Goal: Task Accomplishment & Management: Use online tool/utility

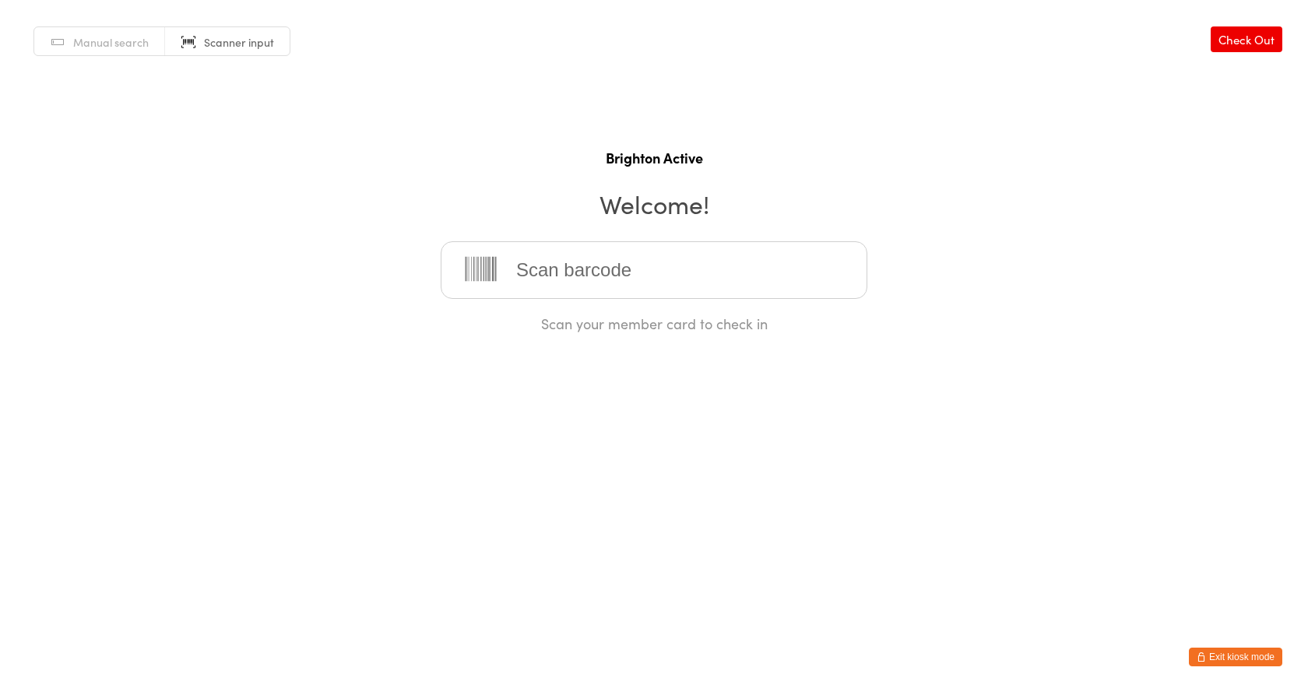
click at [1224, 651] on button "Exit kiosk mode" at bounding box center [1235, 657] width 93 height 19
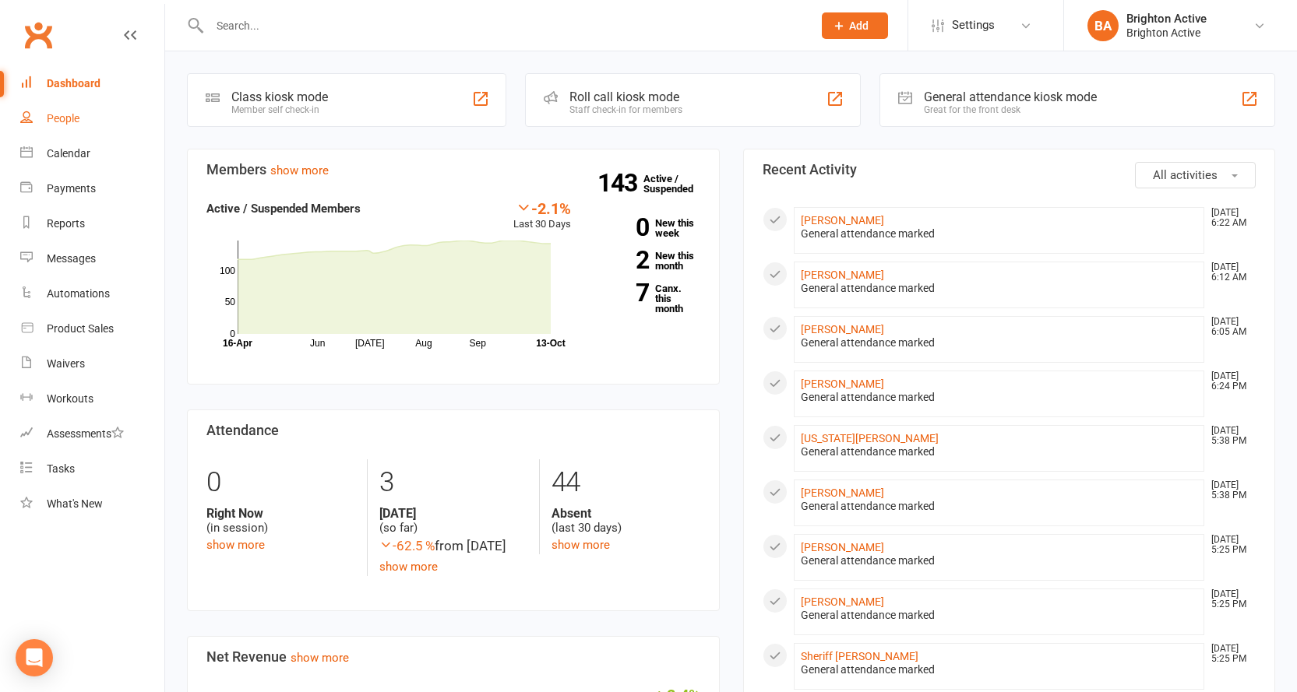
click at [72, 125] on div "People" at bounding box center [63, 118] width 33 height 12
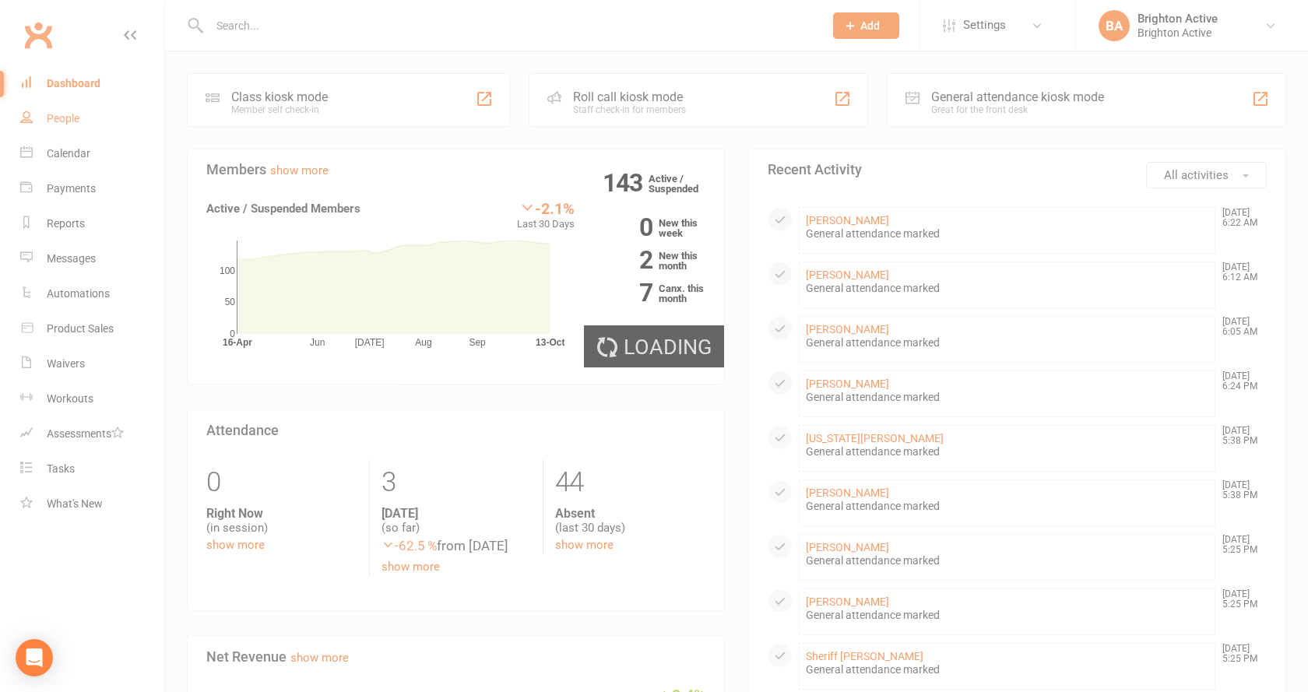
select select "100"
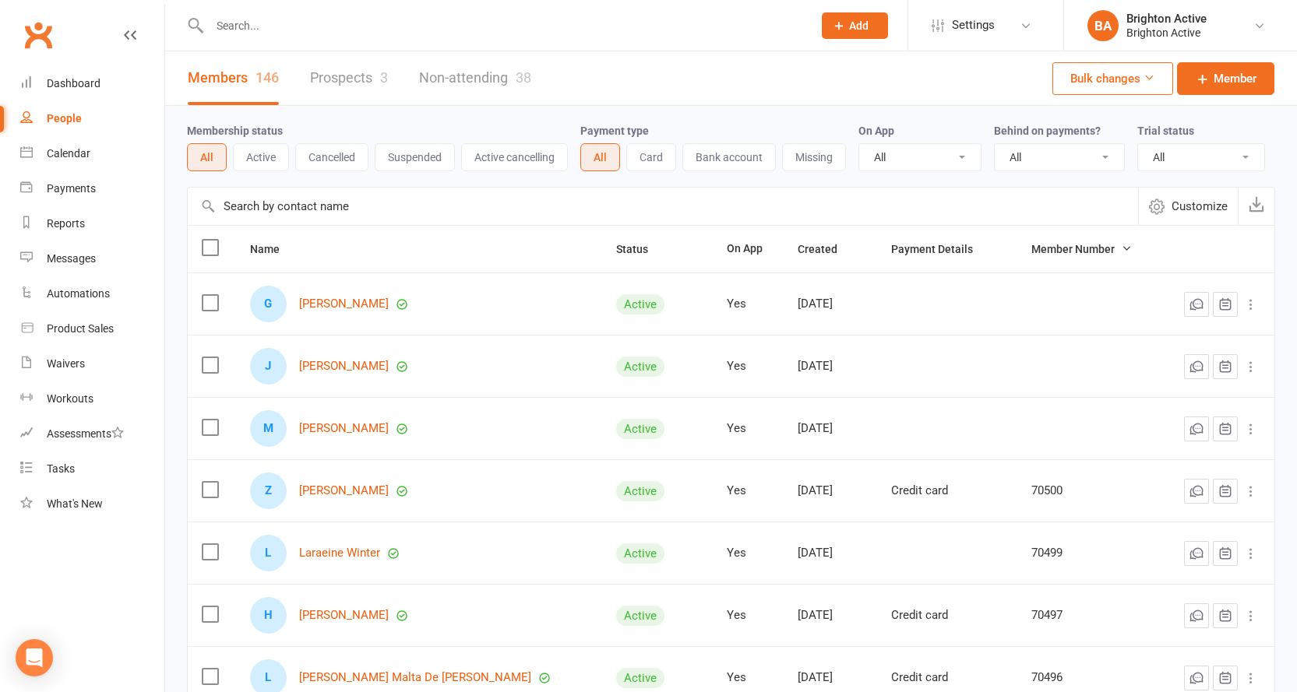
click at [386, 24] on input "text" at bounding box center [503, 26] width 597 height 22
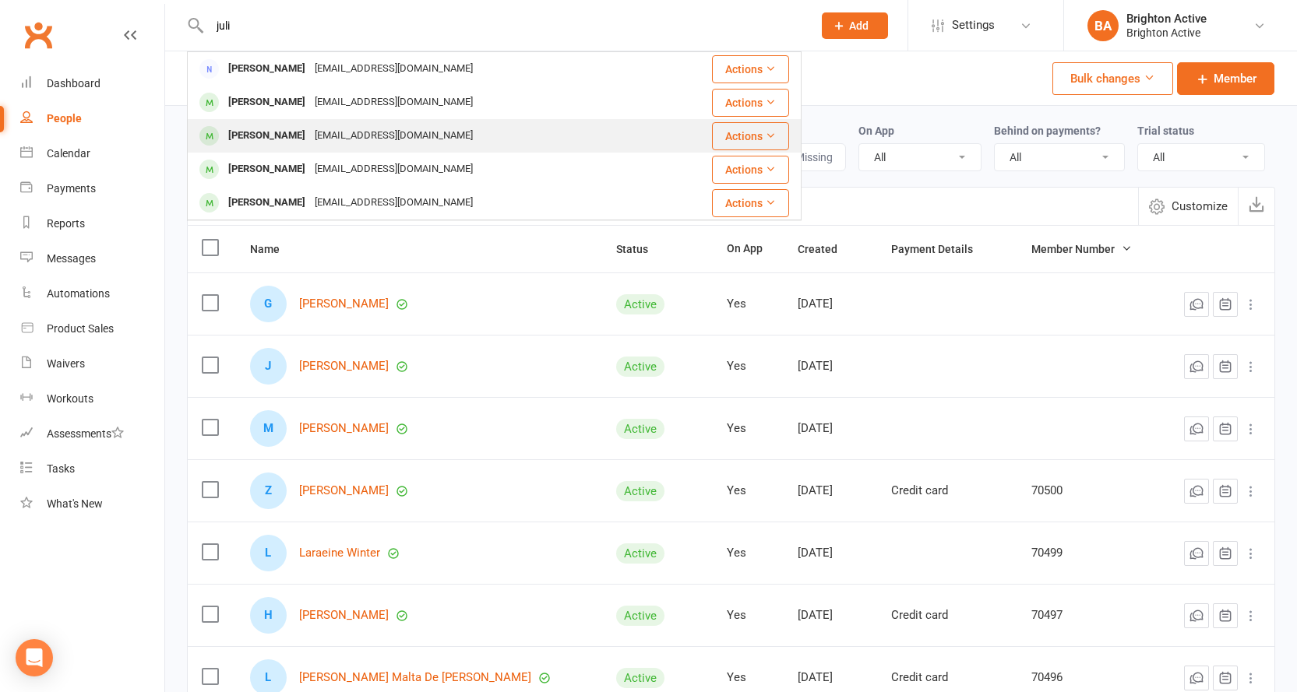
type input "juli"
click at [773, 136] on icon at bounding box center [770, 135] width 11 height 11
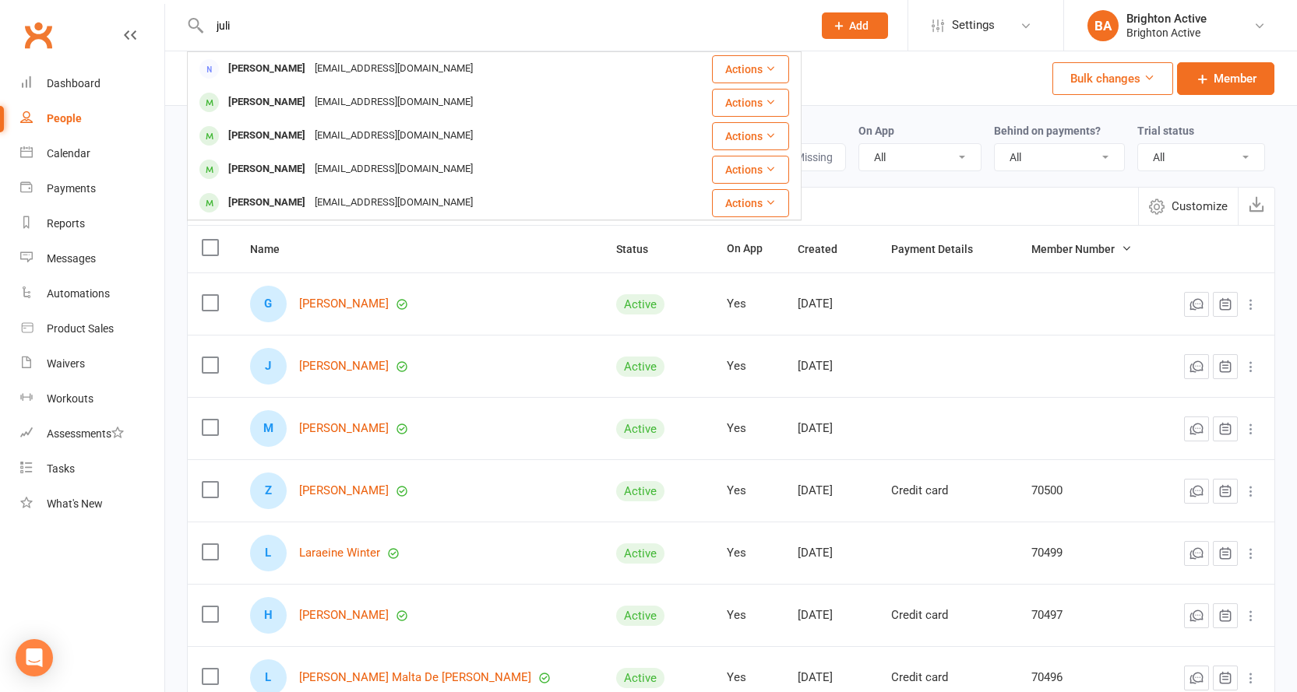
click at [618, 11] on div "juli Julie Chown Julieachown@gmail.com Actions Julie Yovanov julie14_y@hotmail.…" at bounding box center [494, 25] width 615 height 51
click at [69, 79] on div "Dashboard" at bounding box center [74, 83] width 54 height 12
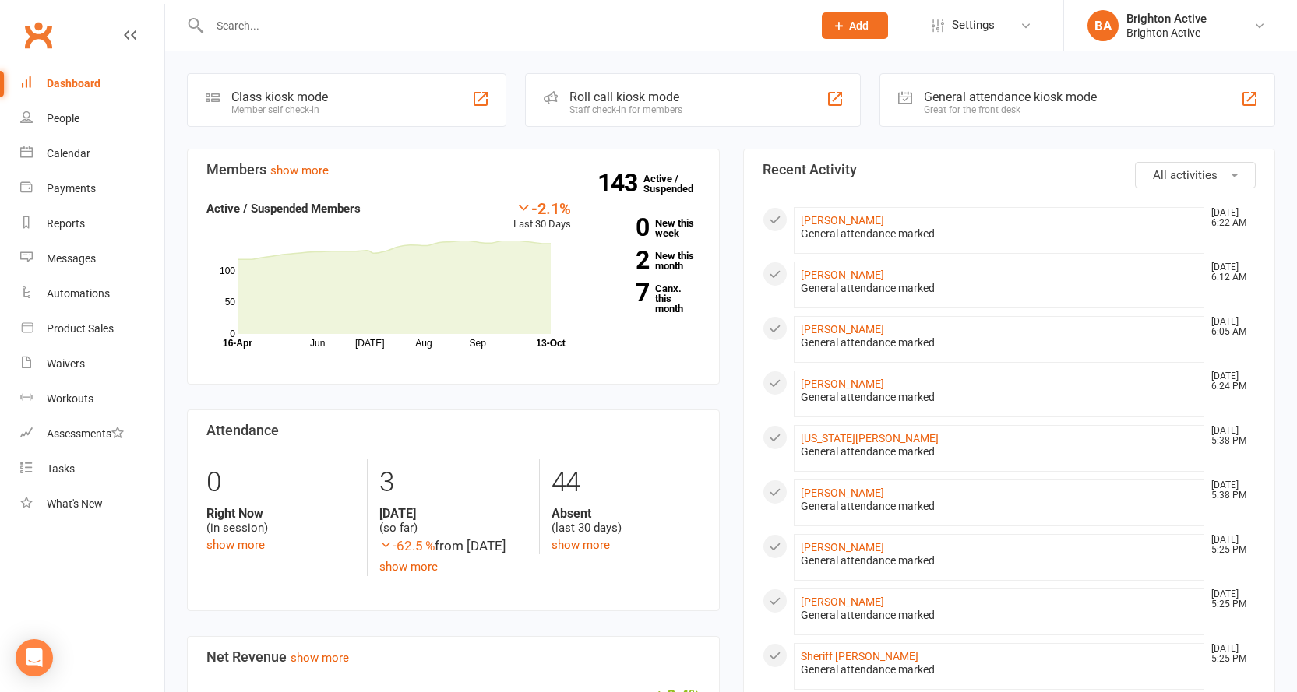
click at [20, 66] on link "Dashboard" at bounding box center [92, 83] width 144 height 35
click at [959, 102] on div "General attendance kiosk mode" at bounding box center [1010, 97] width 173 height 15
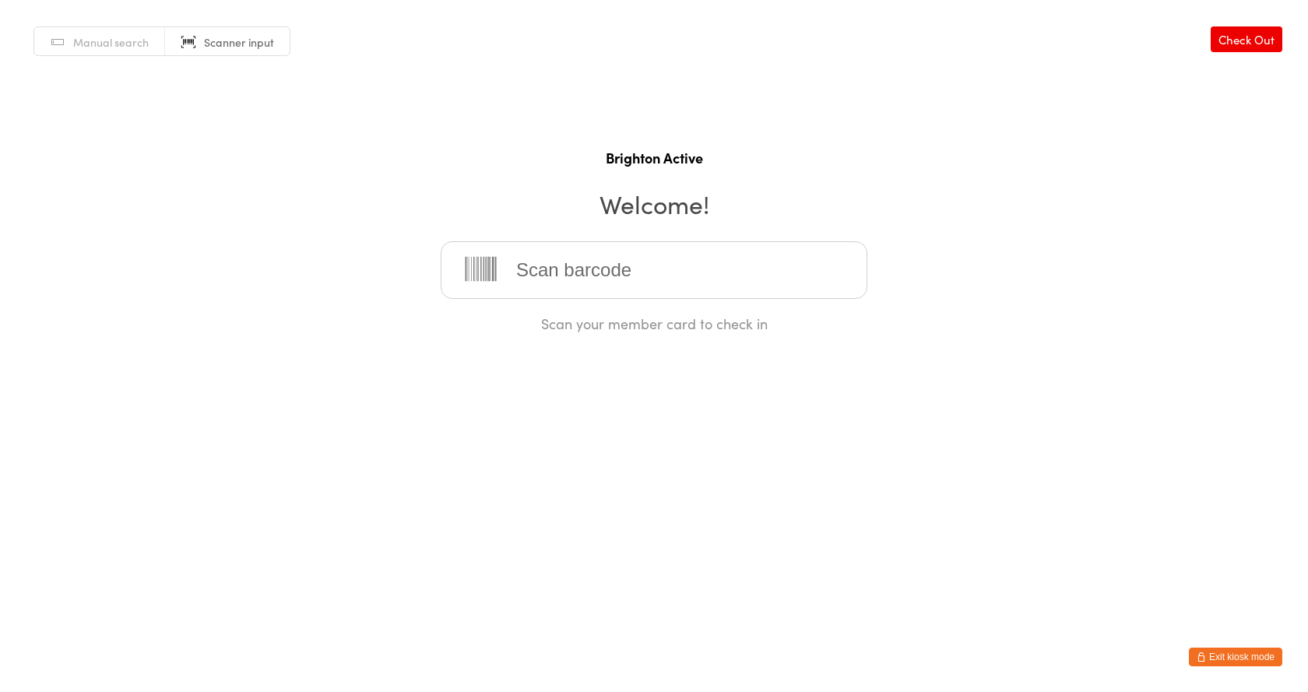
click at [107, 34] on span "Manual search" at bounding box center [111, 42] width 76 height 16
click at [551, 286] on input "search" at bounding box center [654, 270] width 427 height 58
type input "ned"
click at [569, 318] on div "Ned Gabriel Hussney" at bounding box center [654, 320] width 399 height 21
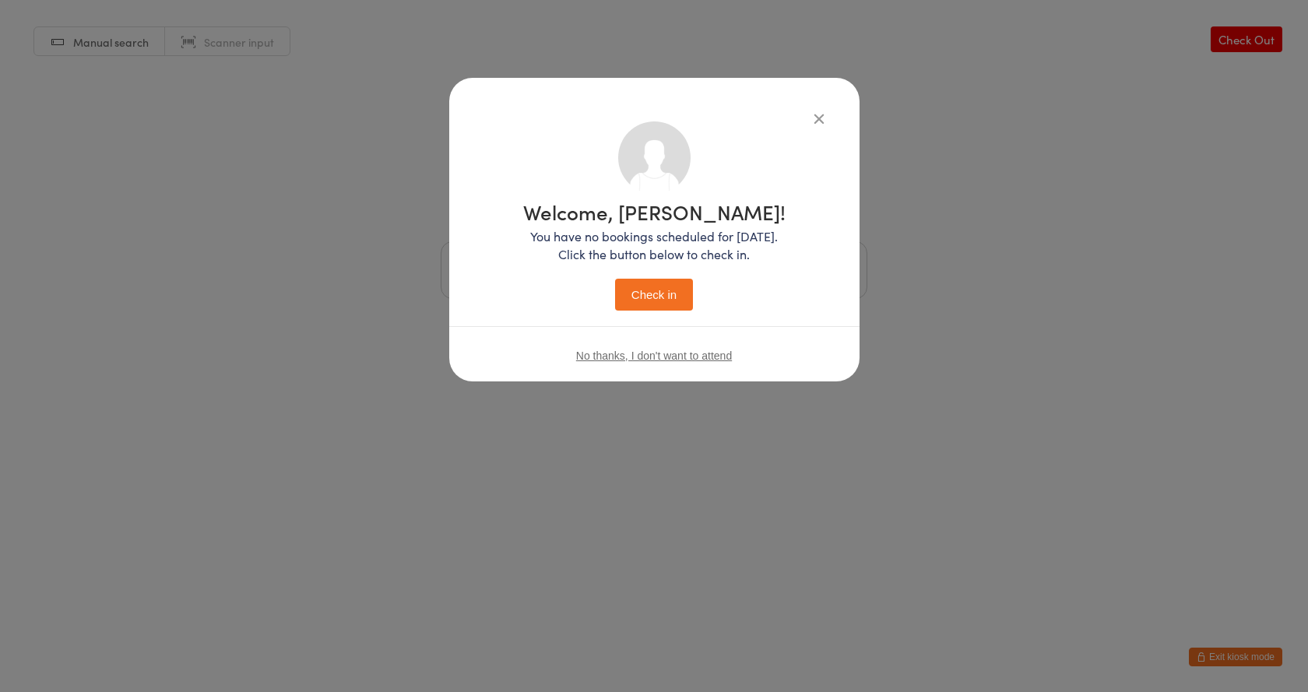
click at [643, 298] on button "Check in" at bounding box center [654, 295] width 78 height 32
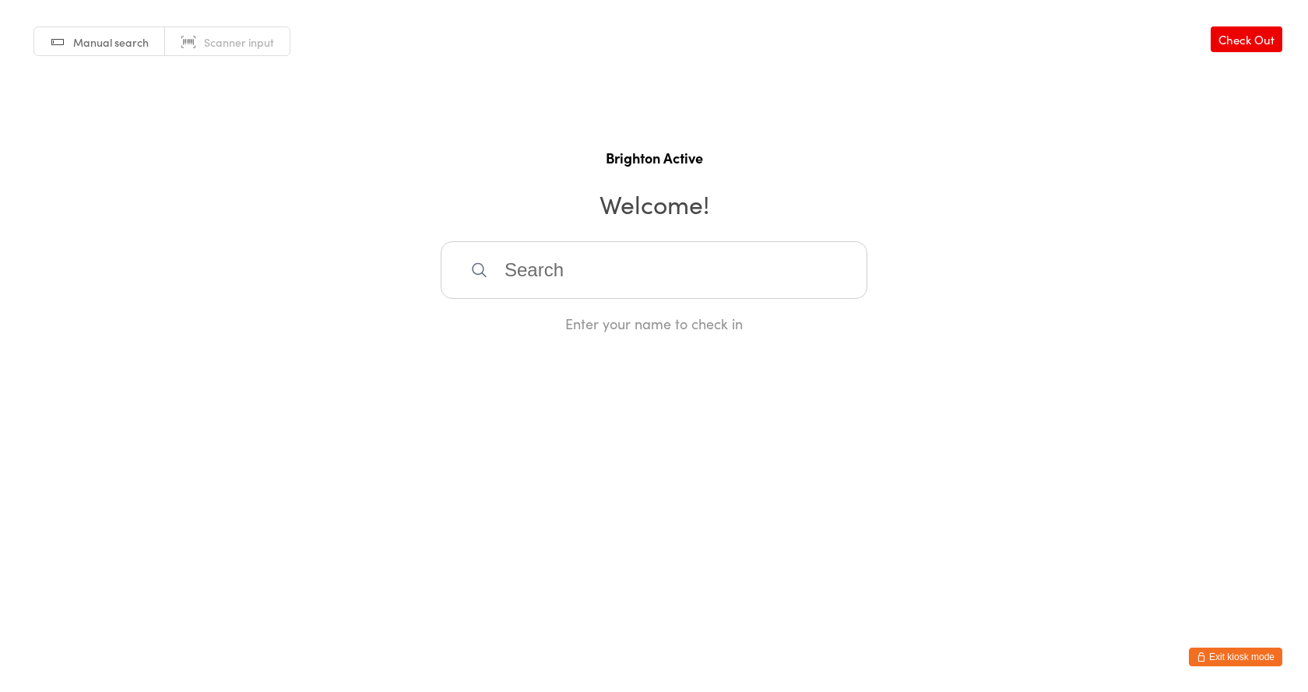
click at [207, 36] on span "Scanner input" at bounding box center [239, 42] width 70 height 16
type input "70111"
click at [565, 272] on input "search" at bounding box center [654, 270] width 427 height 58
type input "89"
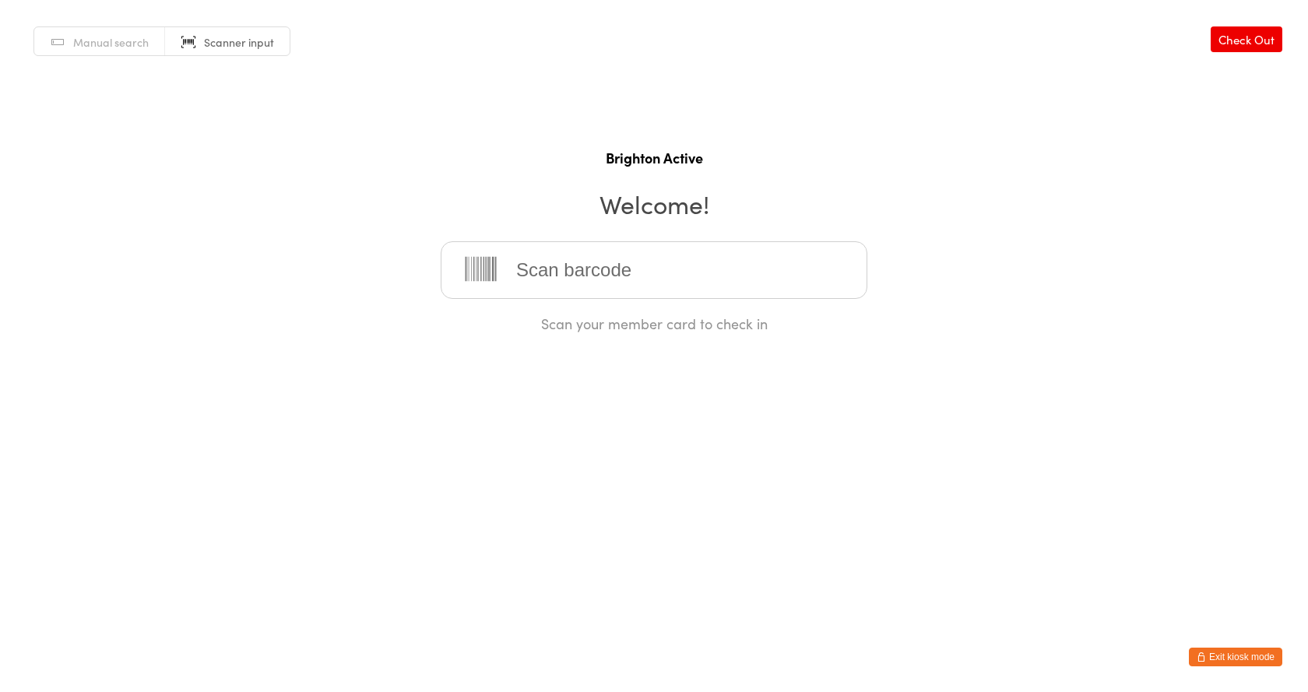
click at [551, 265] on input "search" at bounding box center [654, 270] width 427 height 58
type input "70004"
click at [587, 272] on input "search" at bounding box center [654, 270] width 427 height 58
type input "70172"
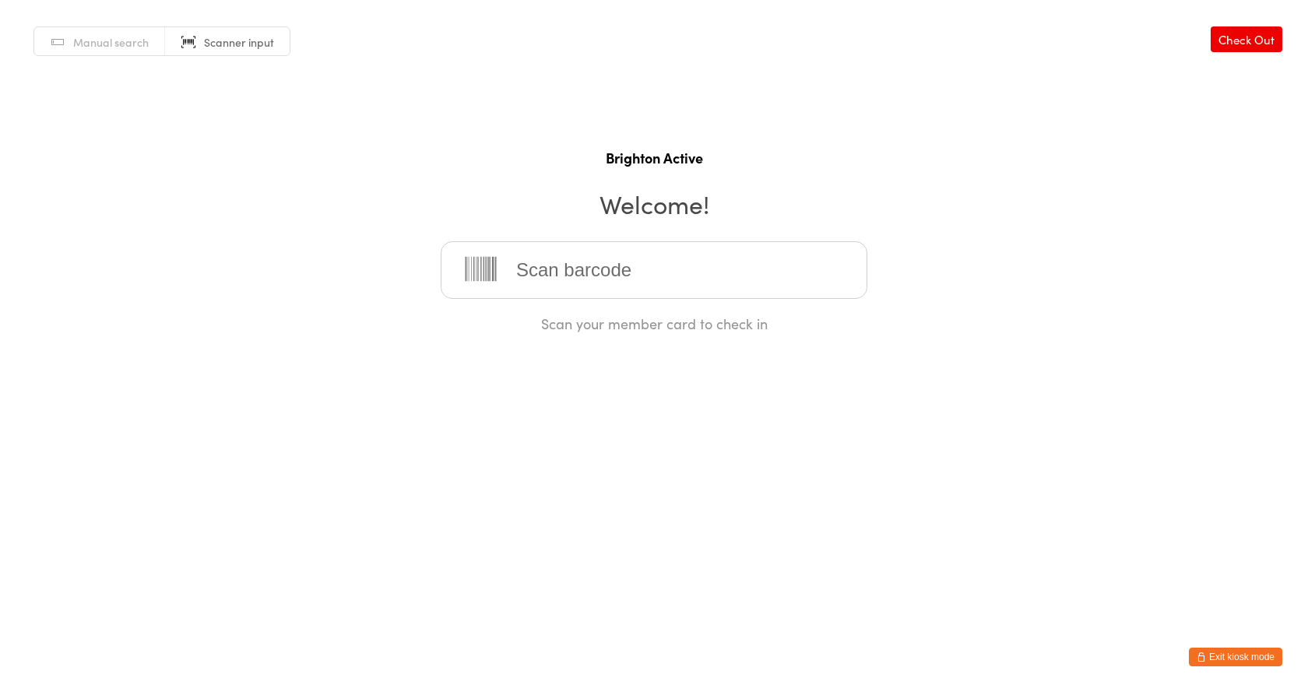
click at [1254, 656] on button "Exit kiosk mode" at bounding box center [1235, 657] width 93 height 19
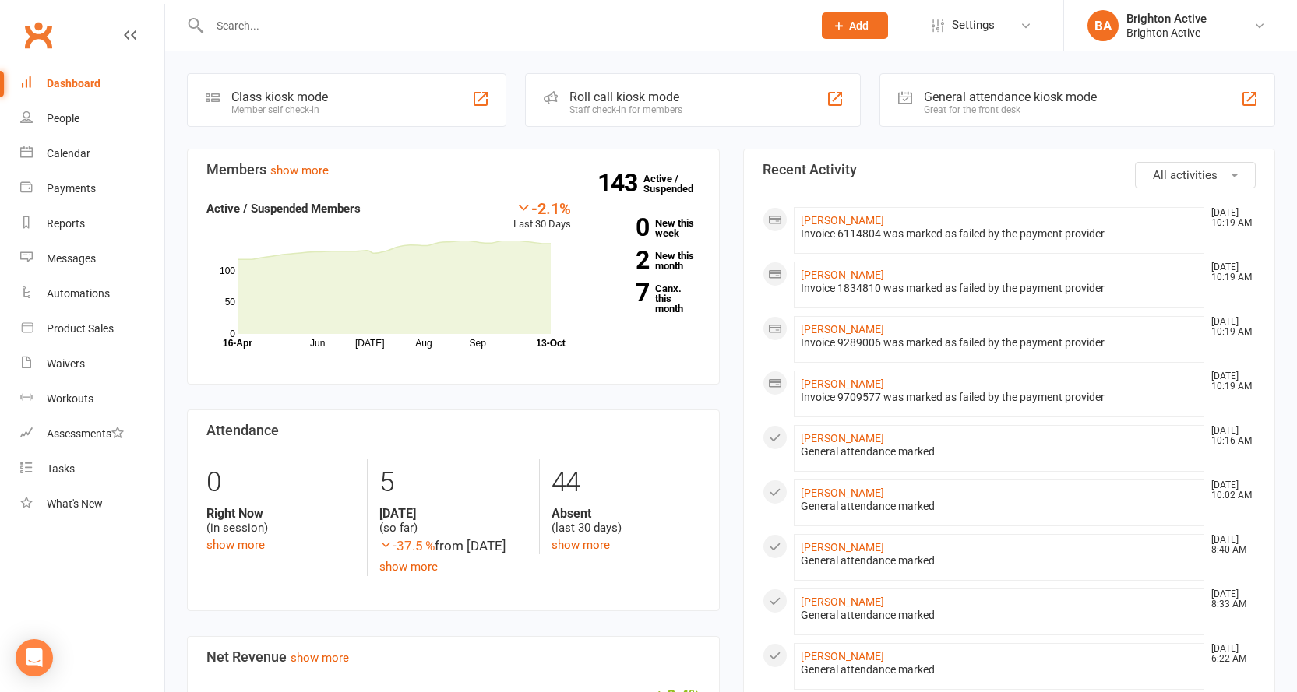
click at [959, 97] on div "General attendance kiosk mode" at bounding box center [1010, 97] width 173 height 15
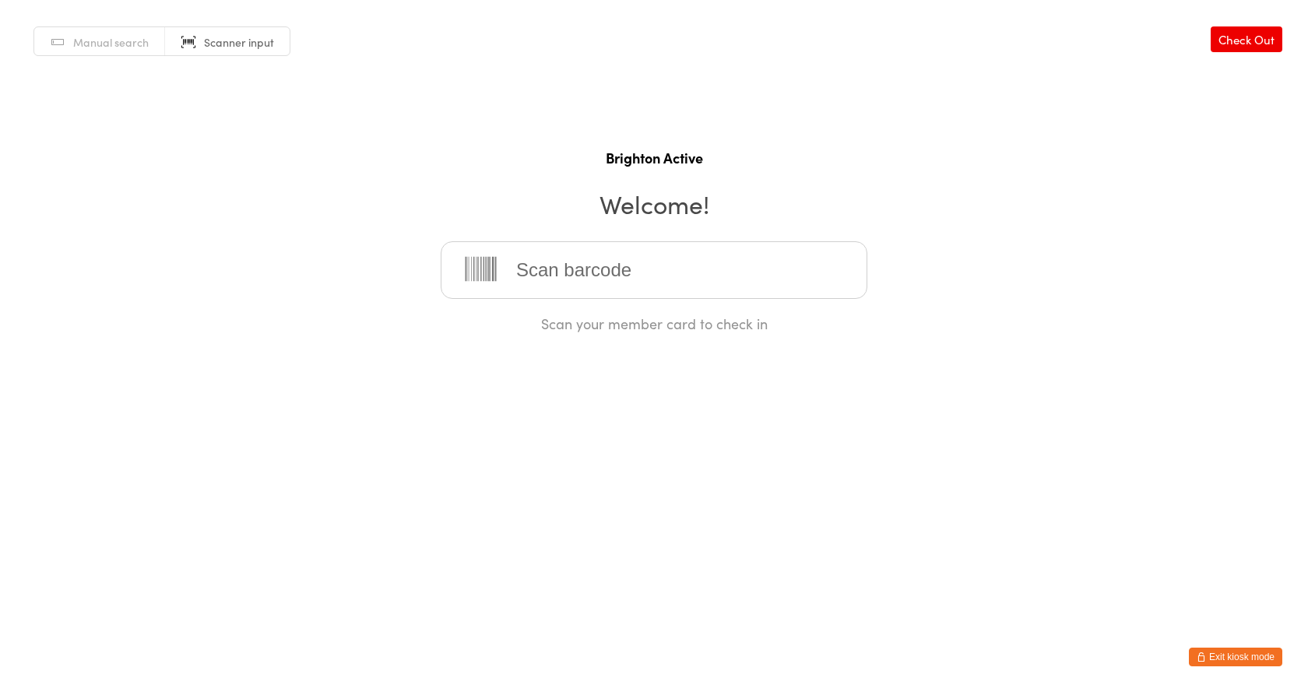
click at [95, 36] on span "Manual search" at bounding box center [111, 42] width 76 height 16
click at [579, 276] on input "search" at bounding box center [654, 270] width 427 height 58
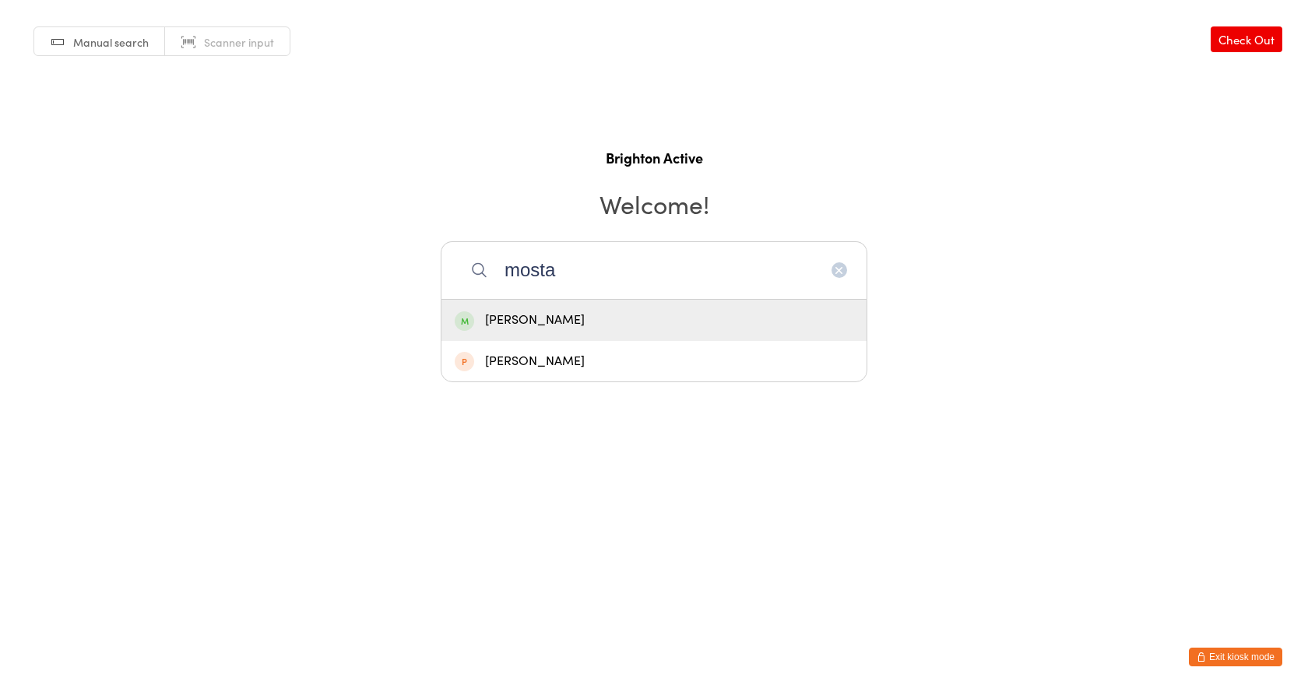
type input "mosta"
click at [579, 323] on div "[PERSON_NAME]" at bounding box center [654, 320] width 399 height 21
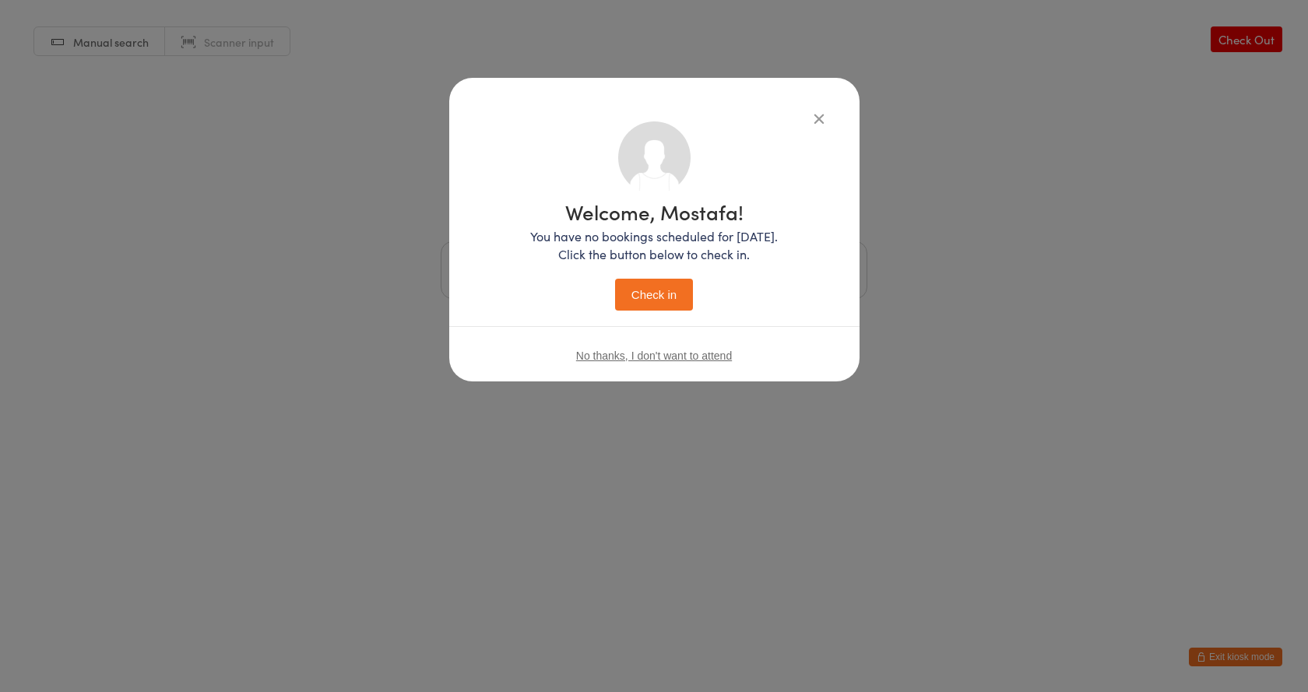
click at [655, 294] on button "Check in" at bounding box center [654, 295] width 78 height 32
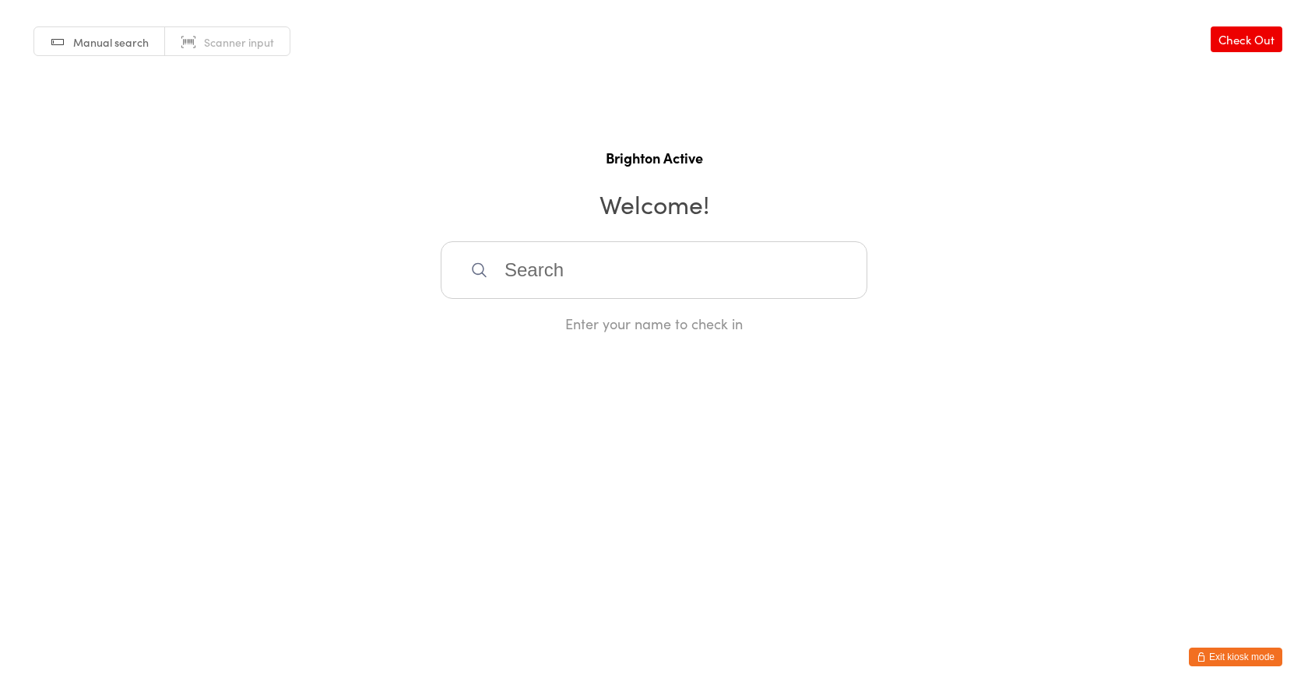
click at [655, 294] on input "search" at bounding box center [654, 270] width 427 height 58
click at [217, 28] on link "Scanner input" at bounding box center [227, 42] width 125 height 30
click at [568, 255] on input "search" at bounding box center [654, 270] width 427 height 58
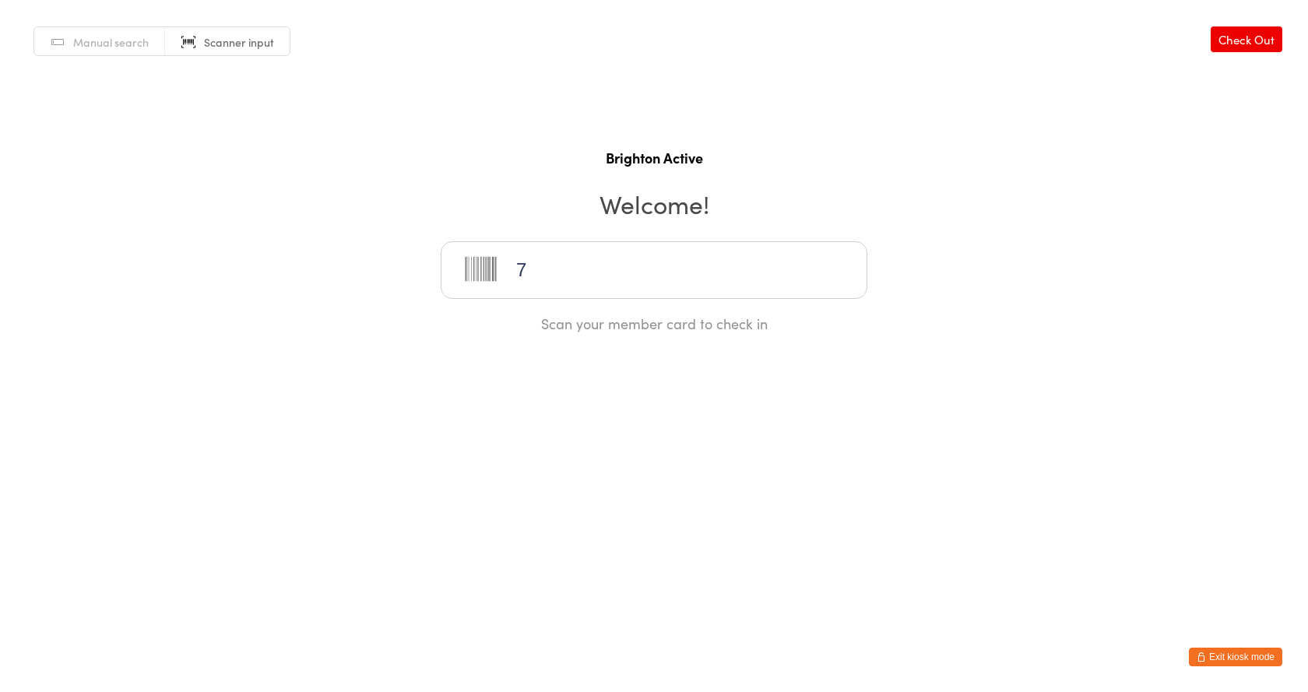
type input "70"
type input "43"
type input "8"
type input "70"
type input "4"
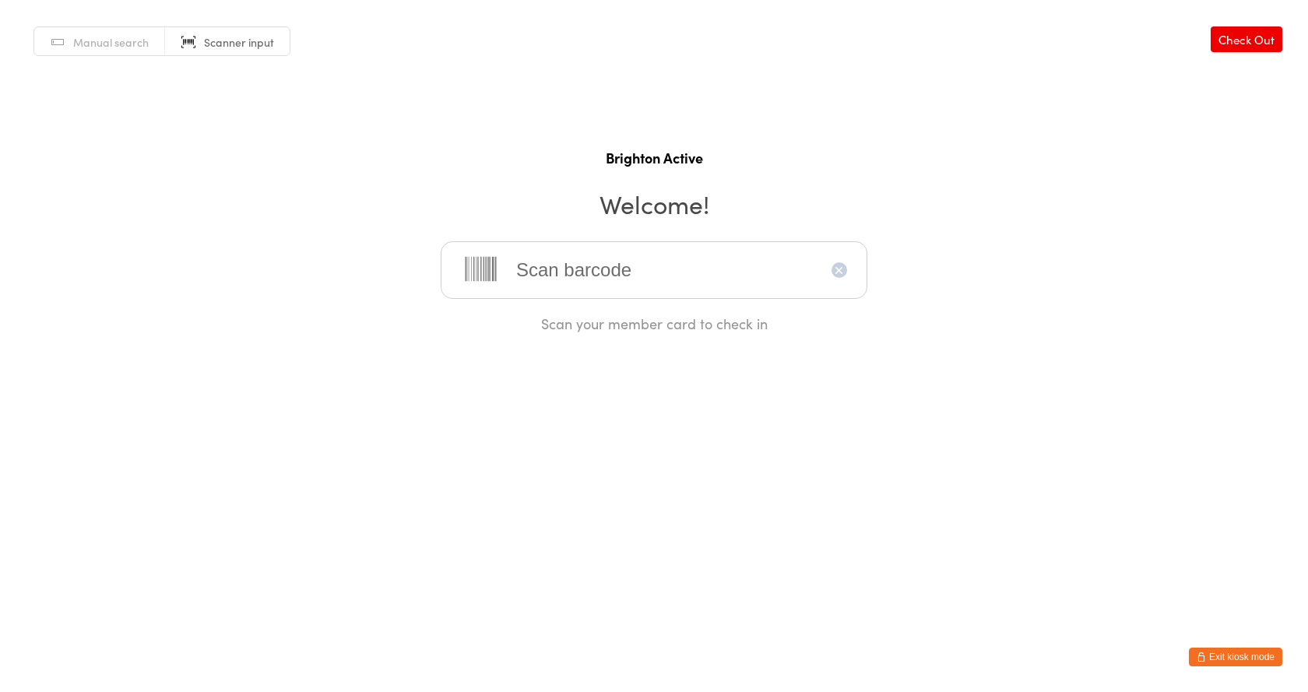
type input "3"
type input "7"
type input "0"
type input "7"
type input "70"
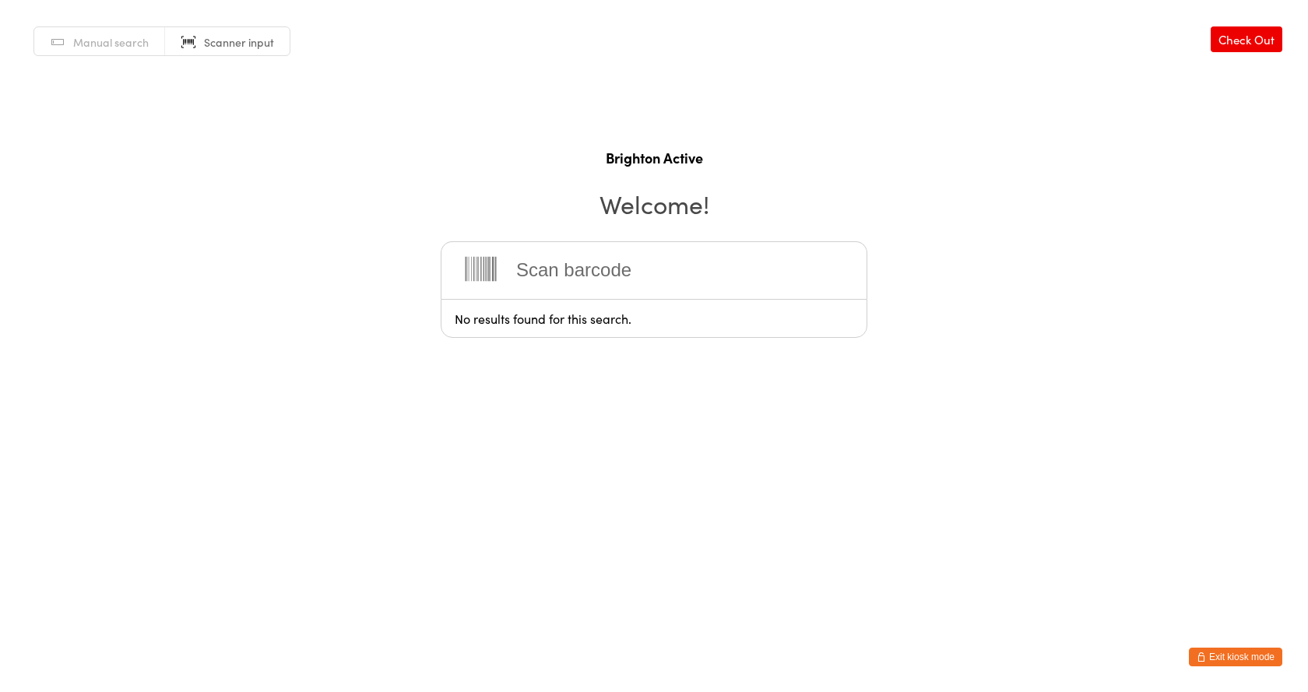
click at [1128, 244] on div "Manual search Scanner input Check Out Brighton Active Welcome! No results found…" at bounding box center [654, 166] width 1308 height 333
click at [583, 274] on input "search" at bounding box center [654, 270] width 427 height 58
click at [1232, 657] on button "Exit kiosk mode" at bounding box center [1235, 657] width 93 height 19
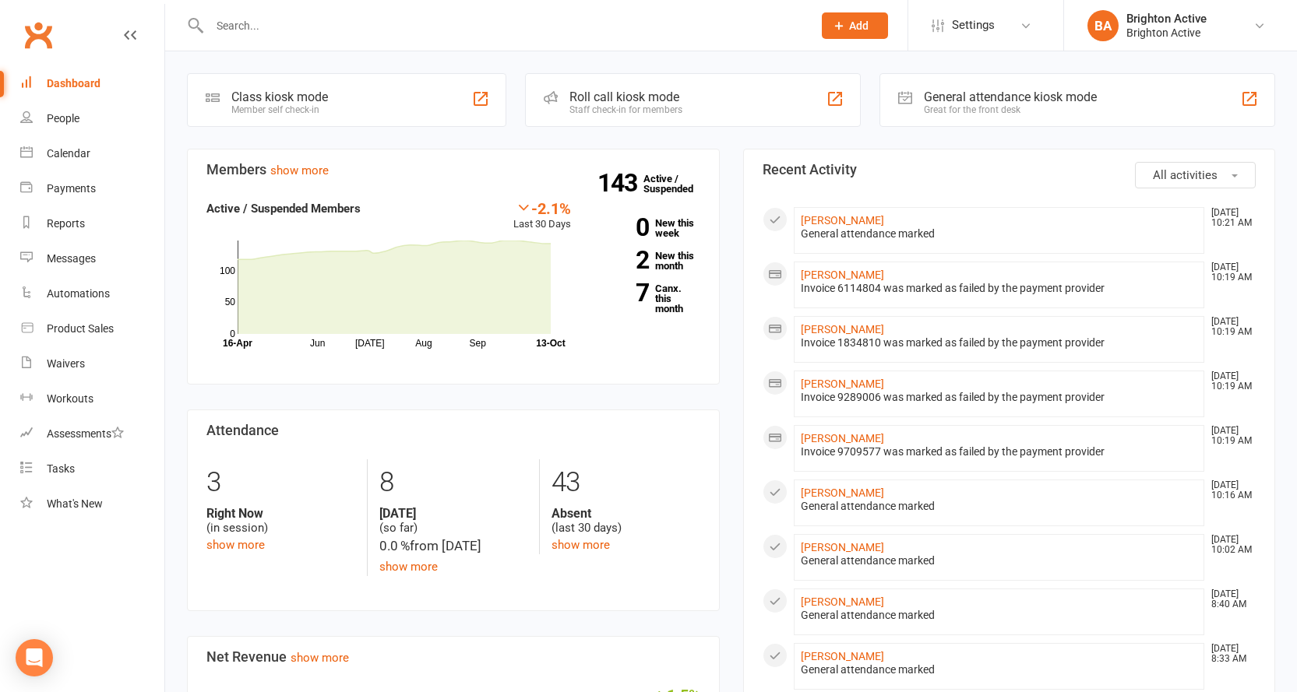
click at [296, 23] on input "text" at bounding box center [503, 26] width 597 height 22
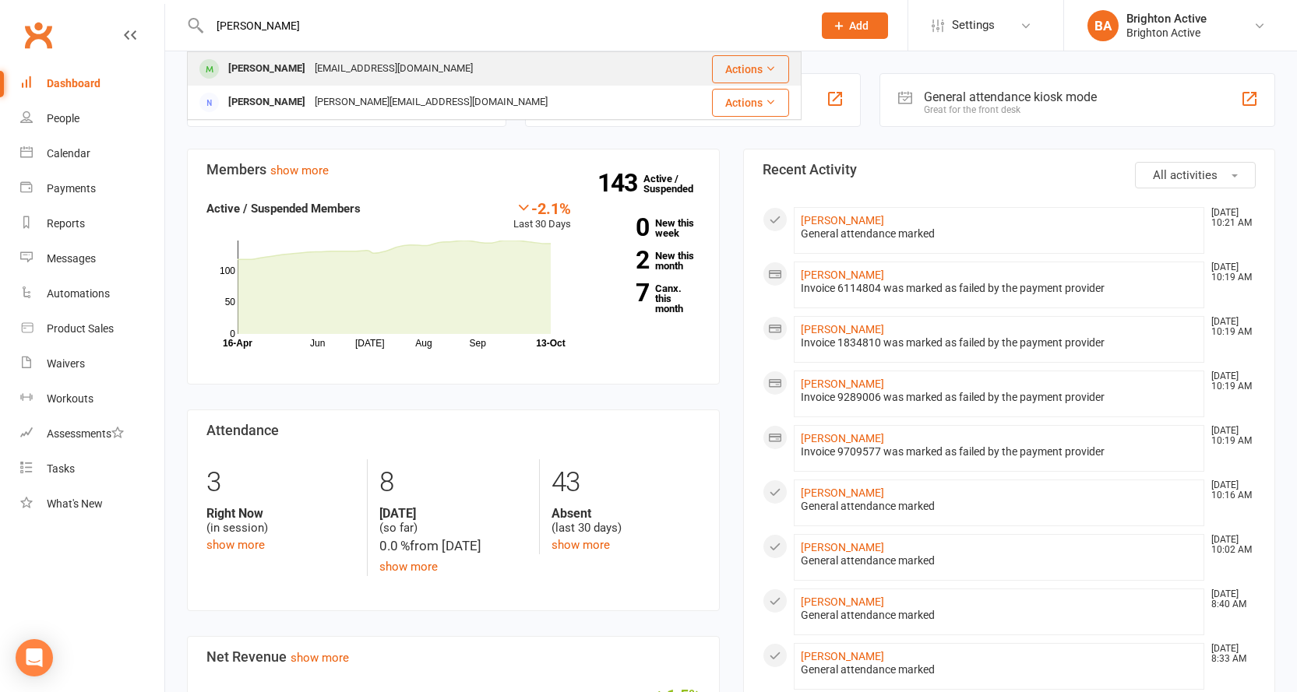
type input "tommy"
click at [505, 57] on div "Tommy George tom1883@hotmail.com" at bounding box center [434, 69] width 492 height 32
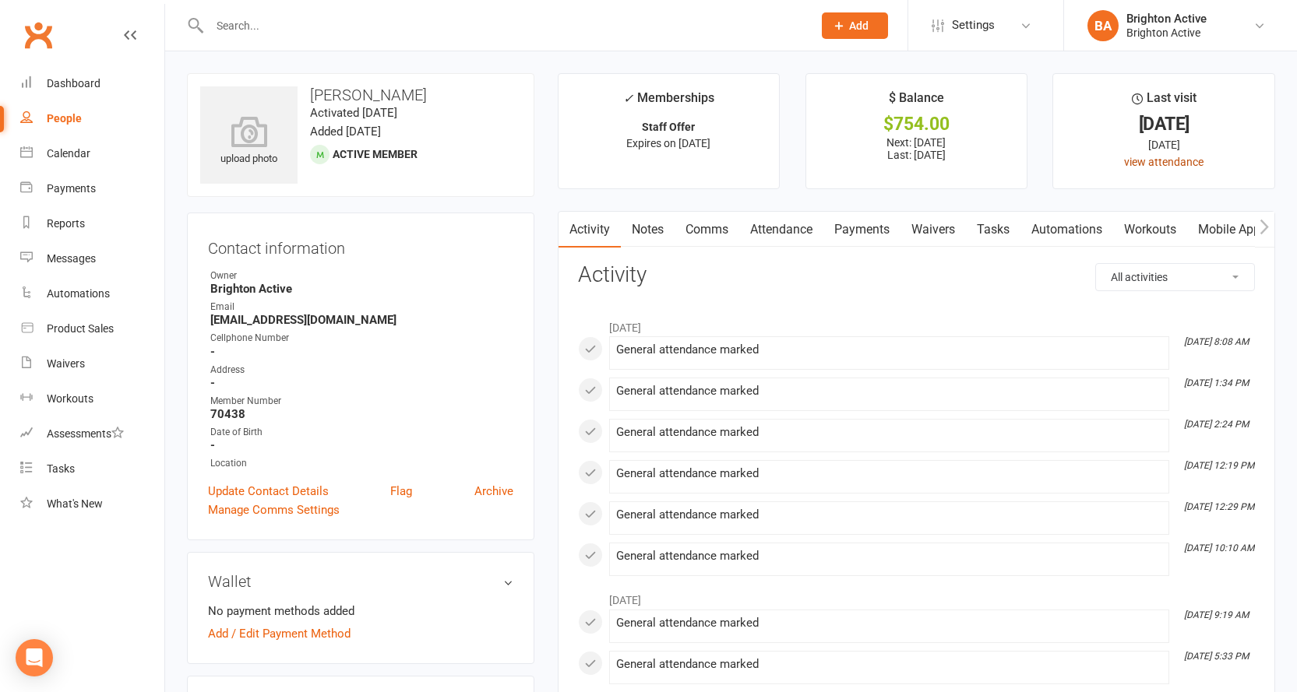
click at [1167, 160] on link "view attendance" at bounding box center [1163, 162] width 79 height 12
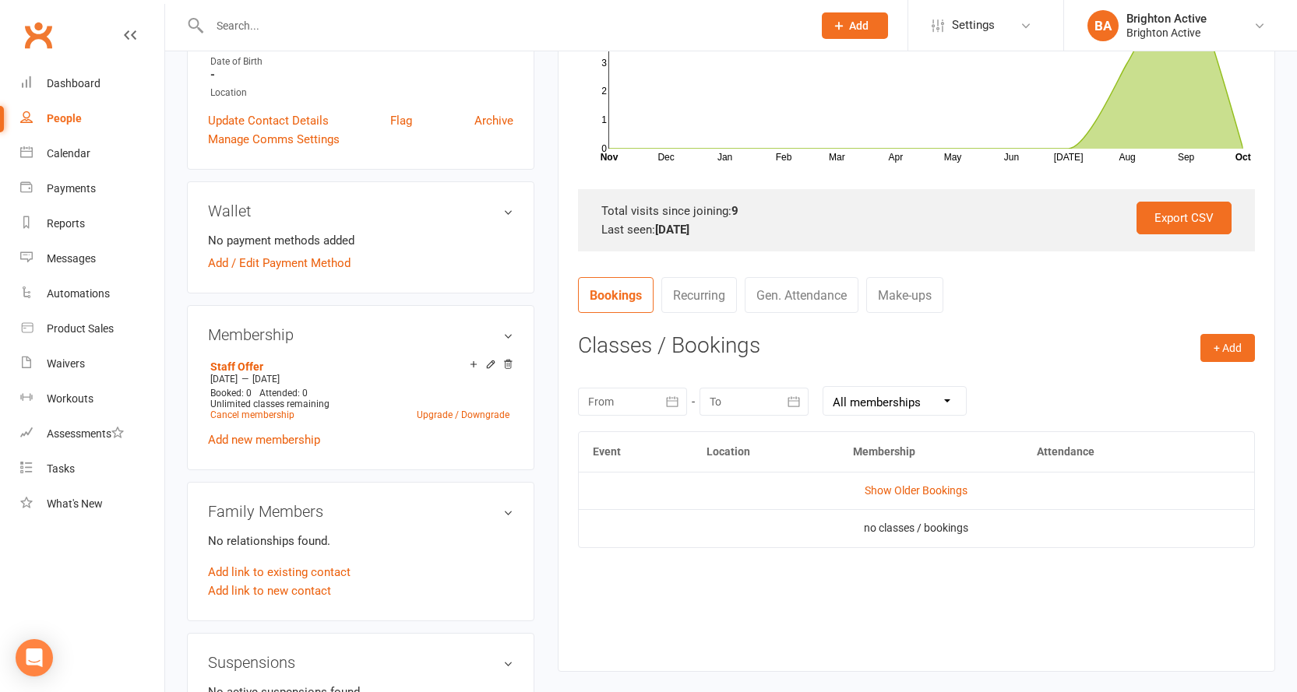
scroll to position [467, 0]
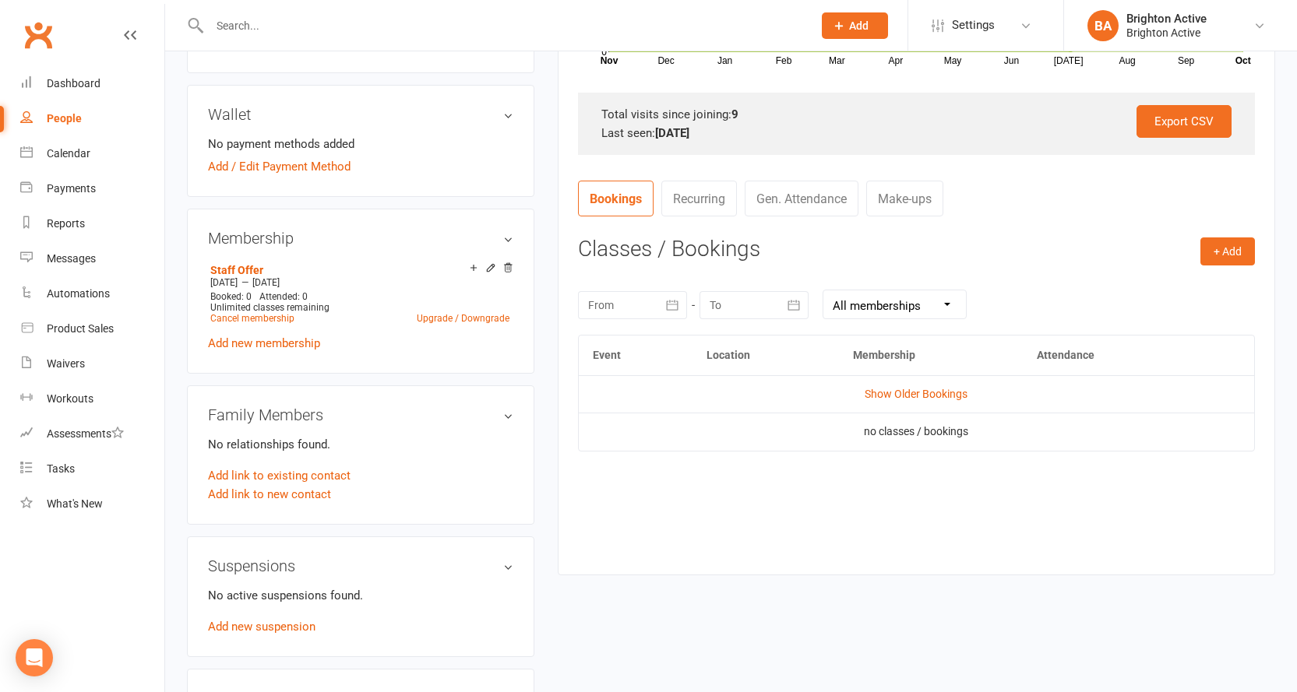
click at [822, 194] on link "Gen. Attendance" at bounding box center [802, 199] width 114 height 36
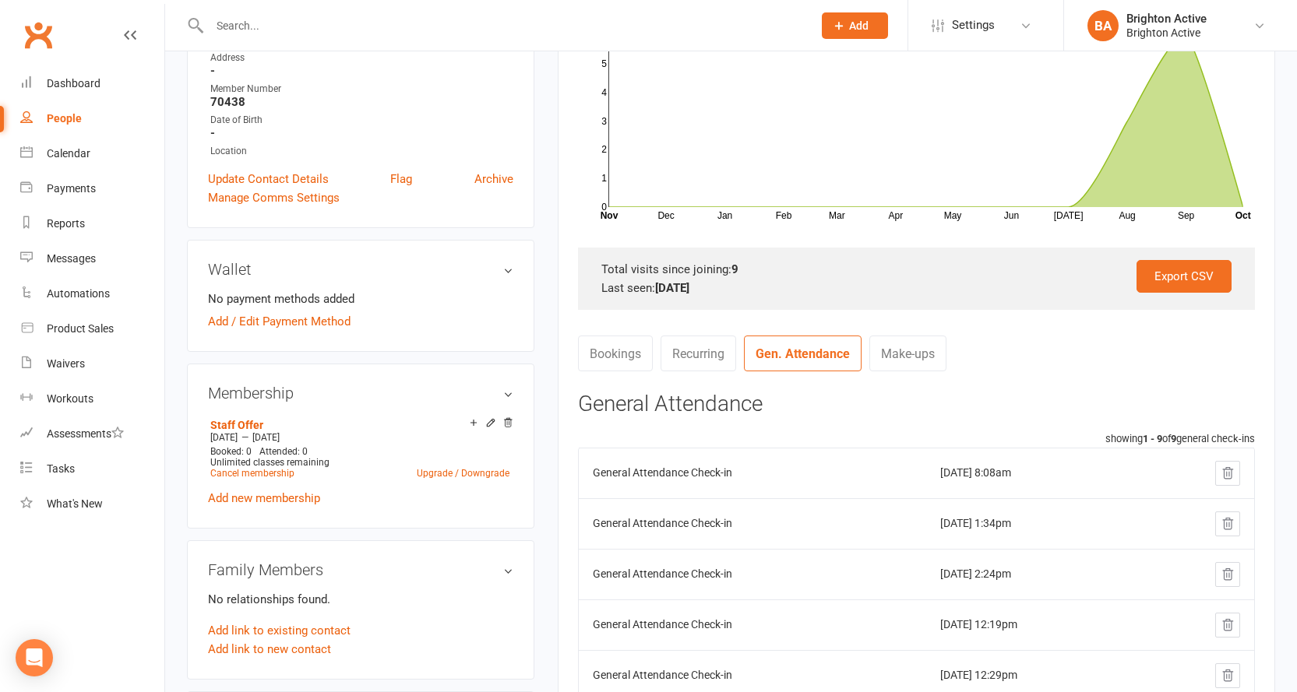
scroll to position [312, 0]
click at [913, 350] on link "Make-ups" at bounding box center [907, 354] width 77 height 36
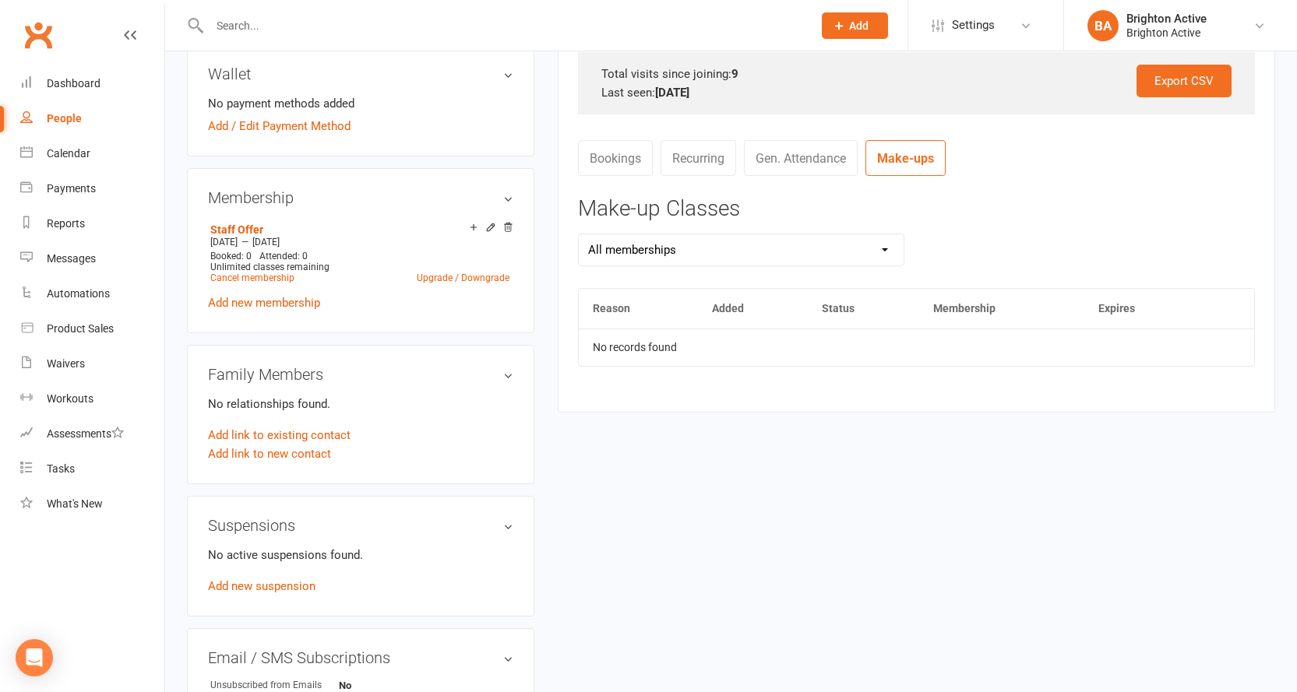
scroll to position [545, 0]
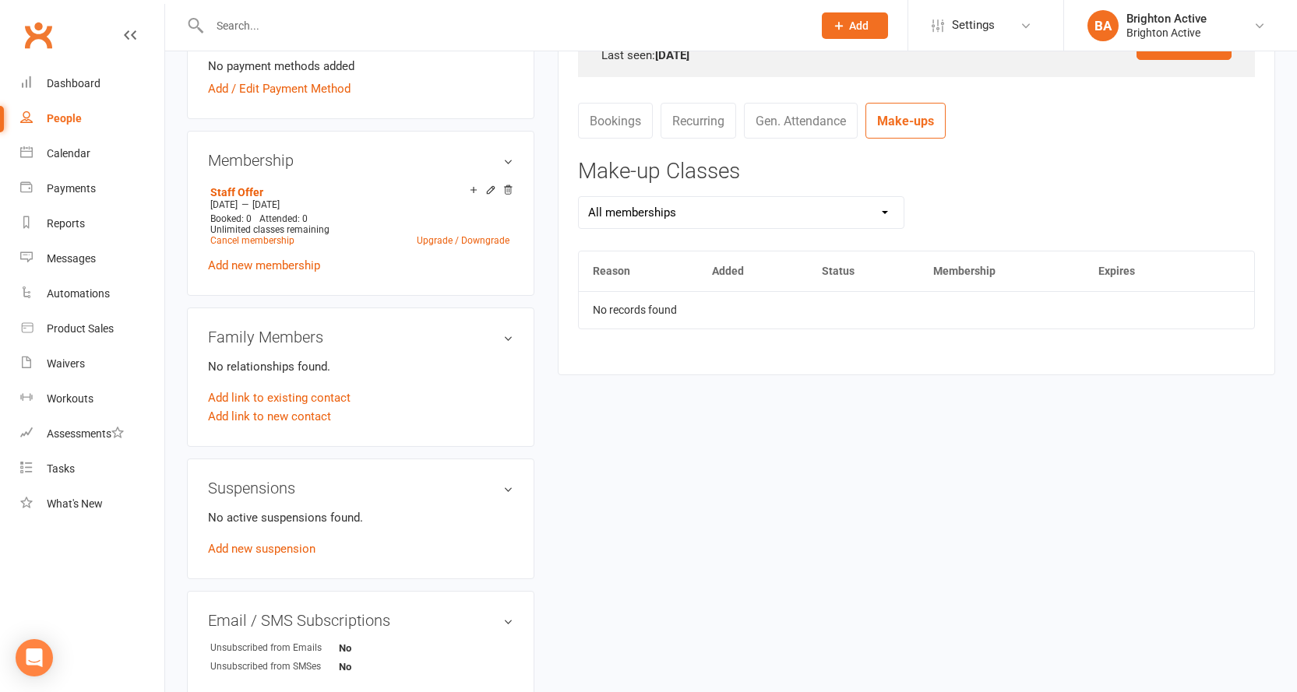
click at [732, 212] on select "All memberships Staff Offer" at bounding box center [742, 212] width 326 height 31
click at [1140, 185] on div "Make-up Classes All memberships Staff Offer Reason Added Status Membership Expi…" at bounding box center [916, 256] width 677 height 192
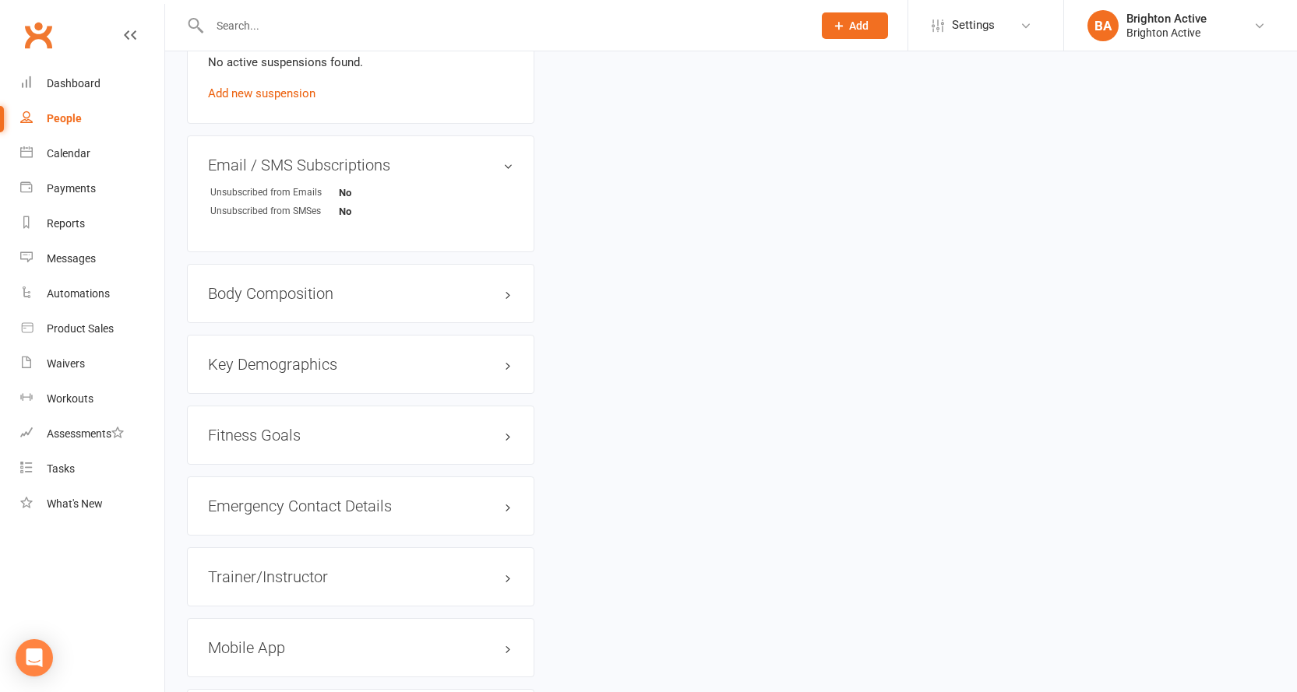
scroll to position [1012, 0]
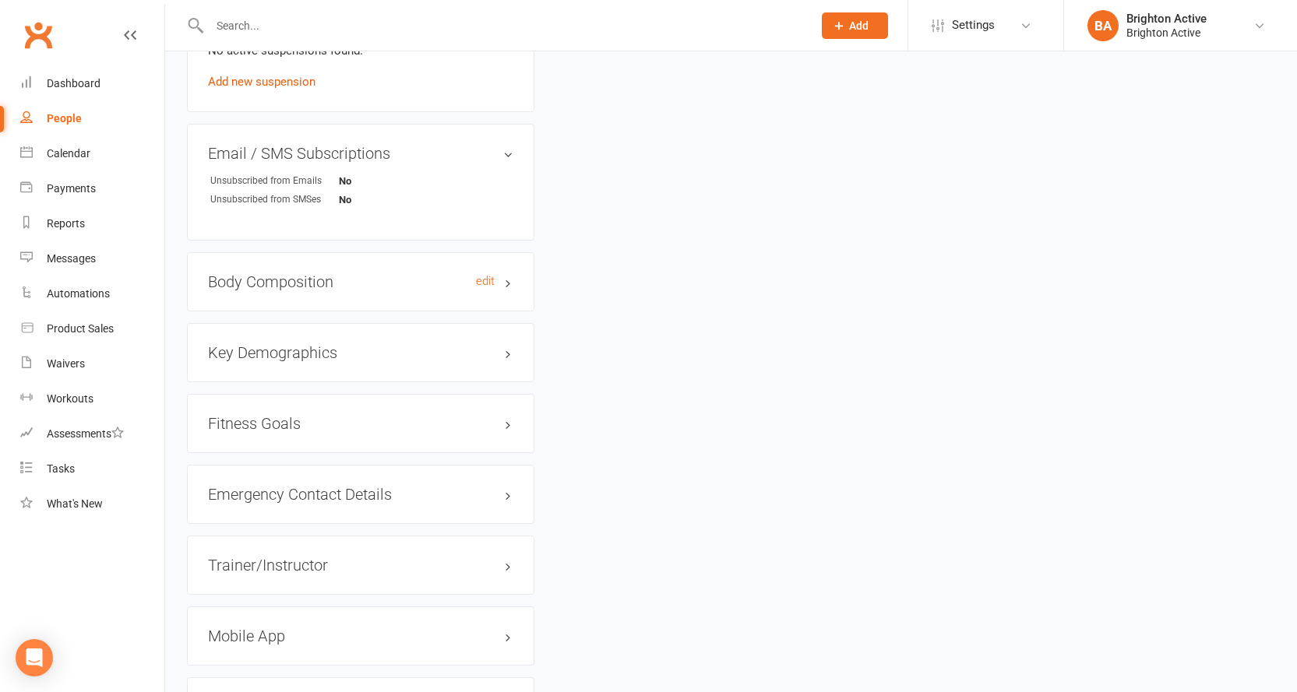
click at [380, 283] on h3 "Body Composition edit" at bounding box center [360, 281] width 305 height 17
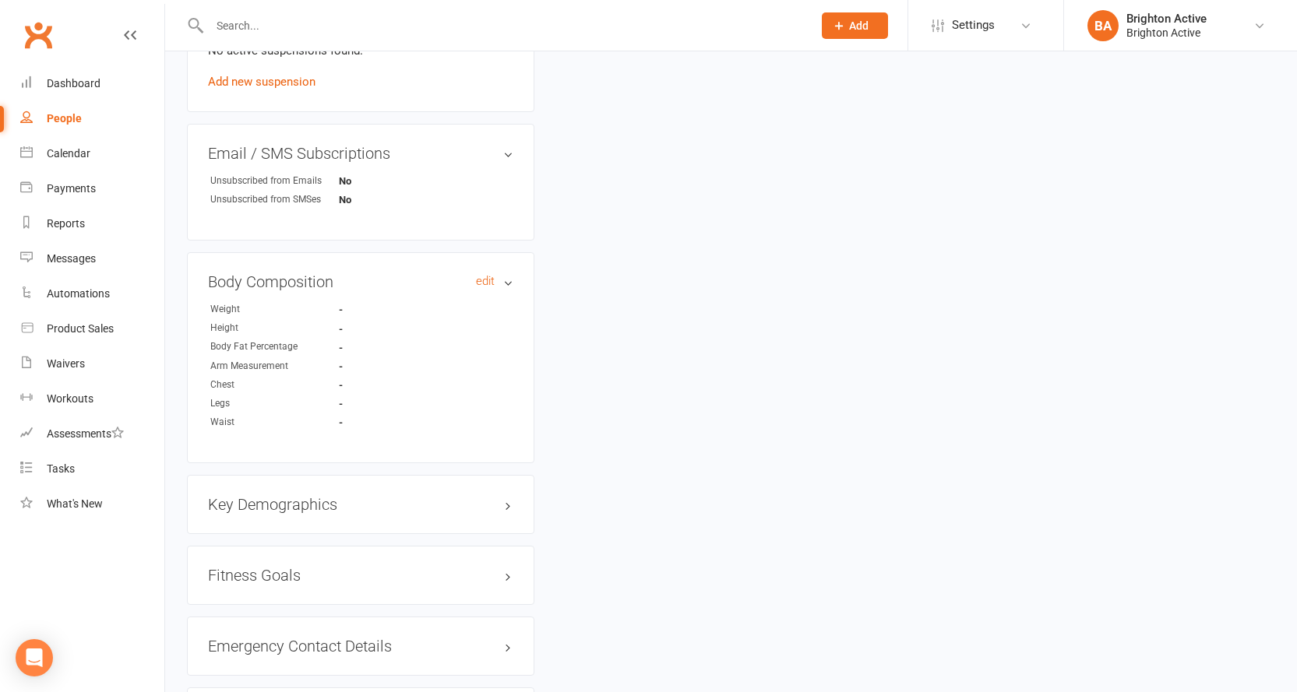
click at [380, 283] on h3 "Body Composition edit" at bounding box center [360, 281] width 305 height 17
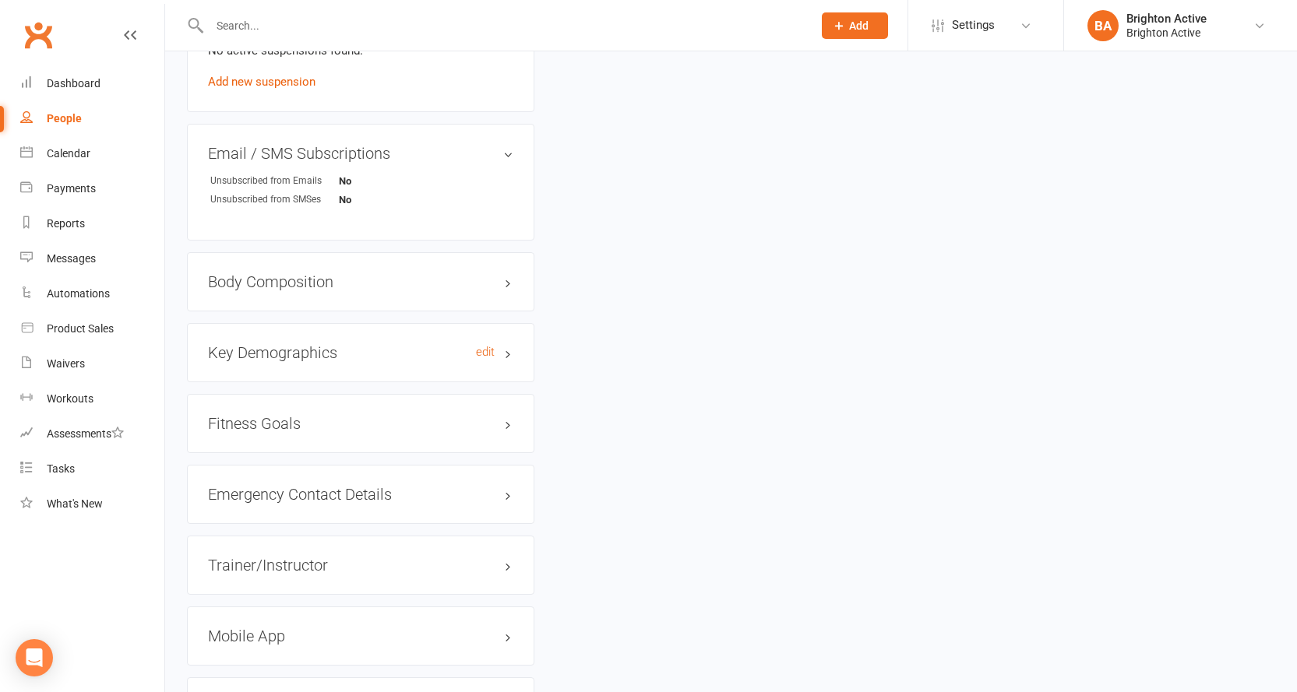
click at [368, 344] on h3 "Key Demographics edit" at bounding box center [360, 352] width 305 height 17
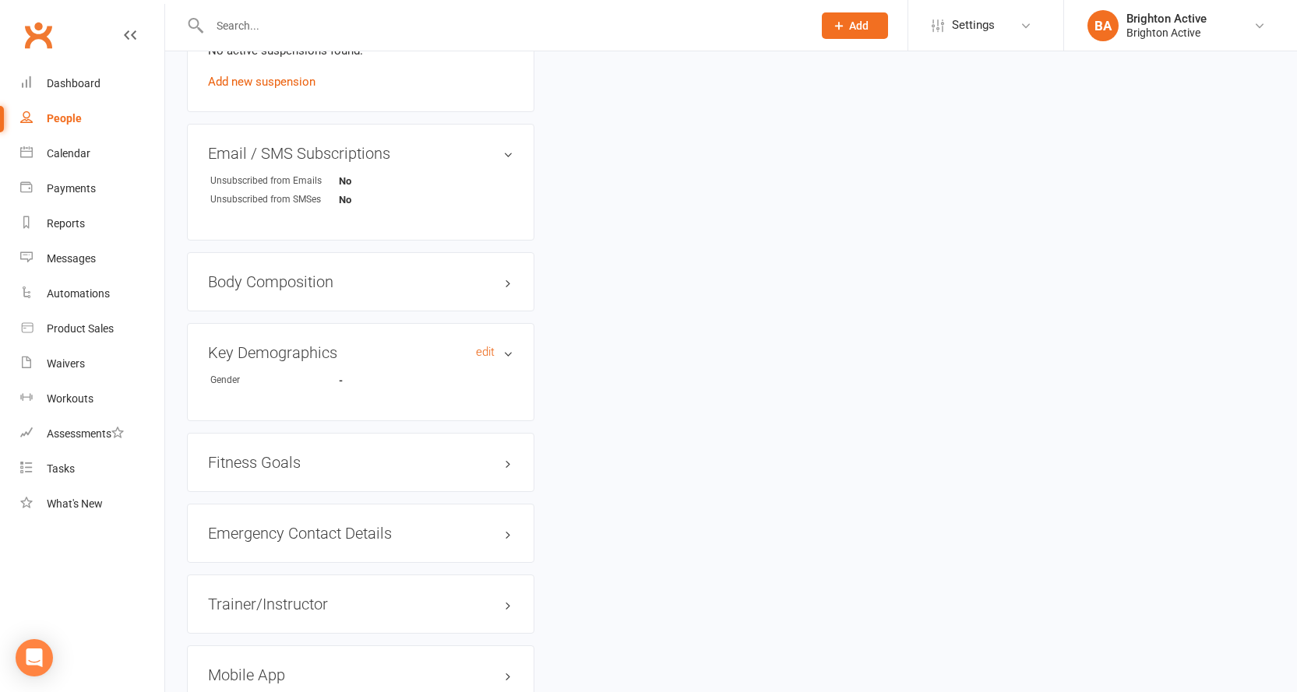
click at [365, 345] on h3 "Key Demographics edit" at bounding box center [360, 352] width 305 height 17
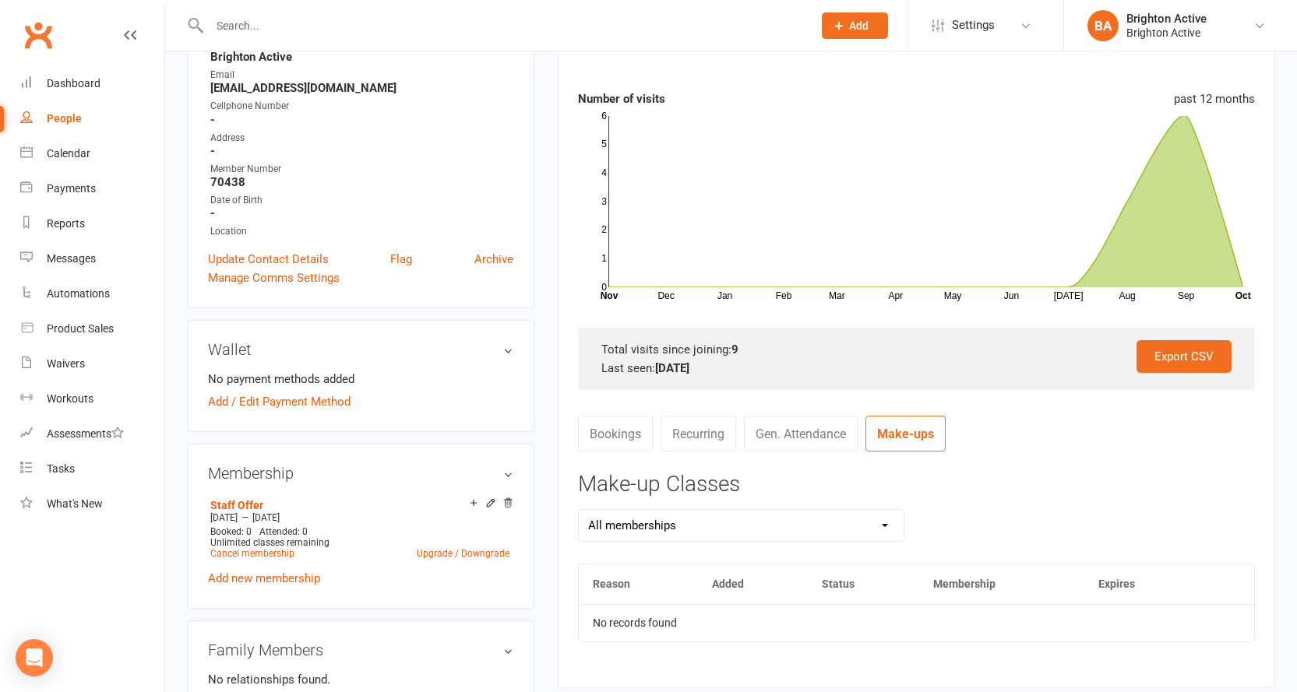
scroll to position [0, 0]
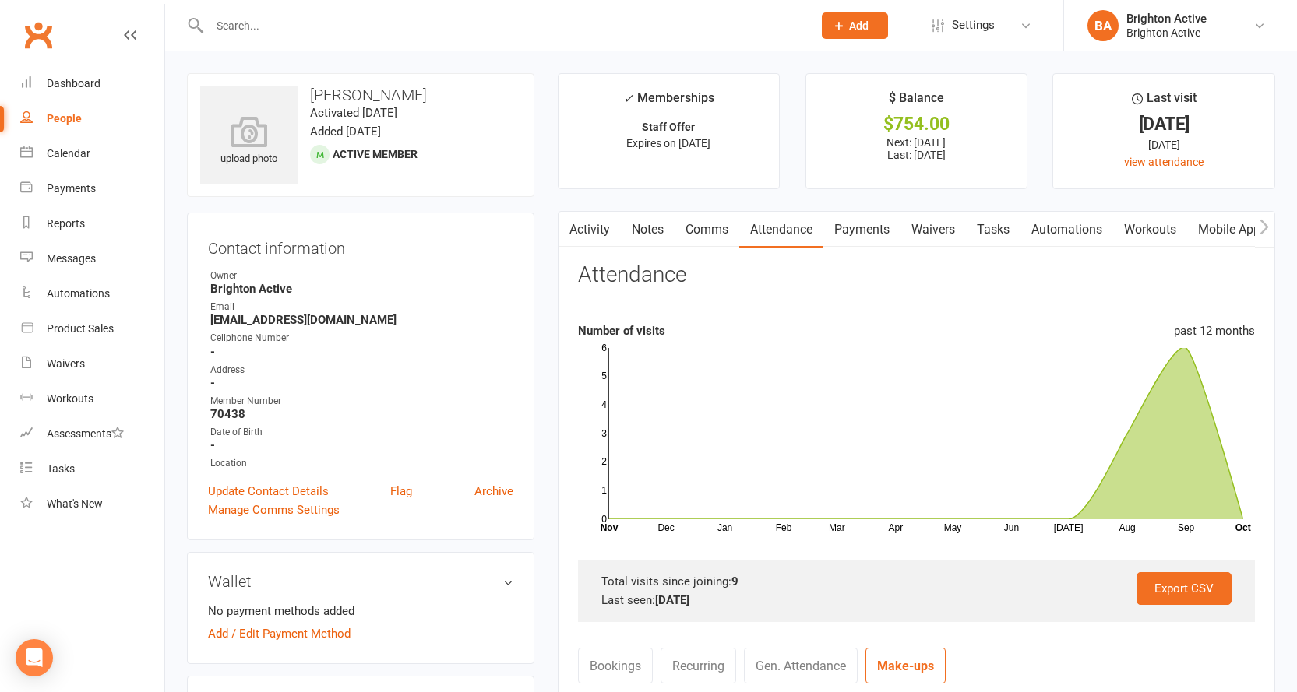
click at [873, 29] on button "Add" at bounding box center [855, 25] width 66 height 26
click at [1258, 26] on icon at bounding box center [1259, 25] width 12 height 12
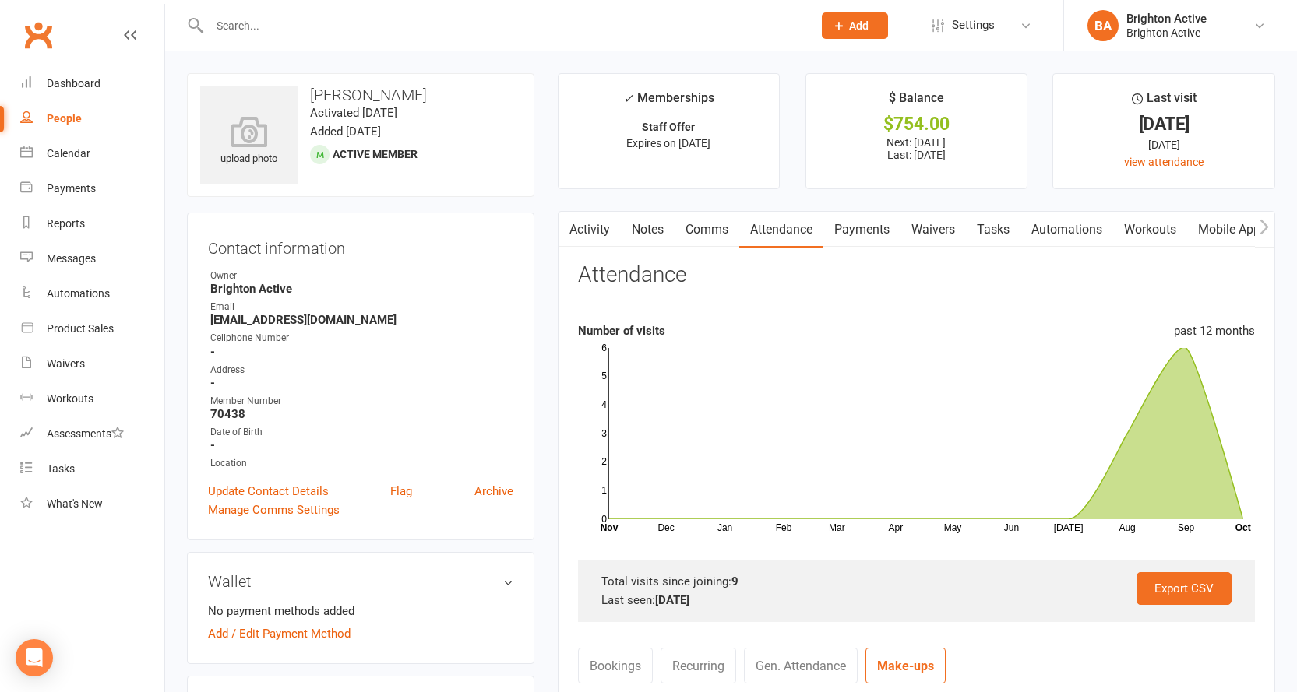
click at [39, 37] on link "Clubworx" at bounding box center [38, 35] width 39 height 39
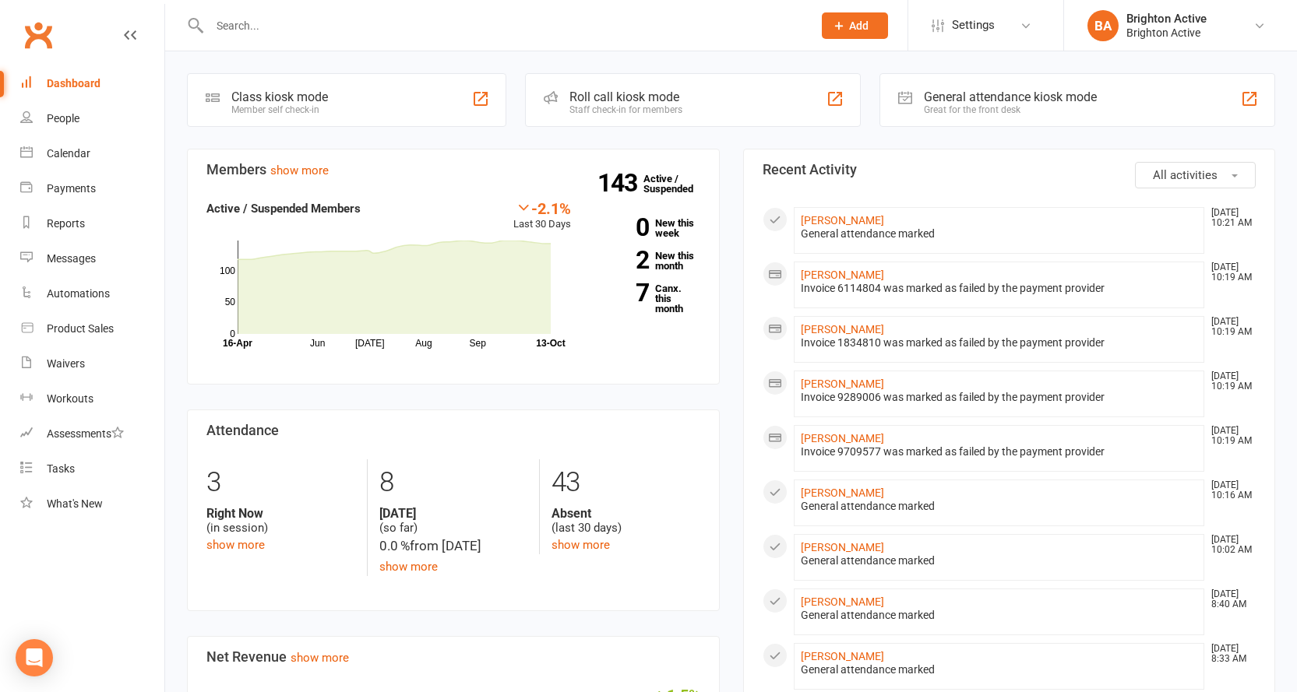
click at [287, 38] on div at bounding box center [494, 25] width 615 height 51
click at [291, 12] on div at bounding box center [494, 25] width 615 height 51
click at [263, 32] on input "text" at bounding box center [503, 26] width 597 height 22
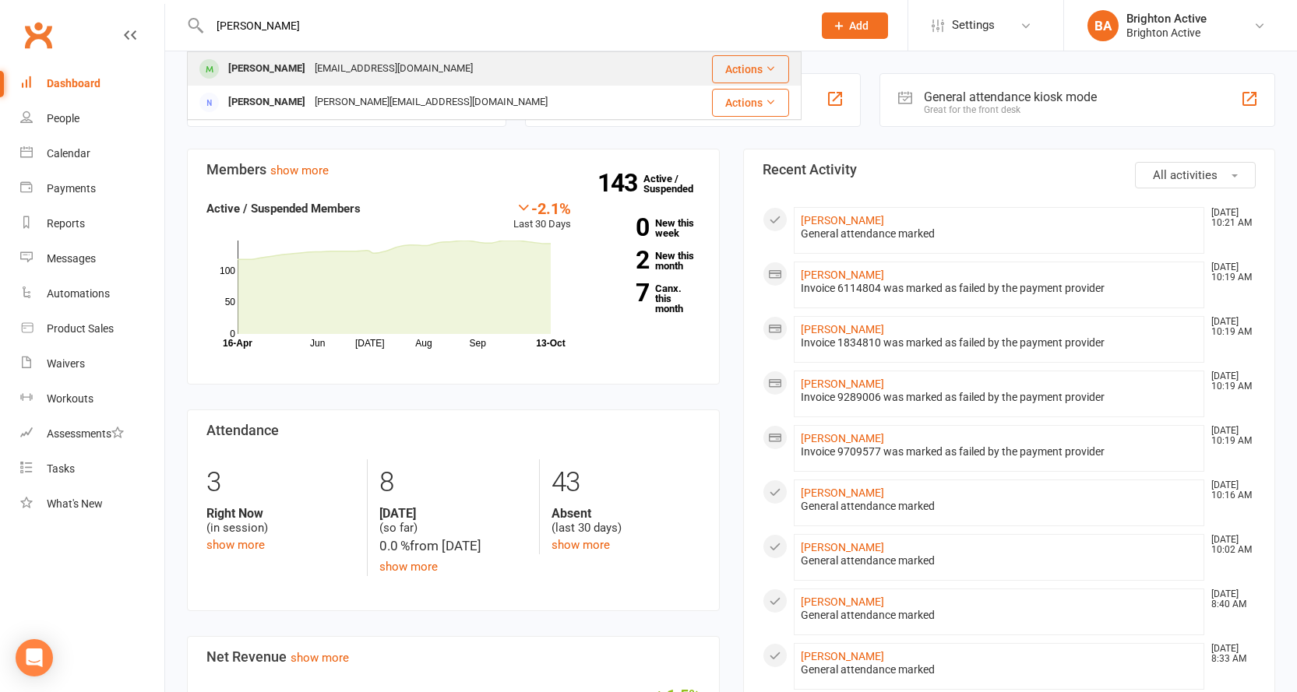
type input "tommy"
click at [269, 68] on div "Tommy George" at bounding box center [267, 69] width 86 height 23
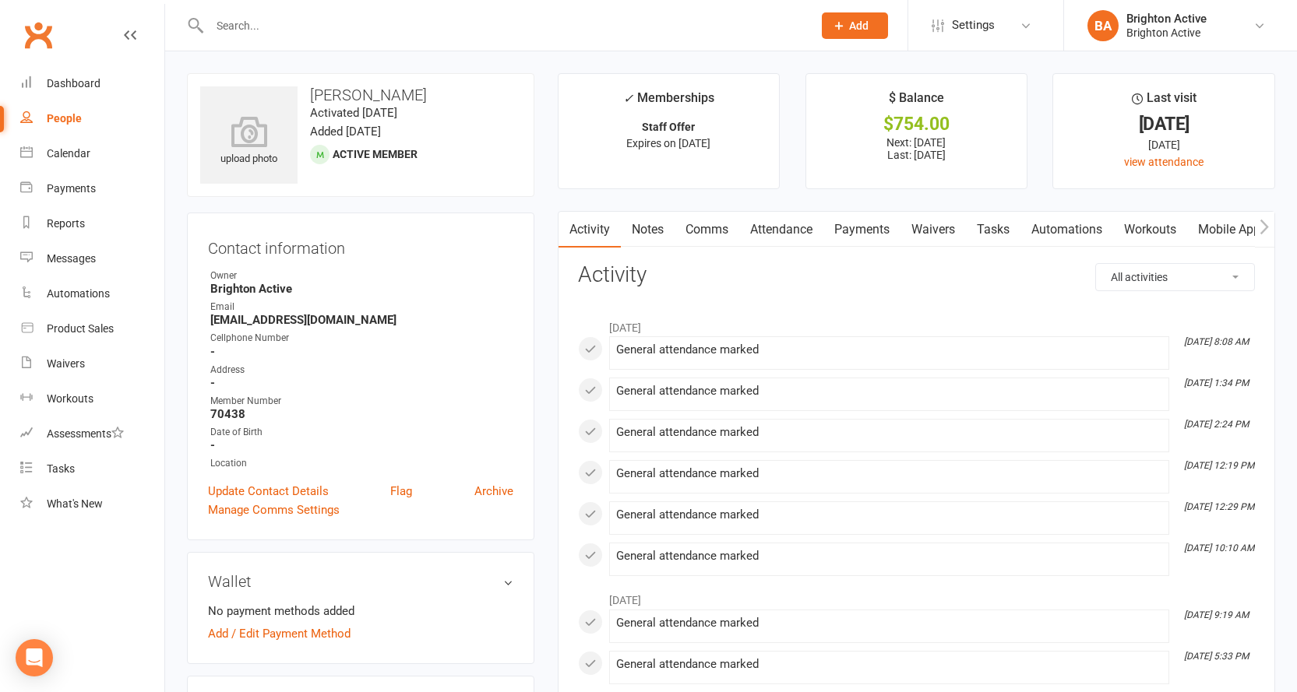
click at [766, 232] on link "Attendance" at bounding box center [781, 230] width 84 height 36
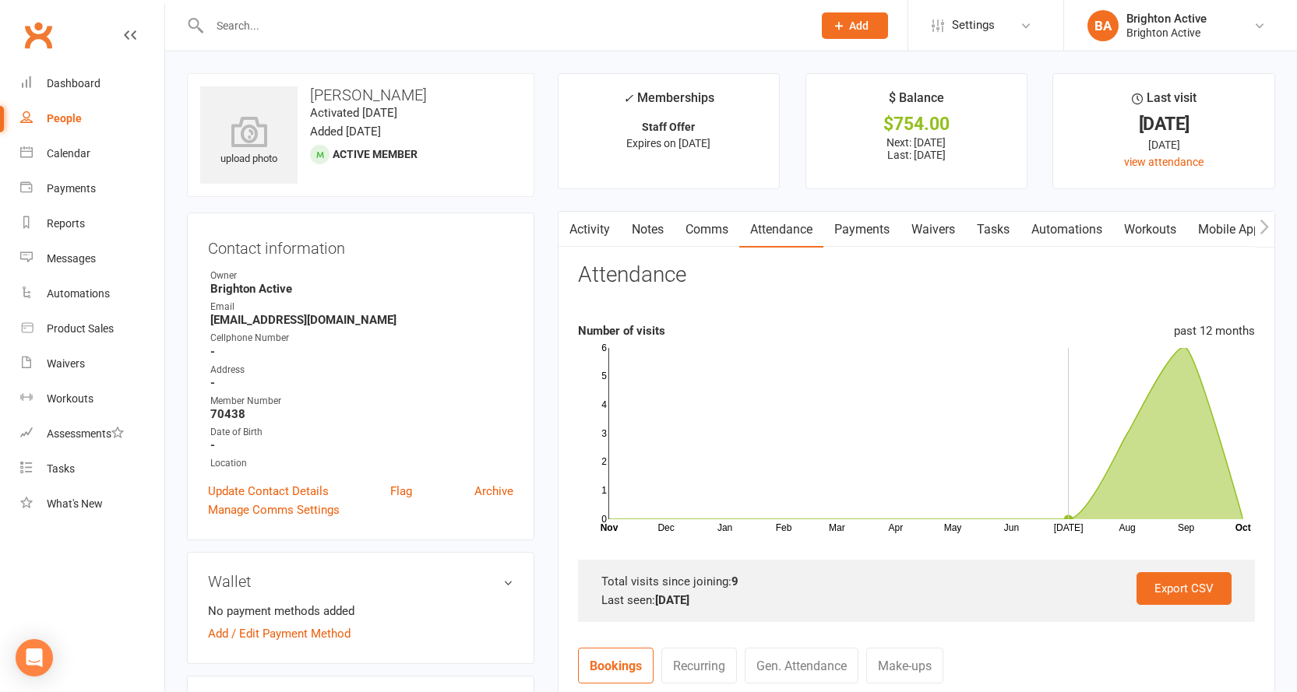
scroll to position [156, 0]
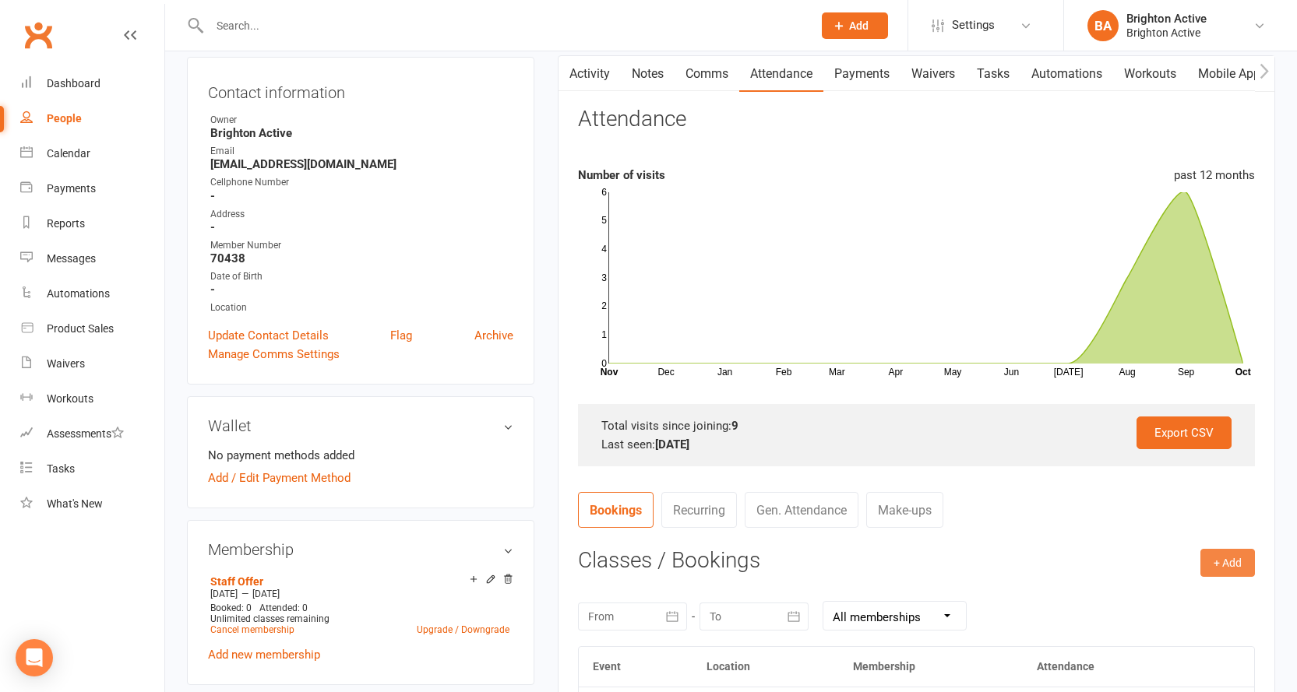
click at [1222, 556] on button "+ Add" at bounding box center [1227, 563] width 55 height 28
click at [1066, 521] on nav "Bookings Recurring Gen. Attendance Make-ups" at bounding box center [916, 515] width 677 height 47
click at [810, 519] on link "Gen. Attendance" at bounding box center [802, 510] width 114 height 36
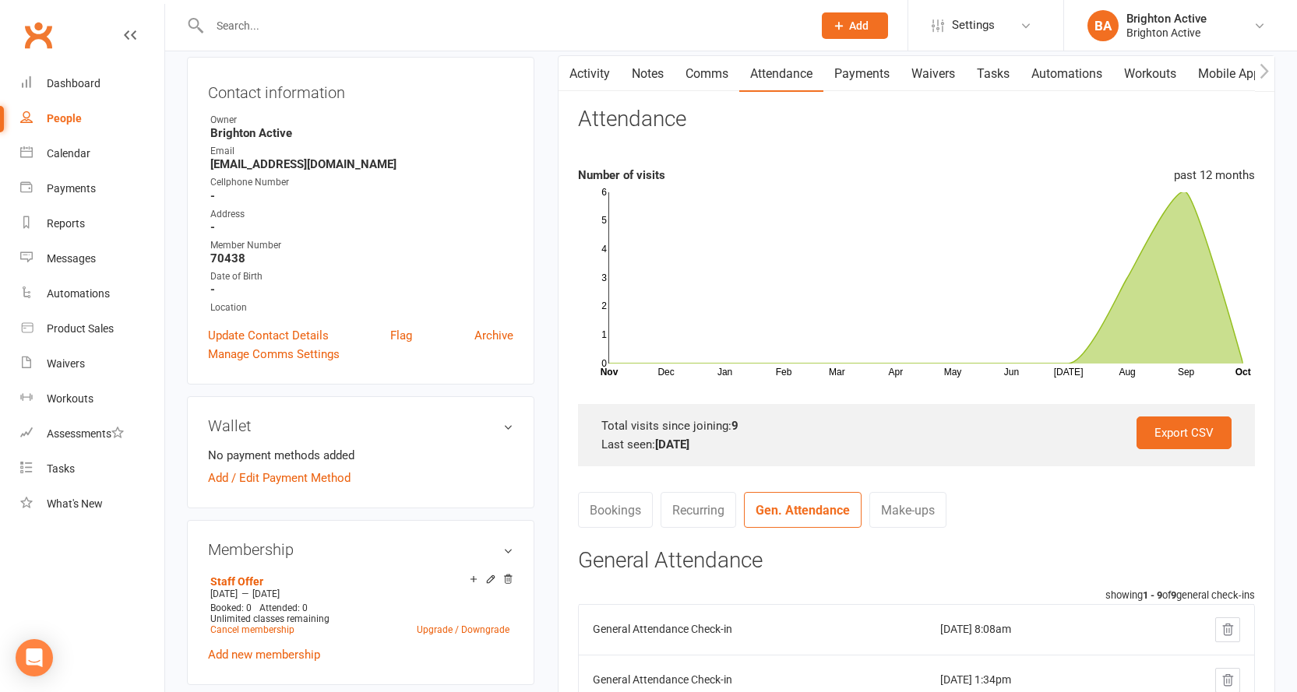
click at [608, 508] on link "Bookings" at bounding box center [615, 510] width 75 height 36
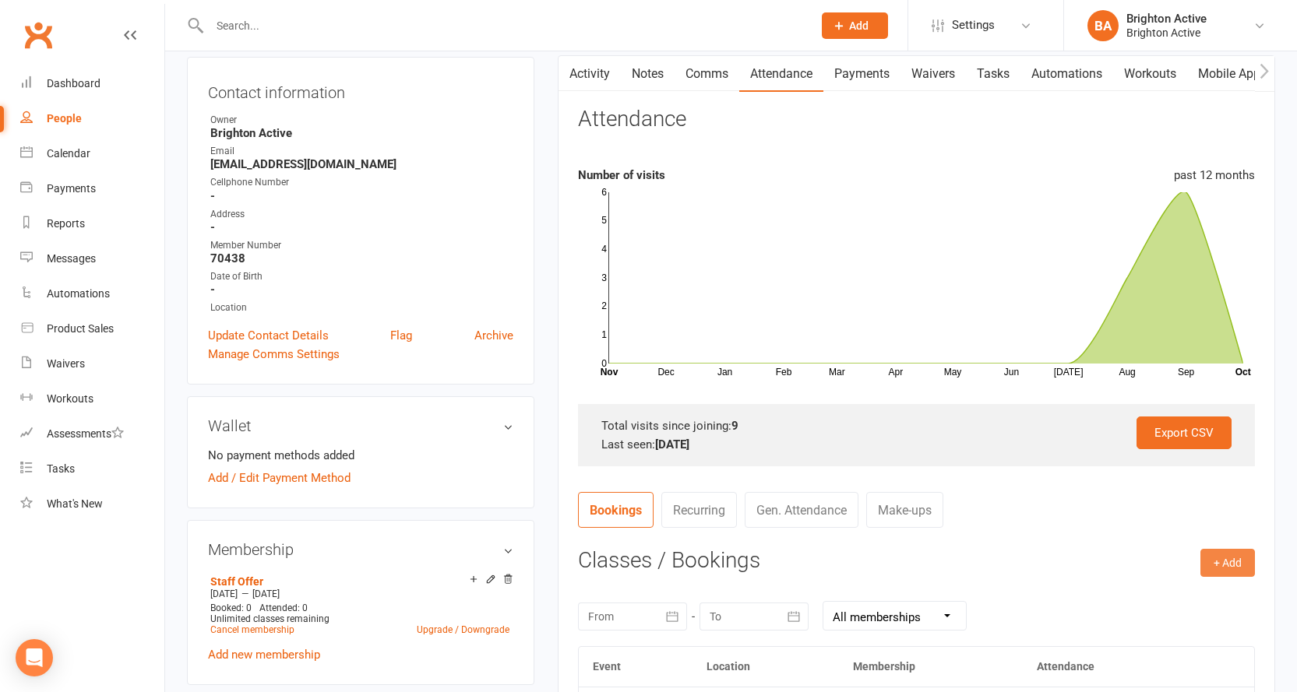
click at [1215, 559] on button "+ Add" at bounding box center [1227, 563] width 55 height 28
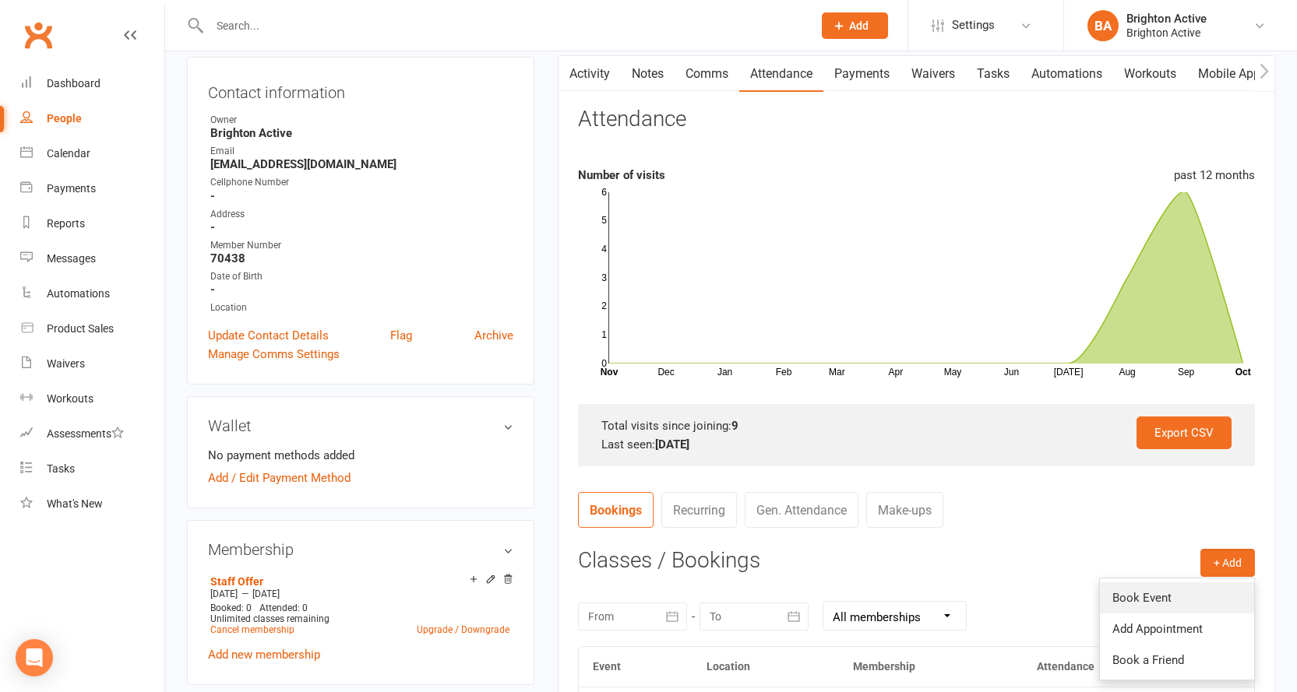
click at [1185, 600] on link "Book Event" at bounding box center [1177, 598] width 154 height 31
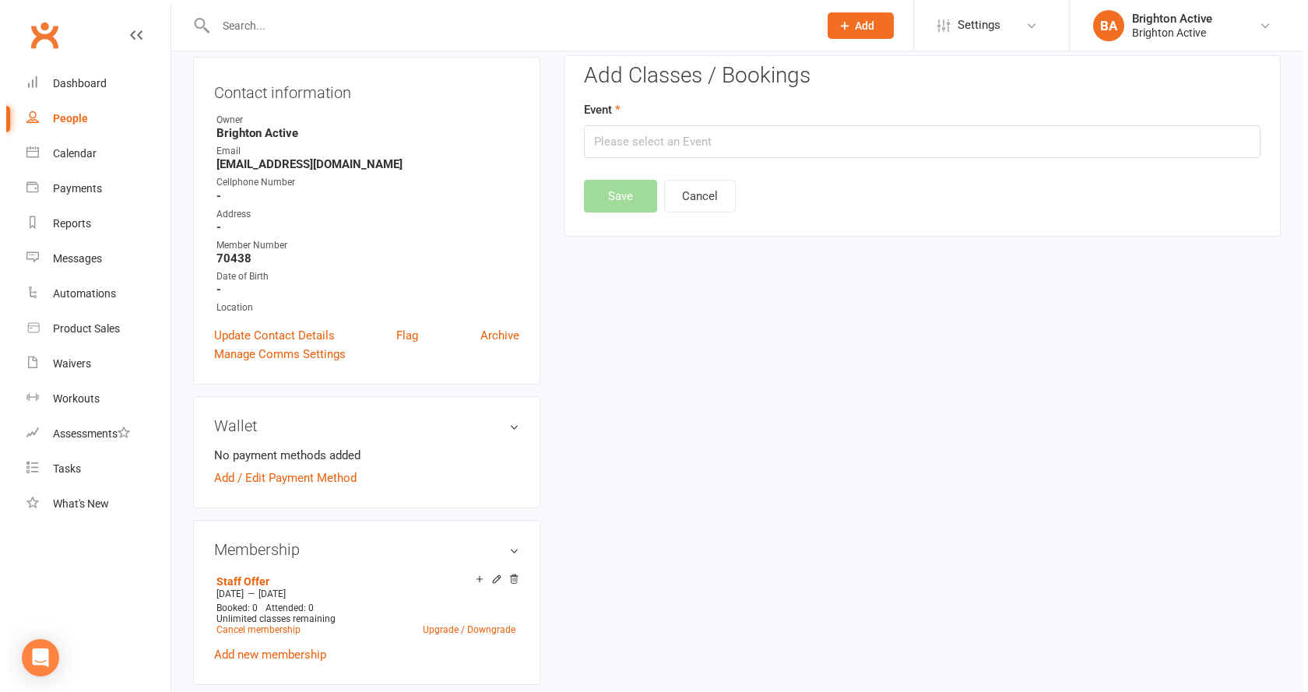
scroll to position [133, 0]
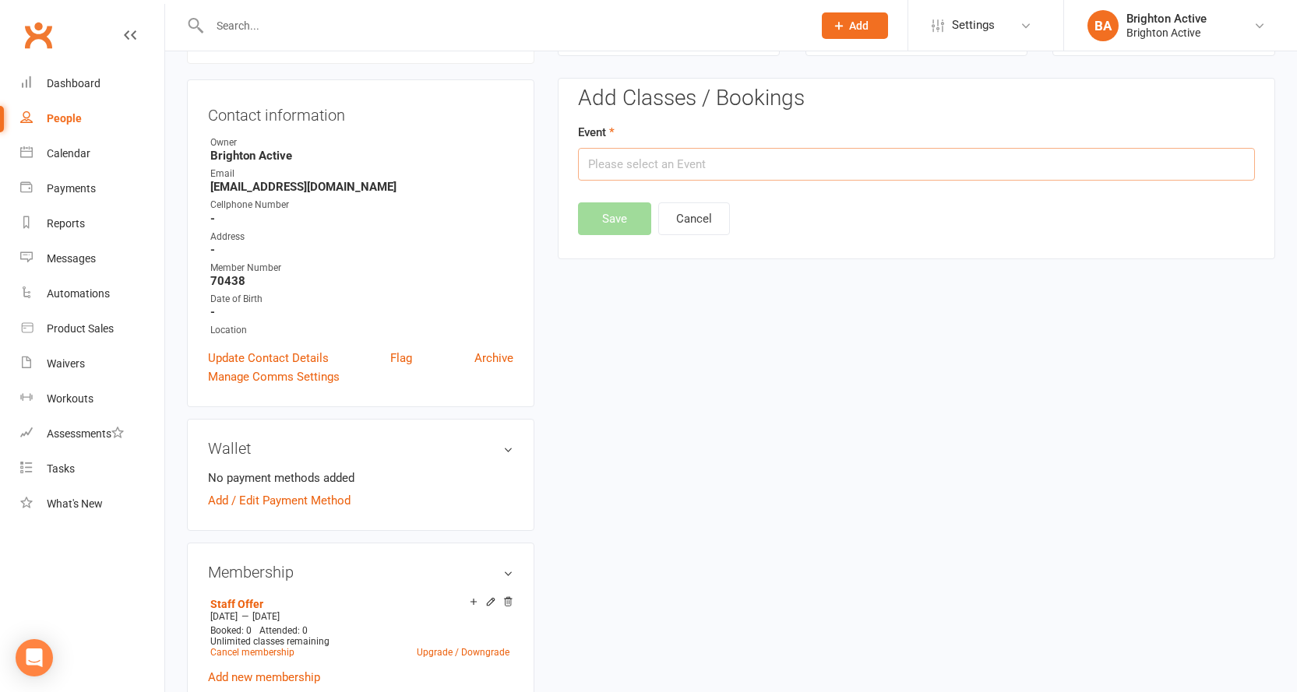
click at [781, 157] on input "text" at bounding box center [916, 164] width 677 height 33
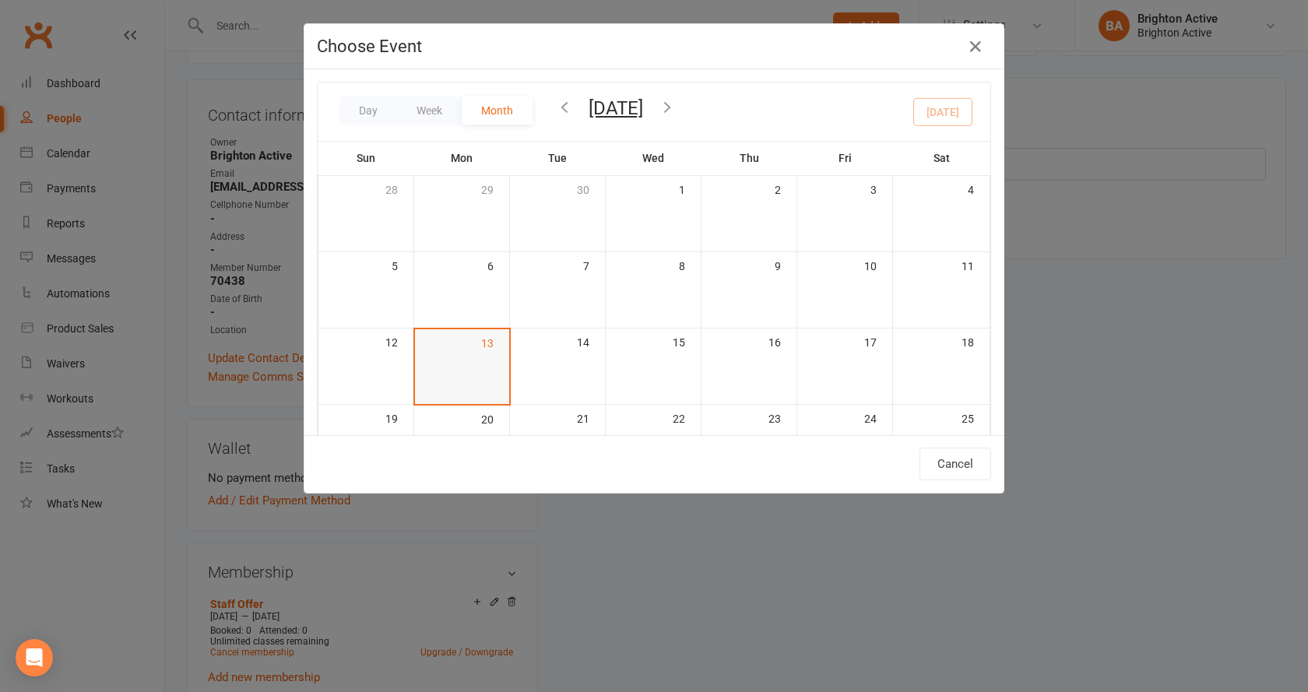
click at [474, 368] on td "13" at bounding box center [462, 367] width 96 height 76
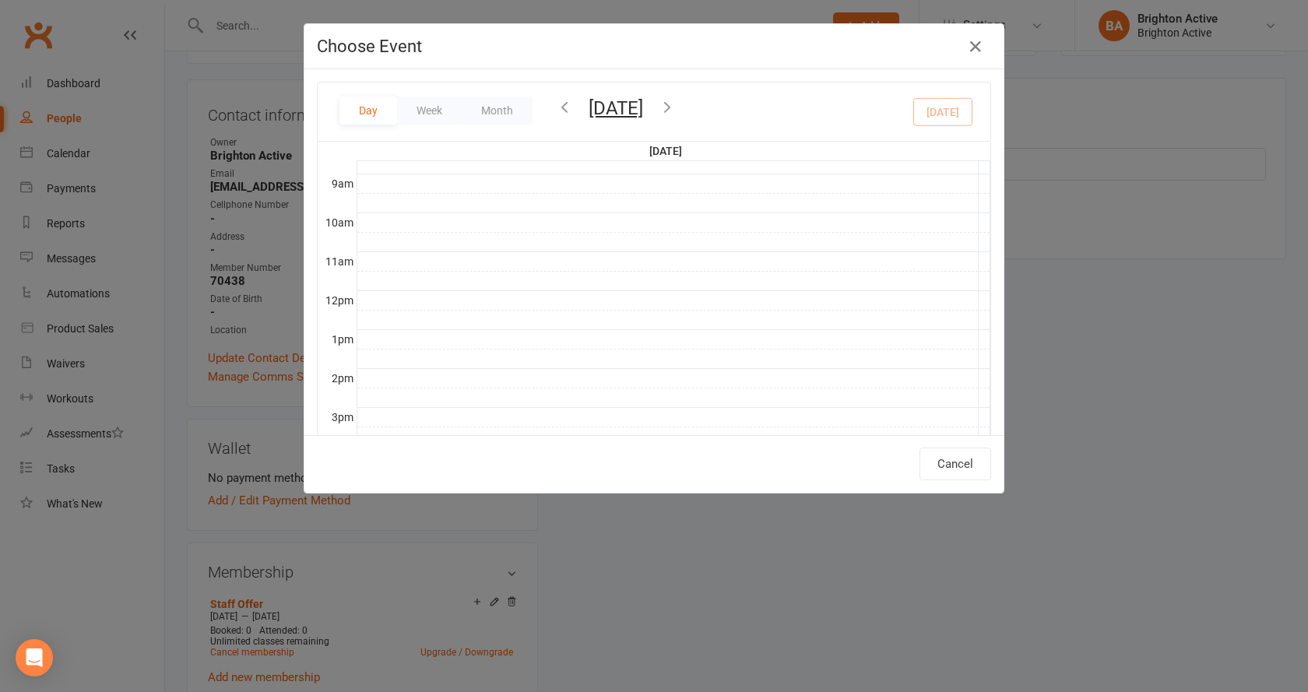
scroll to position [301, 0]
click at [390, 300] on div at bounding box center [673, 299] width 633 height 19
drag, startPoint x: 390, startPoint y: 300, endPoint x: 396, endPoint y: 322, distance: 23.2
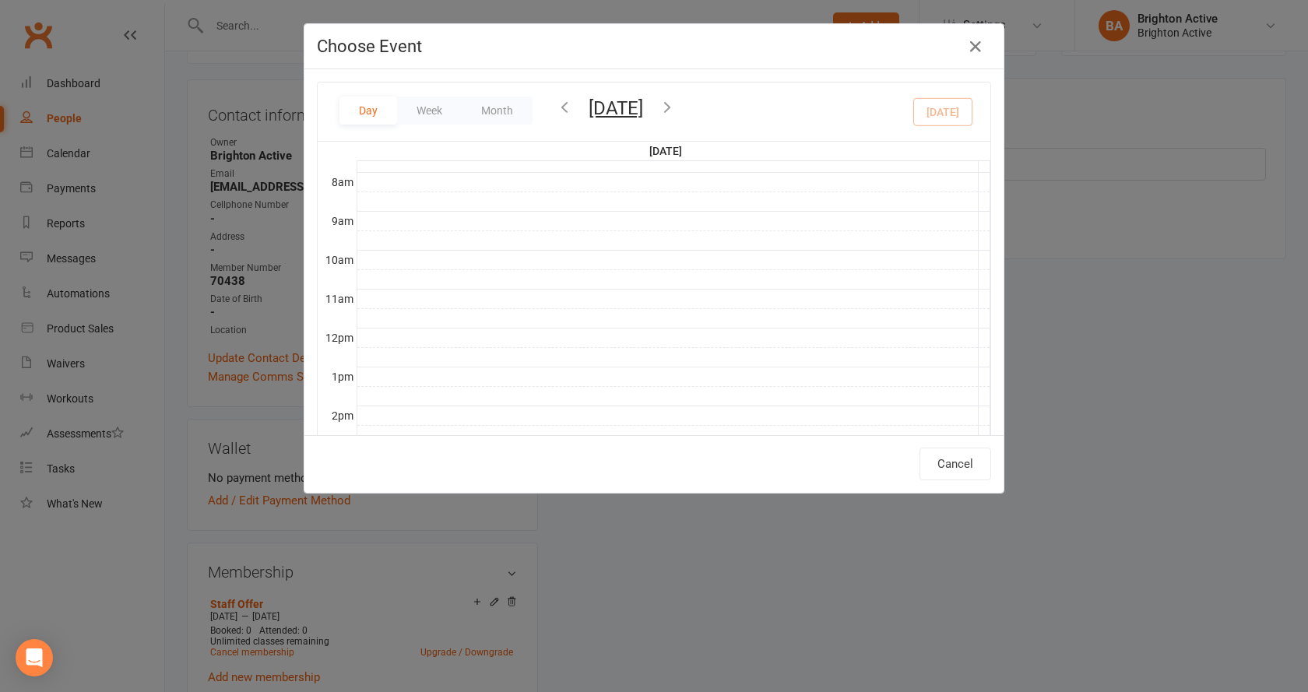
click at [396, 322] on tbody "12am 1am 2am 3am 4am 5am 6am 7am 8am 9am 10am 11am 12pm 1pm 2pm 3pm 4pm 5pm 6pm…" at bounding box center [654, 328] width 673 height 935
click at [322, 294] on th "11am" at bounding box center [337, 298] width 39 height 19
click at [460, 308] on div at bounding box center [673, 299] width 633 height 19
click at [618, 312] on div at bounding box center [673, 318] width 633 height 19
click at [619, 312] on div at bounding box center [673, 318] width 633 height 19
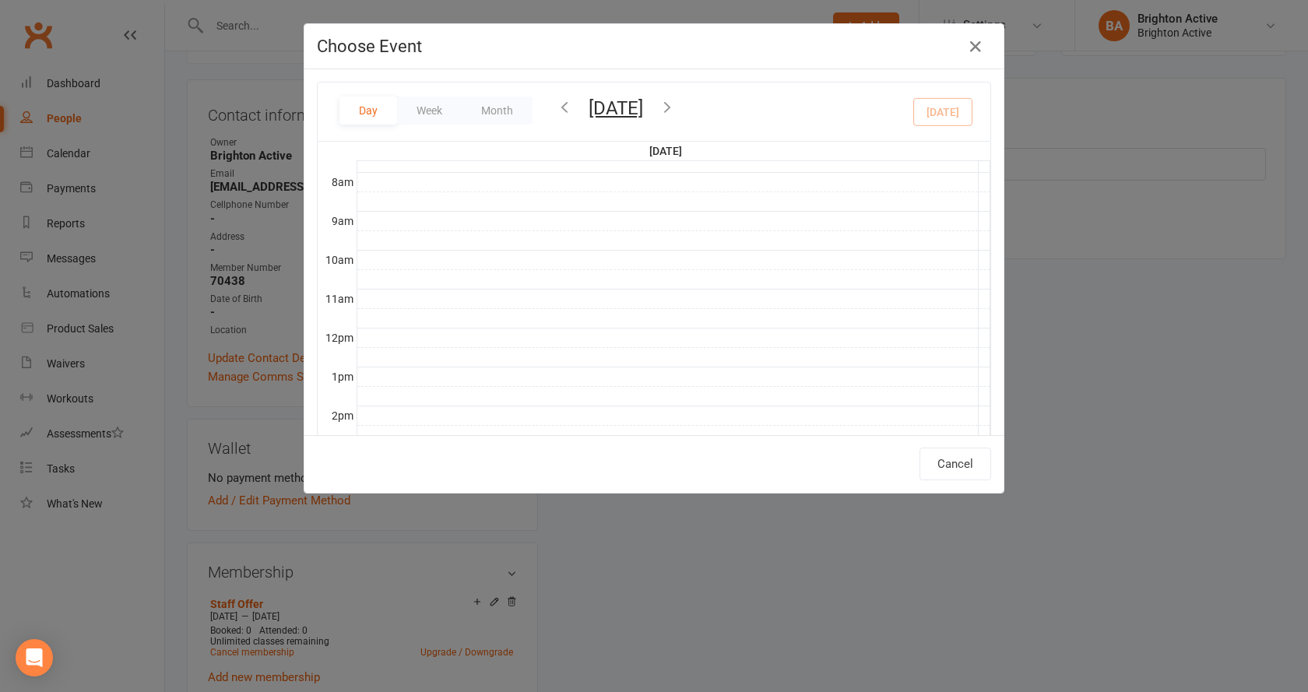
drag, startPoint x: 619, startPoint y: 312, endPoint x: 632, endPoint y: 308, distance: 14.0
click at [632, 308] on div at bounding box center [673, 299] width 633 height 19
drag, startPoint x: 633, startPoint y: 307, endPoint x: 725, endPoint y: 240, distance: 113.7
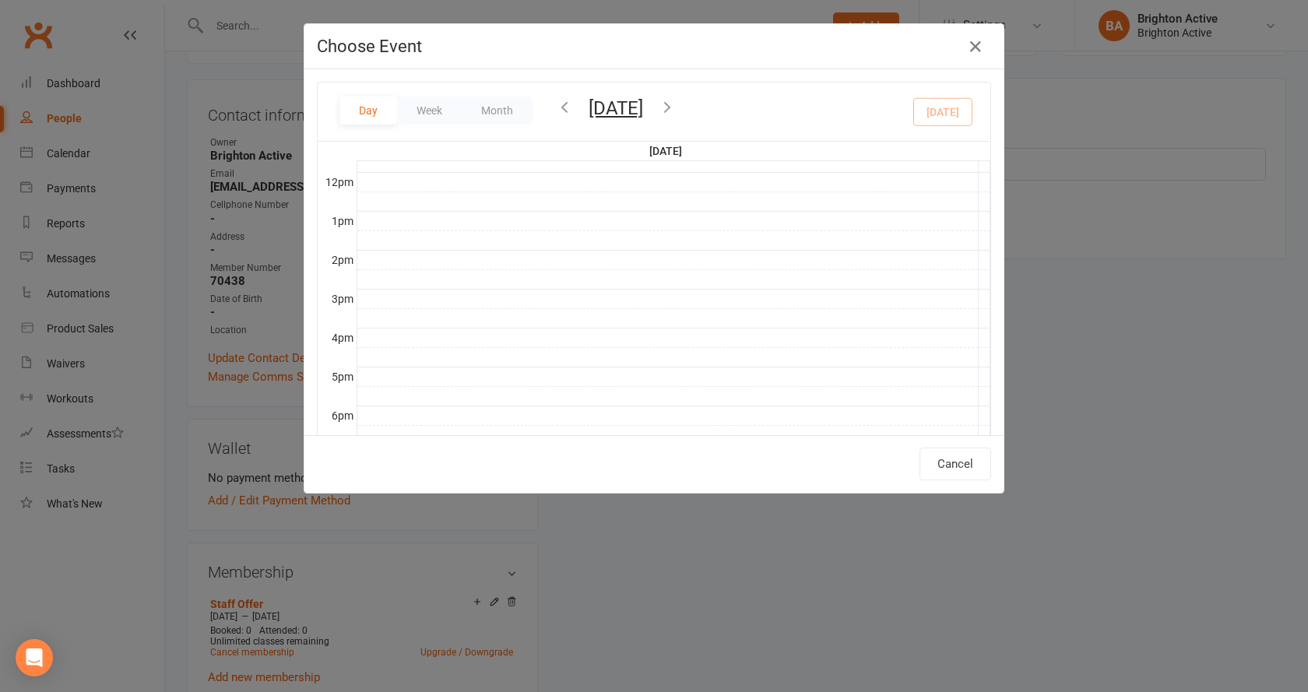
click at [634, 307] on div at bounding box center [673, 299] width 633 height 19
click at [921, 101] on div "Day Week Month Monday, Oct 13, 2025 October 2025 Sun Mon Tue Wed Thu Fri Sat 28…" at bounding box center [654, 112] width 673 height 58
click at [359, 105] on button "Day" at bounding box center [369, 111] width 58 height 28
click at [502, 310] on div at bounding box center [673, 318] width 633 height 19
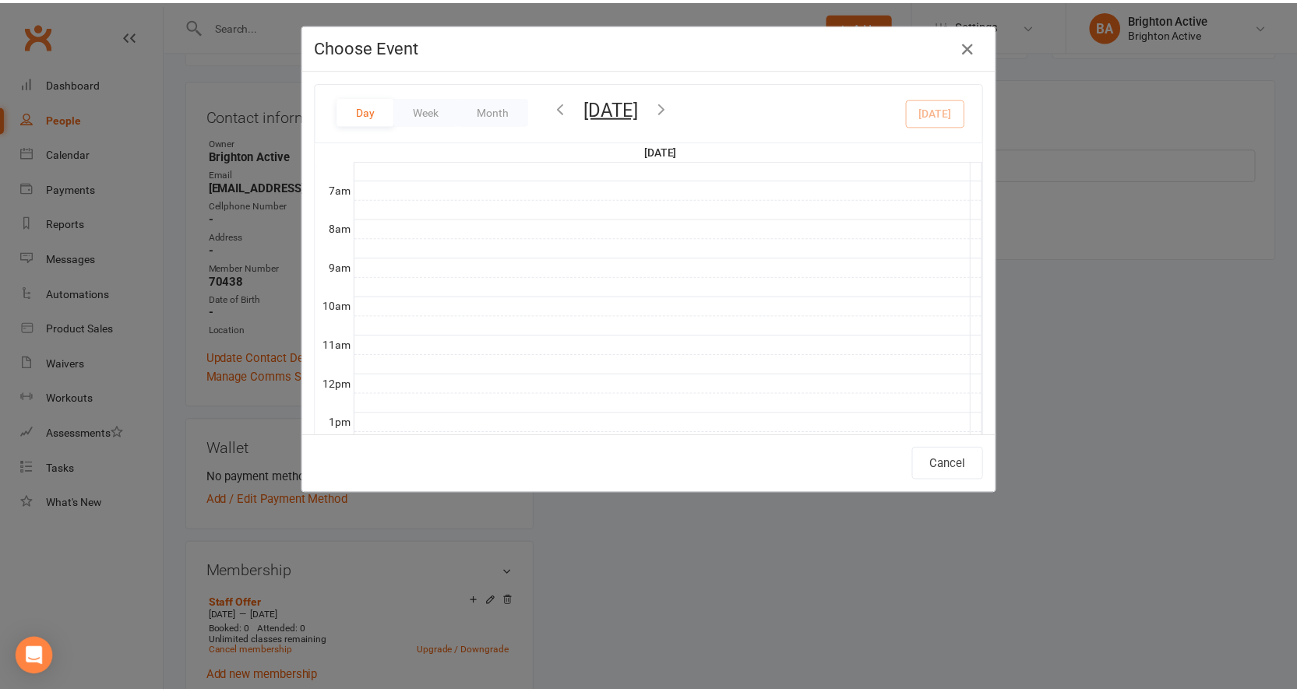
scroll to position [223, 0]
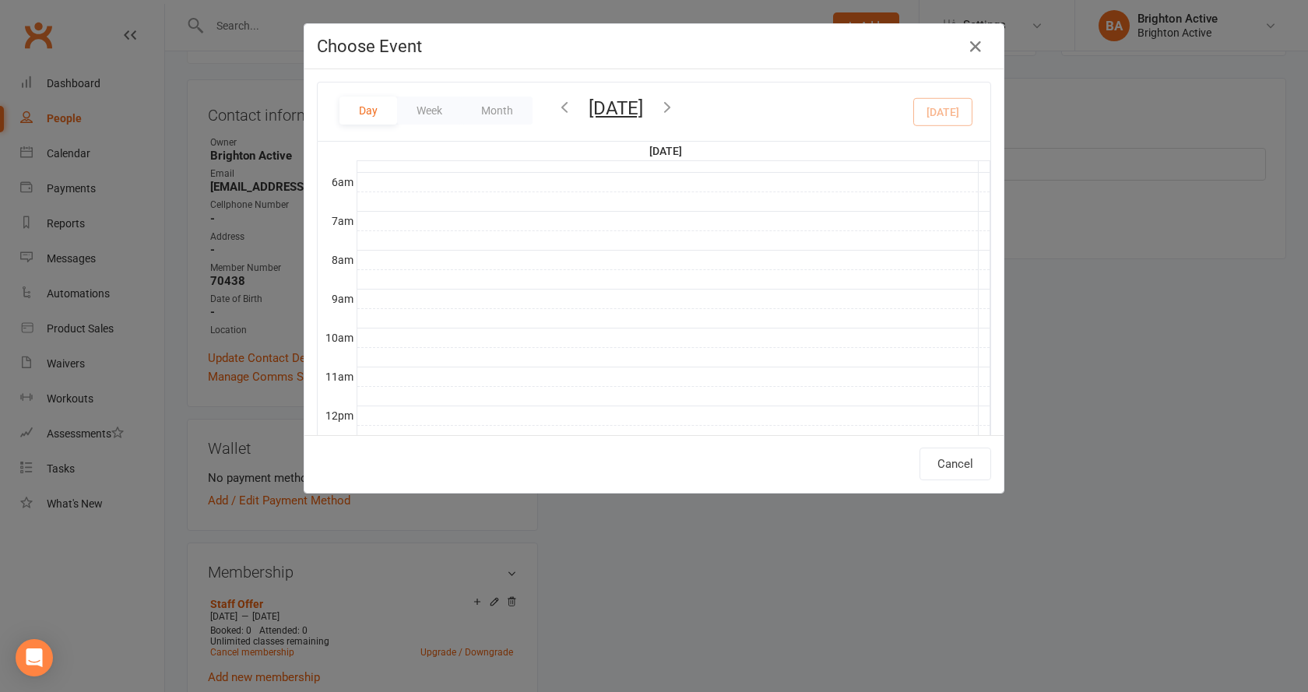
click at [400, 332] on div at bounding box center [673, 338] width 633 height 19
click at [967, 48] on icon "button" at bounding box center [976, 46] width 19 height 19
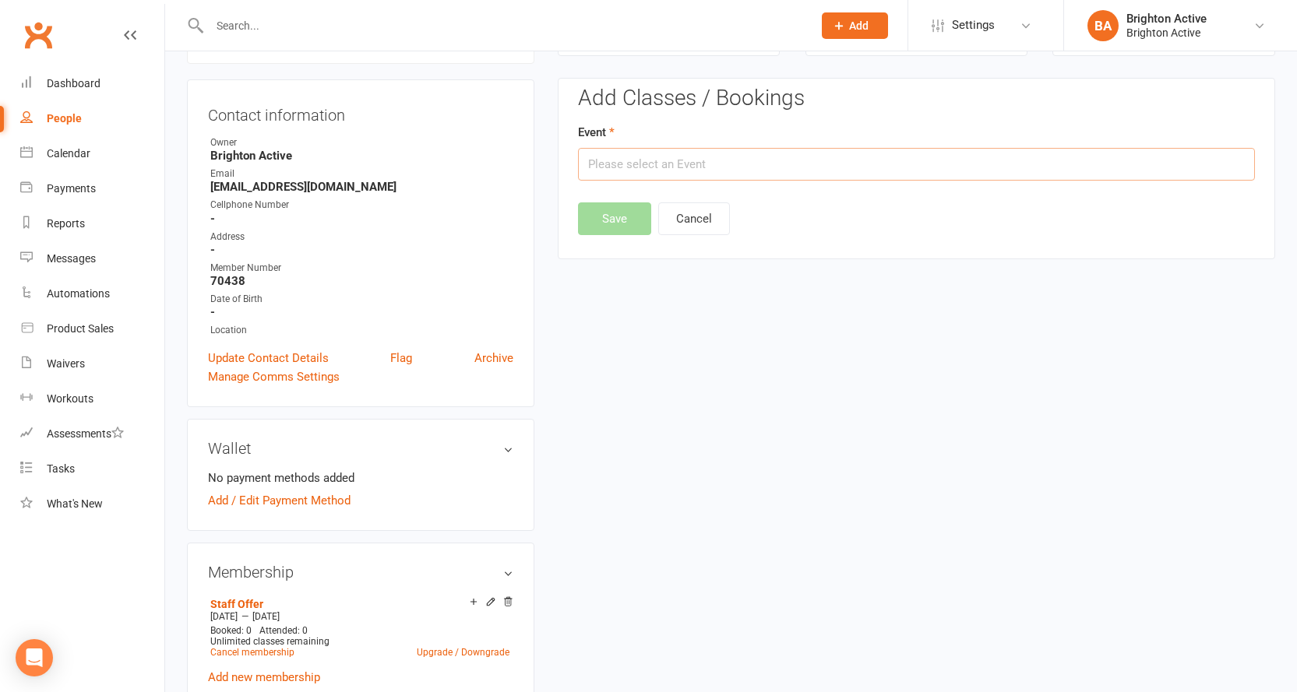
click at [699, 170] on input "text" at bounding box center [916, 164] width 677 height 33
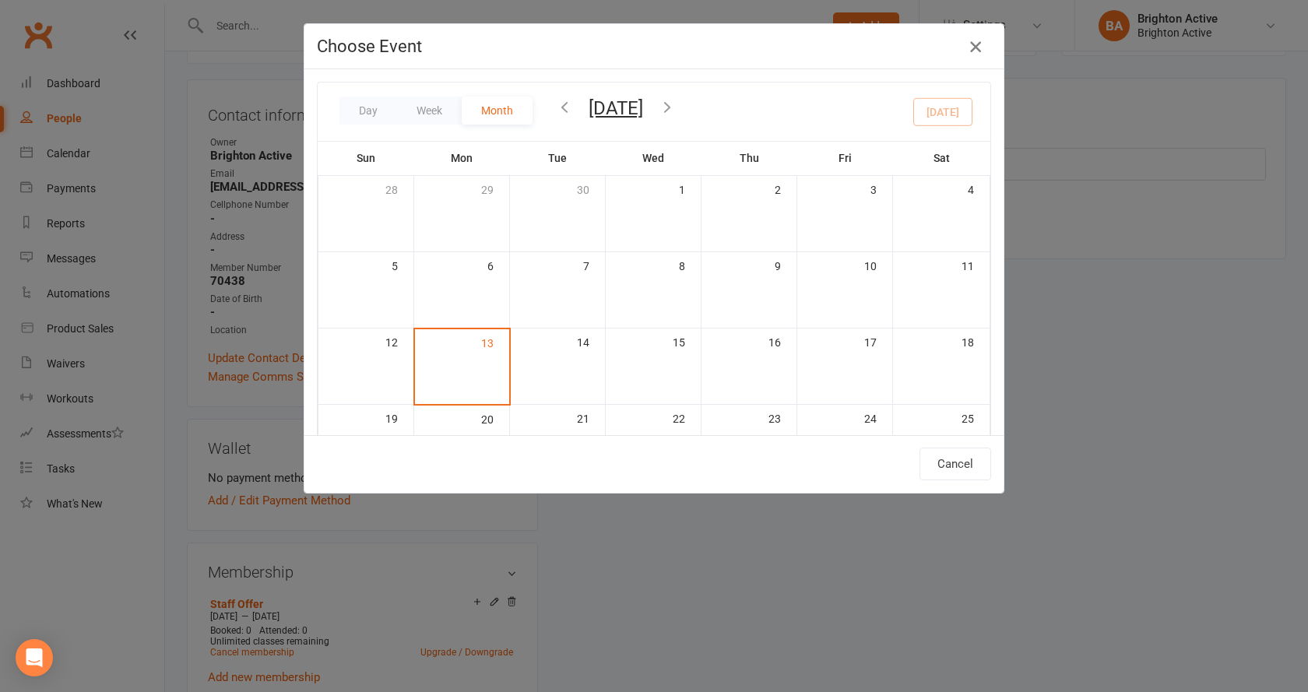
click at [974, 46] on icon "button" at bounding box center [976, 46] width 19 height 19
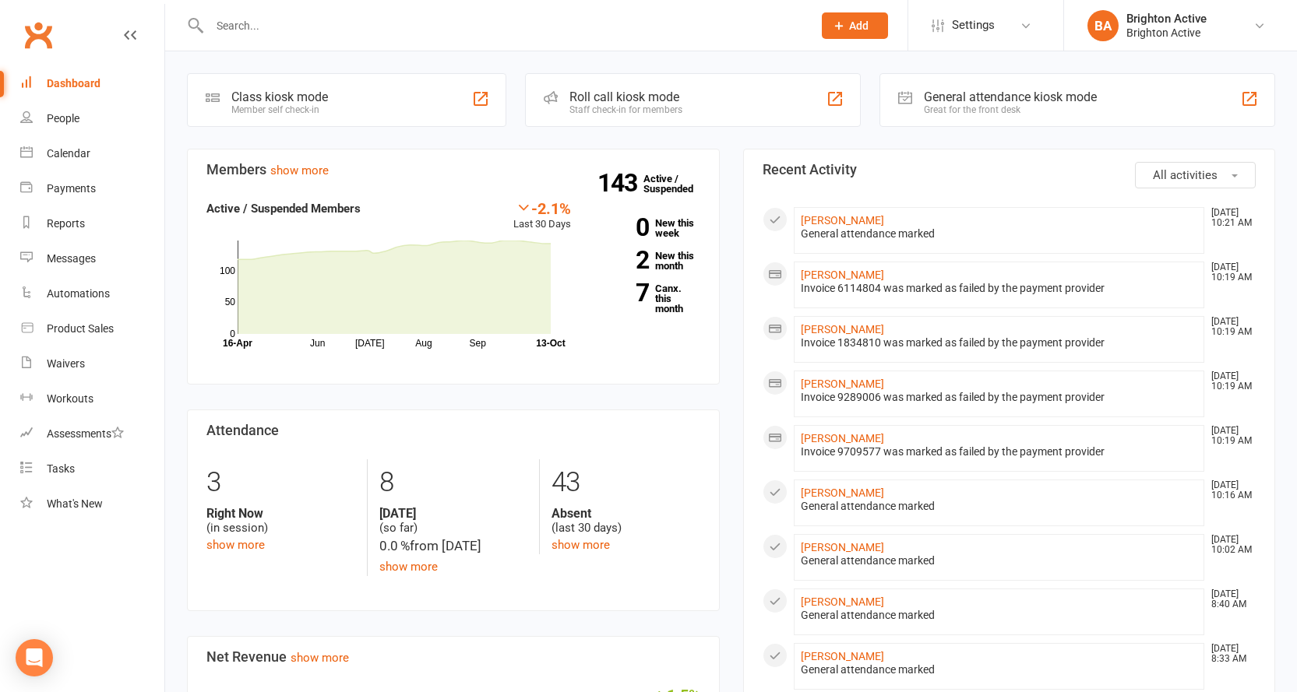
click at [289, 40] on div at bounding box center [494, 25] width 615 height 51
click at [288, 20] on input "text" at bounding box center [503, 26] width 597 height 22
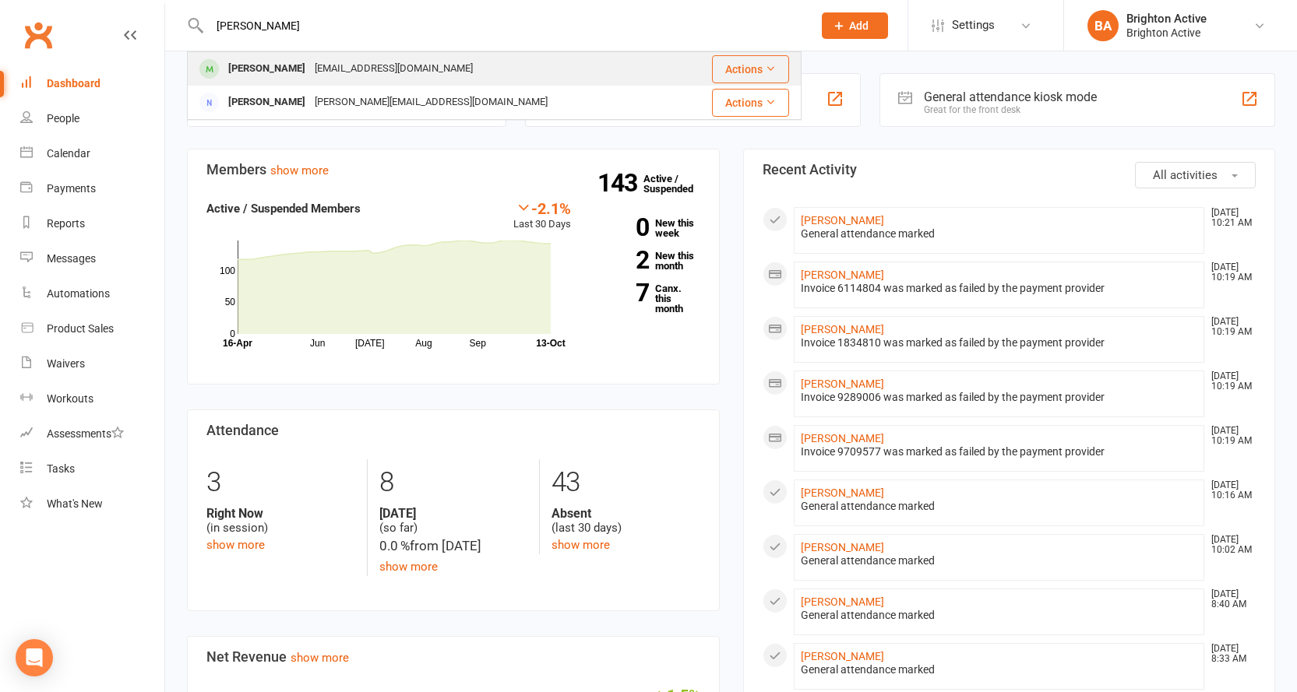
type input "tommy"
click at [314, 67] on div "[EMAIL_ADDRESS][DOMAIN_NAME]" at bounding box center [393, 69] width 167 height 23
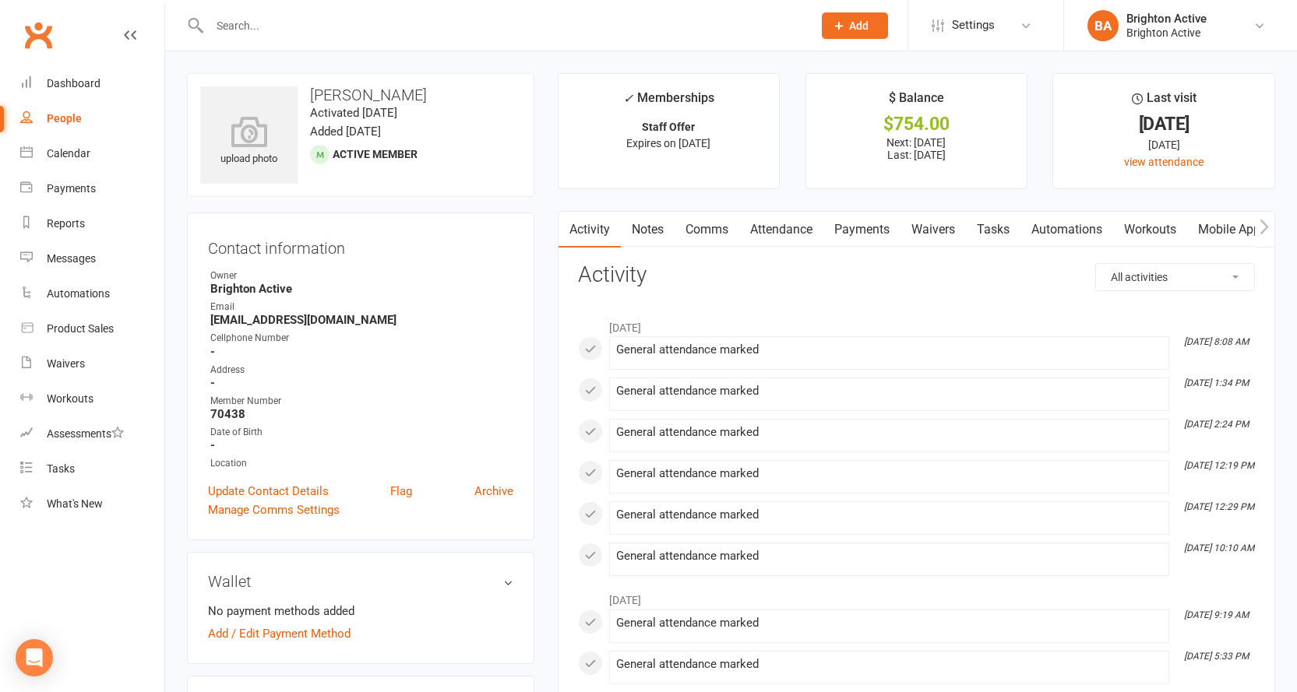
click at [790, 227] on link "Attendance" at bounding box center [781, 230] width 84 height 36
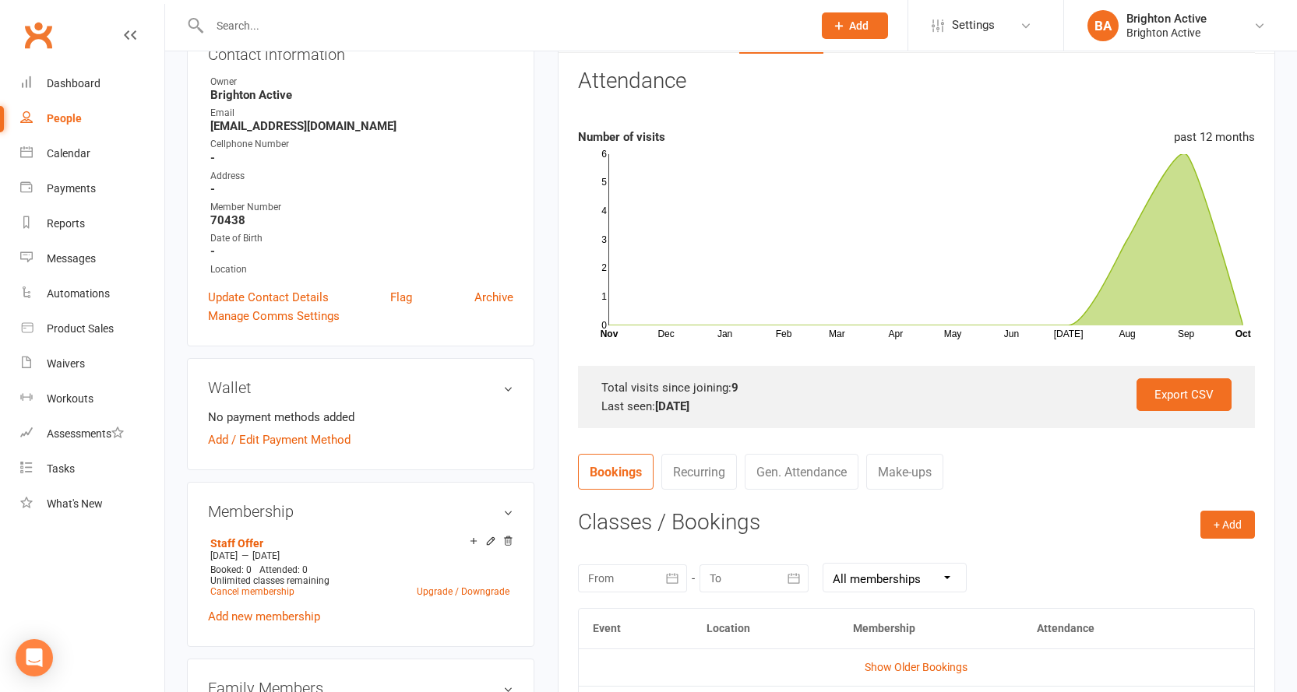
scroll to position [312, 0]
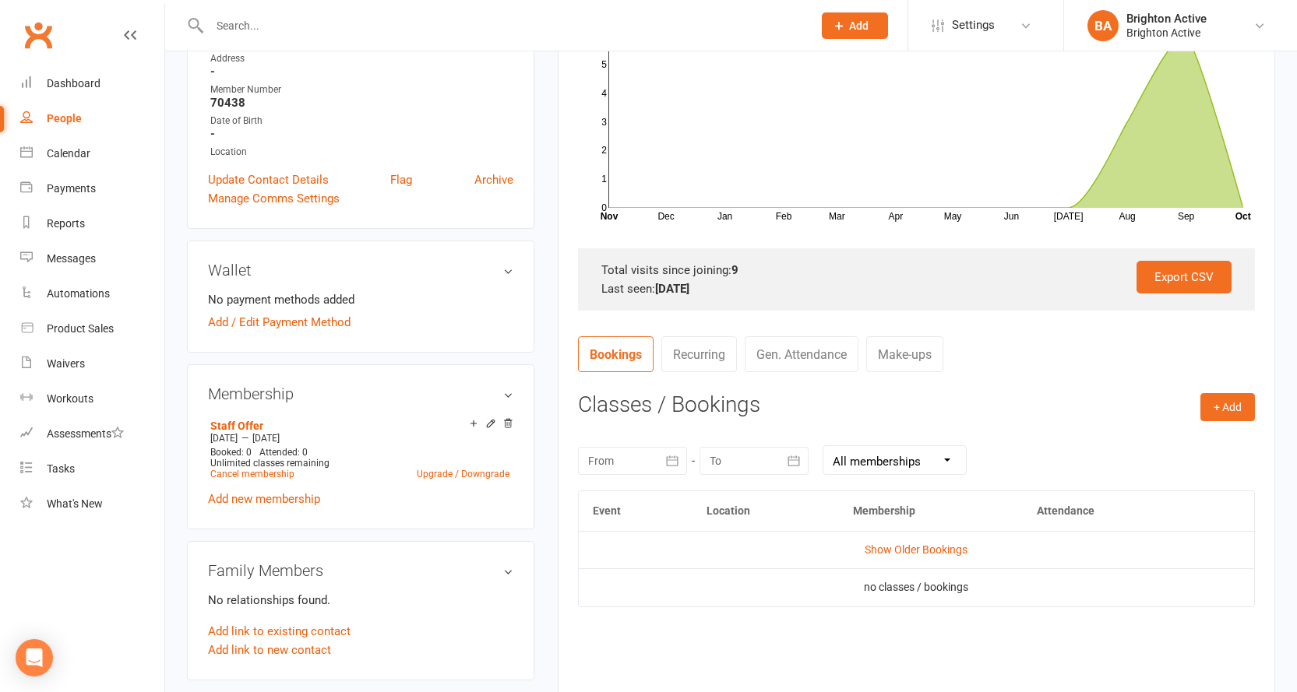
click at [1231, 390] on contact-attendance "Attendance Number of visits past 12 months Dec Jan Feb Mar Apr May Jun Jul Aug …" at bounding box center [916, 329] width 677 height 755
click at [1229, 406] on button "+ Add" at bounding box center [1227, 407] width 55 height 28
click at [1192, 481] on link "Add Appointment" at bounding box center [1177, 473] width 154 height 31
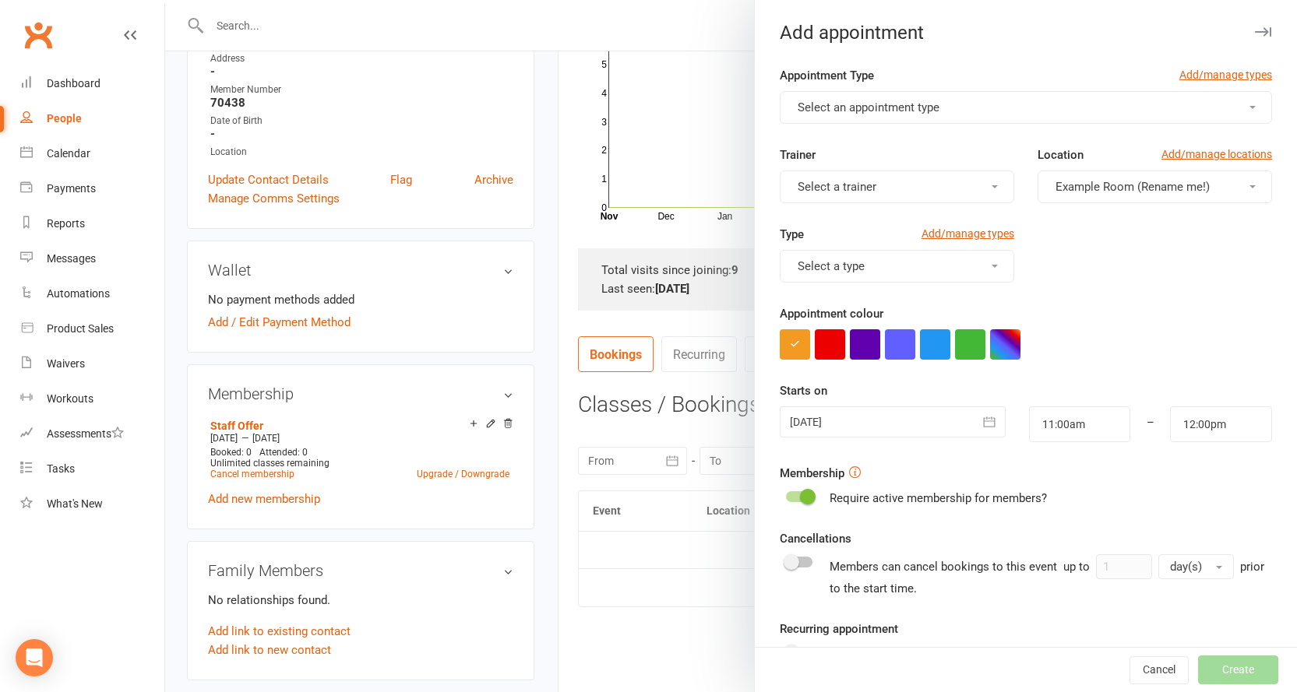
click at [669, 83] on div at bounding box center [731, 346] width 1132 height 692
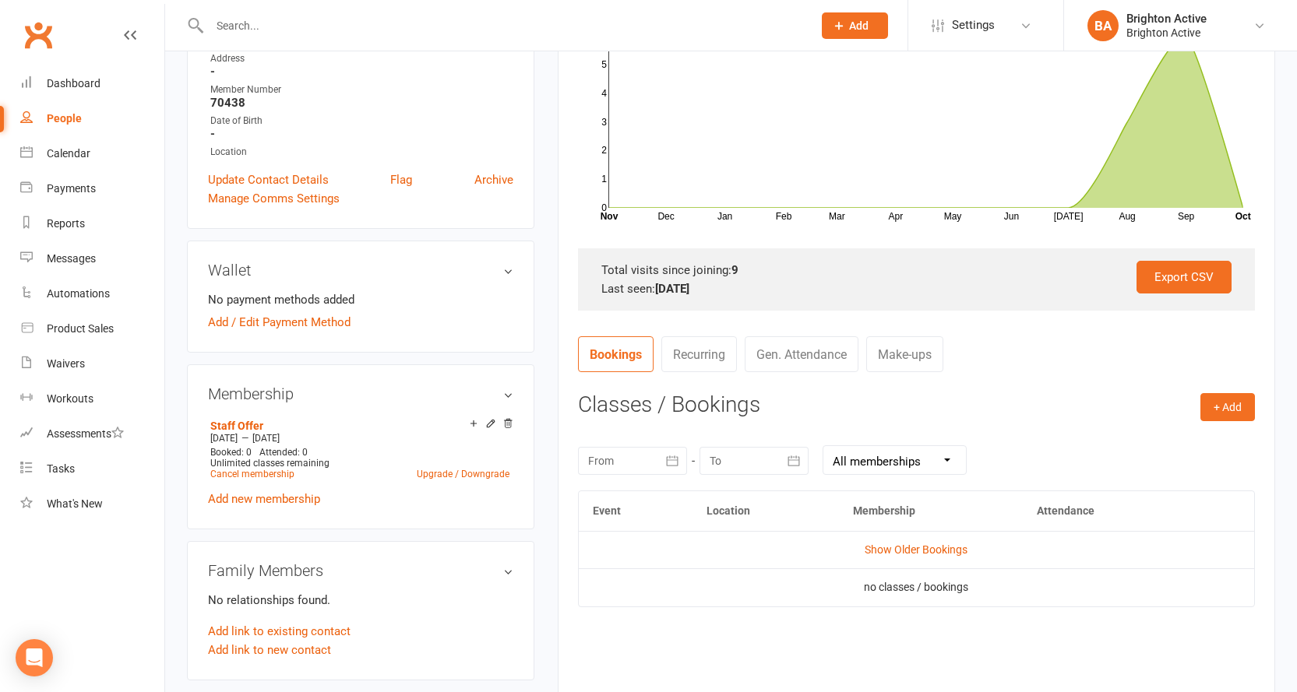
click at [32, 38] on link "Clubworx" at bounding box center [38, 35] width 39 height 39
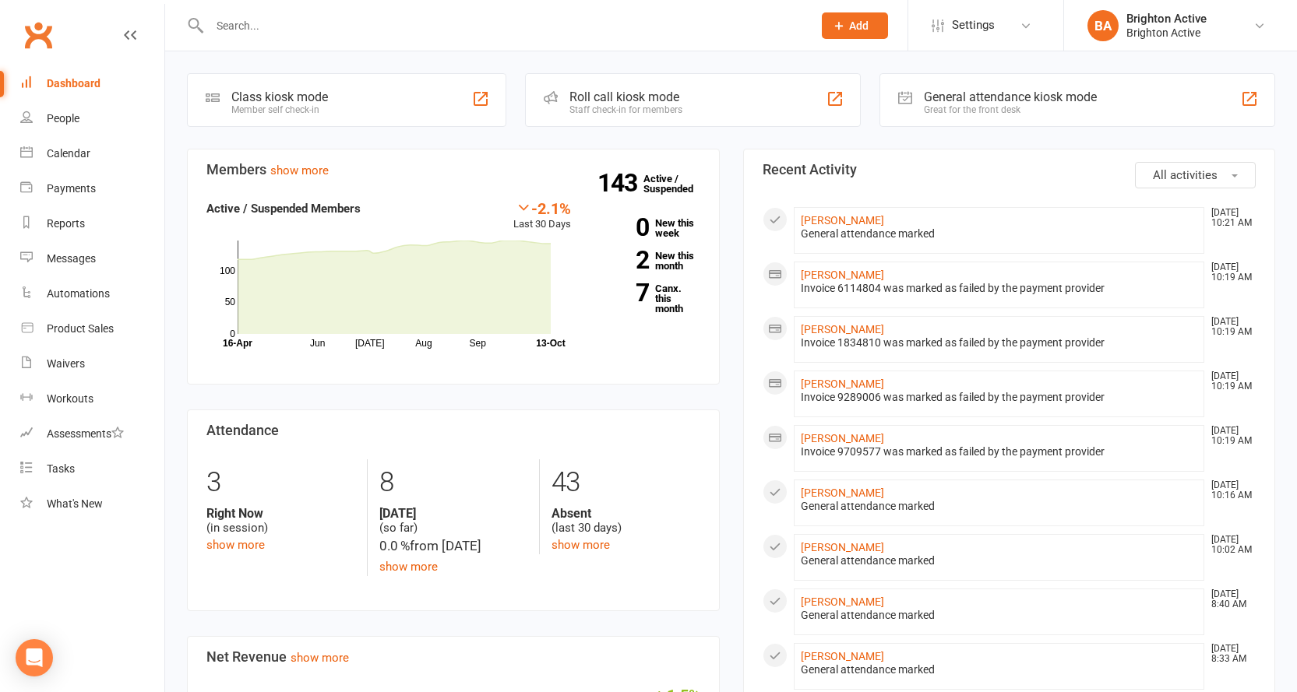
click at [48, 35] on link "Clubworx" at bounding box center [38, 35] width 39 height 39
click at [381, 91] on div "Class kiosk mode Member self check-in" at bounding box center [346, 100] width 319 height 54
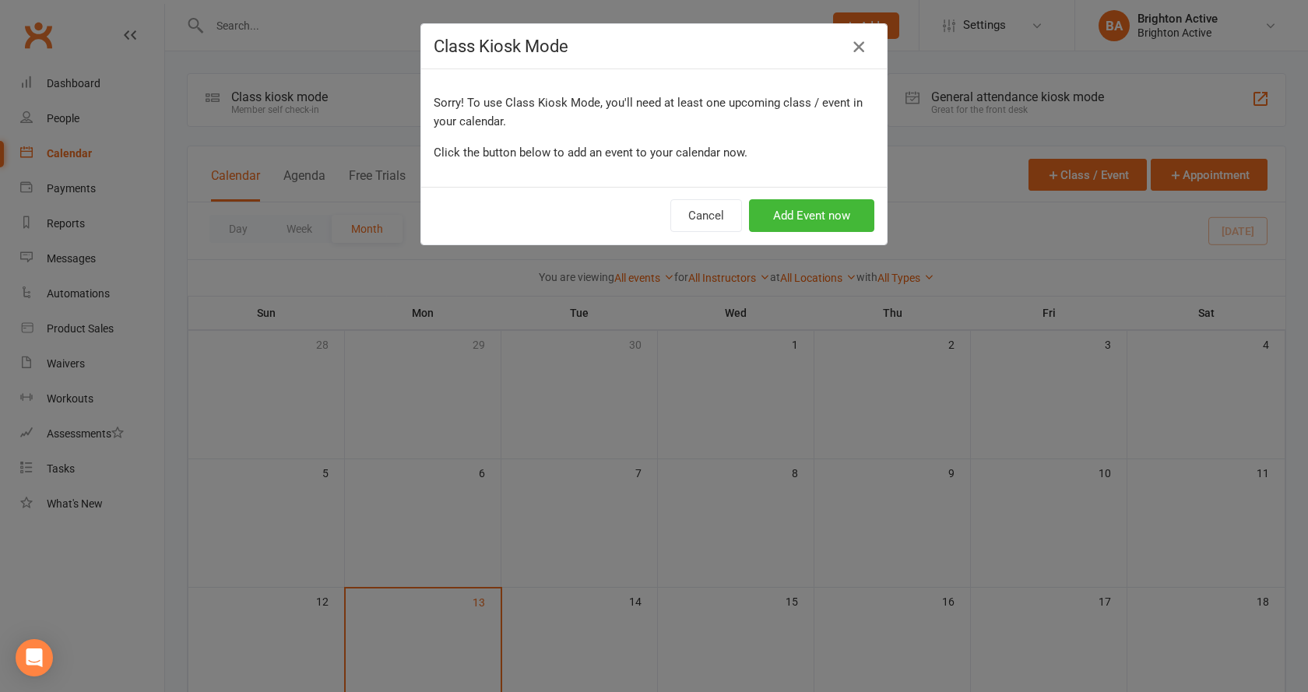
click at [851, 46] on icon "button" at bounding box center [859, 46] width 19 height 19
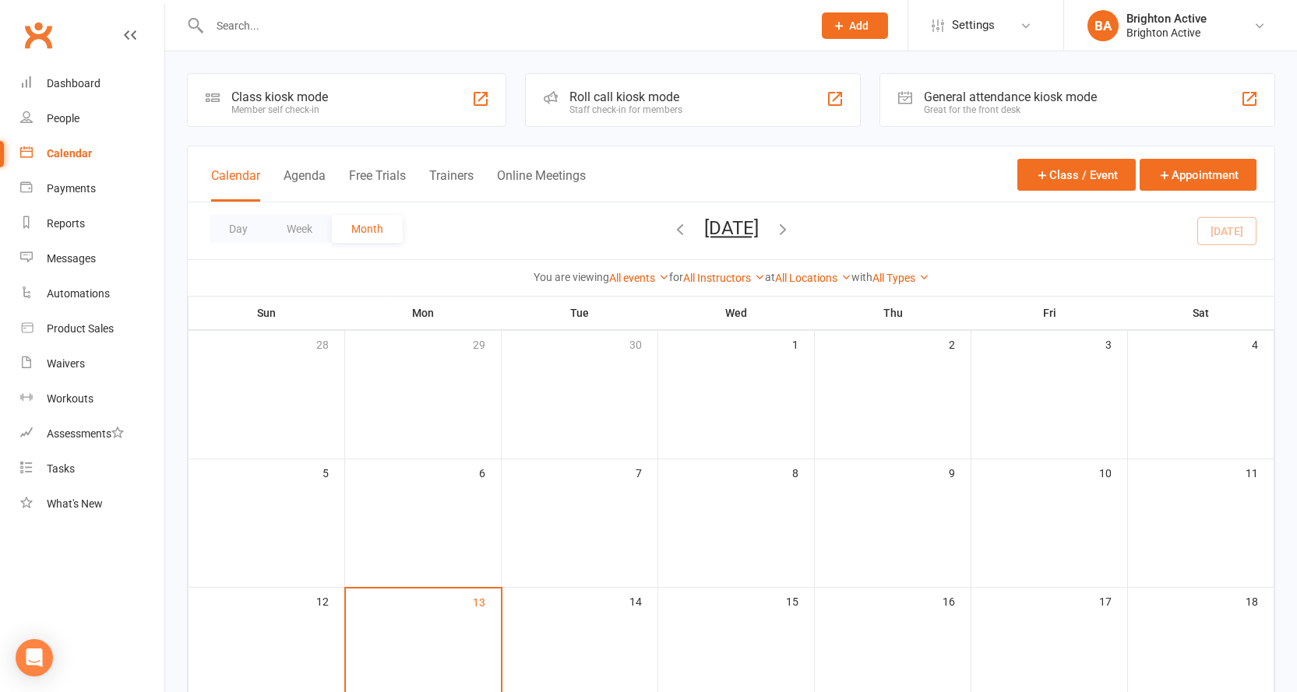
click at [985, 92] on div "General attendance kiosk mode" at bounding box center [1010, 97] width 173 height 15
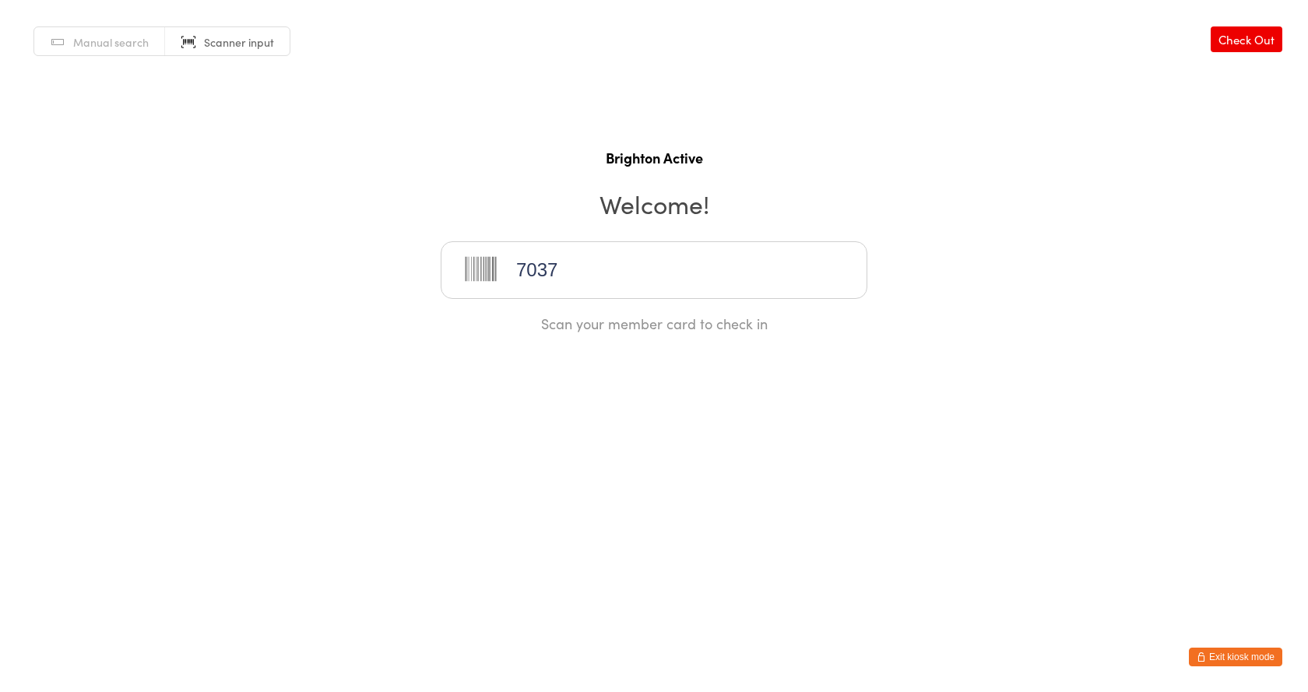
type input "70371"
click at [1236, 660] on button "Exit kiosk mode" at bounding box center [1235, 657] width 93 height 19
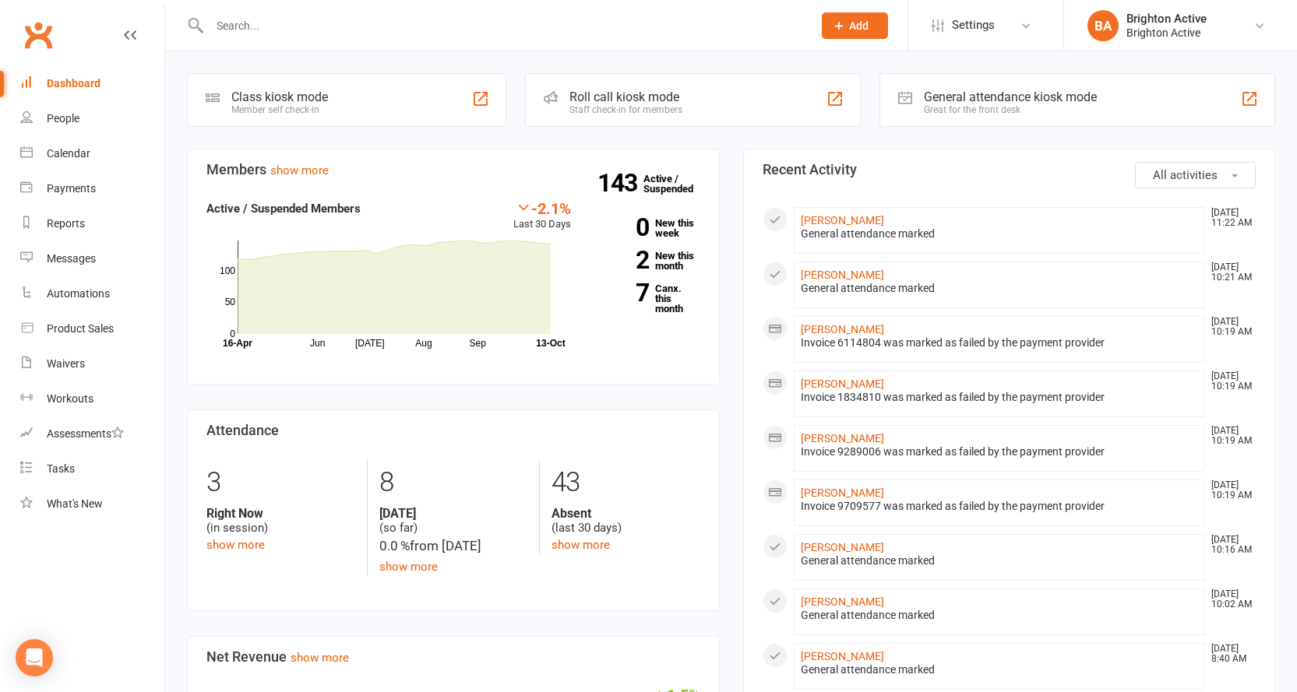
click at [966, 87] on div "General attendance kiosk mode Great for the front desk" at bounding box center [1077, 100] width 396 height 54
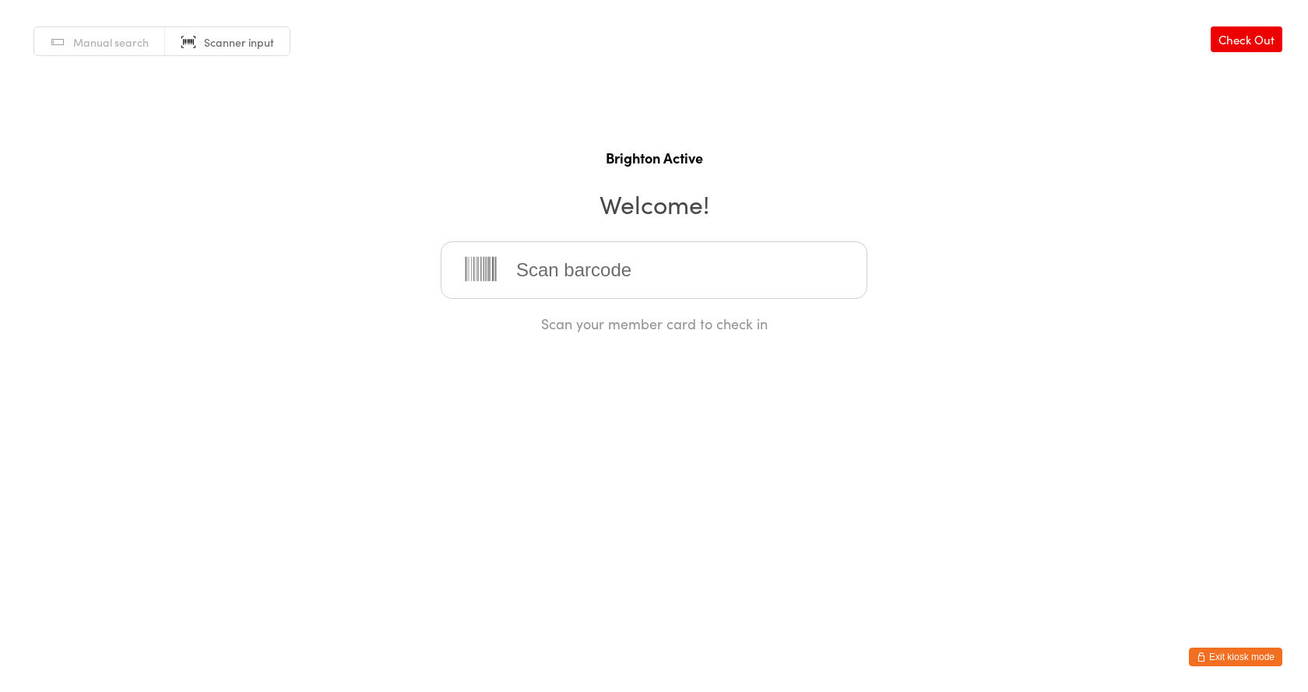
click at [570, 295] on input "search" at bounding box center [654, 270] width 427 height 58
click at [605, 266] on input "search" at bounding box center [654, 270] width 427 height 58
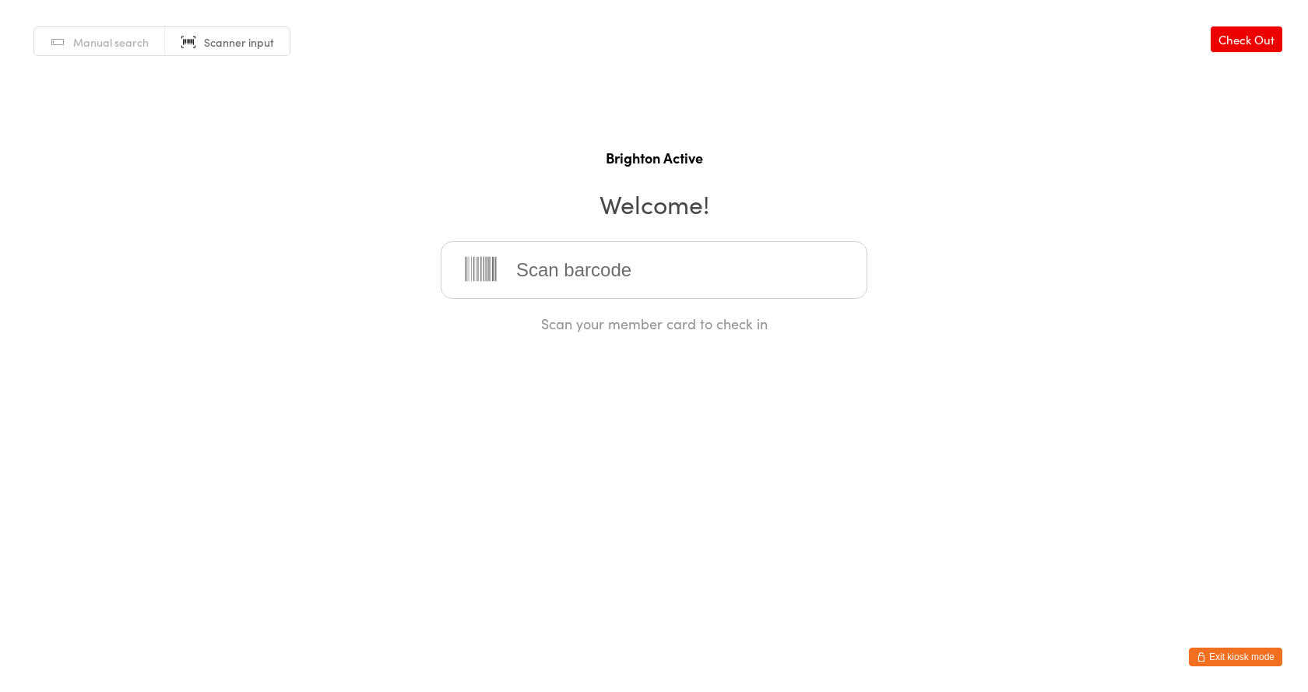
click at [605, 266] on input "search" at bounding box center [654, 270] width 427 height 58
click at [584, 271] on input "search" at bounding box center [654, 270] width 427 height 58
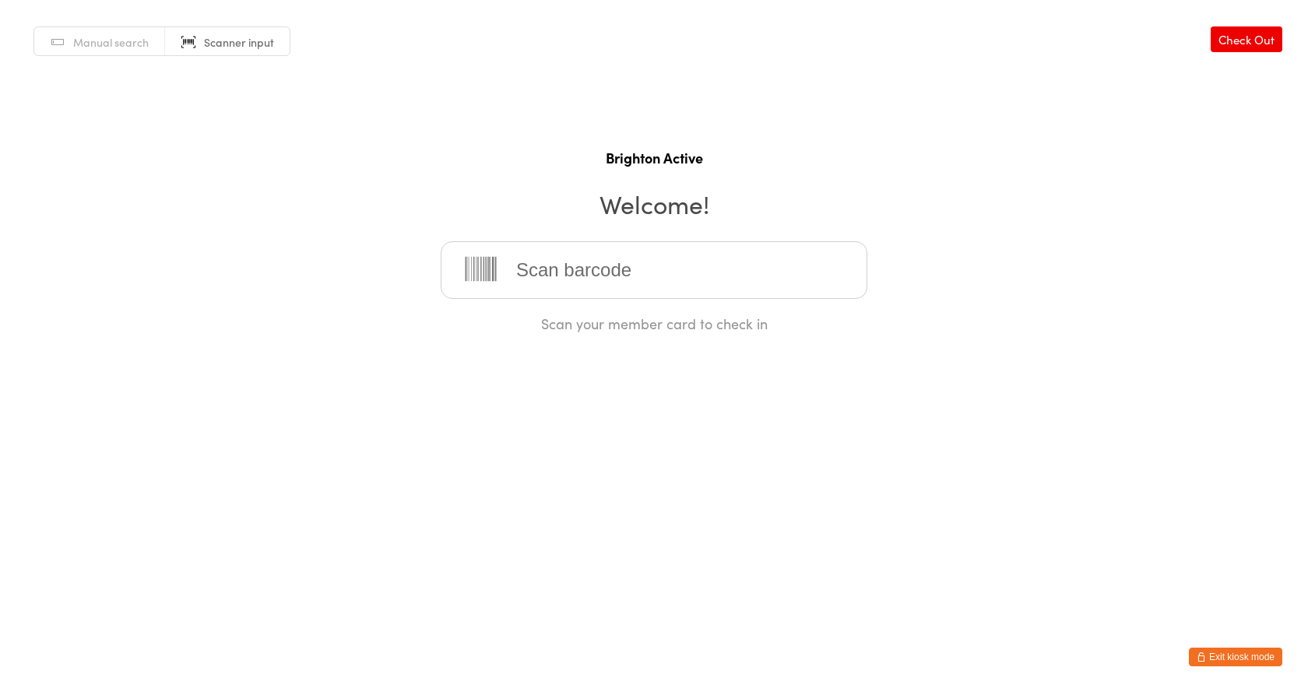
click at [584, 271] on input "search" at bounding box center [654, 270] width 427 height 58
click at [79, 31] on link "Manual search" at bounding box center [99, 42] width 131 height 30
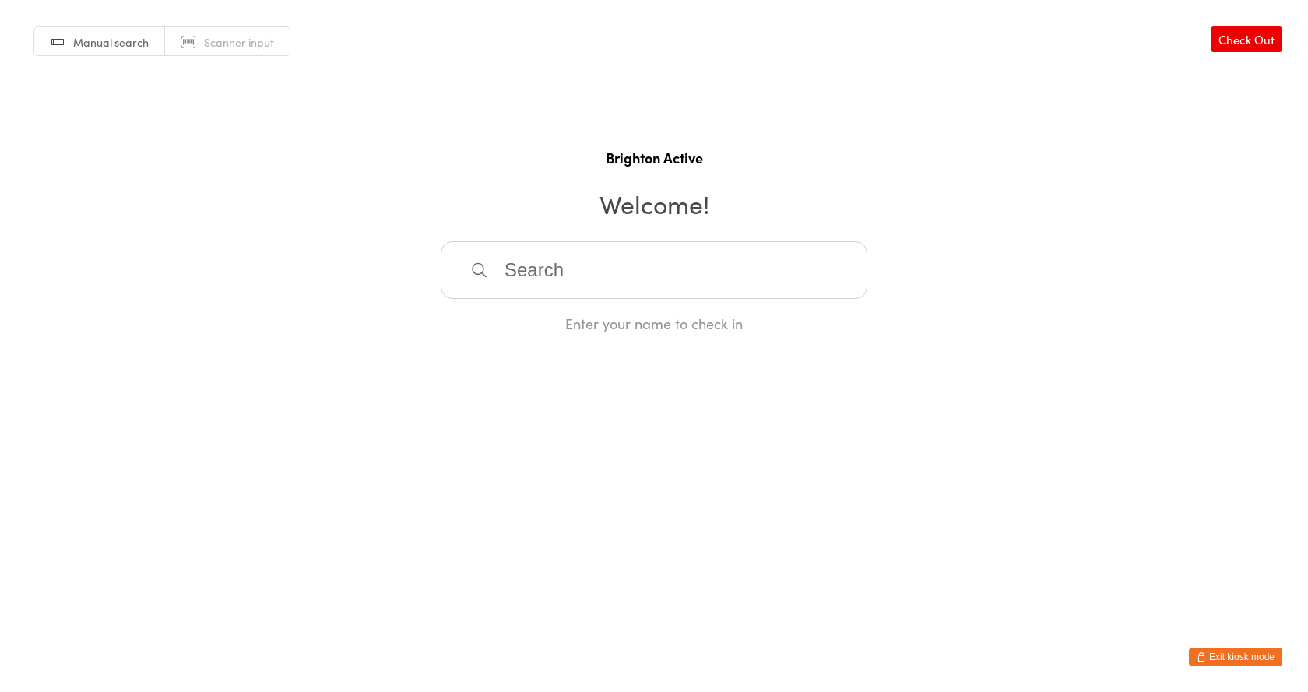
click at [511, 273] on input "search" at bounding box center [654, 270] width 427 height 58
type input "tom"
click at [589, 314] on div "[PERSON_NAME]" at bounding box center [654, 320] width 399 height 21
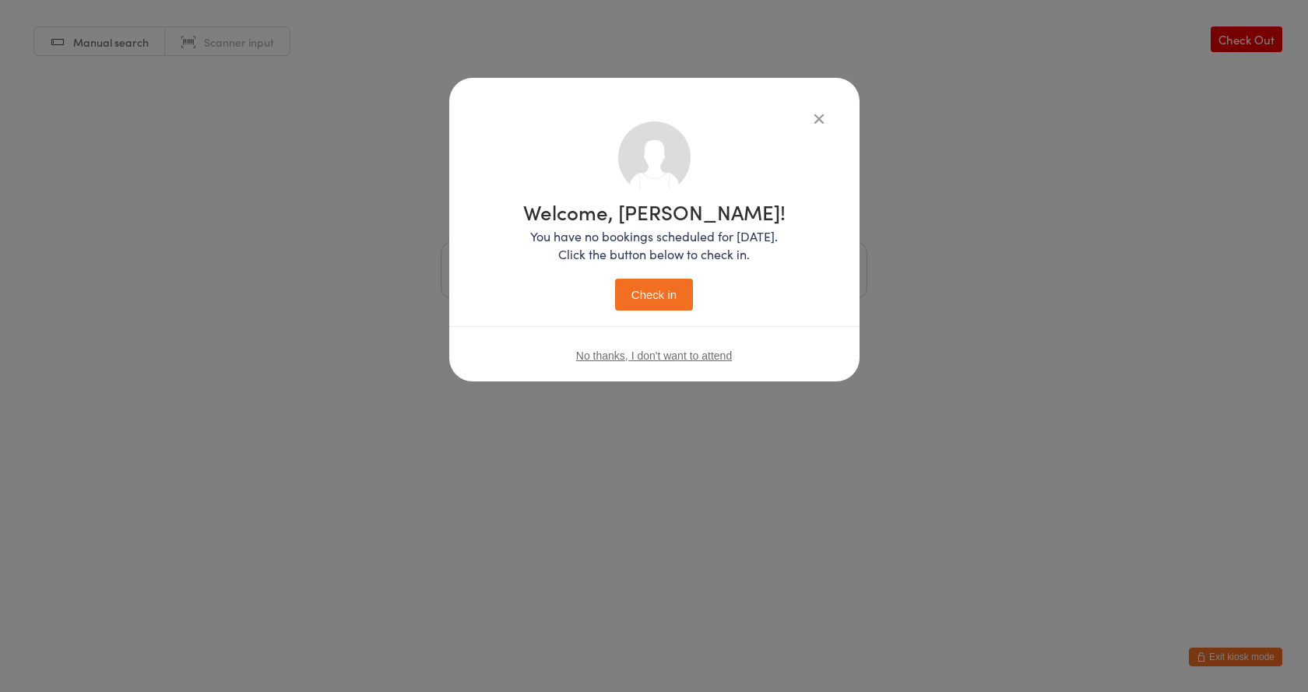
click at [683, 300] on button "Check in" at bounding box center [654, 295] width 78 height 32
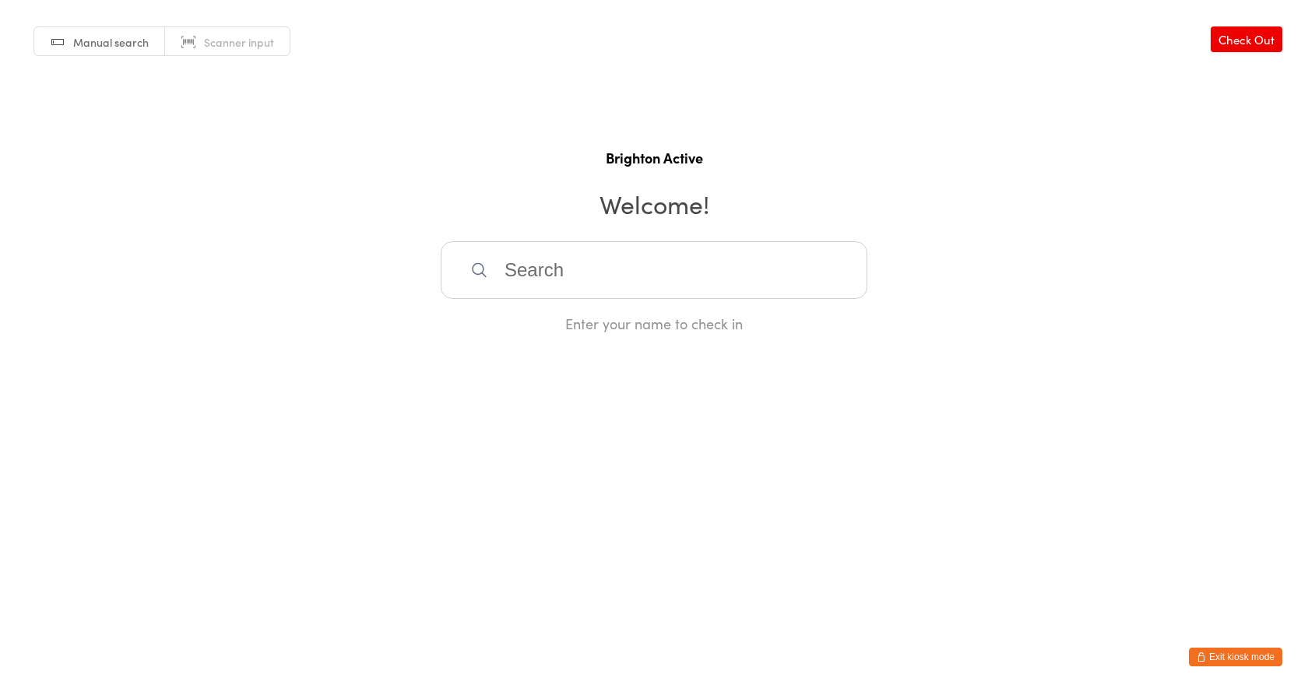
click at [502, 275] on input "search" at bounding box center [654, 270] width 427 height 58
type input "poasa"
click at [531, 315] on div "Fono Poasa" at bounding box center [654, 320] width 399 height 21
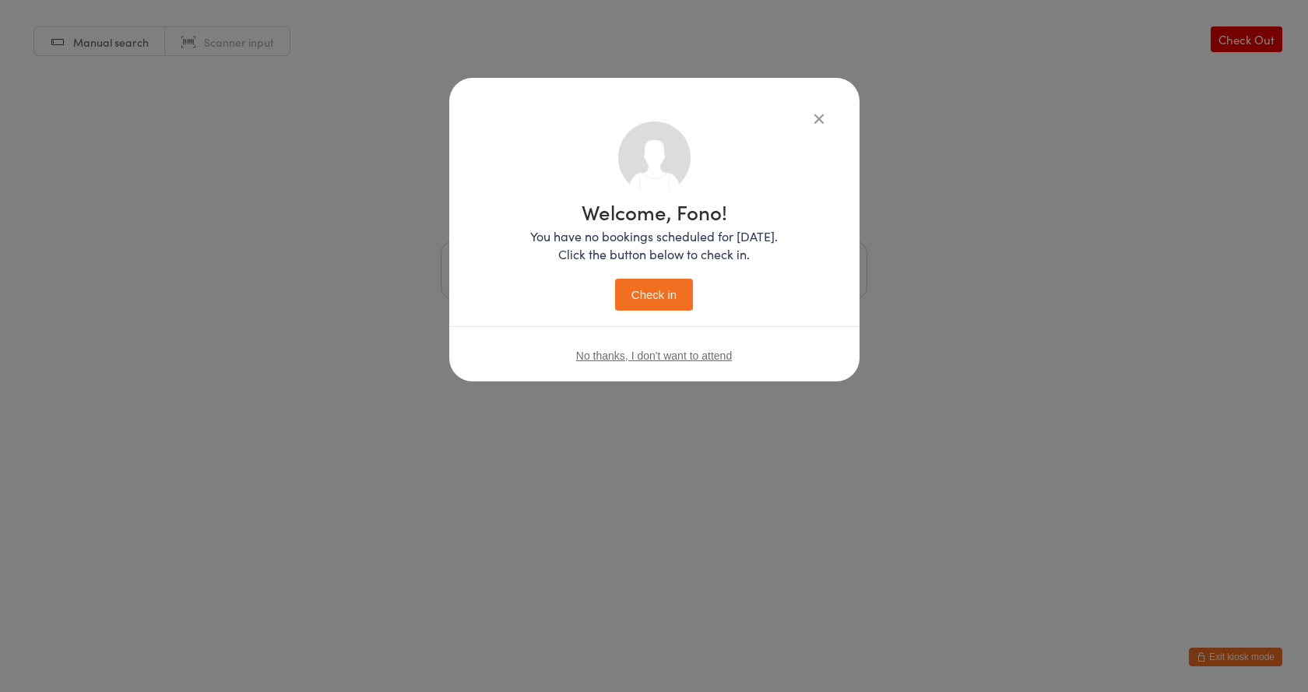
click at [659, 283] on button "Check in" at bounding box center [654, 295] width 78 height 32
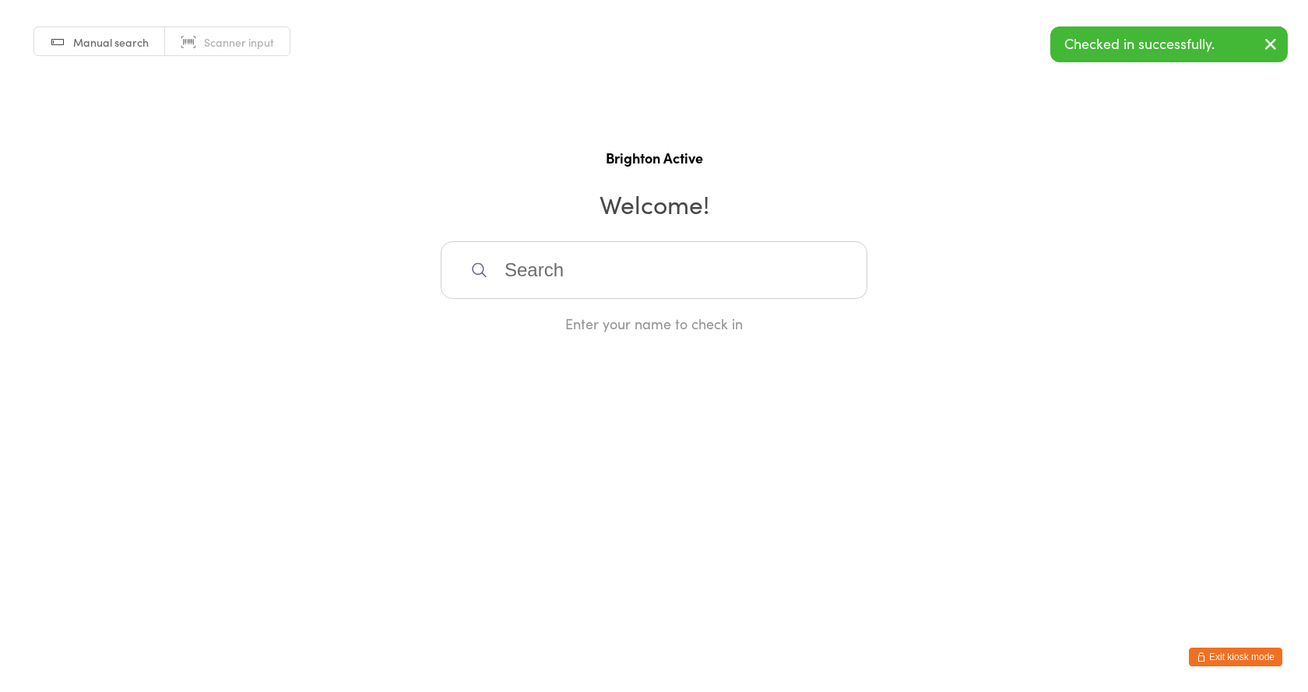
click at [222, 41] on span "Scanner input" at bounding box center [239, 42] width 70 height 16
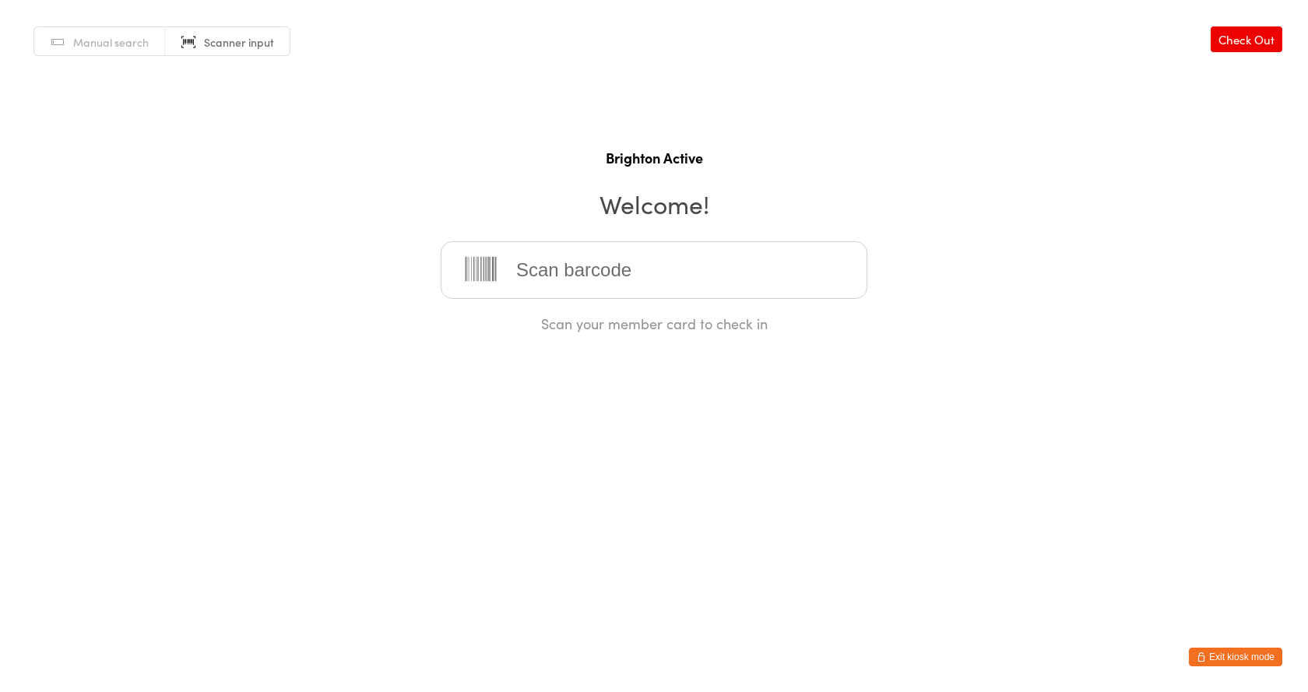
click at [1227, 650] on button "Exit kiosk mode" at bounding box center [1235, 657] width 93 height 19
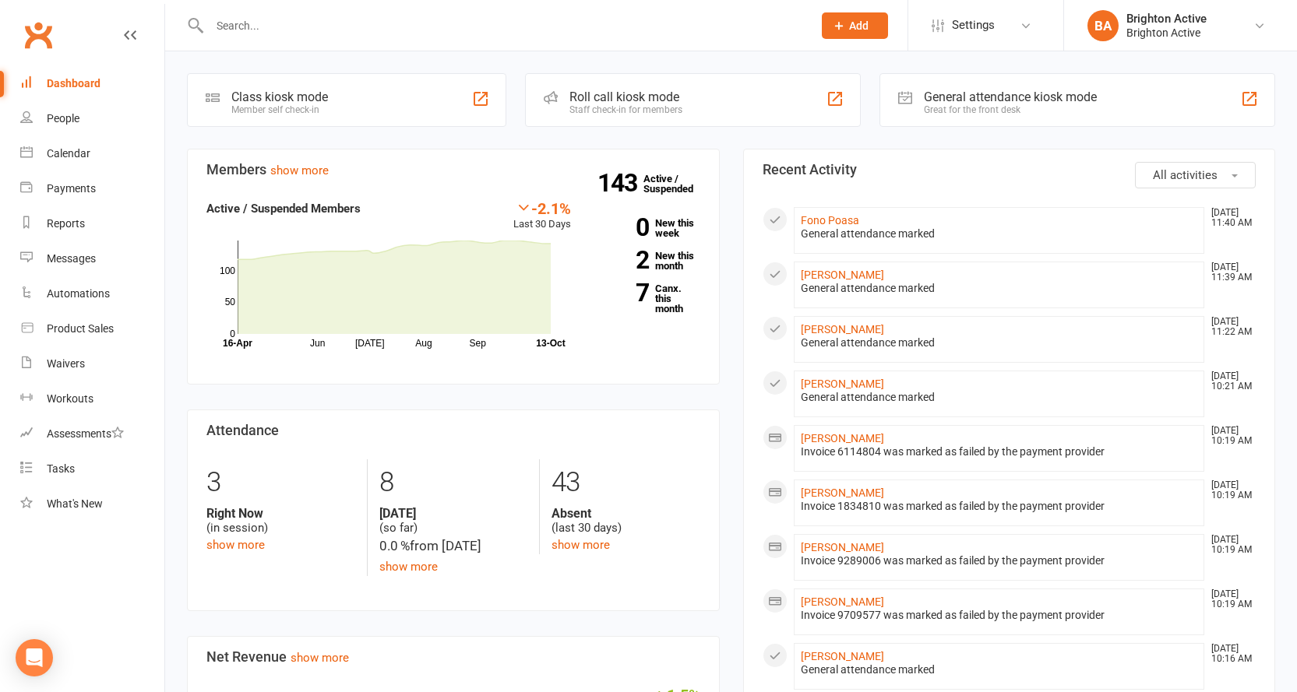
click at [961, 95] on div "General attendance kiosk mode" at bounding box center [1010, 97] width 173 height 15
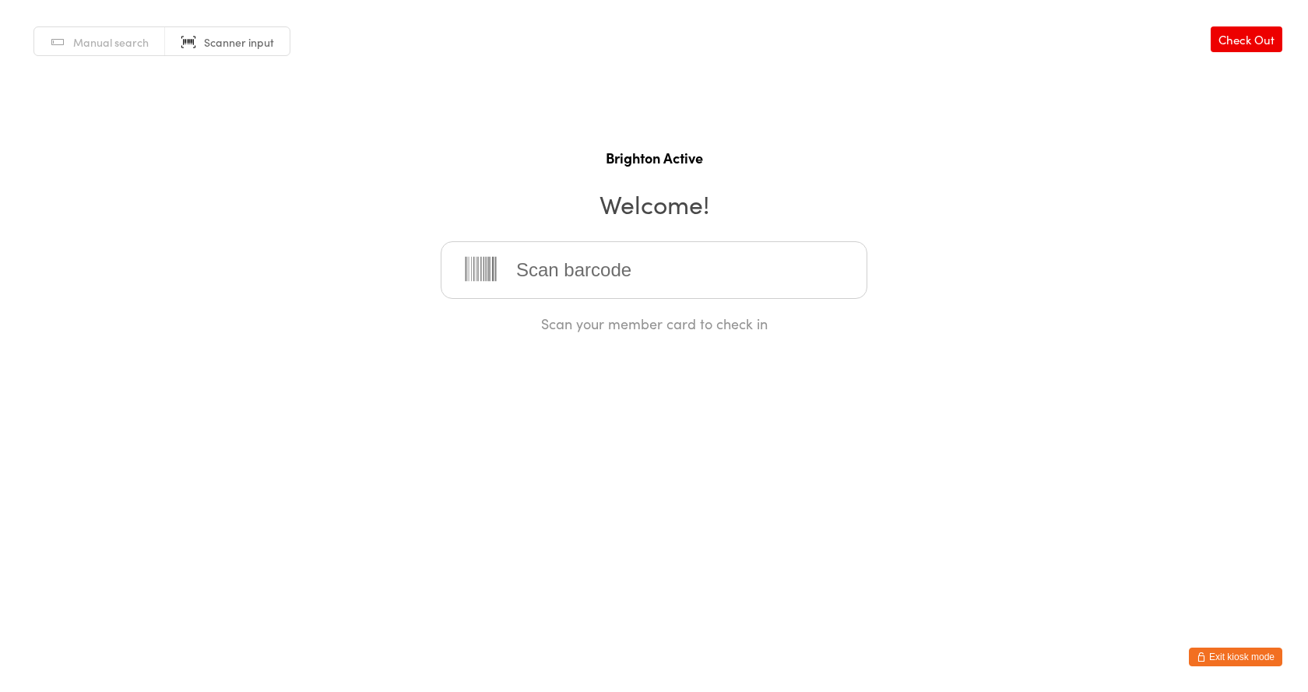
click at [96, 23] on div "Manual search Scanner input Check Out Brighton Active Welcome! Scan your member…" at bounding box center [654, 166] width 1308 height 333
drag, startPoint x: 101, startPoint y: 36, endPoint x: 279, endPoint y: 127, distance: 199.6
click at [102, 36] on span "Manual search" at bounding box center [111, 42] width 76 height 16
click at [611, 287] on input "search" at bounding box center [654, 270] width 427 height 58
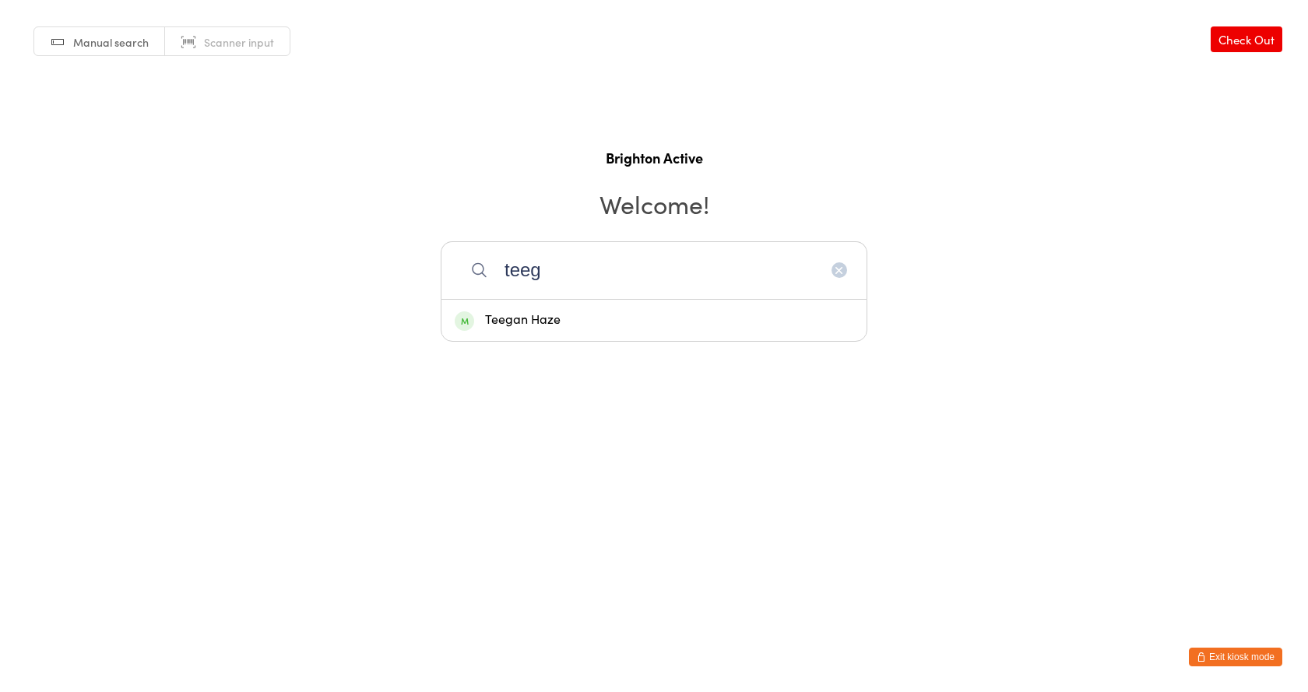
type input "teeg"
click at [592, 329] on div "Teegan Haze" at bounding box center [654, 320] width 399 height 21
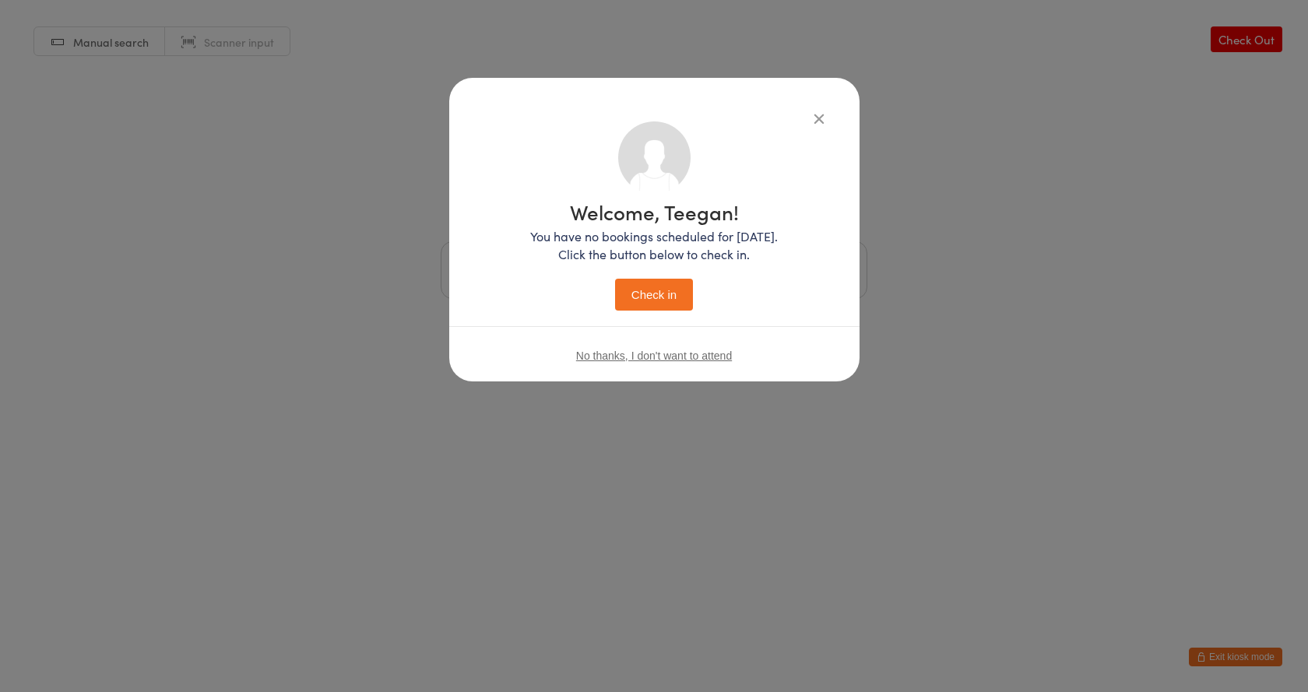
click at [664, 296] on button "Check in" at bounding box center [654, 295] width 78 height 32
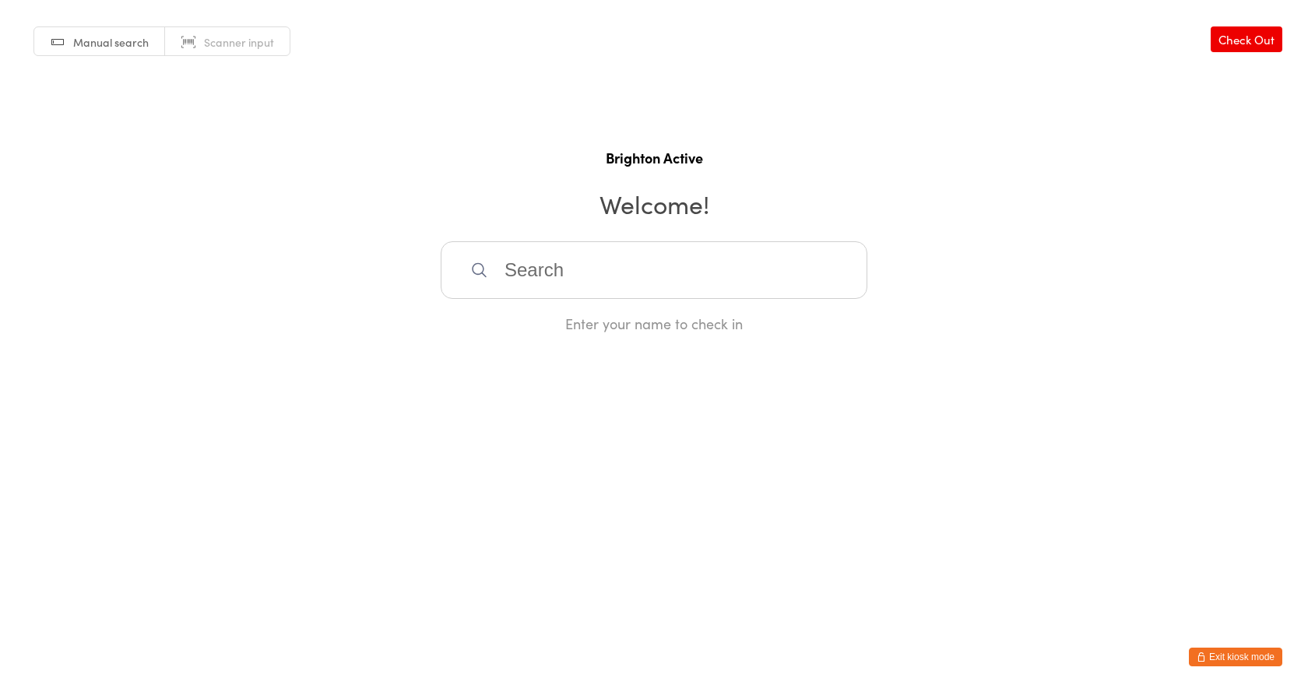
drag, startPoint x: 600, startPoint y: 293, endPoint x: 594, endPoint y: 255, distance: 37.9
click at [601, 281] on input "search" at bounding box center [654, 270] width 427 height 58
click at [253, 41] on span "Scanner input" at bounding box center [239, 42] width 70 height 16
click at [549, 273] on input "search" at bounding box center [654, 270] width 427 height 58
drag, startPoint x: 565, startPoint y: 172, endPoint x: 555, endPoint y: 220, distance: 48.6
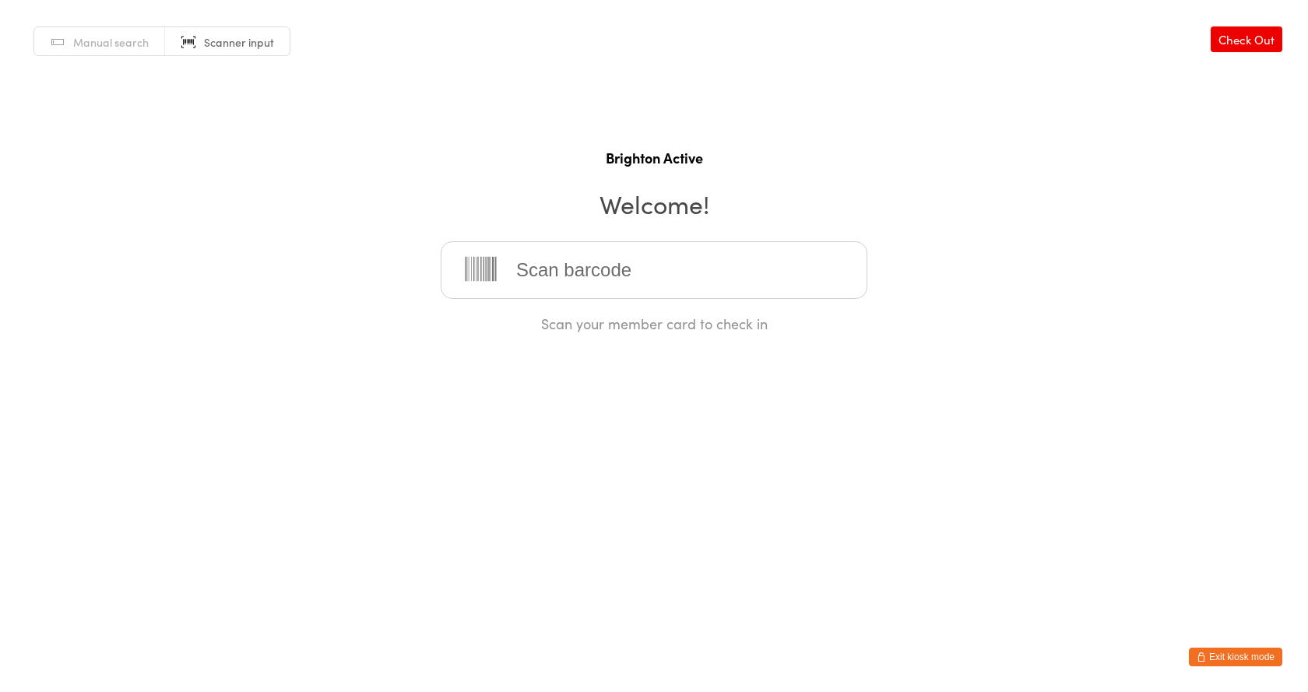
click at [562, 175] on div "Manual search Scanner input Check Out Brighton Active Welcome! Scan your member…" at bounding box center [654, 166] width 1308 height 333
click at [579, 290] on input "search" at bounding box center [654, 270] width 427 height 58
click at [1230, 654] on button "Exit kiosk mode" at bounding box center [1235, 657] width 93 height 19
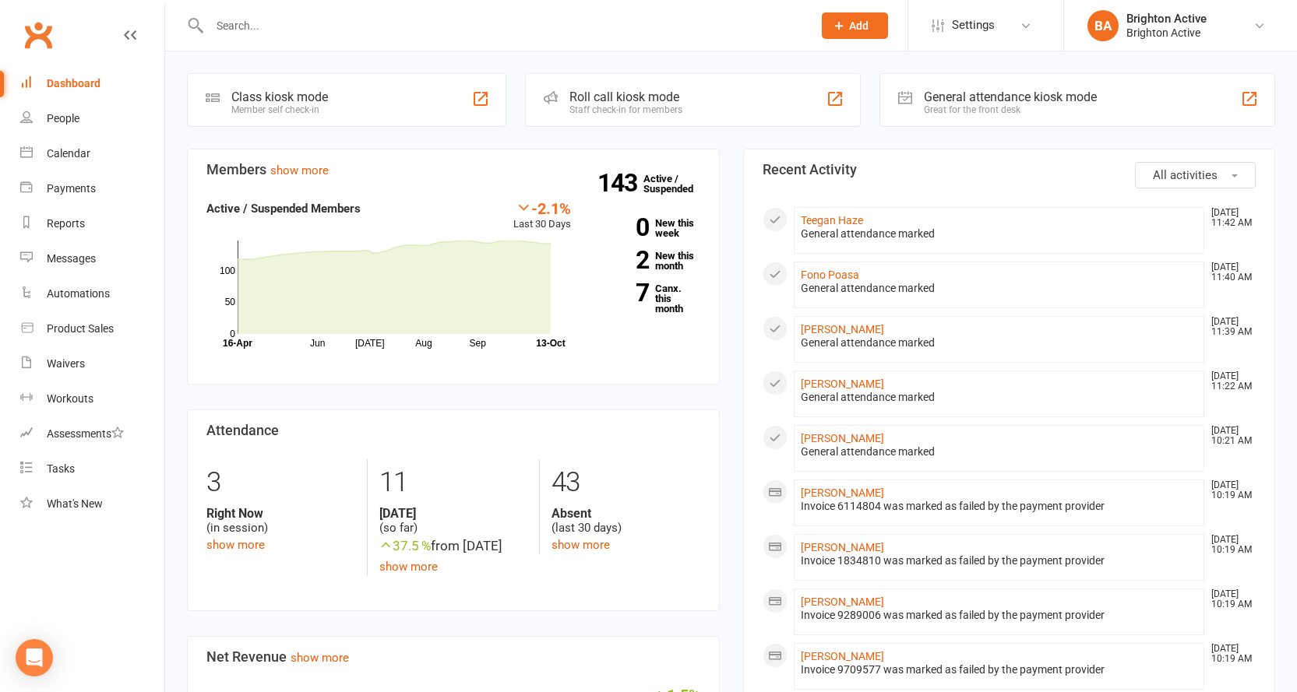
click at [254, 20] on input "text" at bounding box center [503, 26] width 597 height 22
click at [296, 35] on input "has" at bounding box center [503, 26] width 597 height 22
type input "h"
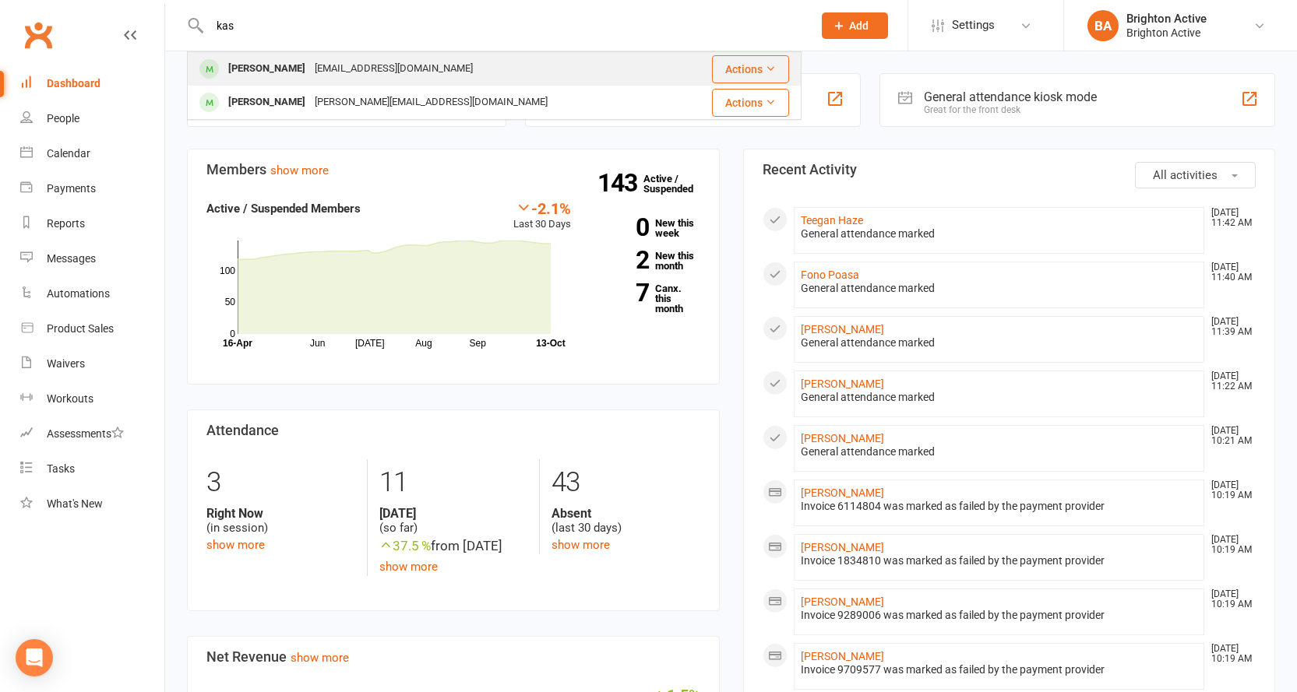
type input "kas"
click at [318, 69] on div "hammamkasem@icloud.com" at bounding box center [393, 69] width 167 height 23
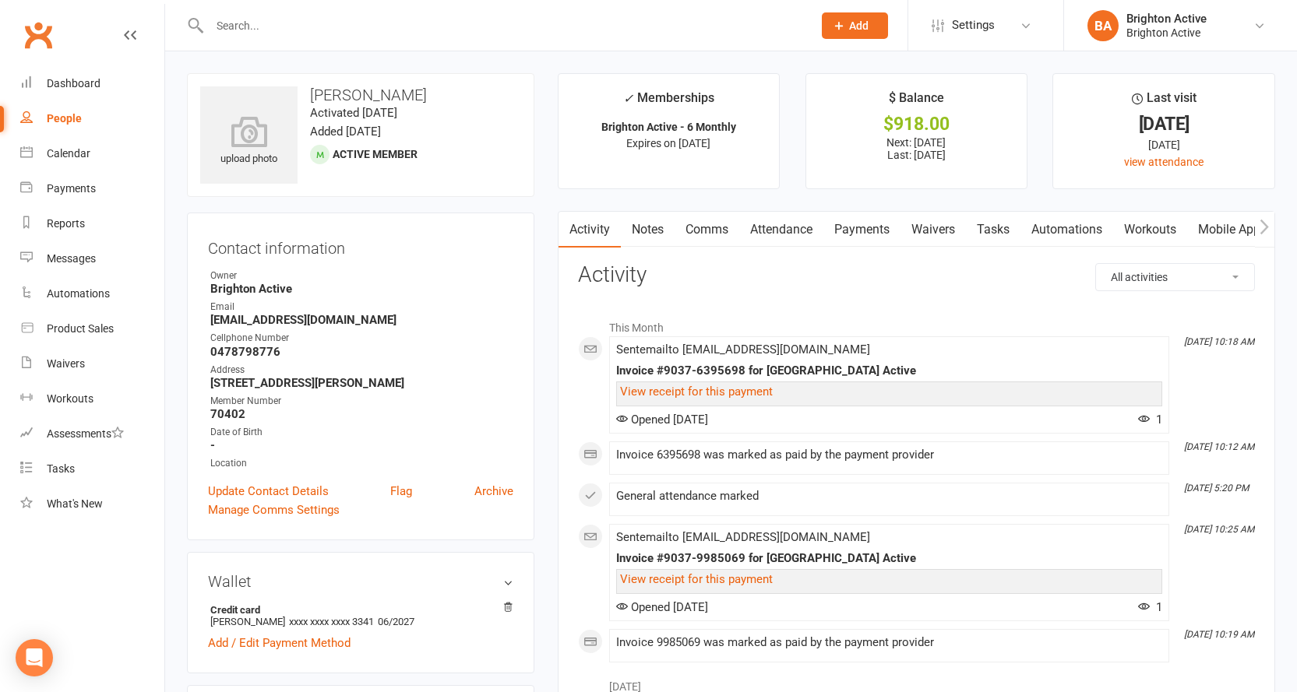
click at [856, 221] on link "Payments" at bounding box center [861, 230] width 77 height 36
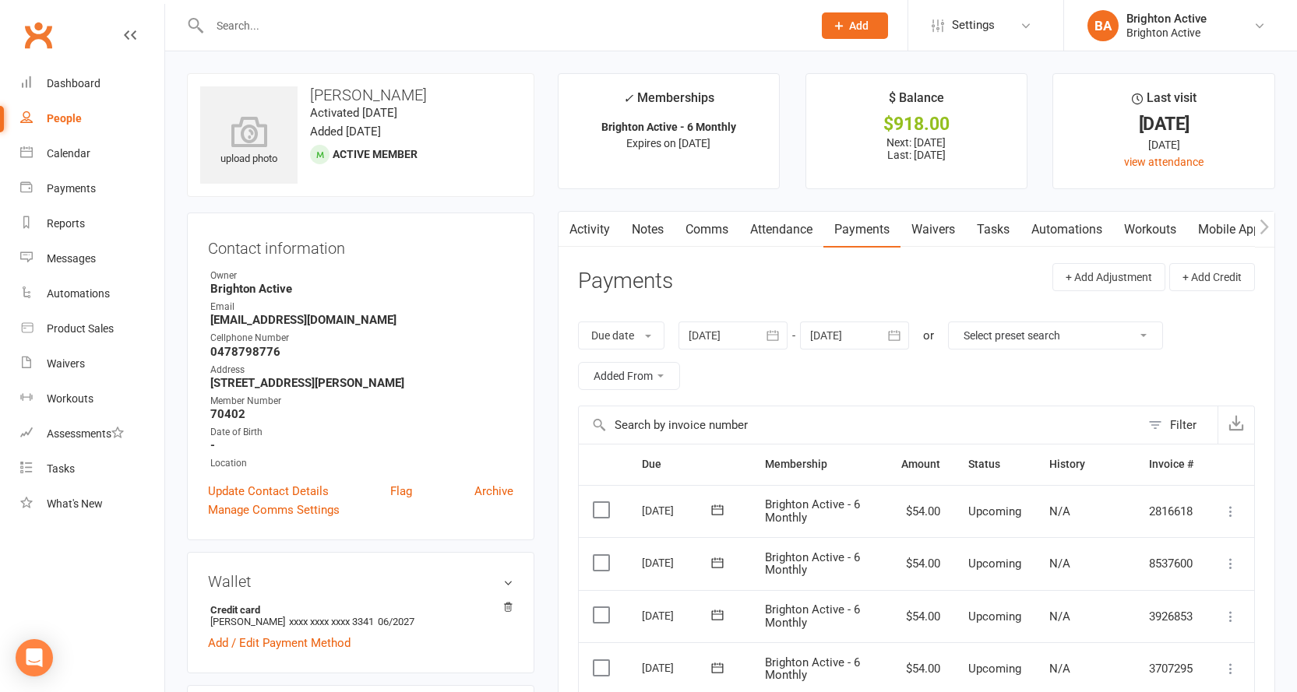
scroll to position [156, 0]
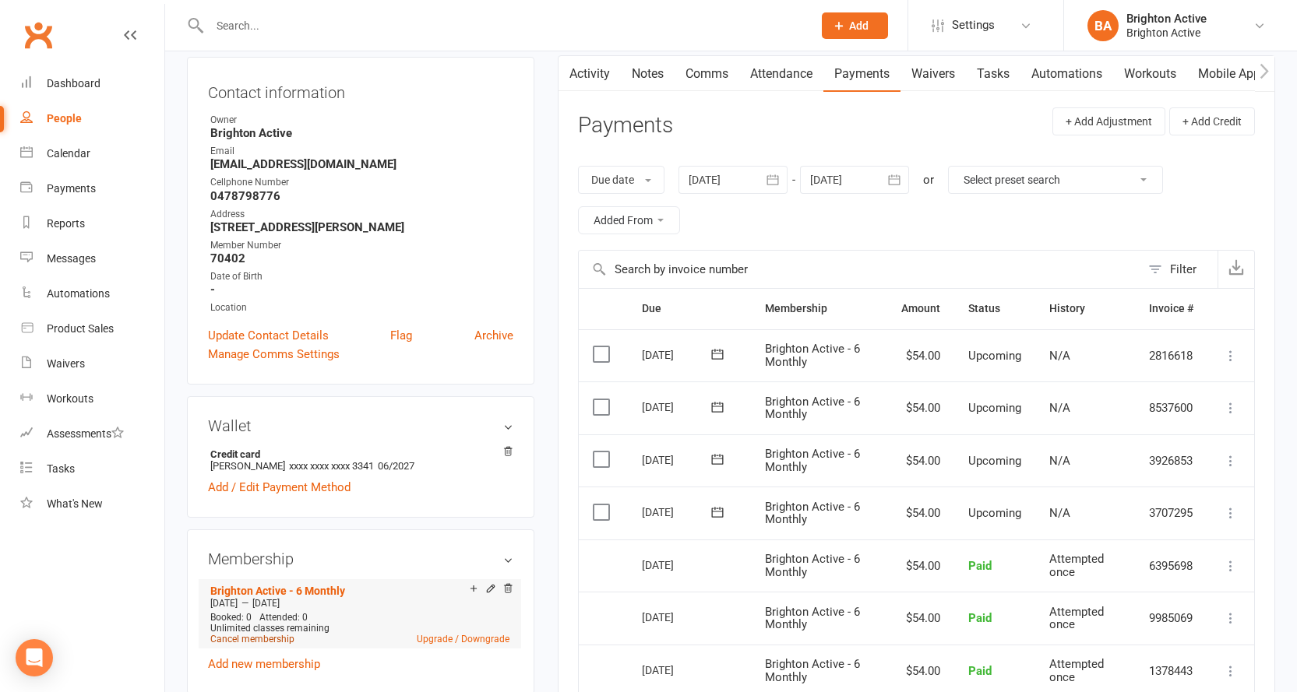
click at [267, 635] on link "Cancel membership" at bounding box center [252, 639] width 84 height 11
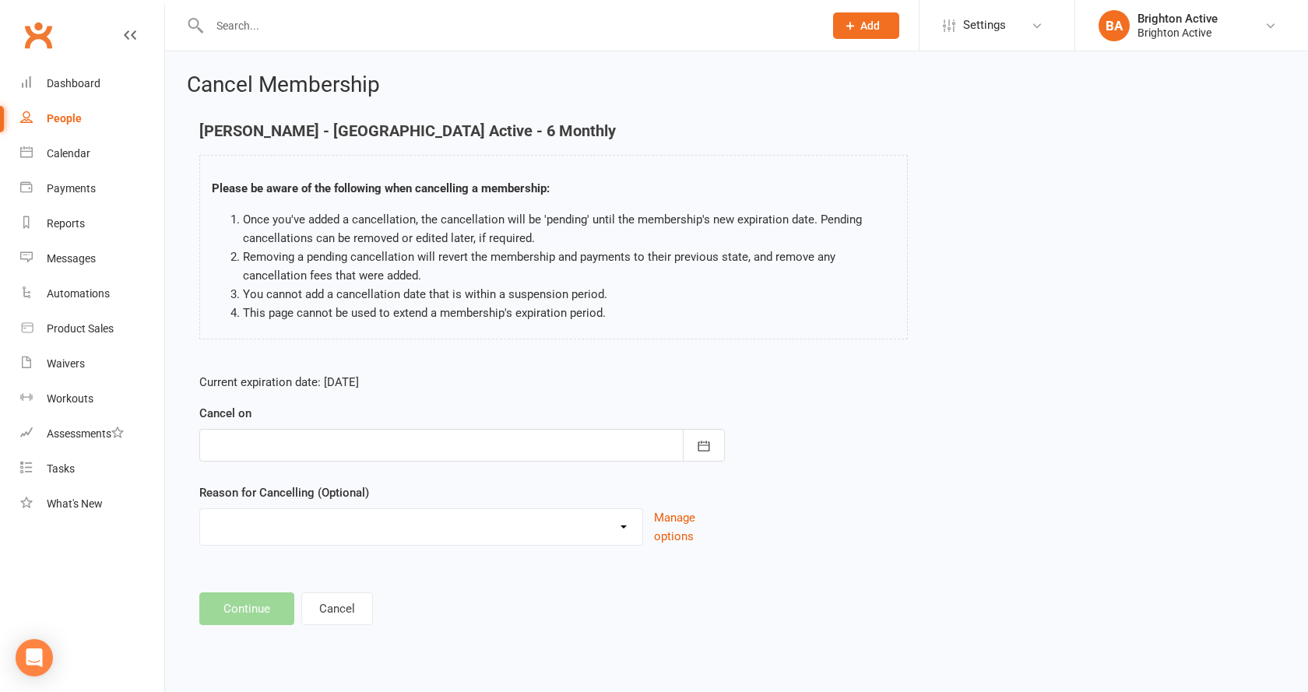
click at [392, 437] on div at bounding box center [462, 445] width 526 height 33
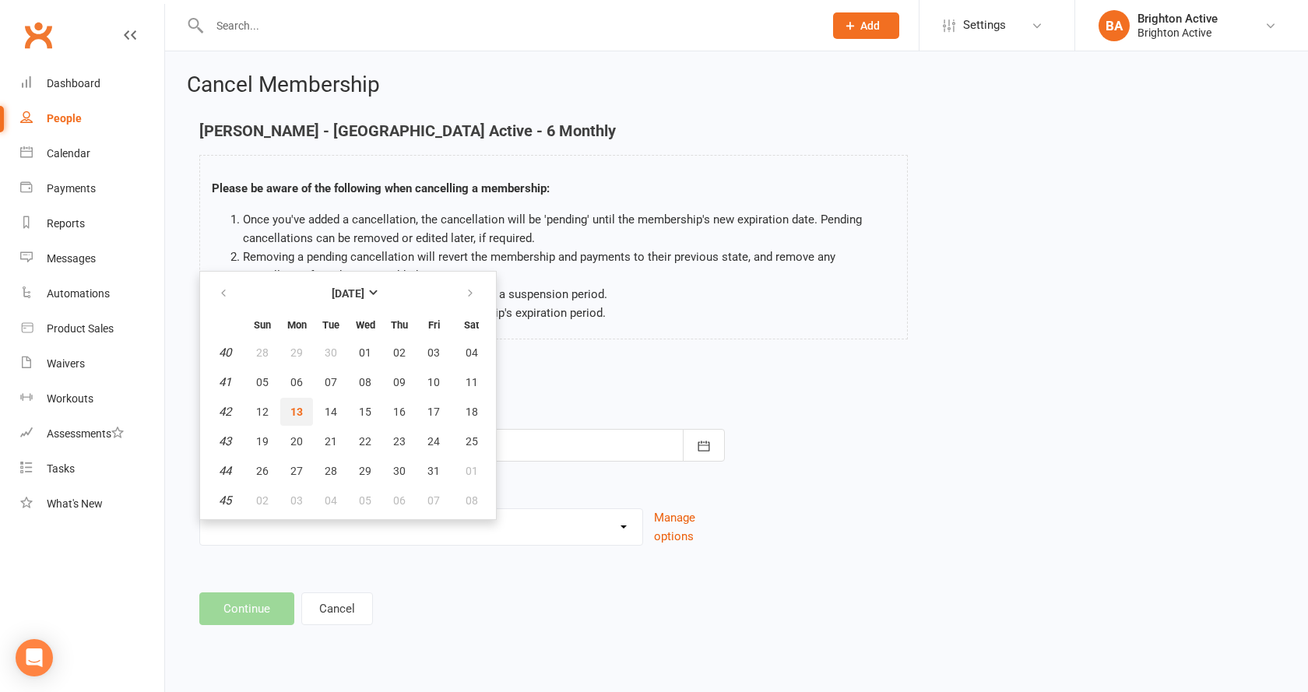
click at [302, 414] on button "13" at bounding box center [296, 412] width 33 height 28
type input "13 Oct 2025"
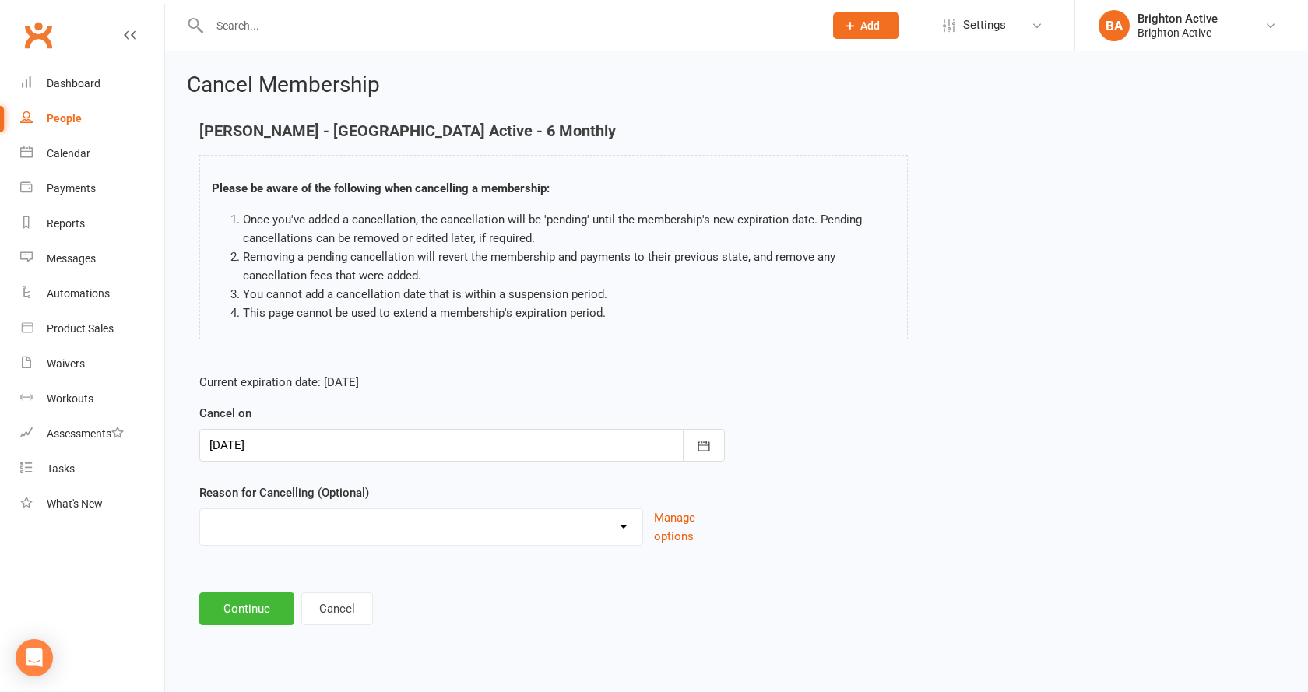
click at [294, 515] on select "Holiday Injury Unpaid Other reason" at bounding box center [421, 524] width 442 height 31
select select "1"
click at [200, 509] on select "Holiday Injury Unpaid Other reason" at bounding box center [421, 524] width 442 height 31
click at [261, 610] on button "Continue" at bounding box center [246, 609] width 95 height 33
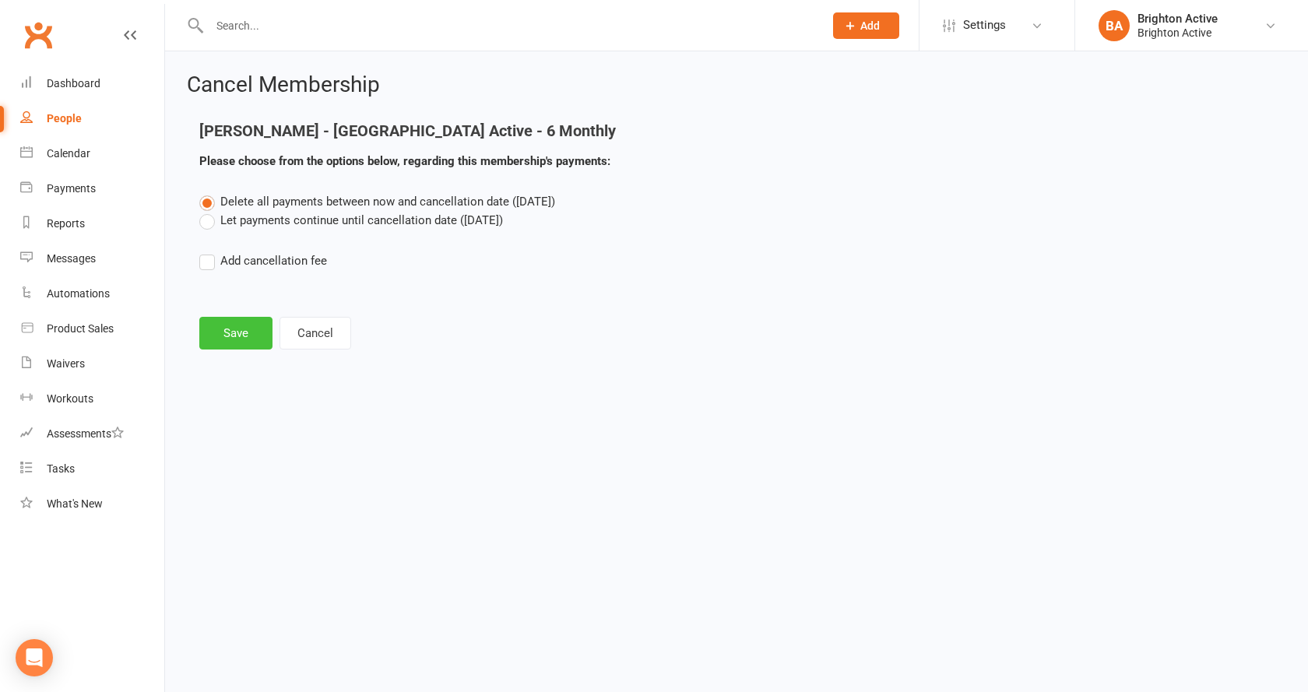
click at [222, 333] on button "Save" at bounding box center [235, 333] width 73 height 33
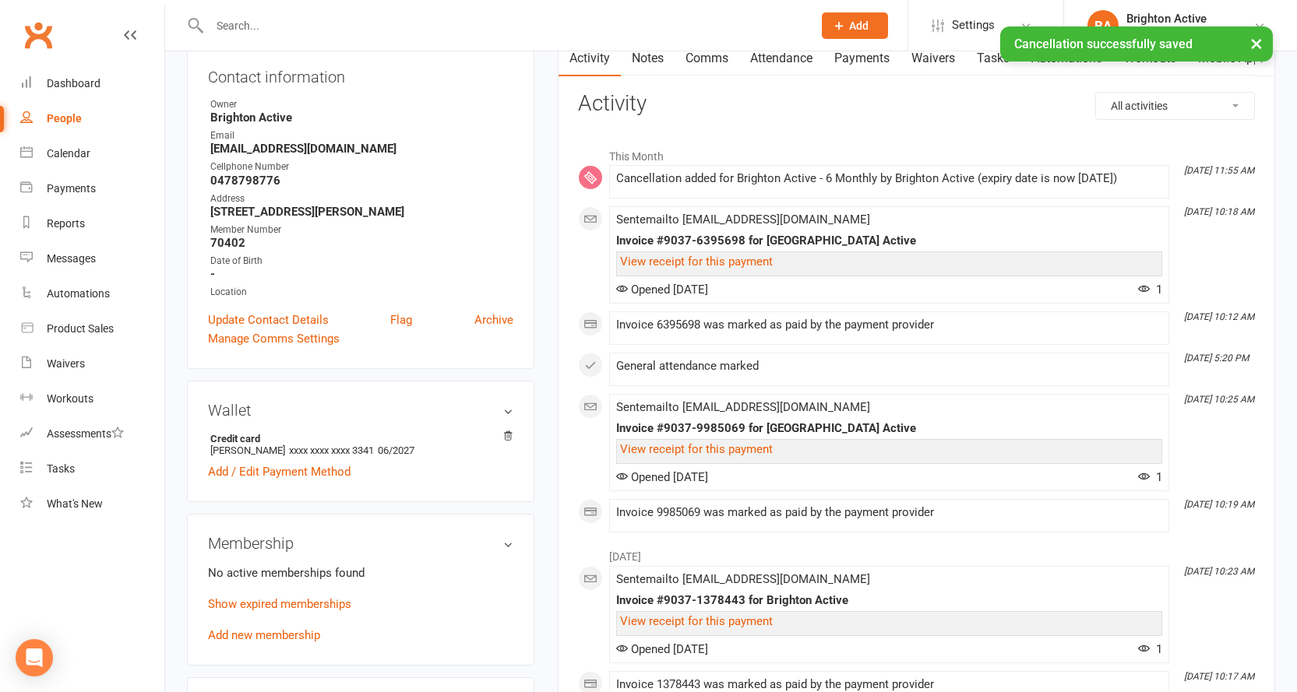
scroll to position [234, 0]
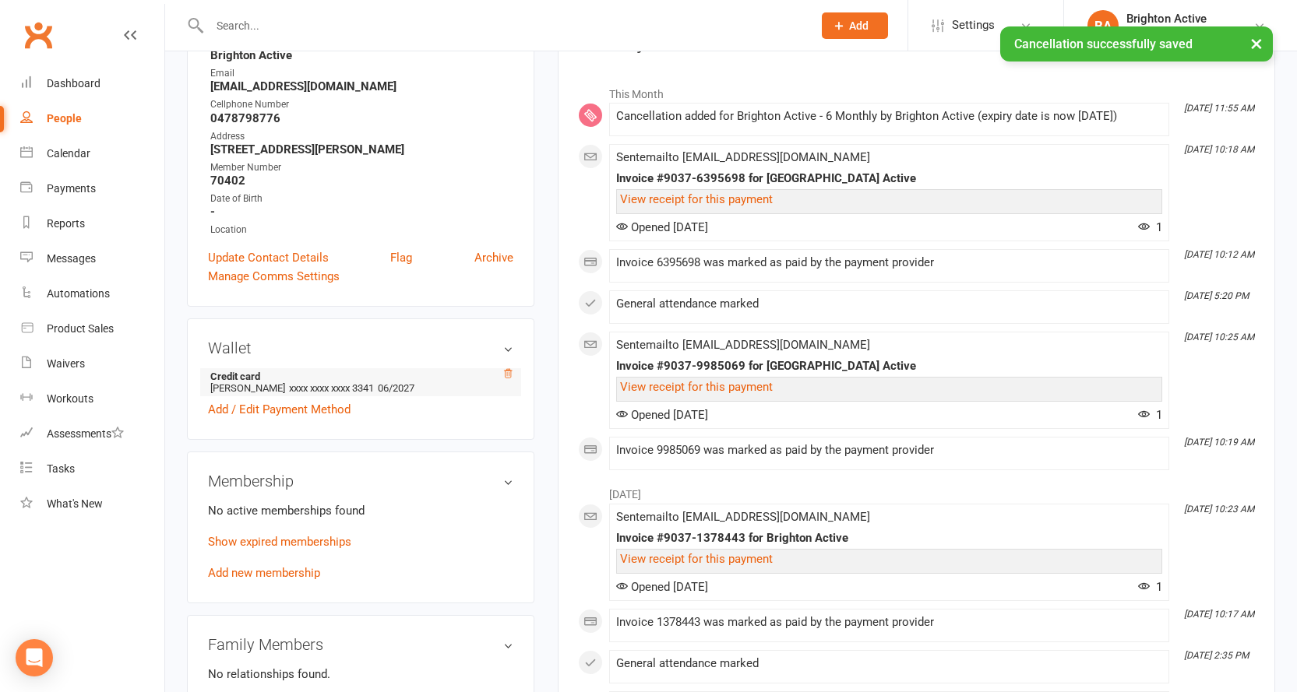
click at [504, 372] on icon at bounding box center [507, 373] width 11 height 11
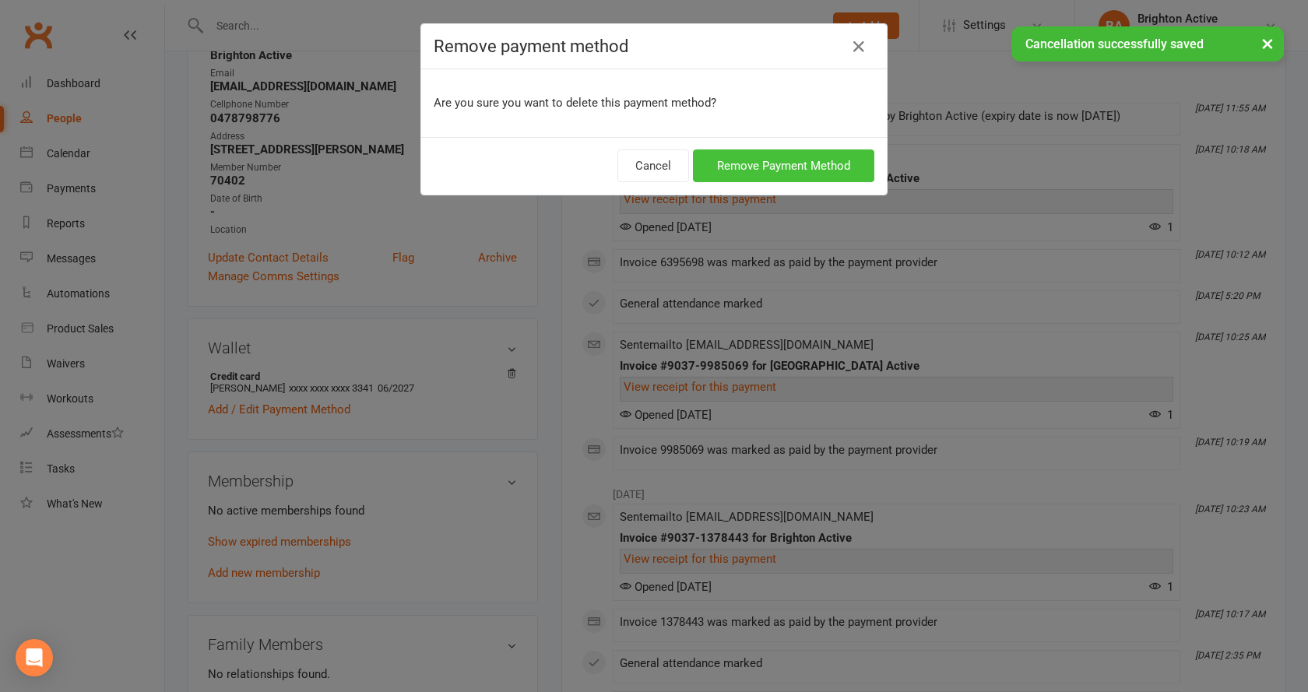
click at [734, 167] on button "Remove Payment Method" at bounding box center [783, 166] width 181 height 33
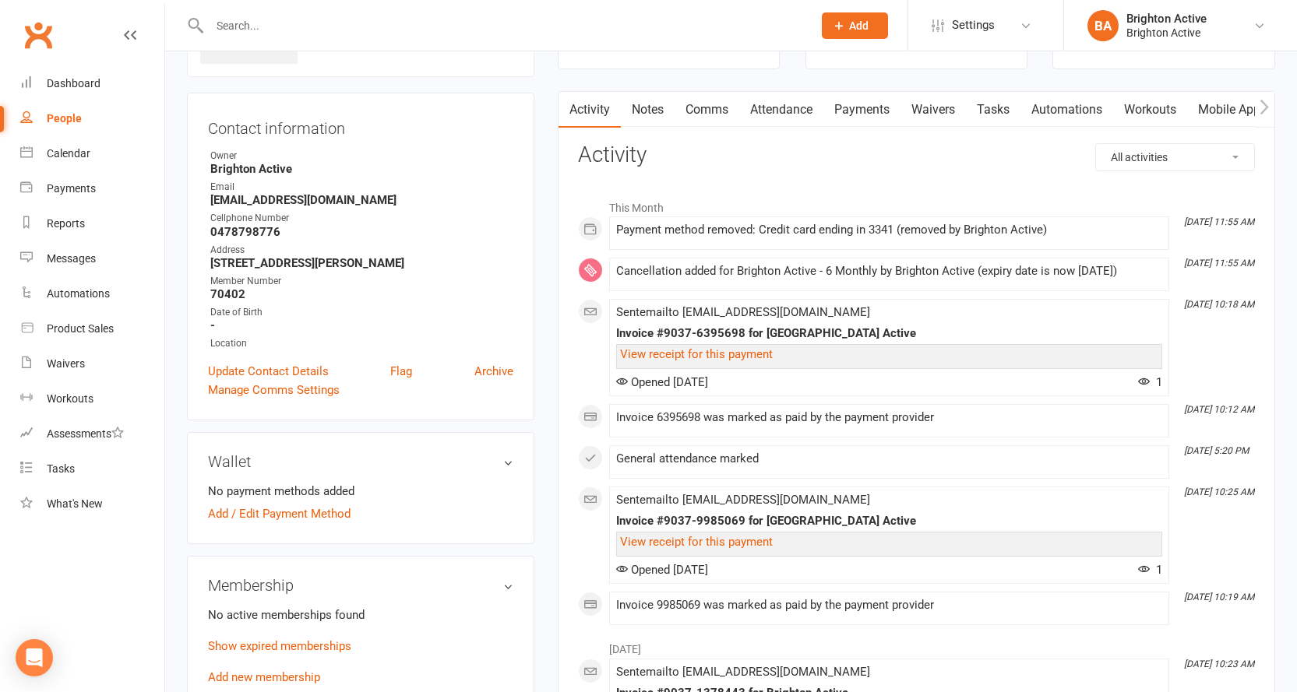
scroll to position [0, 0]
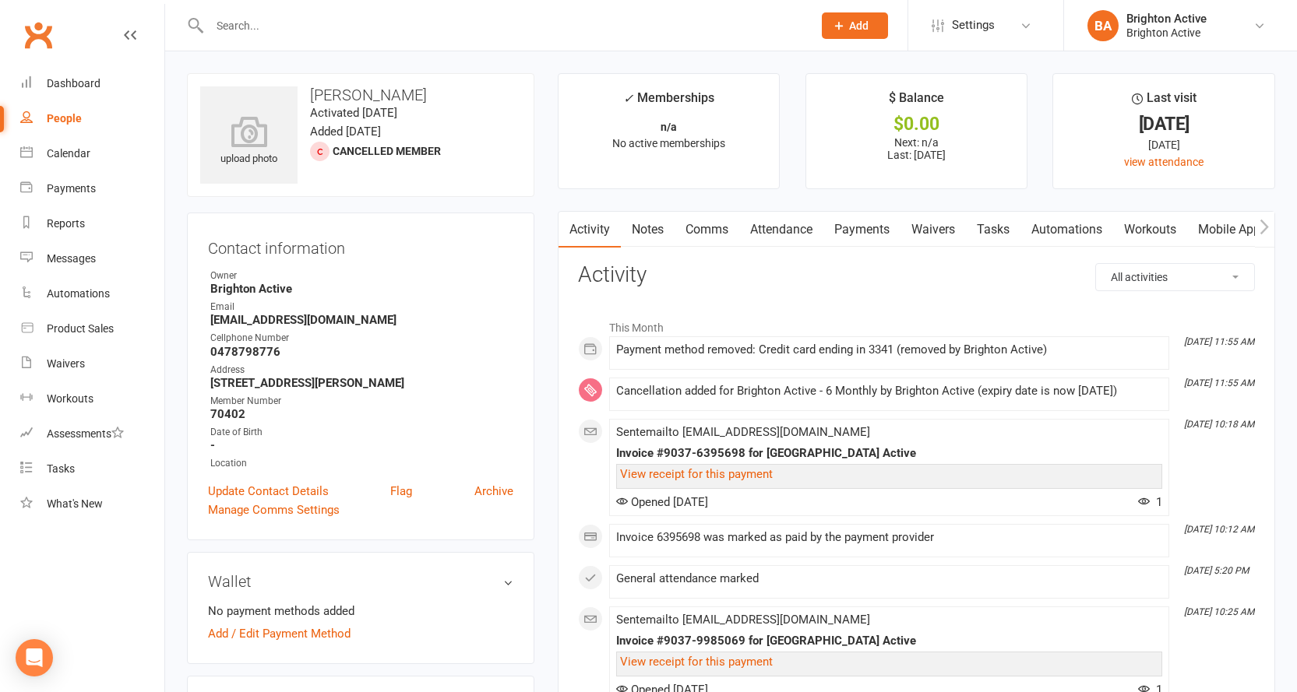
click at [859, 226] on link "Payments" at bounding box center [861, 230] width 77 height 36
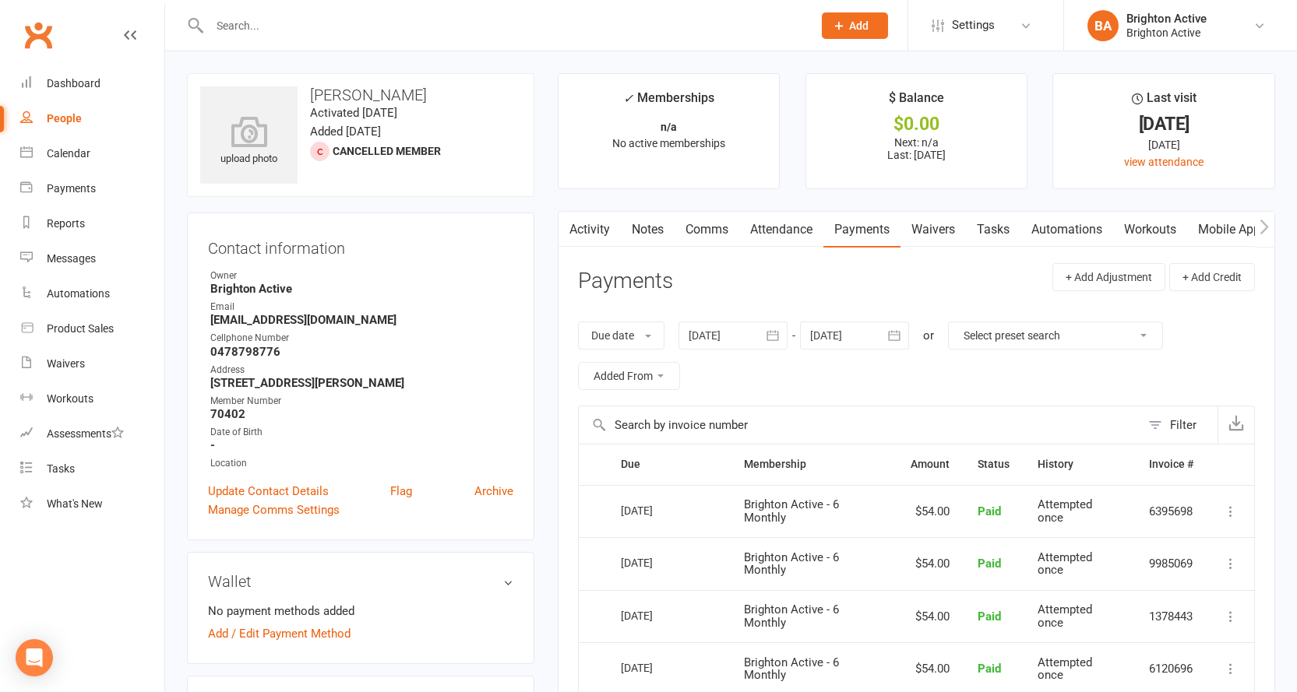
click at [61, 65] on div "Clubworx" at bounding box center [82, 45] width 164 height 58
click at [69, 85] on div "Dashboard" at bounding box center [74, 83] width 54 height 12
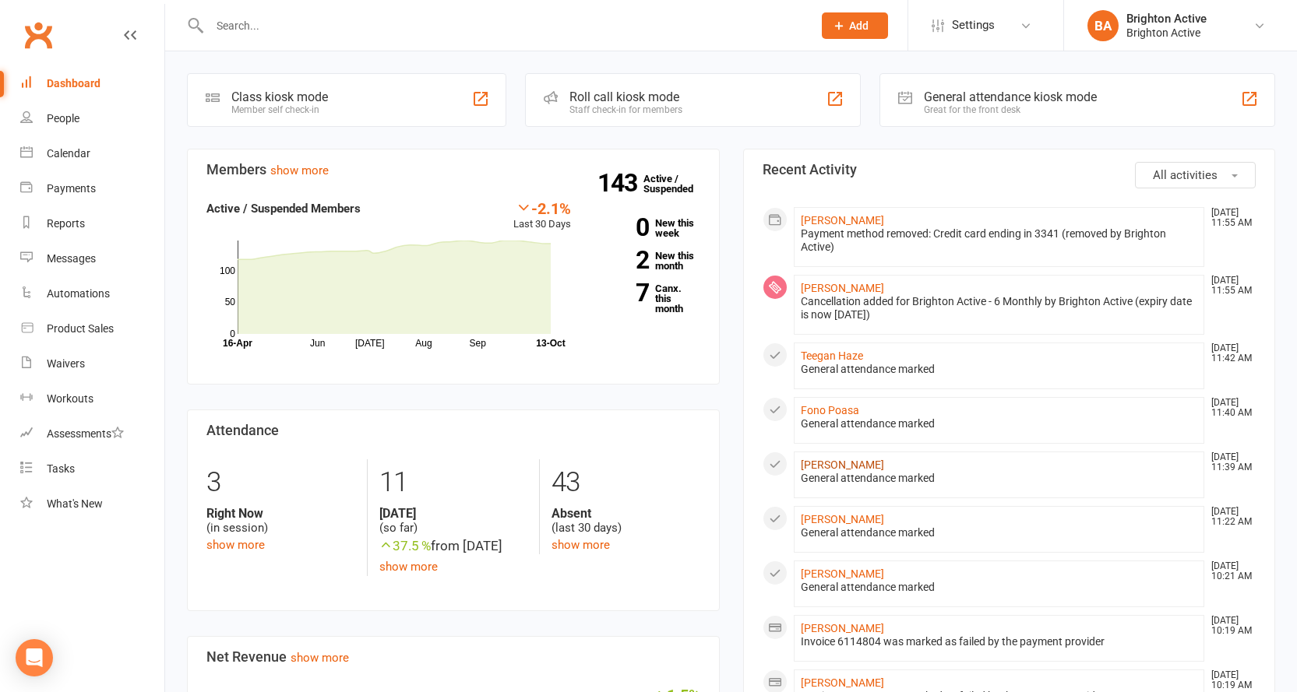
click at [847, 460] on link "Tommy George" at bounding box center [842, 465] width 83 height 12
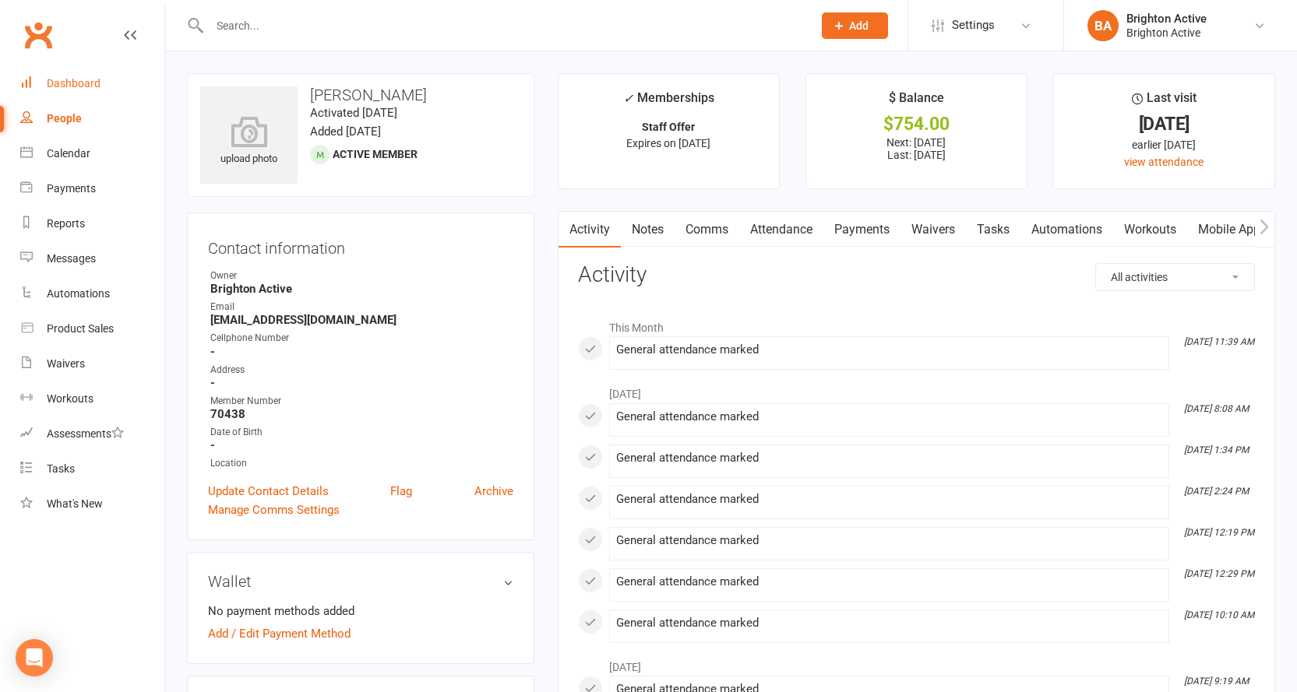
drag, startPoint x: 73, startPoint y: 79, endPoint x: 80, endPoint y: 74, distance: 8.4
click at [75, 78] on div "Dashboard" at bounding box center [74, 83] width 54 height 12
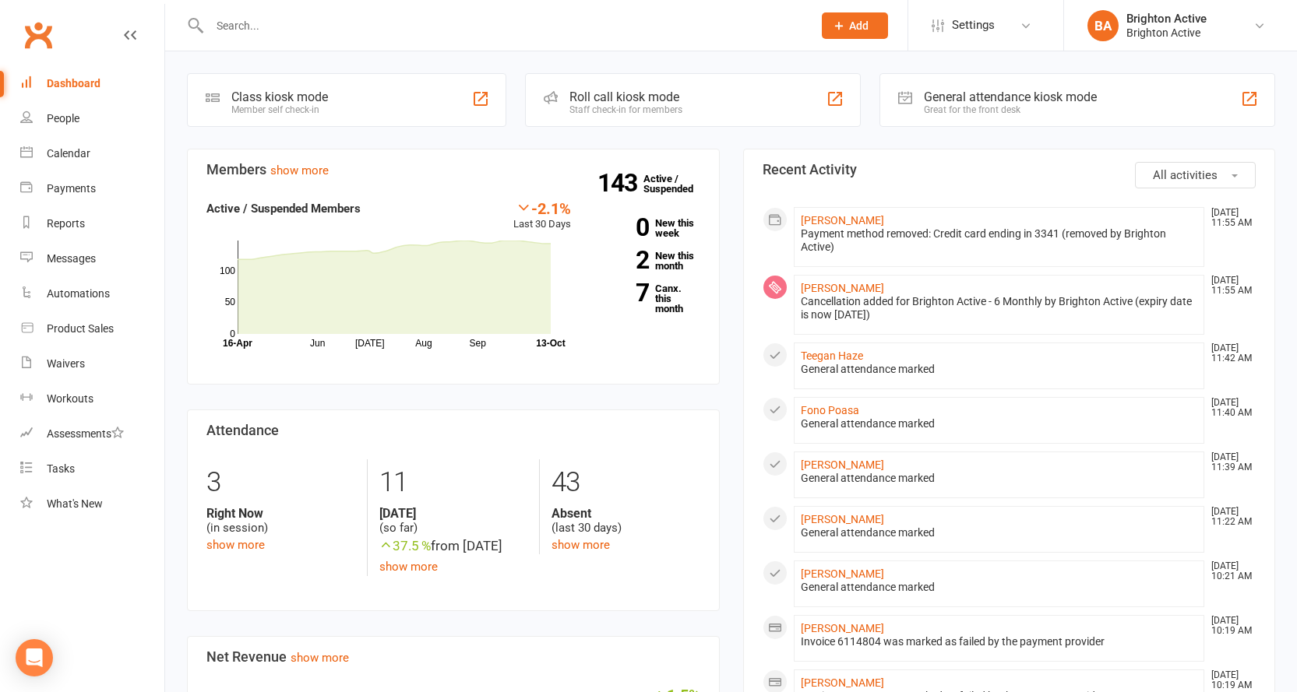
click at [1004, 101] on div "General attendance kiosk mode" at bounding box center [1010, 97] width 173 height 15
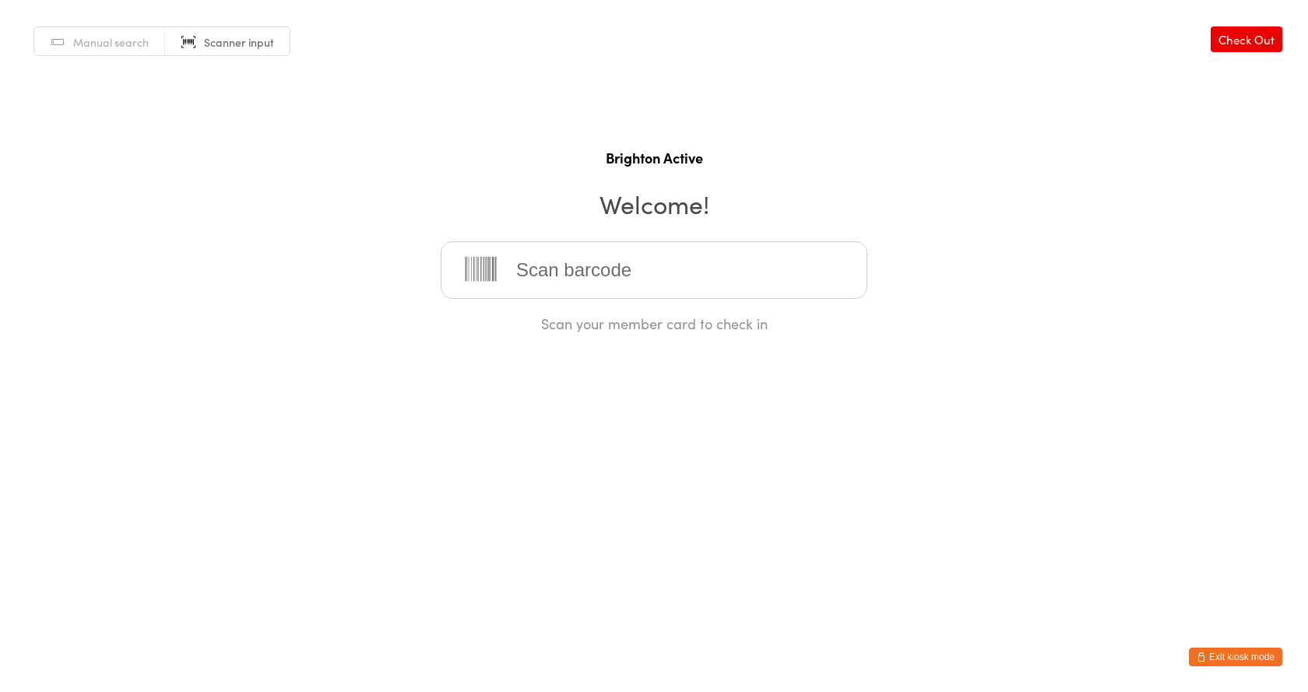
click at [103, 45] on span "Manual search" at bounding box center [111, 42] width 76 height 16
click at [556, 265] on input "search" at bounding box center [654, 270] width 427 height 58
type input "tomm"
click at [840, 271] on icon "button" at bounding box center [839, 270] width 12 height 12
click at [644, 271] on input "search" at bounding box center [654, 270] width 427 height 58
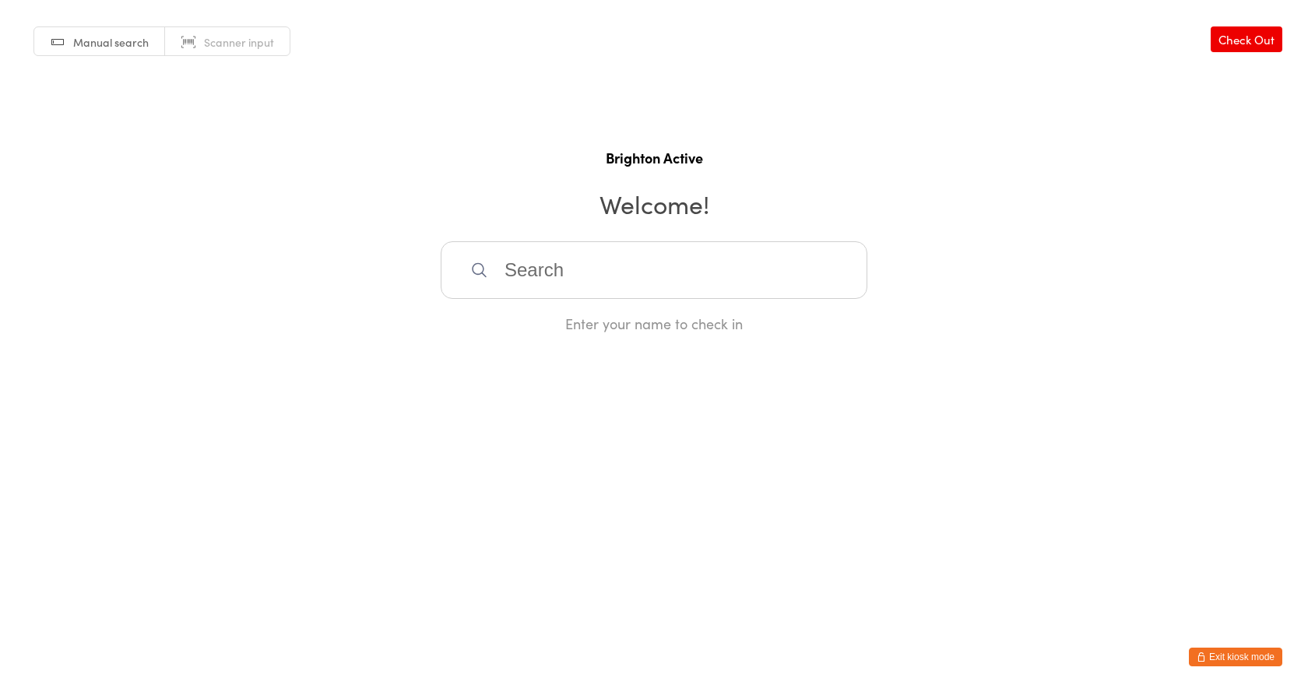
click at [1015, 186] on h2 "Welcome!" at bounding box center [654, 203] width 1277 height 35
click at [213, 38] on span "Scanner input" at bounding box center [239, 42] width 70 height 16
type input "70"
click at [94, 36] on span "Manual search" at bounding box center [111, 42] width 76 height 16
click at [529, 271] on input "search" at bounding box center [654, 270] width 427 height 58
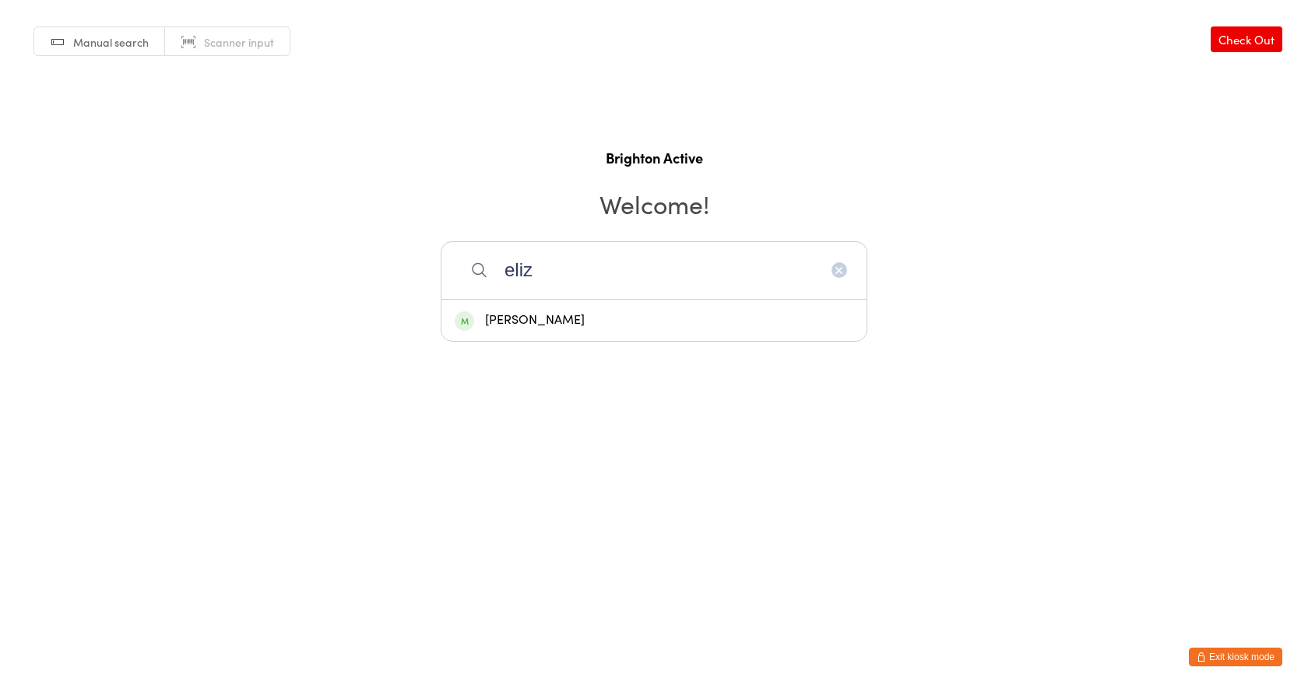
type input "eliz"
click at [546, 322] on div "[PERSON_NAME]" at bounding box center [654, 320] width 399 height 21
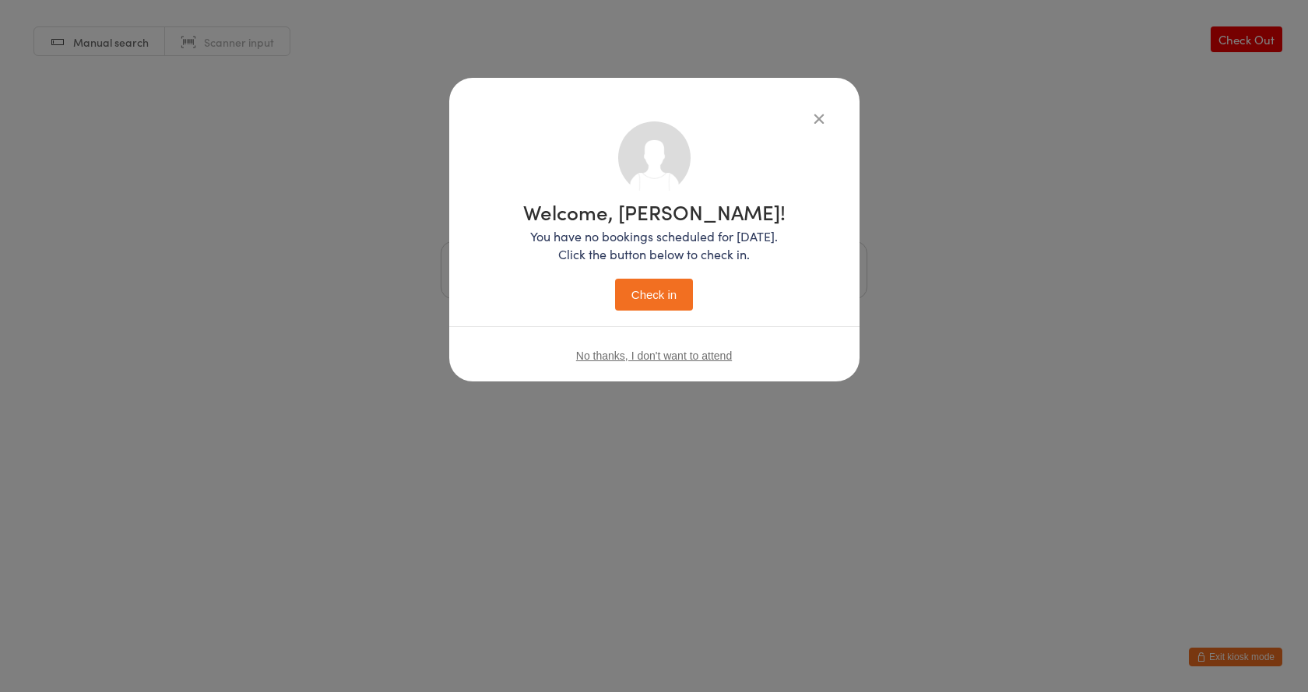
click at [649, 297] on button "Check in" at bounding box center [654, 295] width 78 height 32
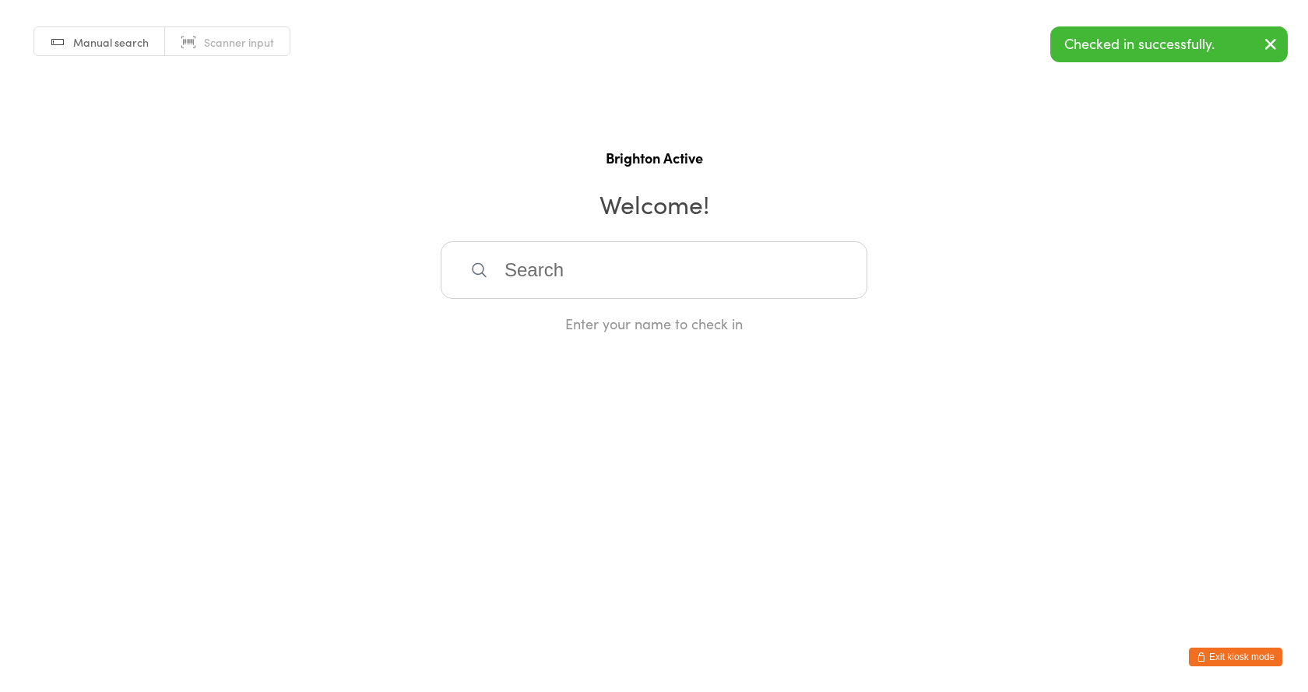
click at [195, 37] on link "Scanner input" at bounding box center [227, 42] width 125 height 30
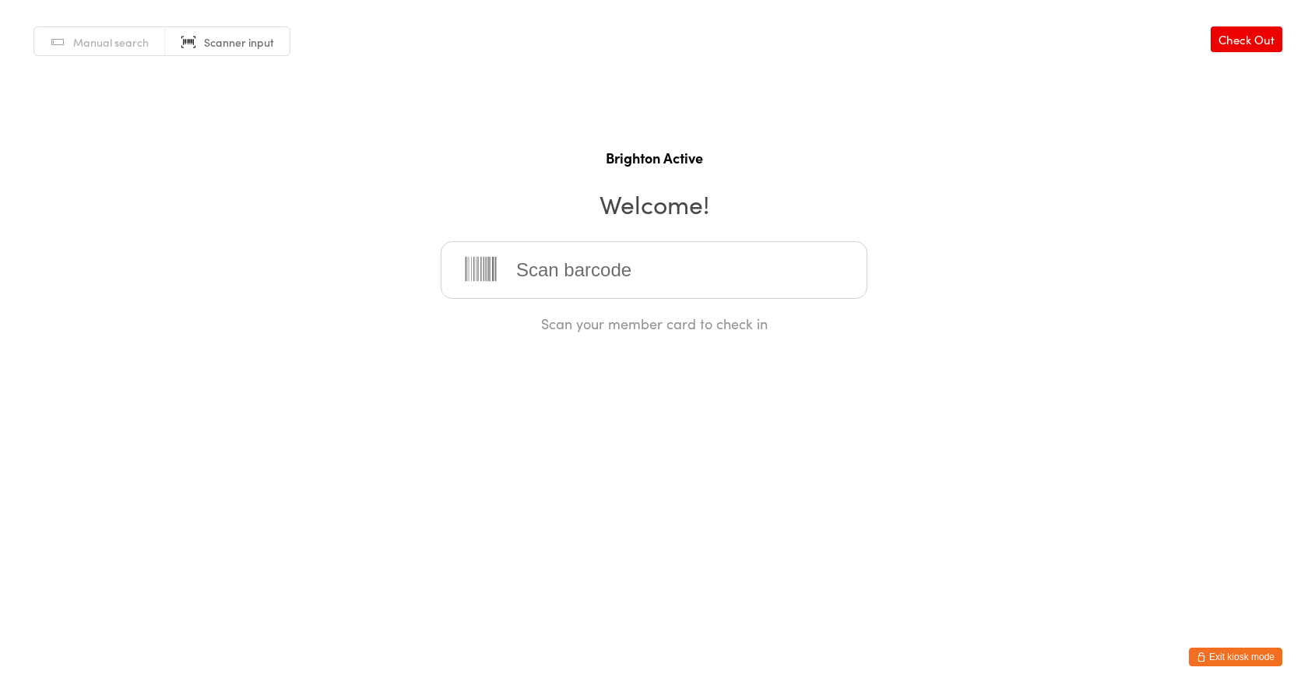
click at [1235, 657] on button "Exit kiosk mode" at bounding box center [1235, 657] width 93 height 19
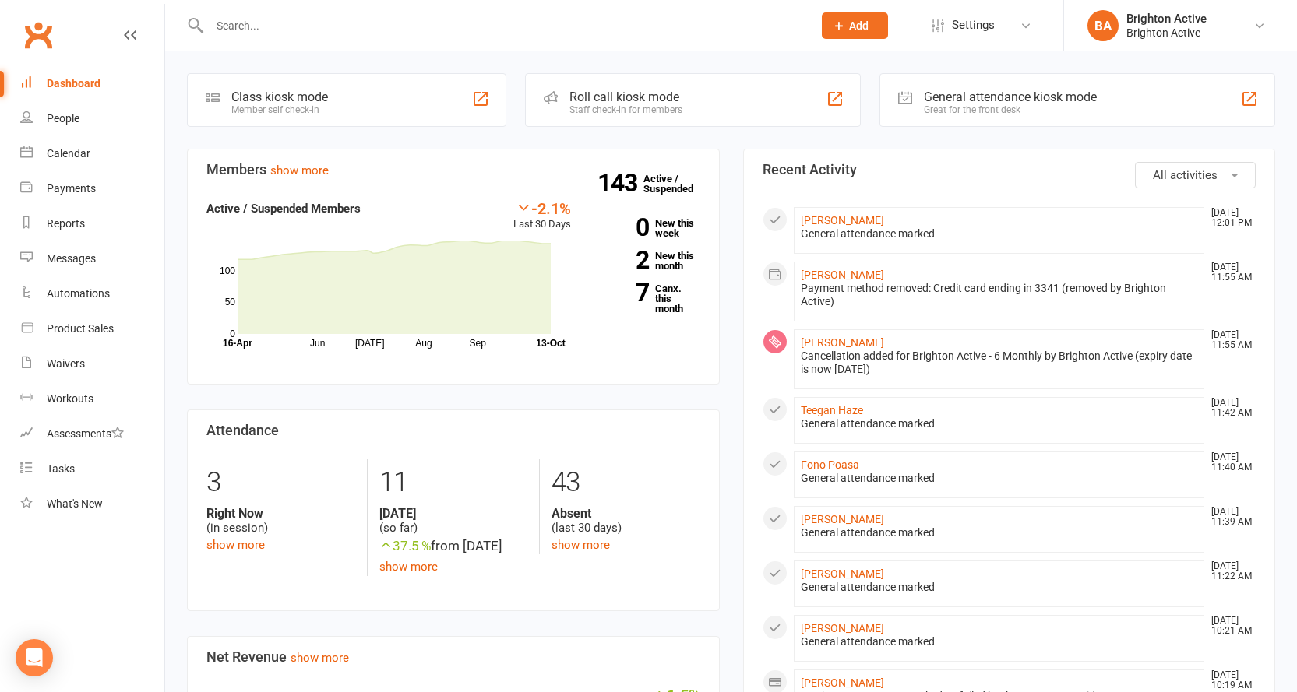
click at [864, 24] on span "Add" at bounding box center [858, 25] width 19 height 12
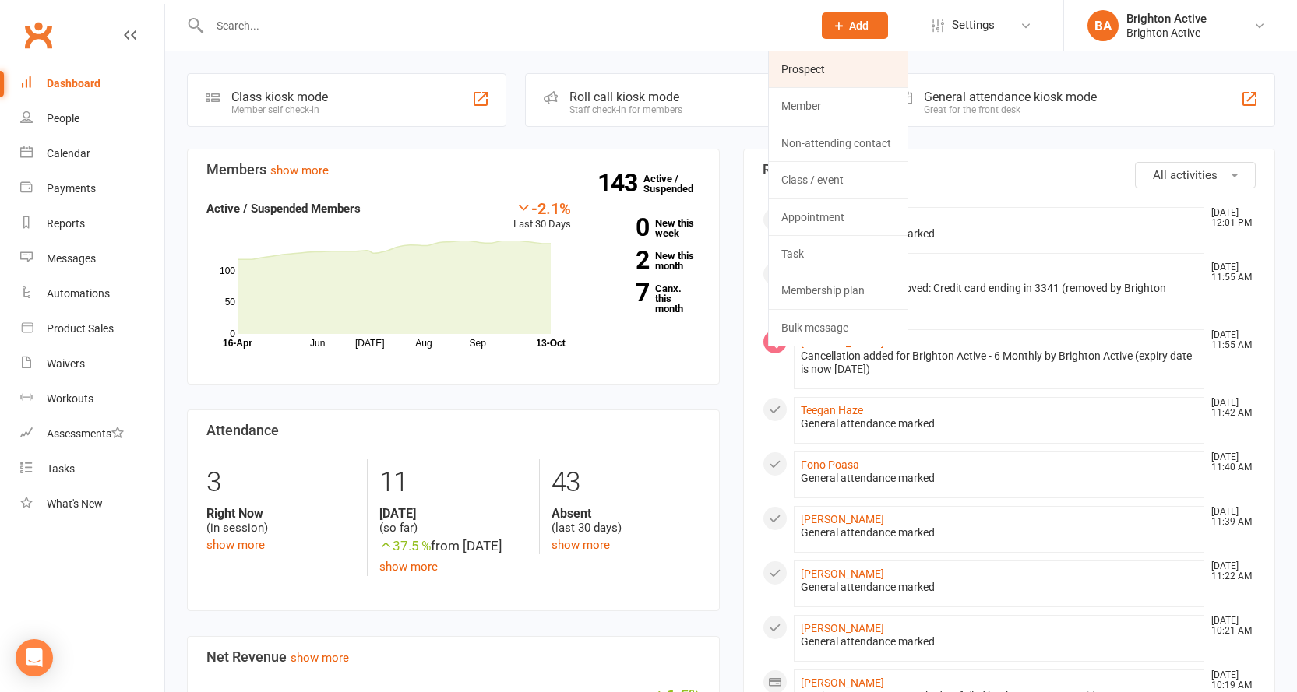
click at [832, 70] on link "Prospect" at bounding box center [838, 69] width 139 height 36
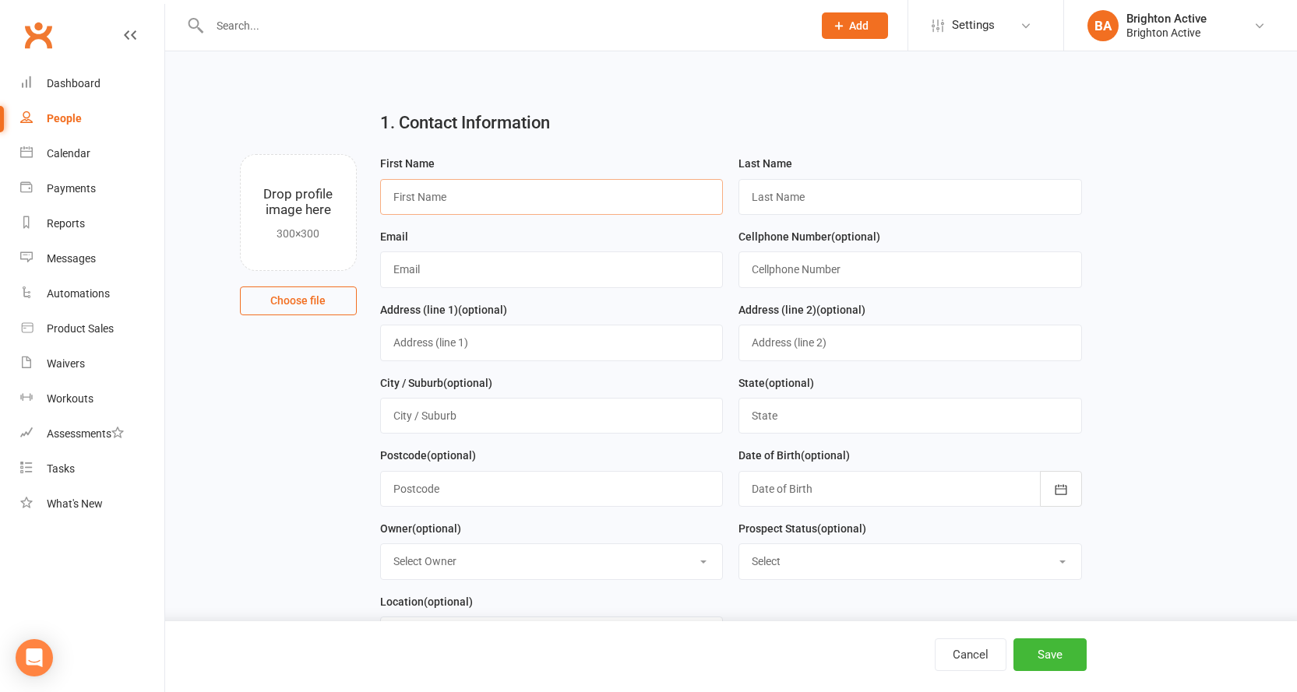
click at [411, 203] on input "text" at bounding box center [551, 197] width 343 height 36
type input "mat"
click at [787, 199] on input "text" at bounding box center [909, 197] width 343 height 36
type input "pilosio"
click at [629, 262] on input "text" at bounding box center [551, 270] width 343 height 36
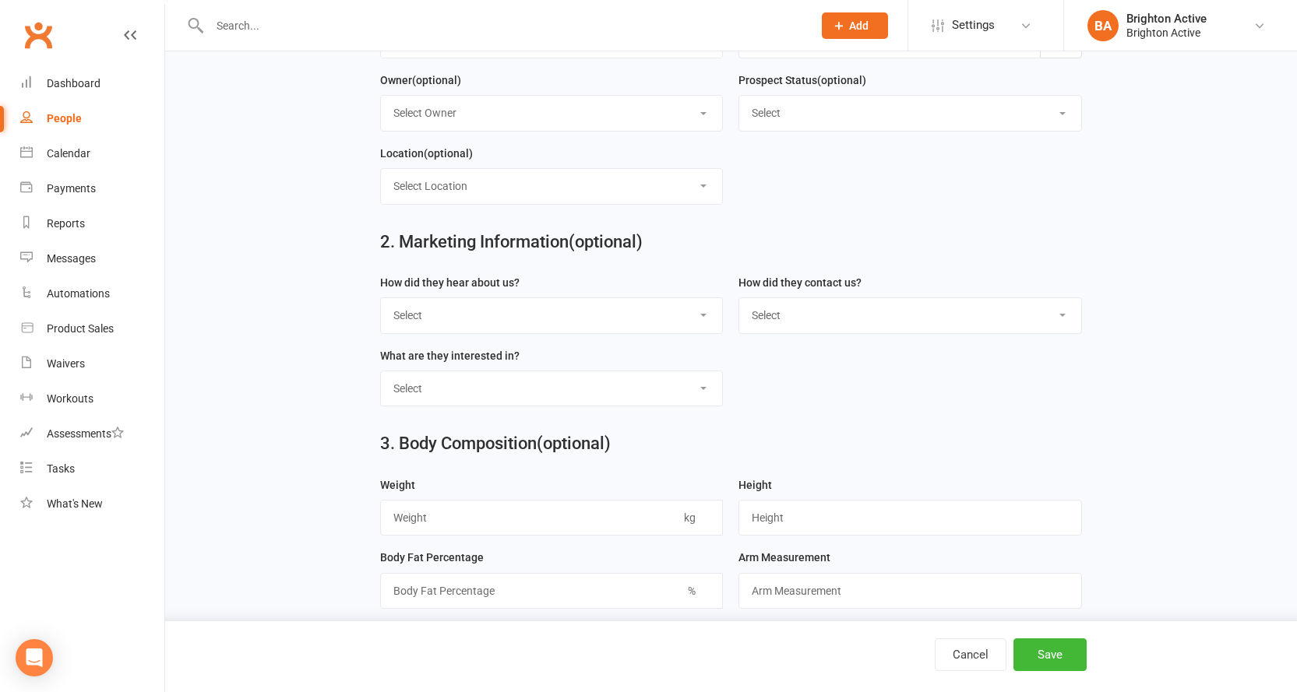
scroll to position [467, 0]
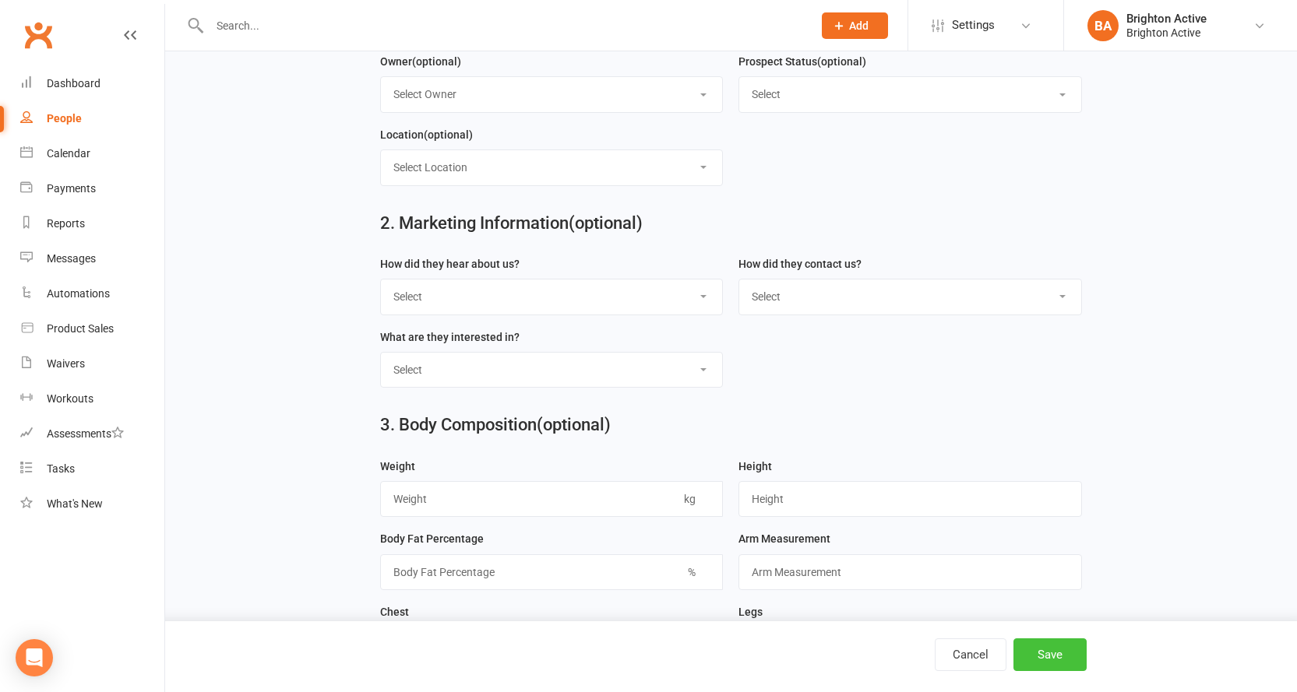
type input "mattpilosio@icloud.com"
click at [1057, 669] on button "Save" at bounding box center [1049, 655] width 73 height 33
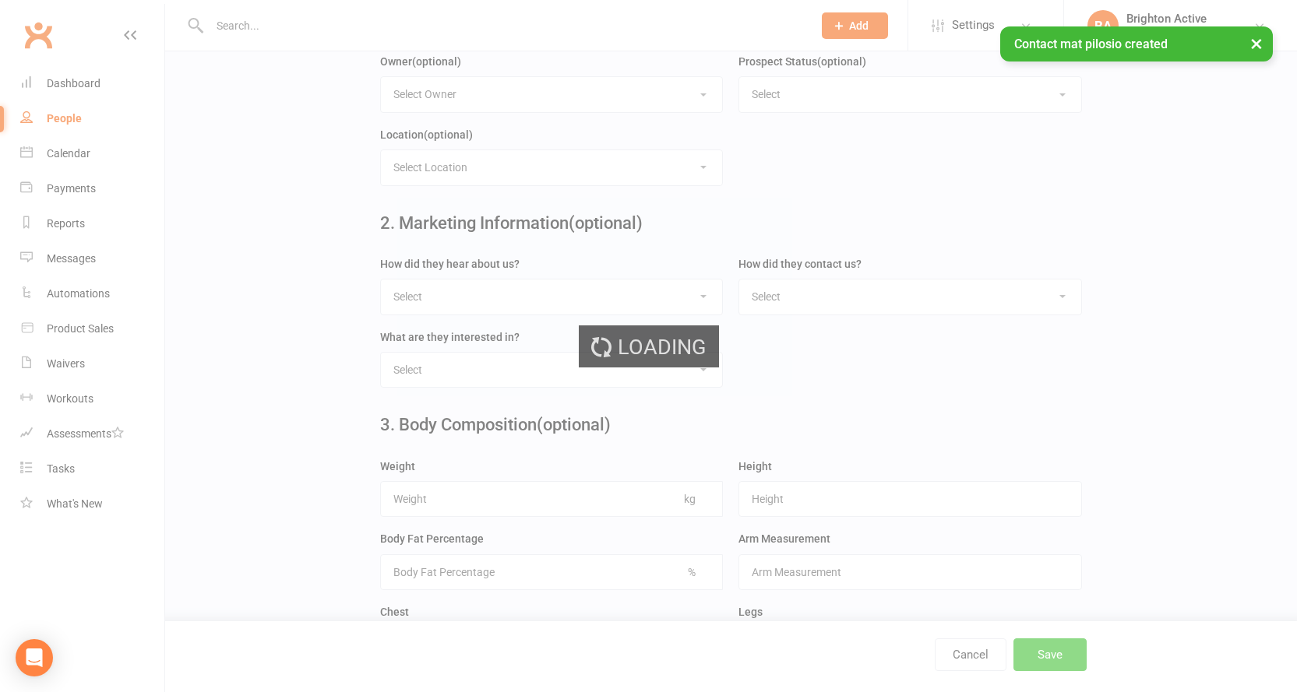
scroll to position [0, 0]
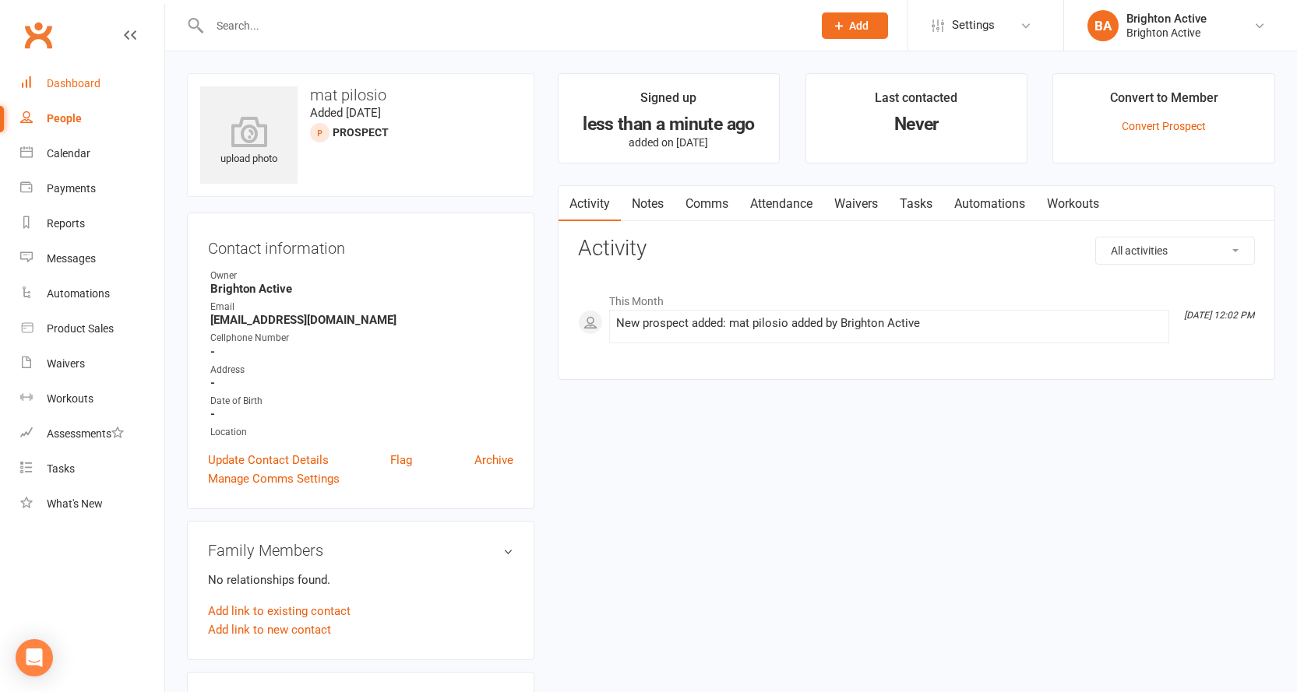
click at [58, 79] on div "Dashboard" at bounding box center [74, 83] width 54 height 12
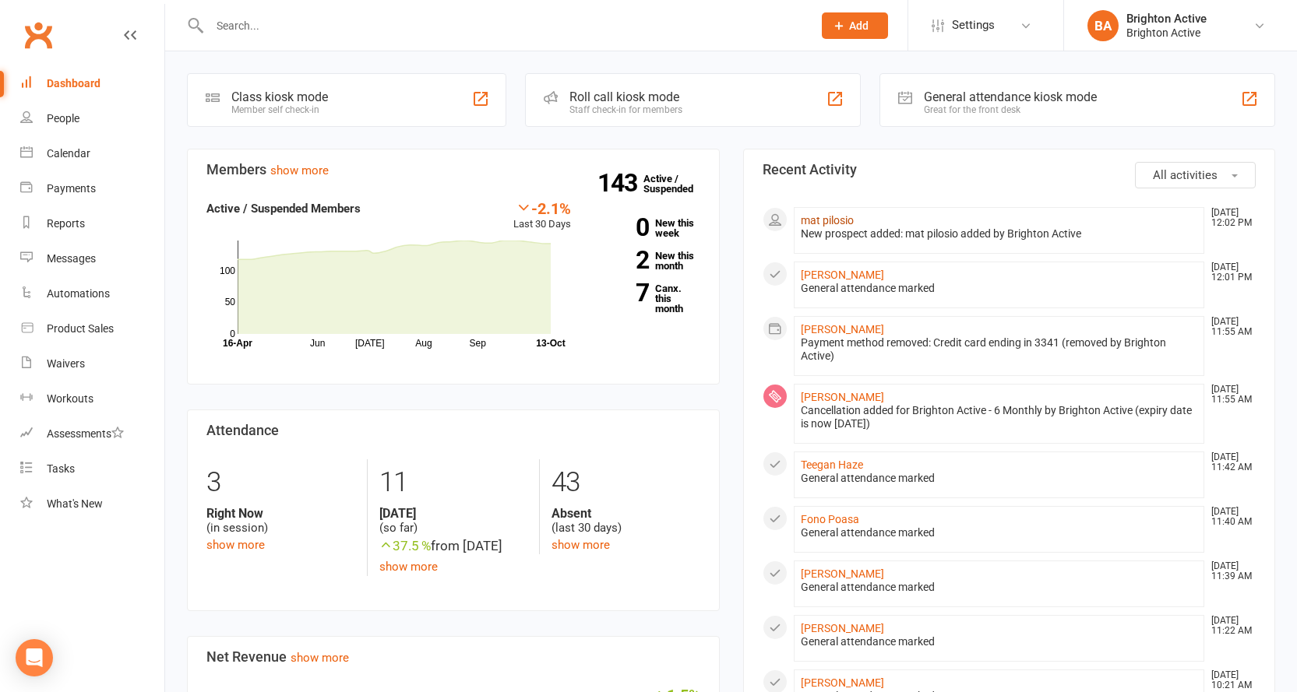
click at [829, 220] on link "mat pilosio" at bounding box center [827, 220] width 53 height 12
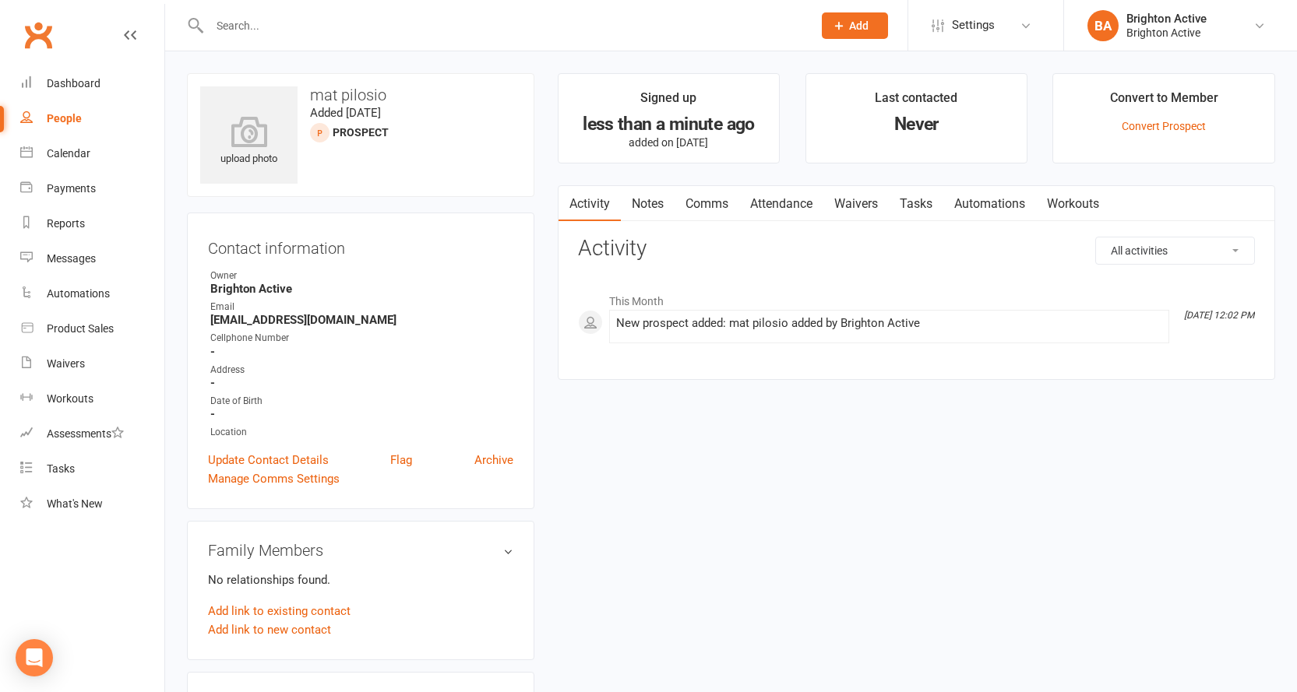
click at [722, 202] on link "Comms" at bounding box center [706, 204] width 65 height 36
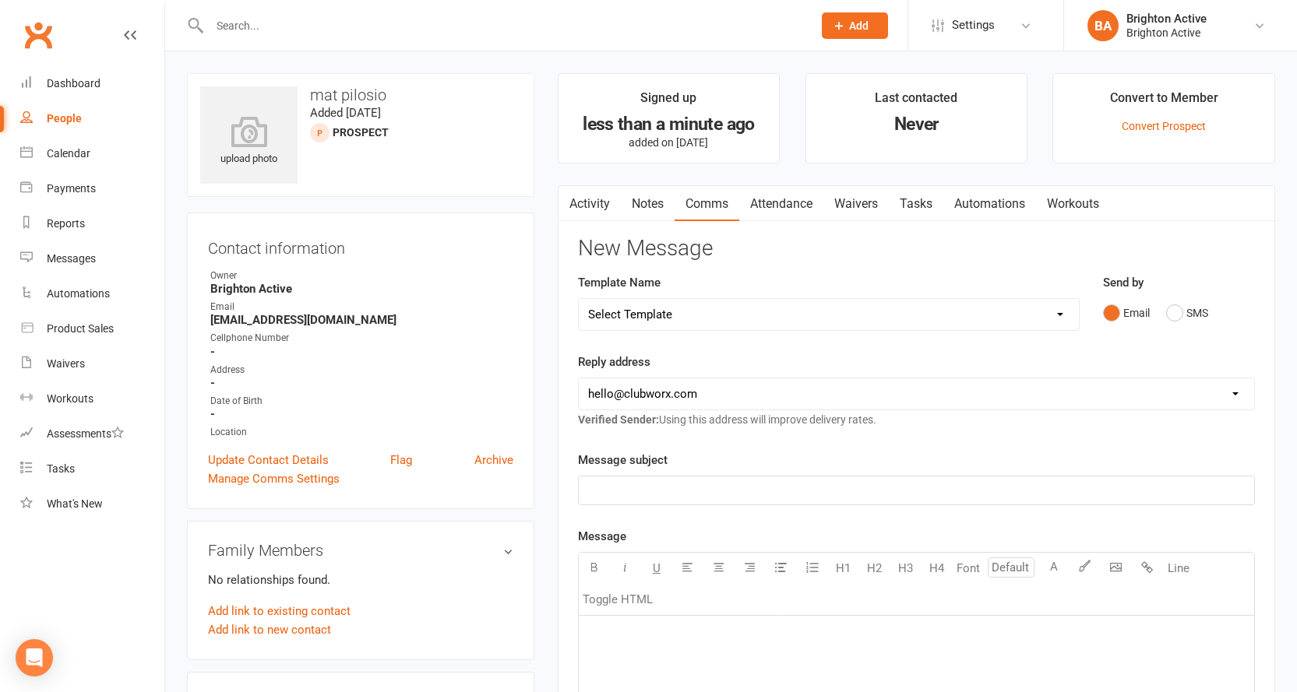
click at [798, 315] on select "Select Template [SMS] [Default template - review before using] Appointment remi…" at bounding box center [829, 314] width 500 height 31
select select "17"
click at [579, 299] on select "Select Template [SMS] [Default template - review before using] Appointment remi…" at bounding box center [829, 314] width 500 height 31
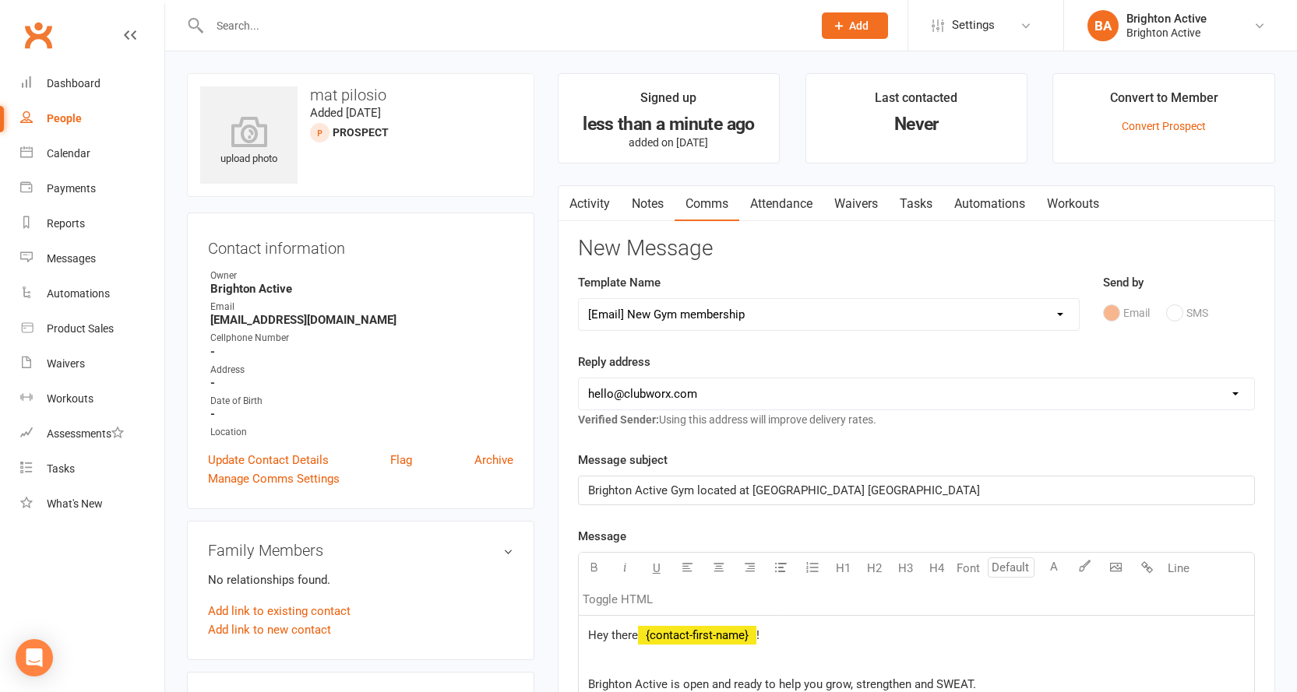
click at [766, 394] on select "hello@clubworx.com info@brightonactive.com.au sunil.choudhary@accor.com celia@o…" at bounding box center [916, 394] width 675 height 31
select select "1"
click at [579, 379] on select "hello@clubworx.com info@brightonactive.com.au sunil.choudhary@accor.com celia@o…" at bounding box center [916, 394] width 675 height 31
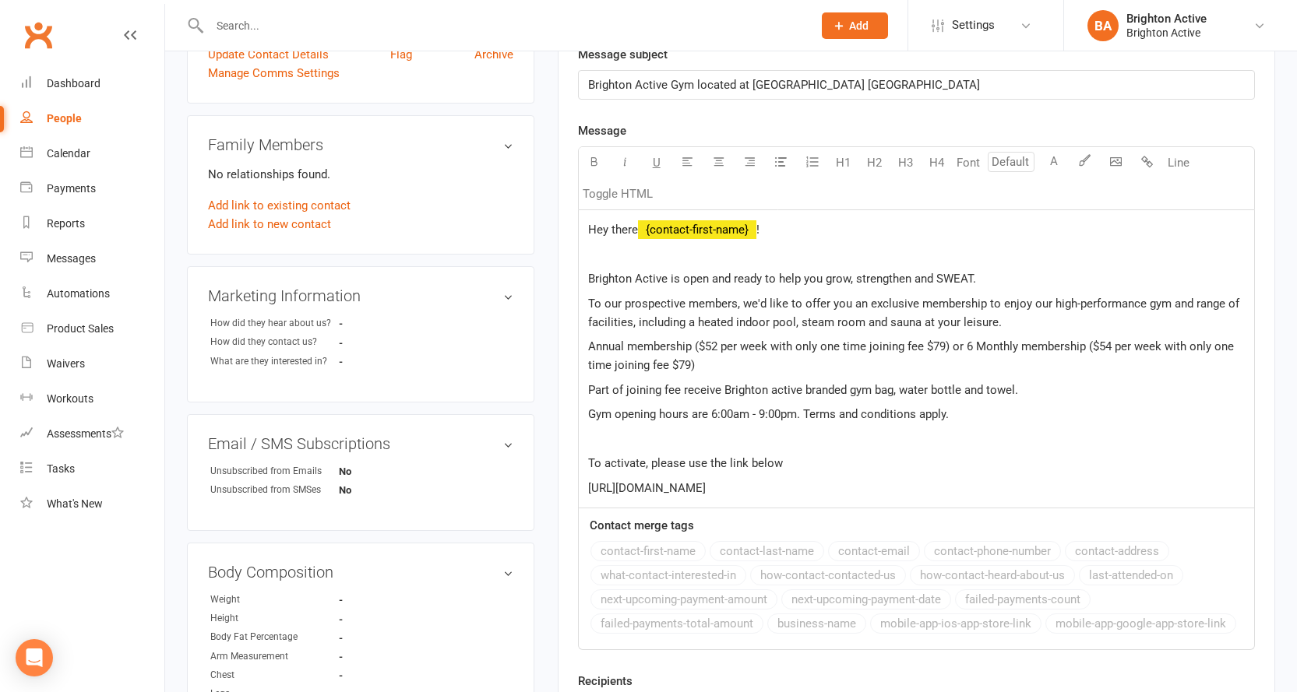
scroll to position [545, 0]
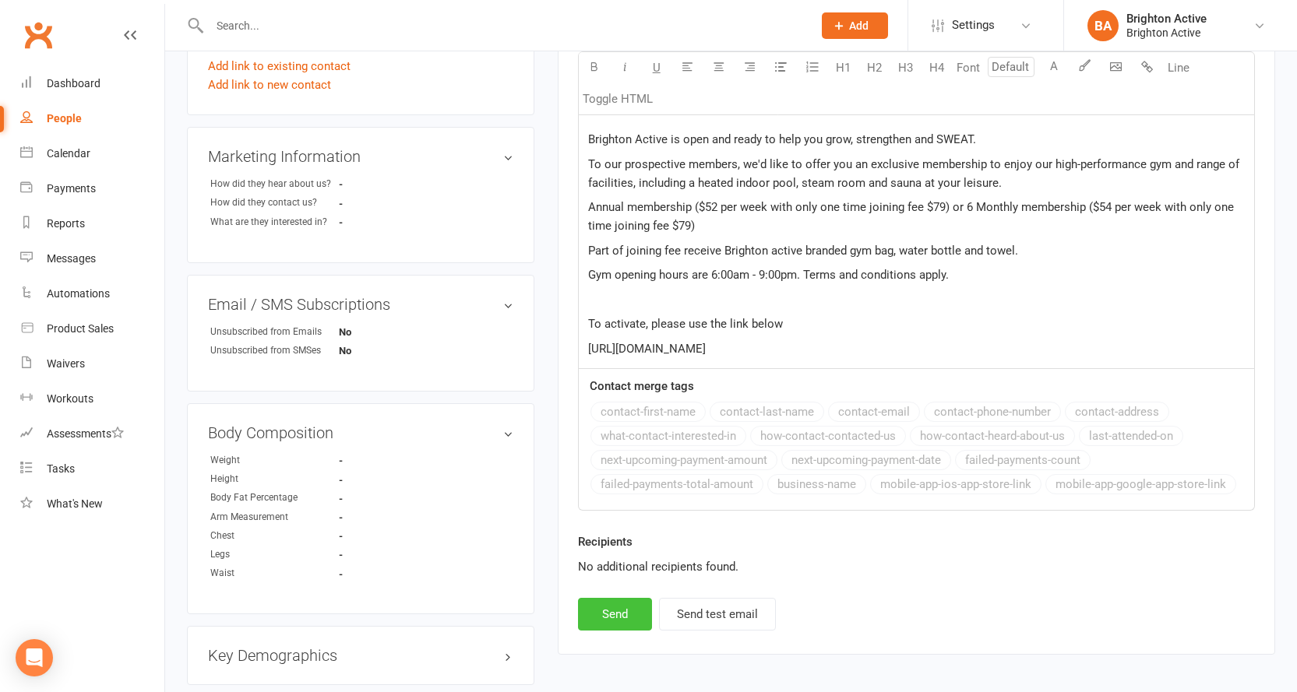
click at [623, 616] on button "Send" at bounding box center [615, 614] width 74 height 33
select select
select select "0"
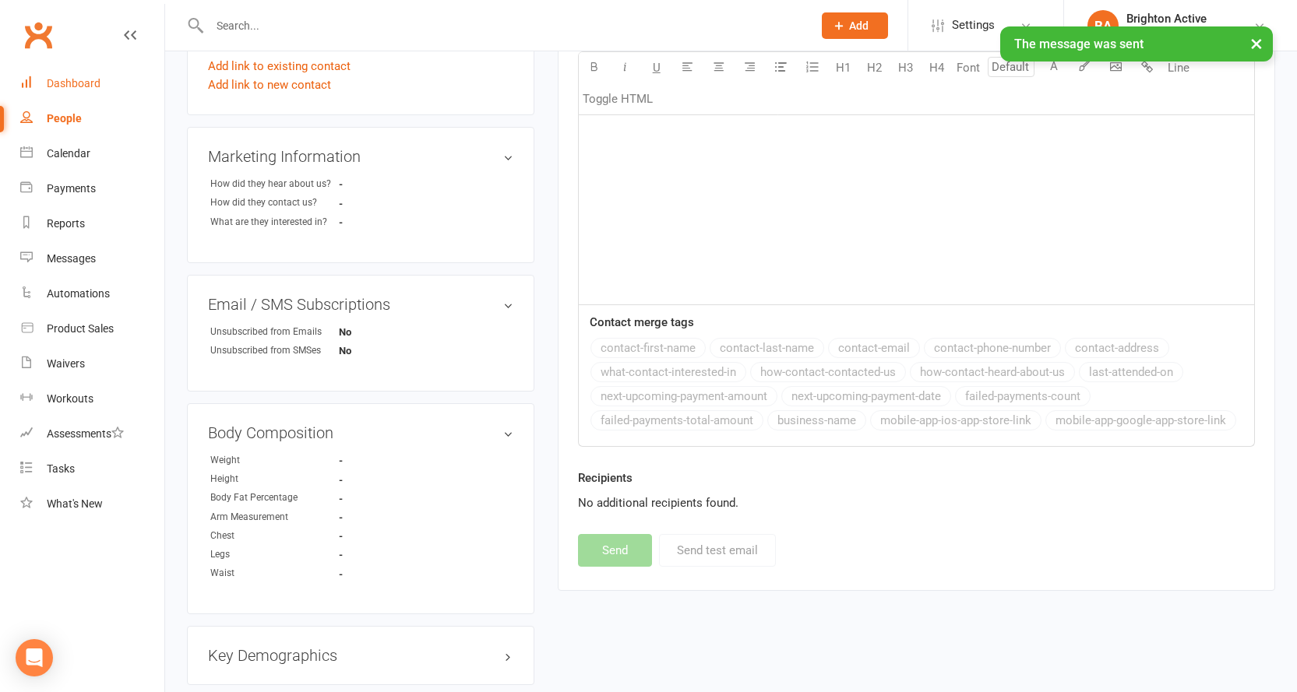
click at [96, 85] on div "Dashboard" at bounding box center [74, 83] width 54 height 12
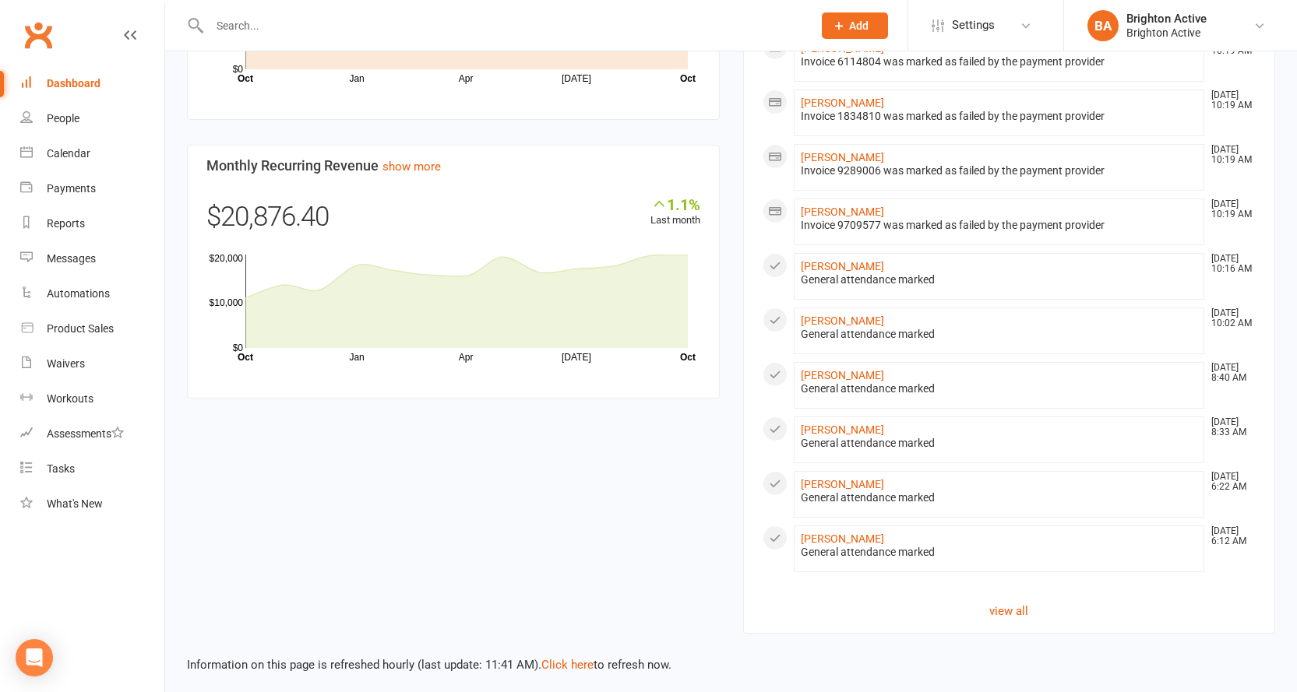
scroll to position [793, 0]
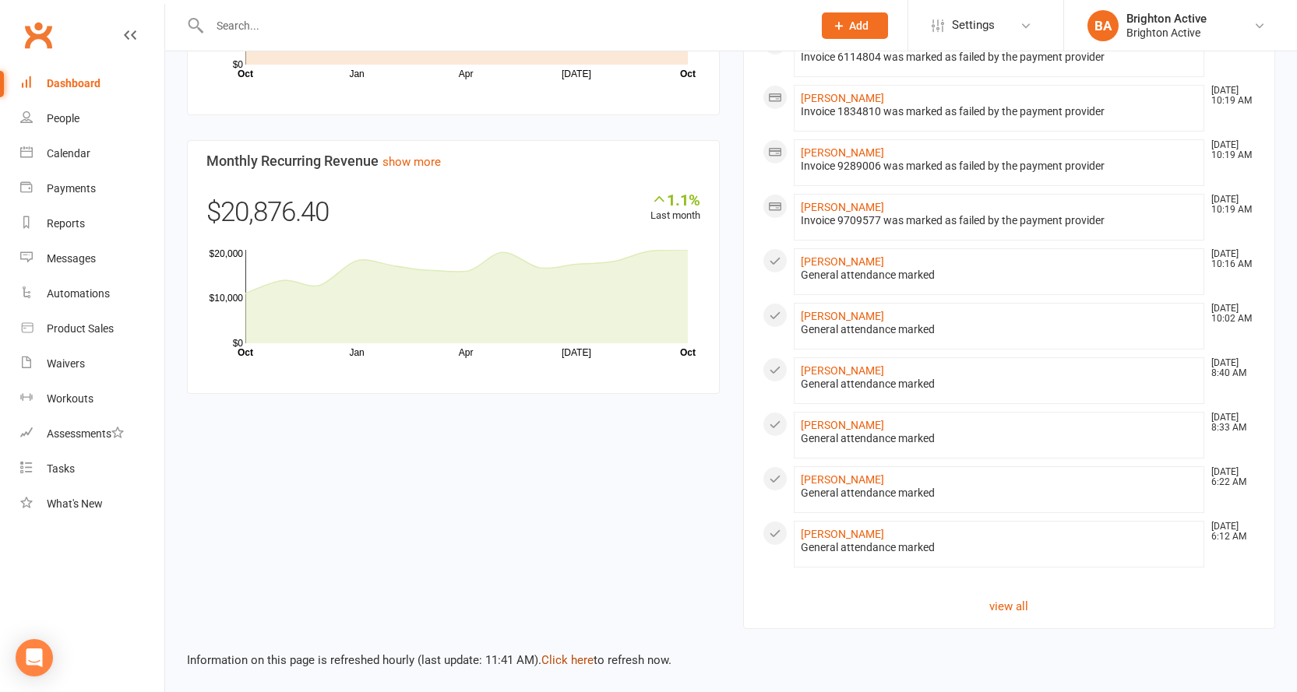
click at [569, 660] on link "Click here" at bounding box center [567, 660] width 52 height 14
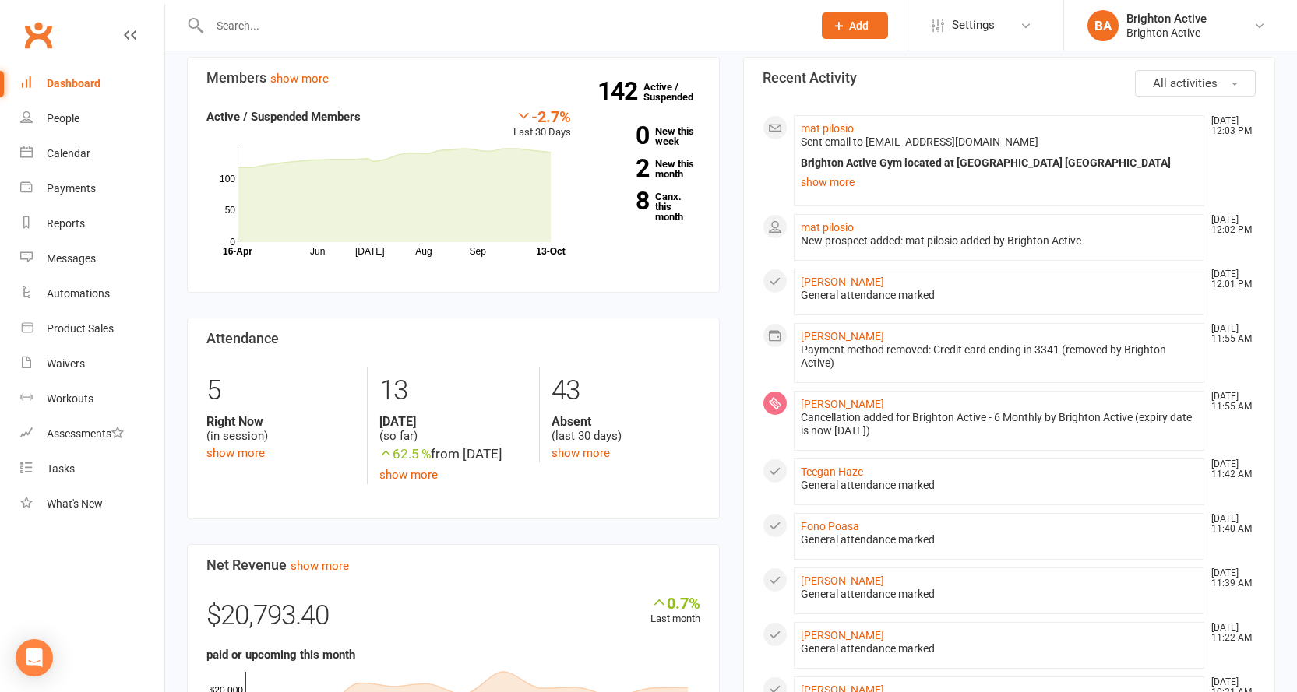
scroll to position [0, 0]
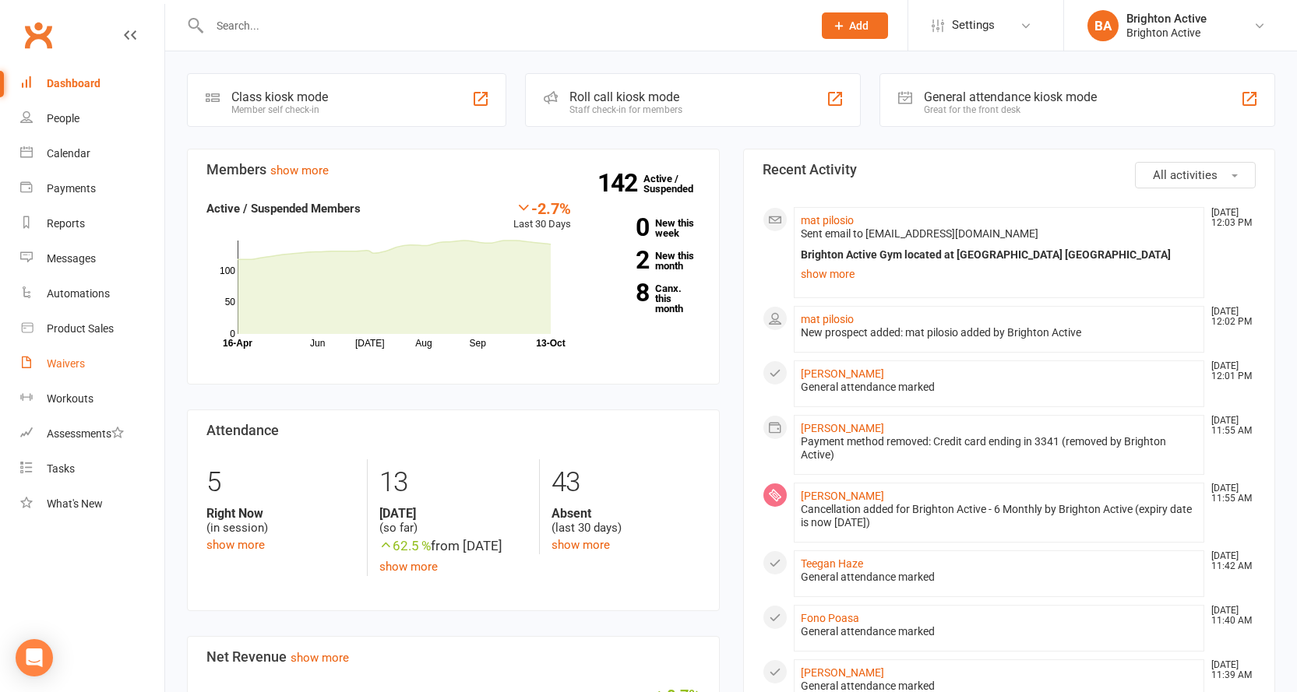
click at [76, 369] on div "Waivers" at bounding box center [66, 363] width 38 height 12
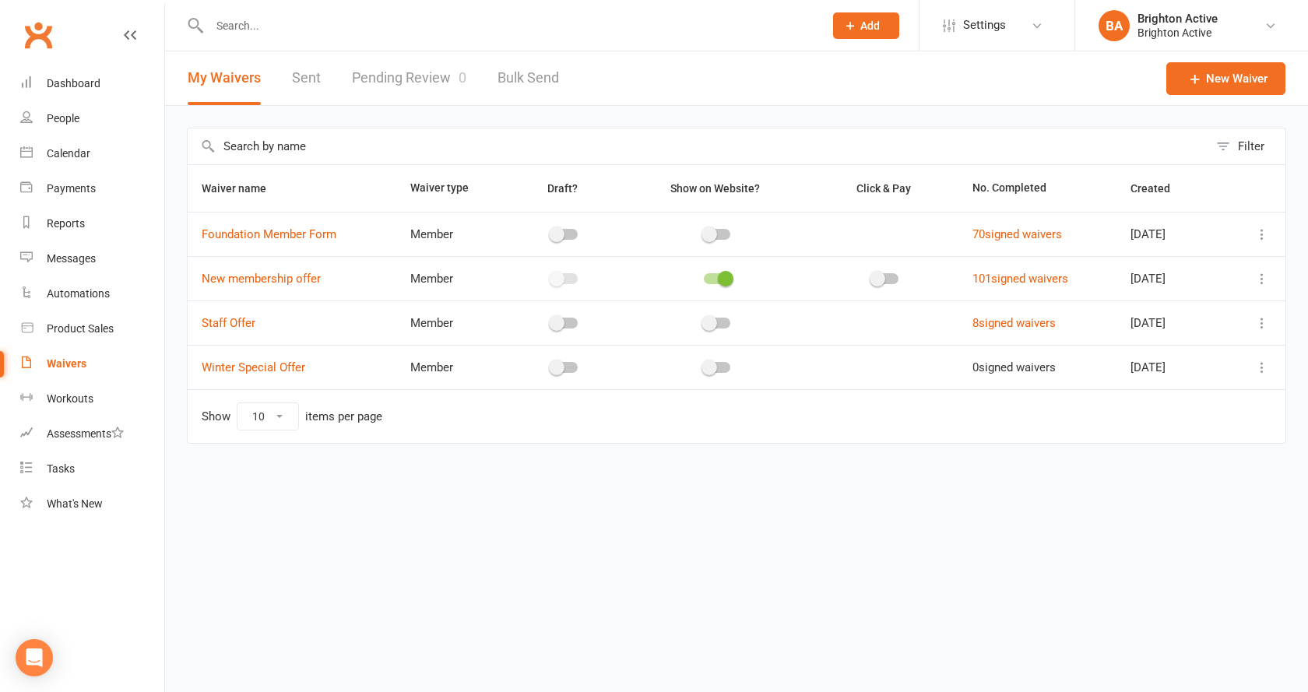
click at [394, 76] on link "Pending Review 0" at bounding box center [409, 78] width 114 height 54
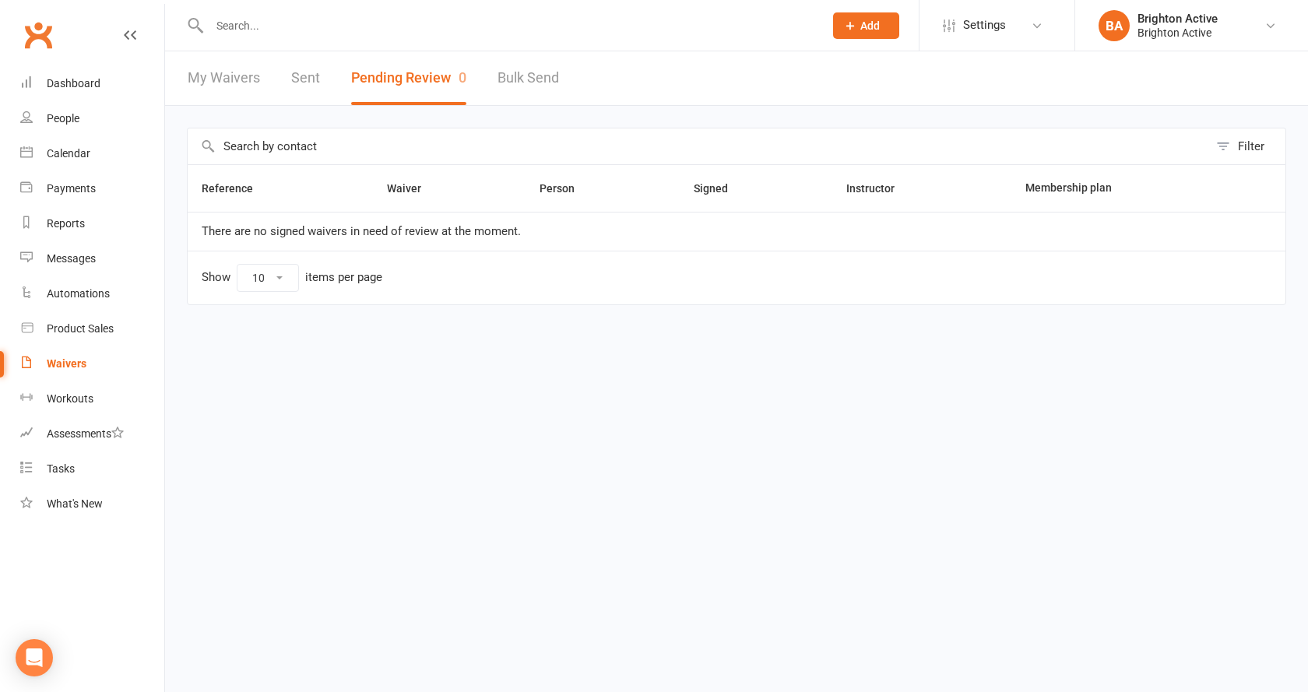
click at [211, 83] on link "My Waivers" at bounding box center [224, 78] width 72 height 54
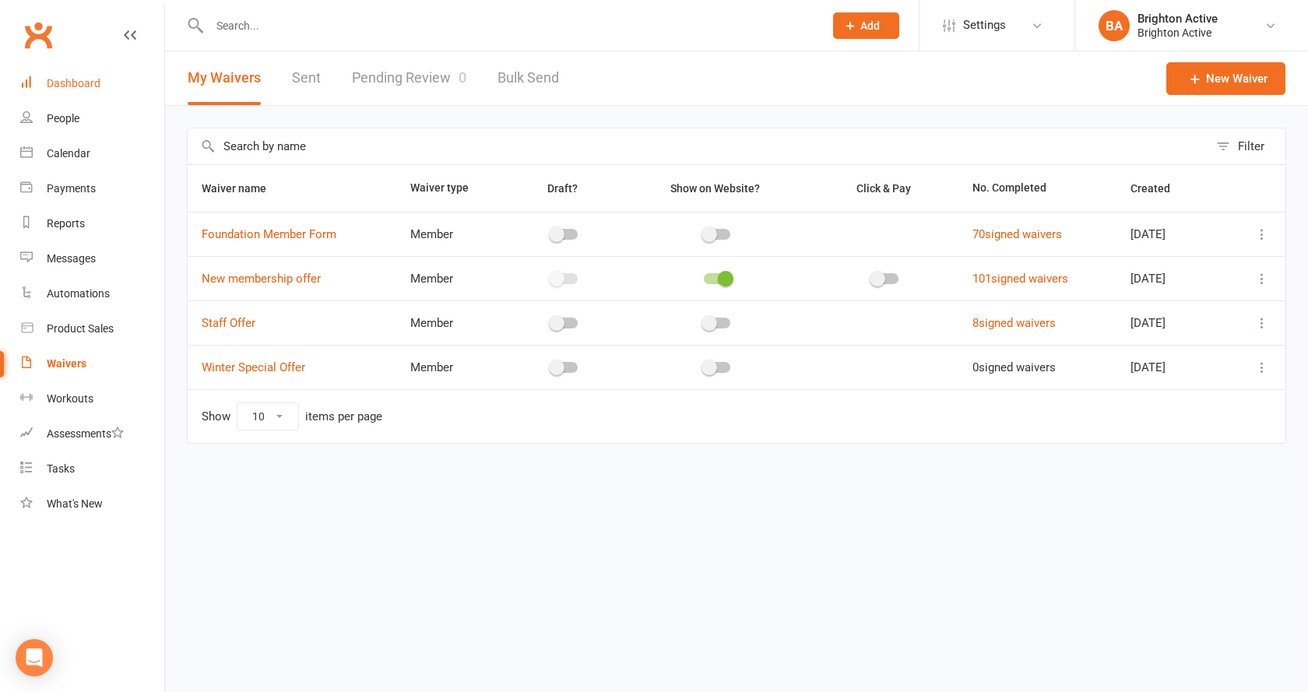
click at [83, 93] on link "Dashboard" at bounding box center [92, 83] width 144 height 35
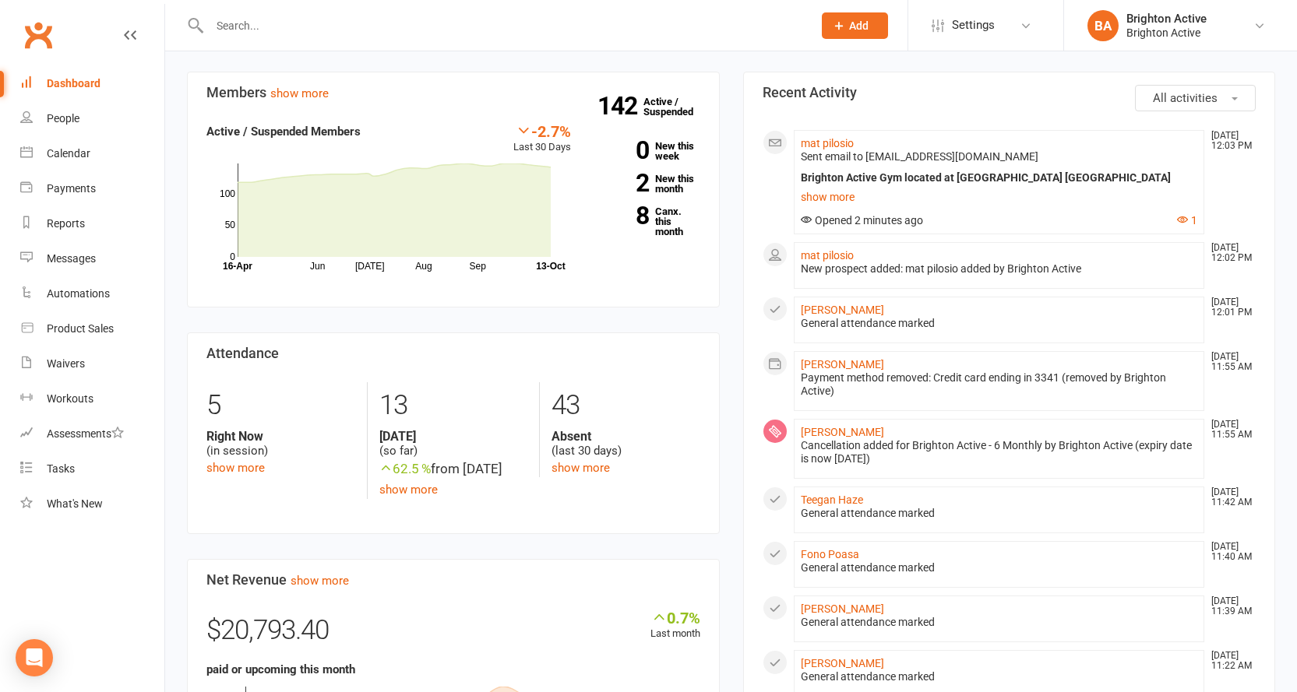
scroll to position [234, 0]
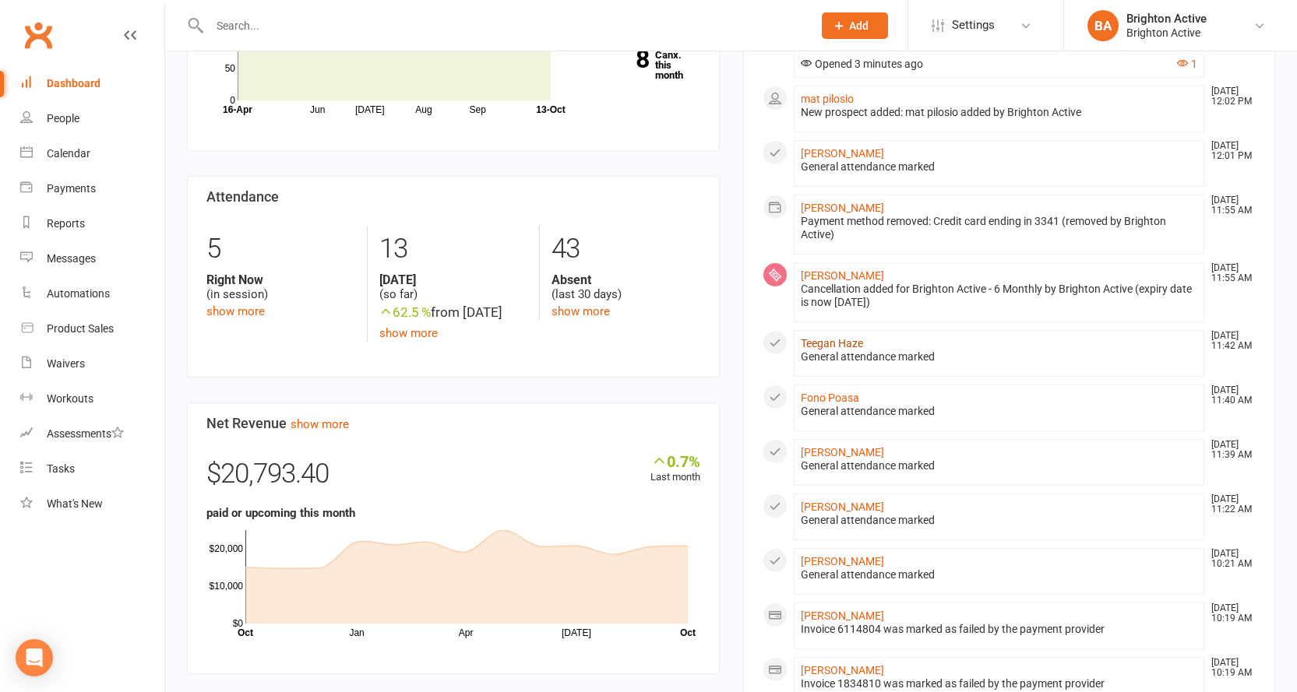
click at [835, 337] on link "Teegan Haze" at bounding box center [832, 343] width 62 height 12
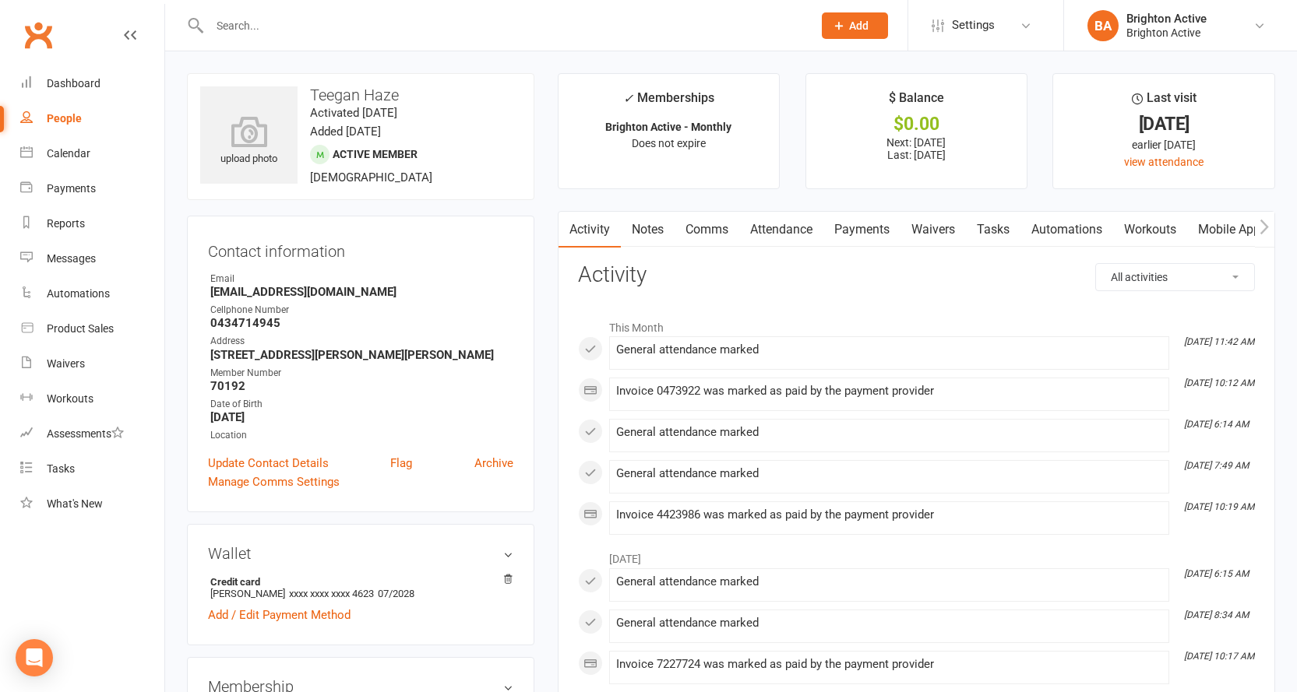
click at [866, 228] on link "Payments" at bounding box center [861, 230] width 77 height 36
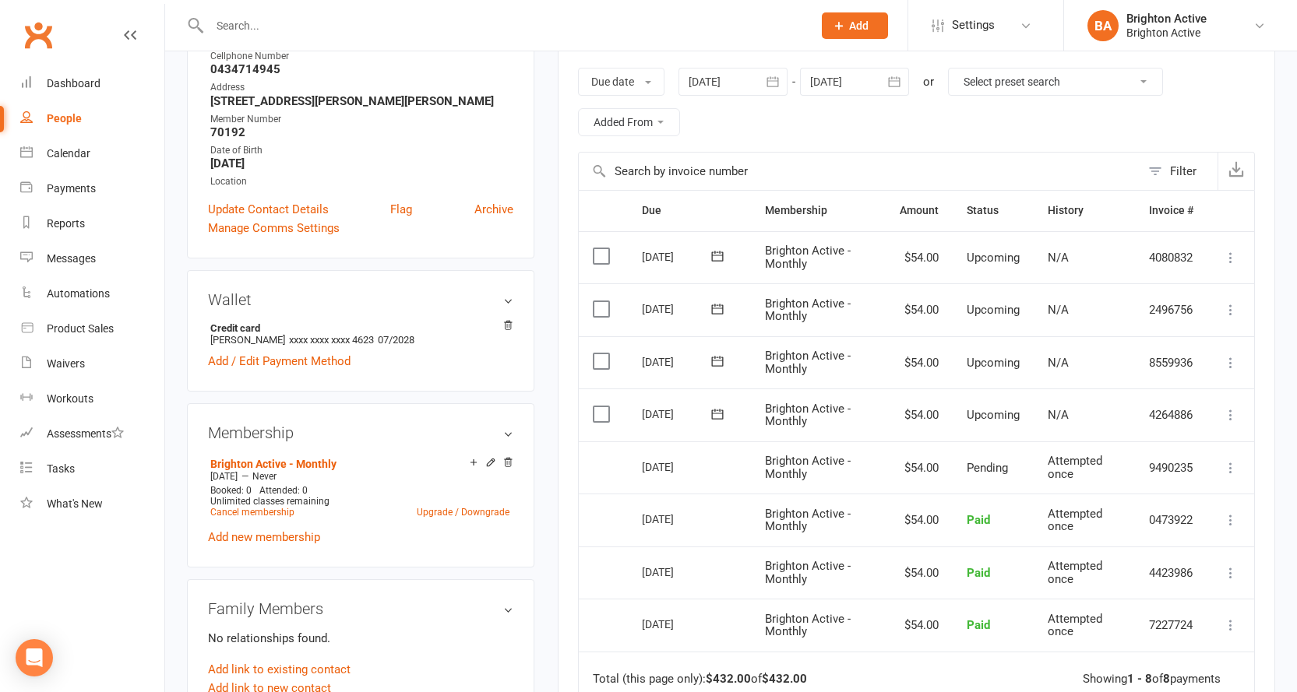
scroll to position [156, 0]
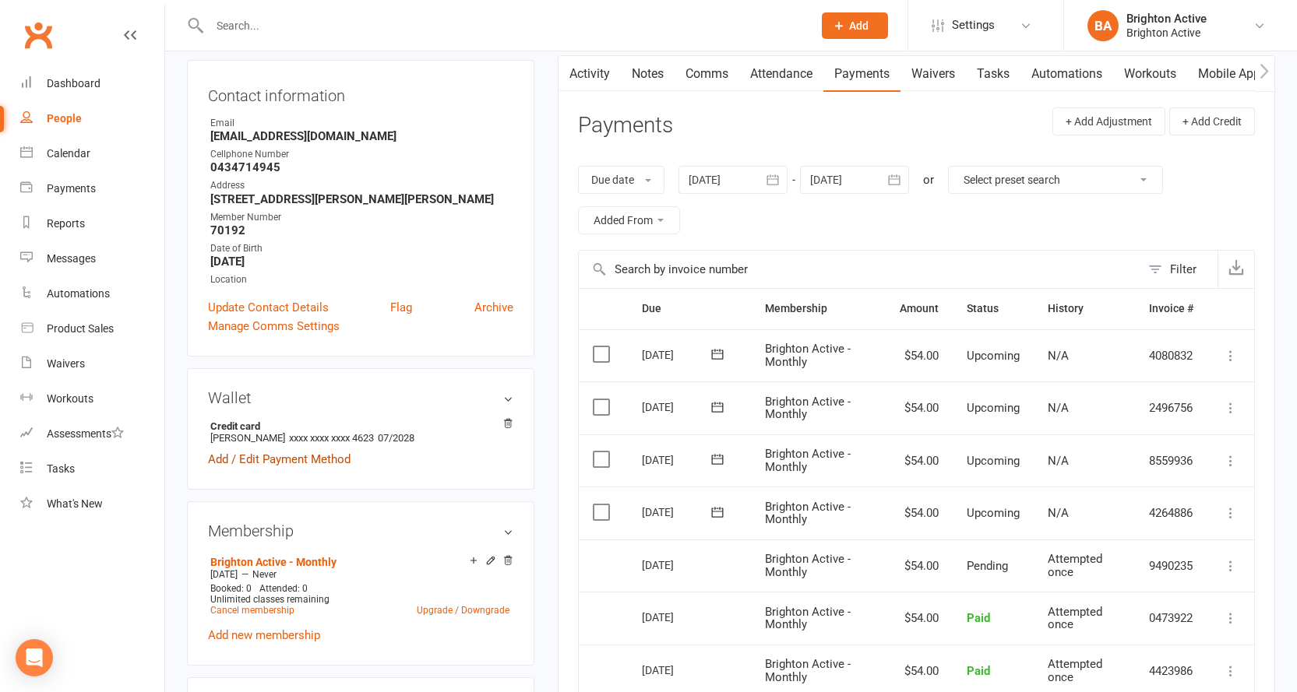
click at [284, 456] on link "Add / Edit Payment Method" at bounding box center [279, 459] width 143 height 19
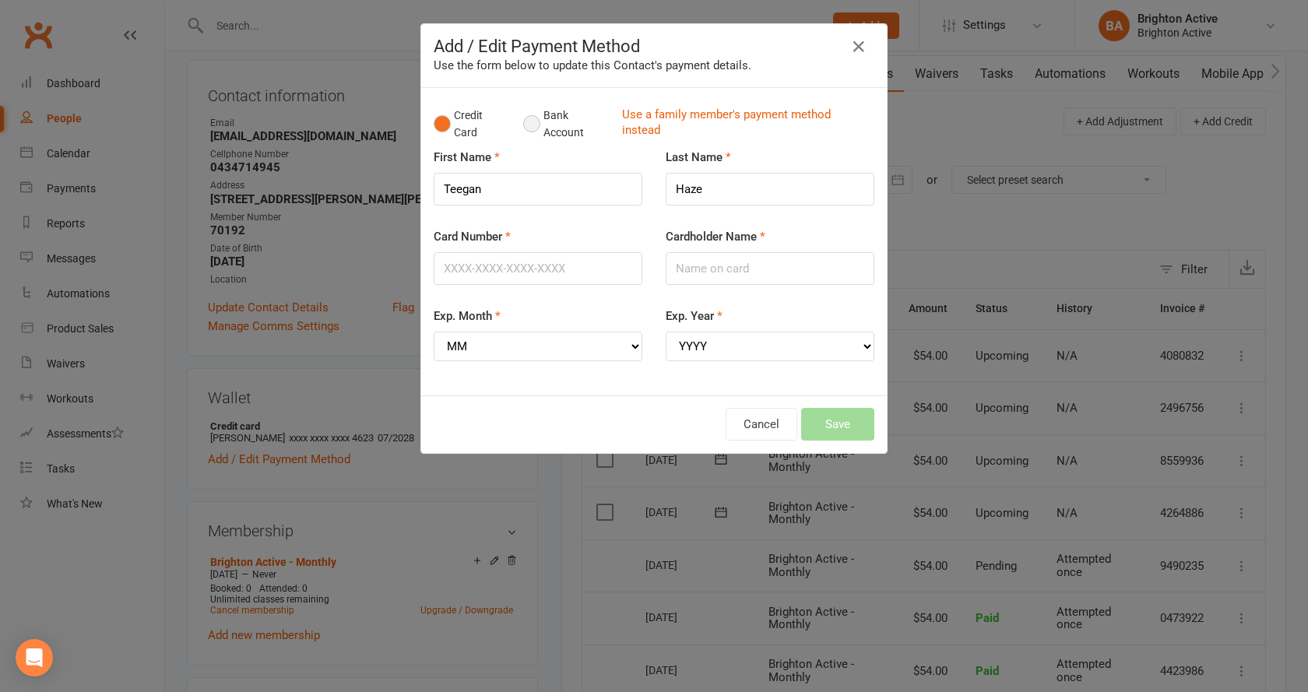
click at [529, 123] on button "Bank Account" at bounding box center [566, 124] width 86 height 48
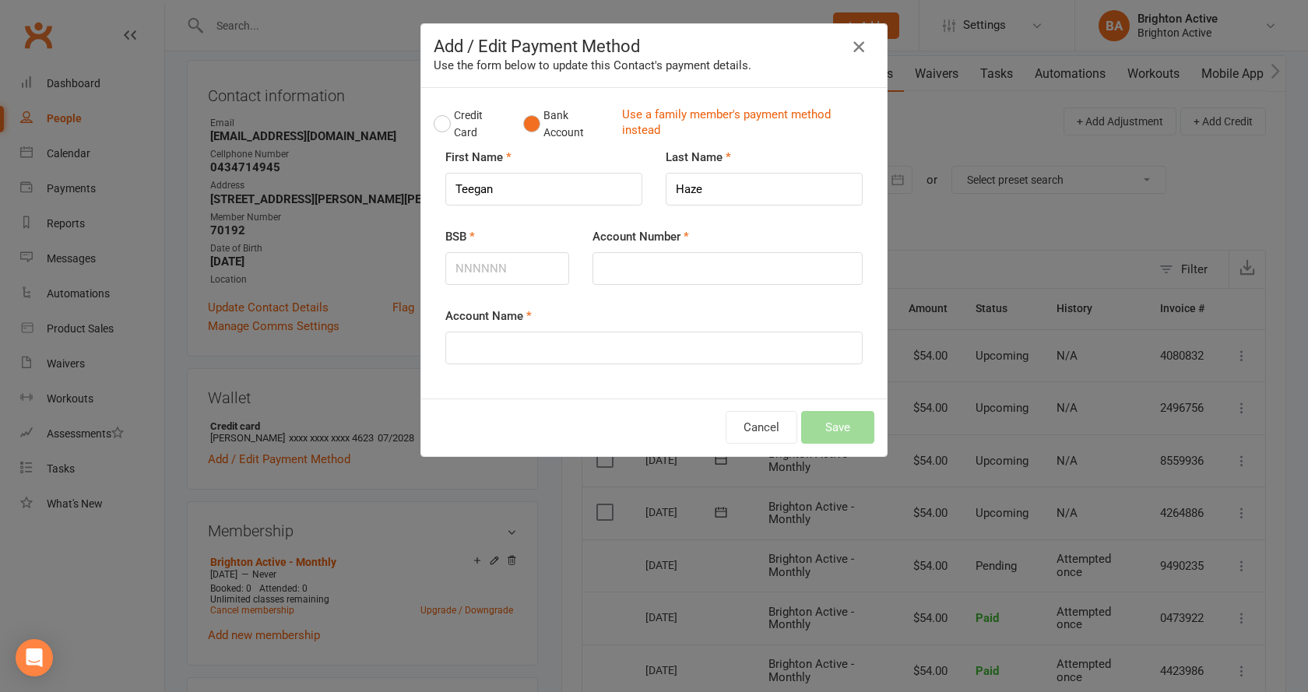
click at [851, 44] on icon "button" at bounding box center [859, 46] width 19 height 19
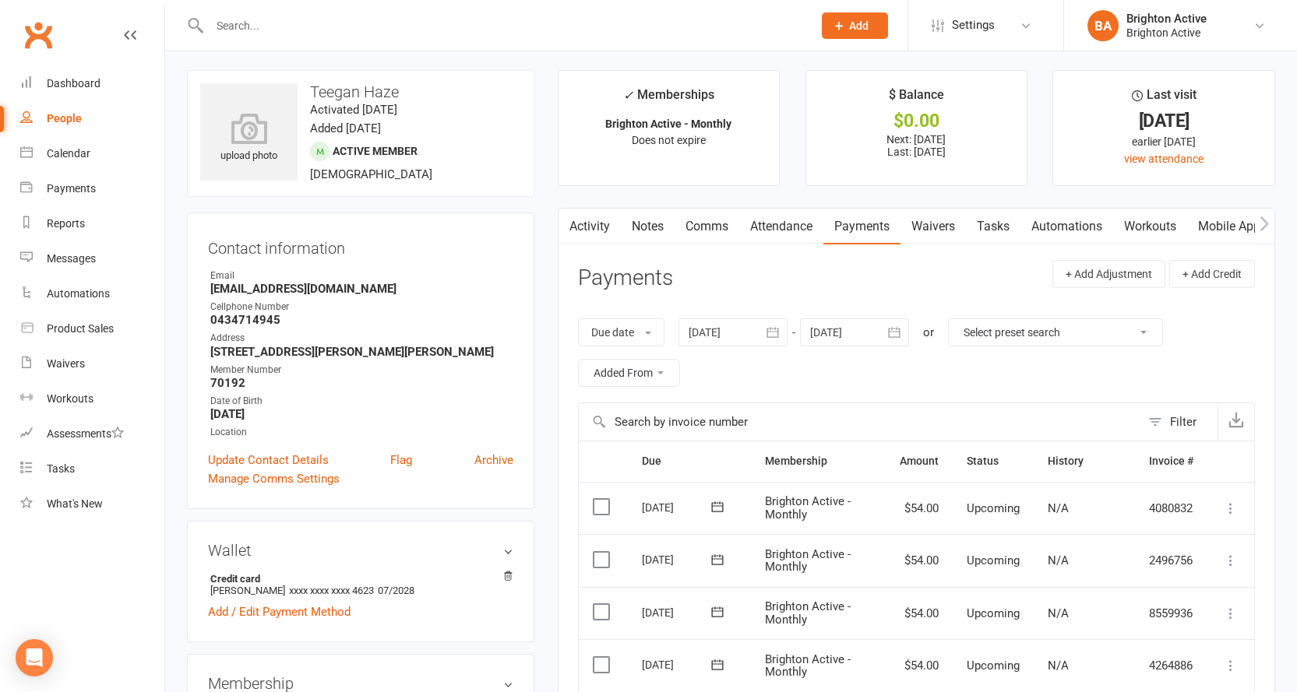
scroll to position [0, 0]
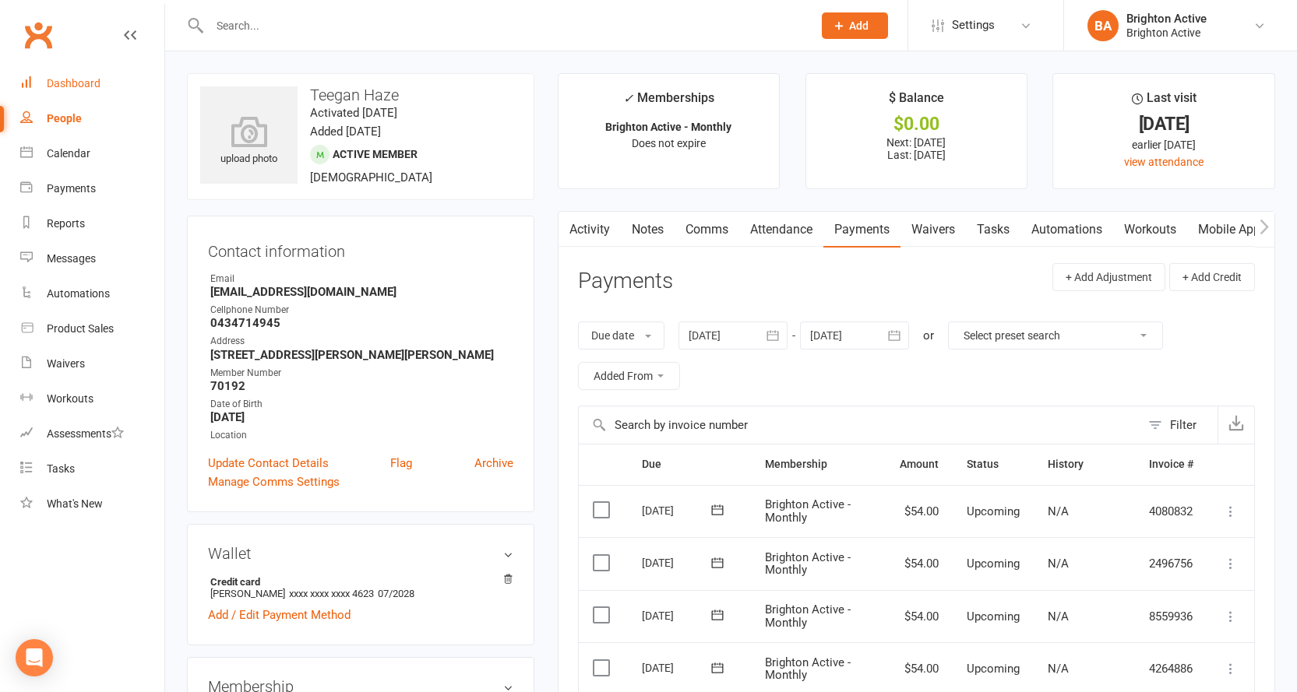
click at [97, 78] on div "Dashboard" at bounding box center [74, 83] width 54 height 12
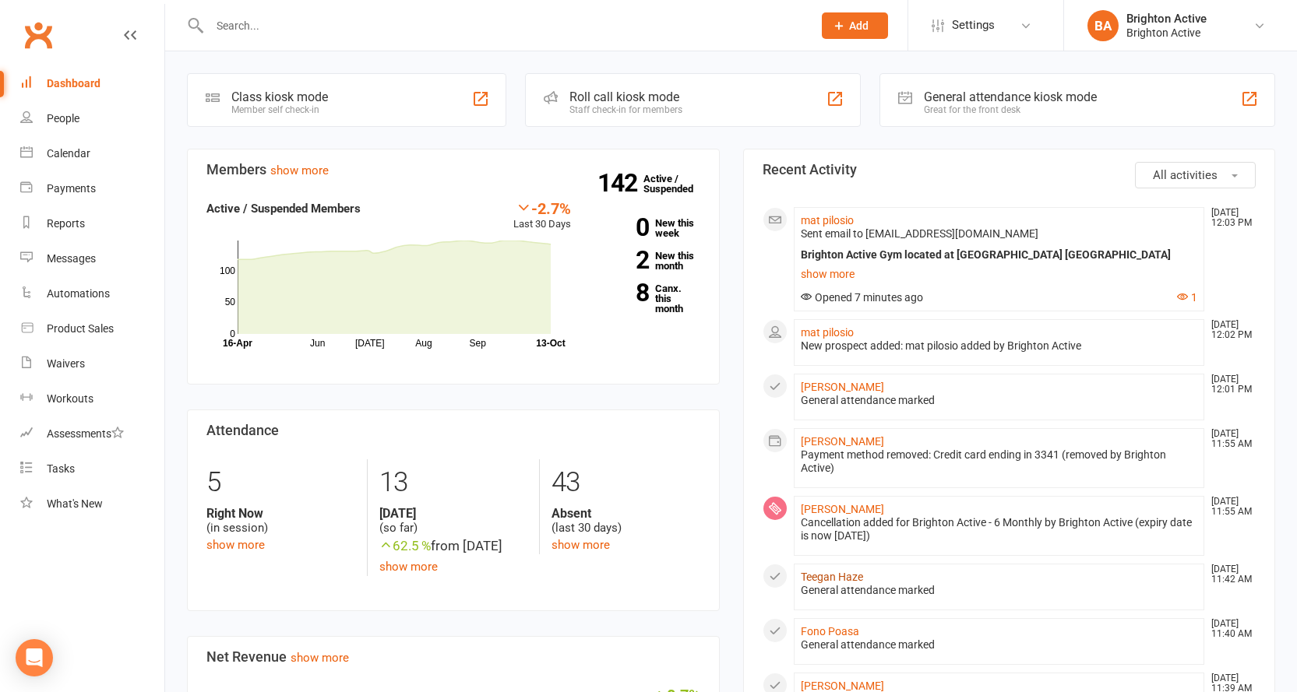
click at [831, 574] on link "Teegan Haze" at bounding box center [832, 577] width 62 height 12
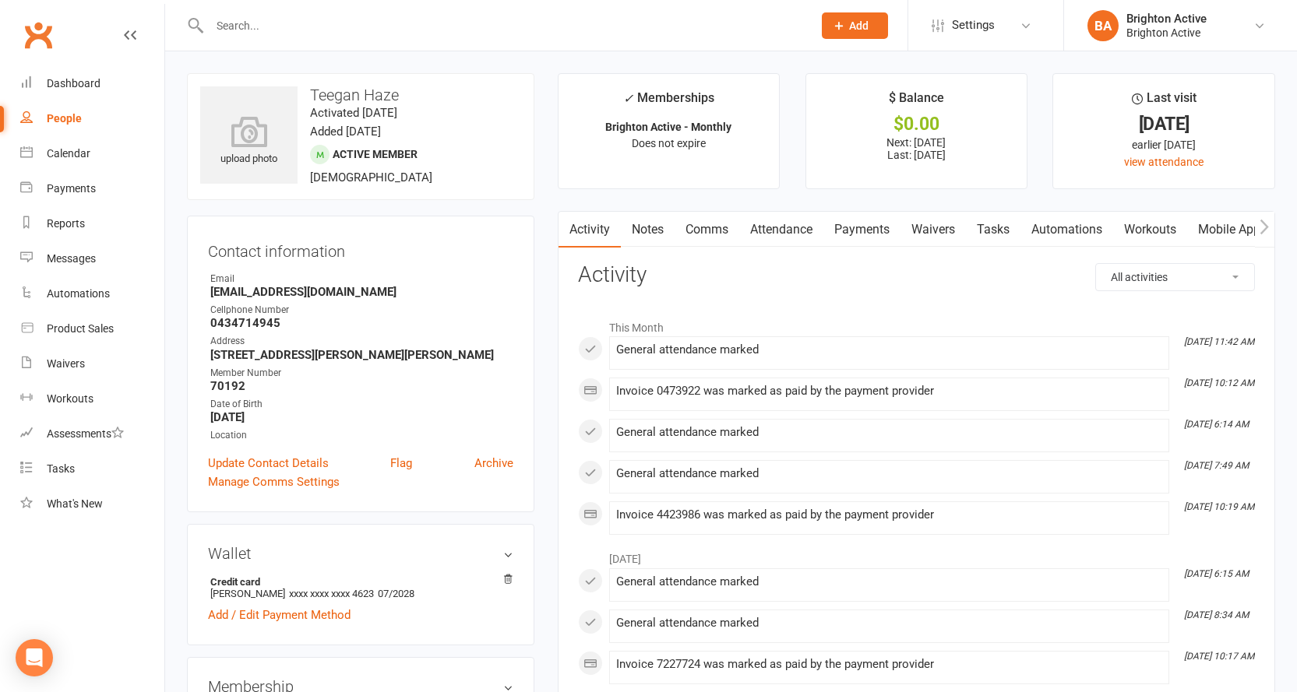
click at [656, 227] on link "Notes" at bounding box center [648, 230] width 54 height 36
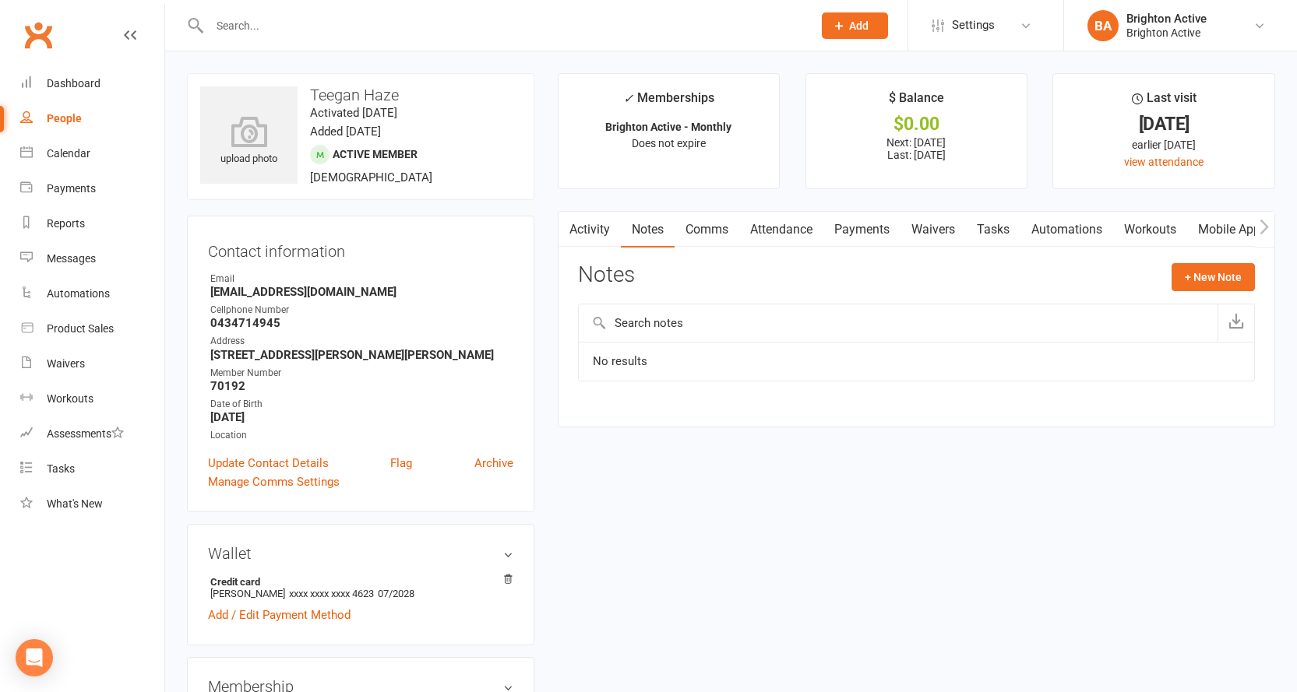
click at [696, 224] on link "Comms" at bounding box center [706, 230] width 65 height 36
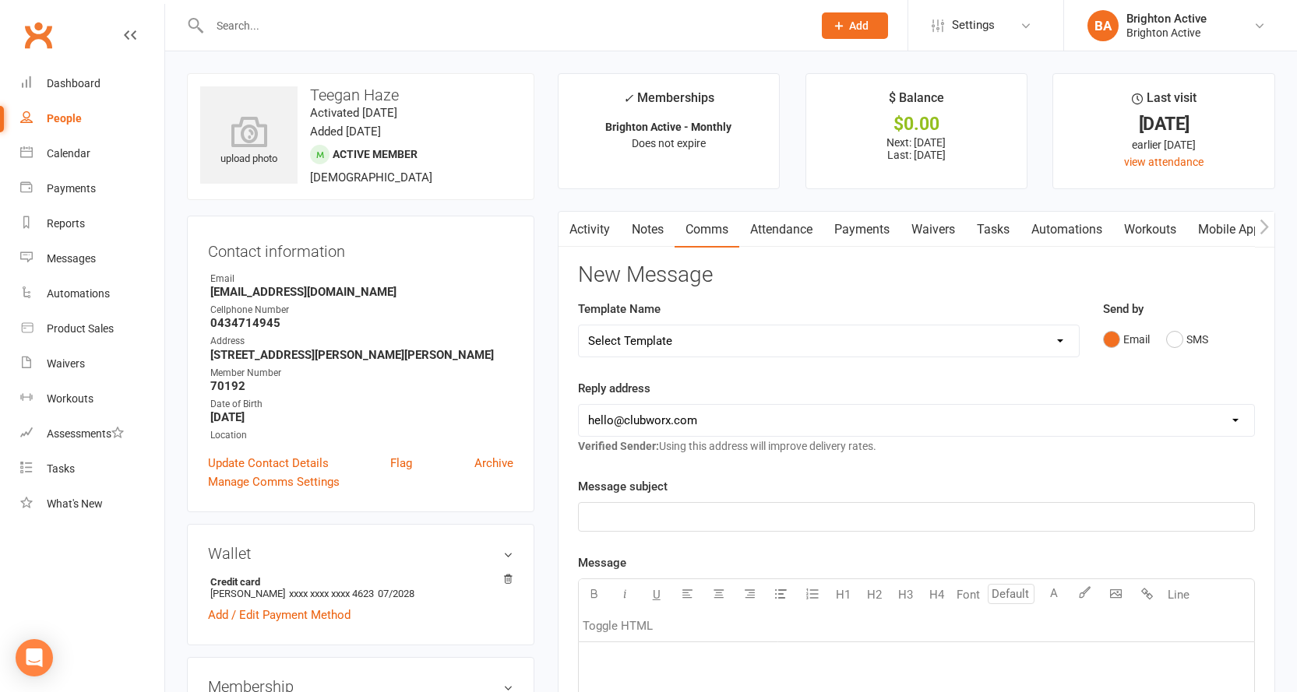
click at [604, 225] on link "Activity" at bounding box center [589, 230] width 62 height 36
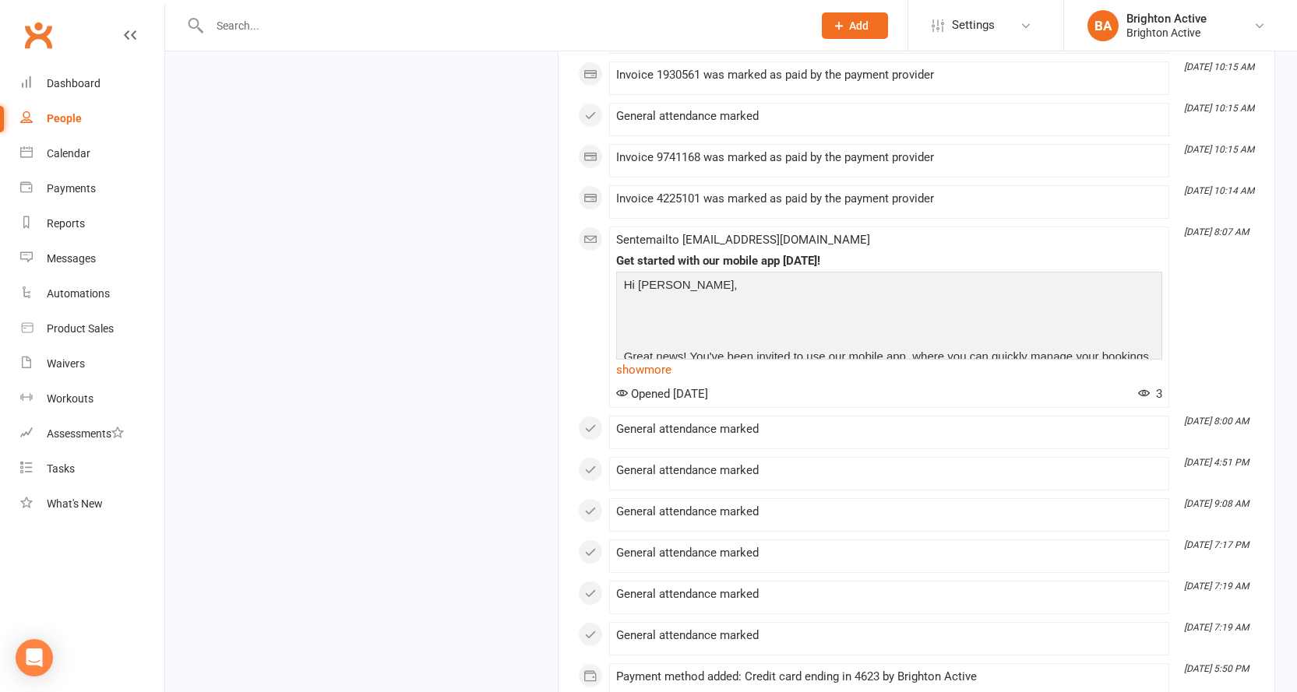
scroll to position [6935, 0]
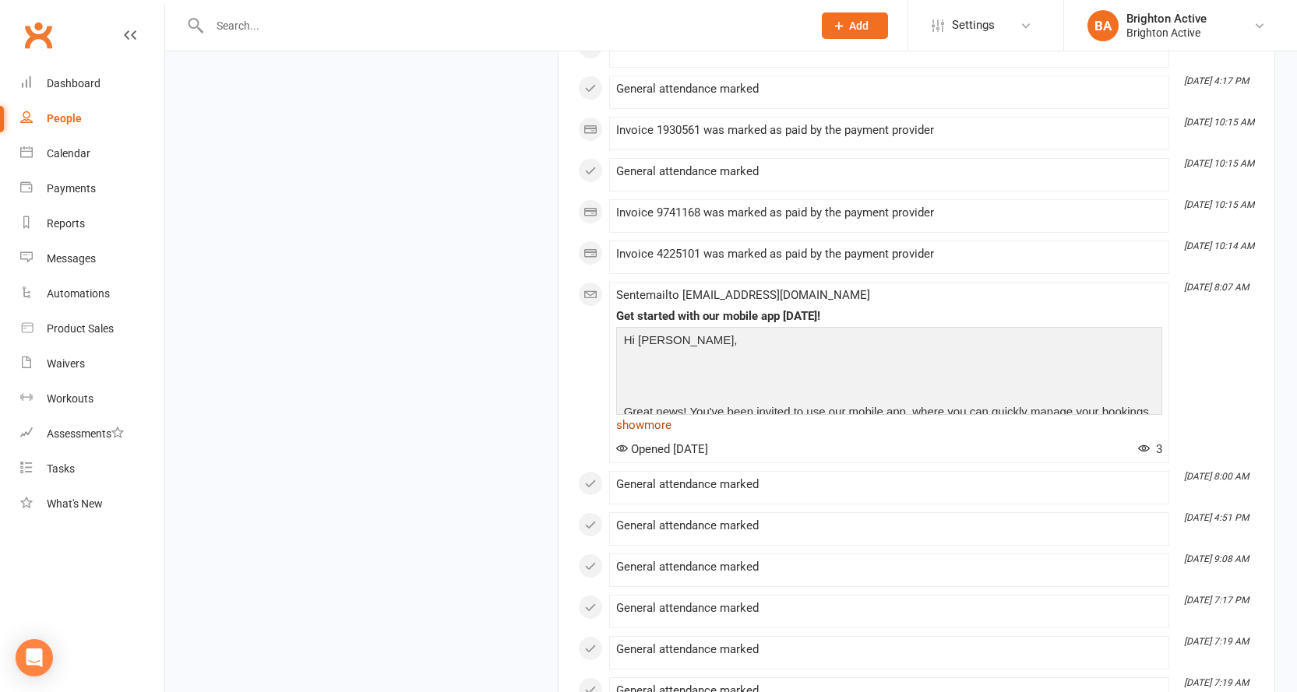
click at [666, 432] on link "show more" at bounding box center [889, 425] width 546 height 22
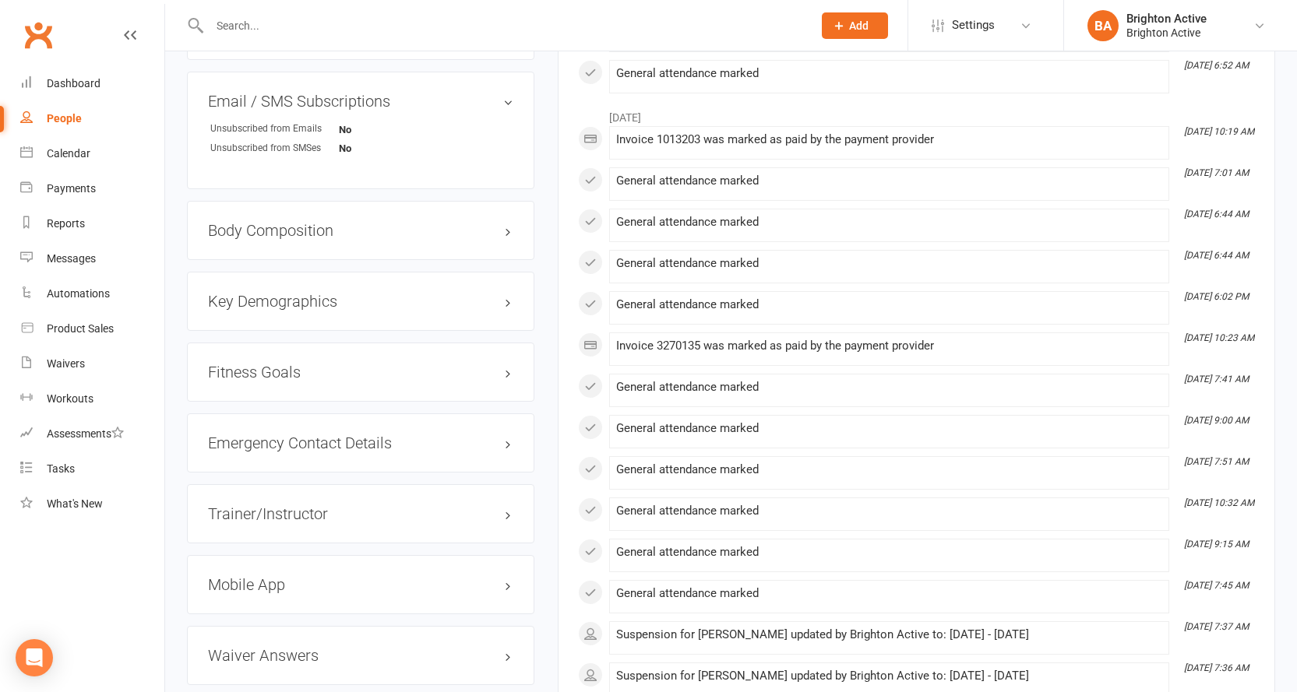
scroll to position [1171, 0]
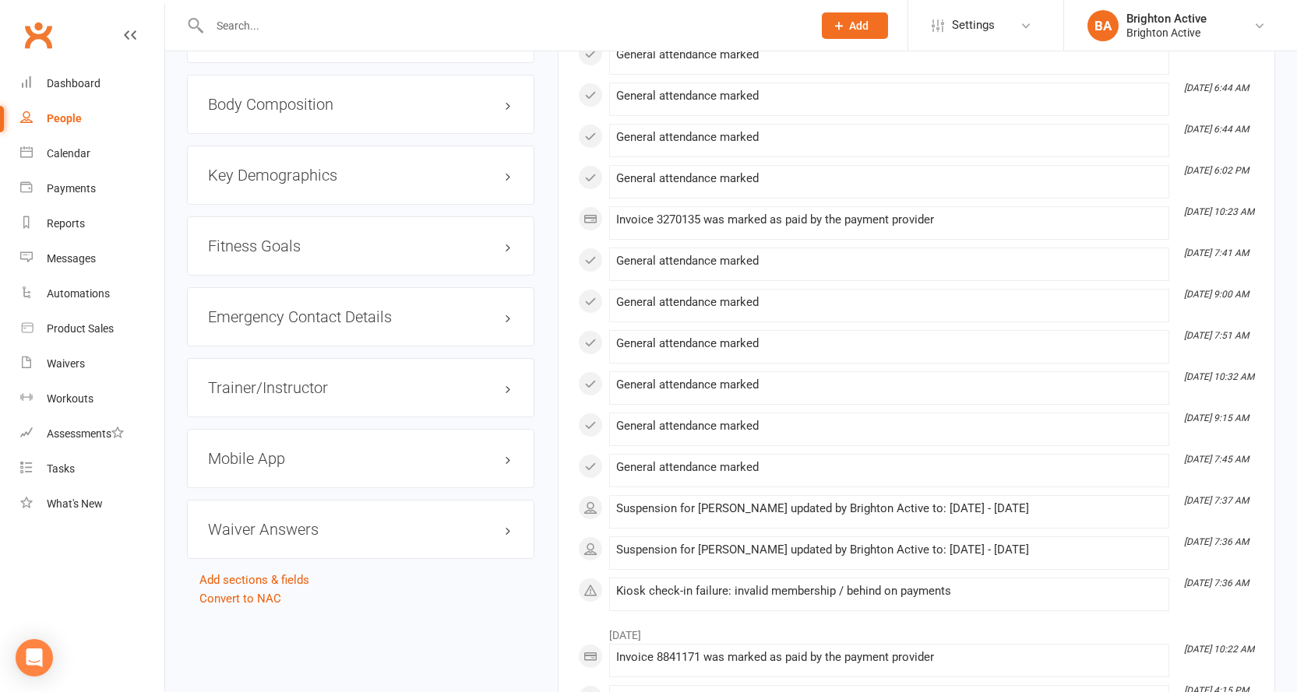
click at [292, 459] on h3 "Mobile App" at bounding box center [360, 458] width 305 height 17
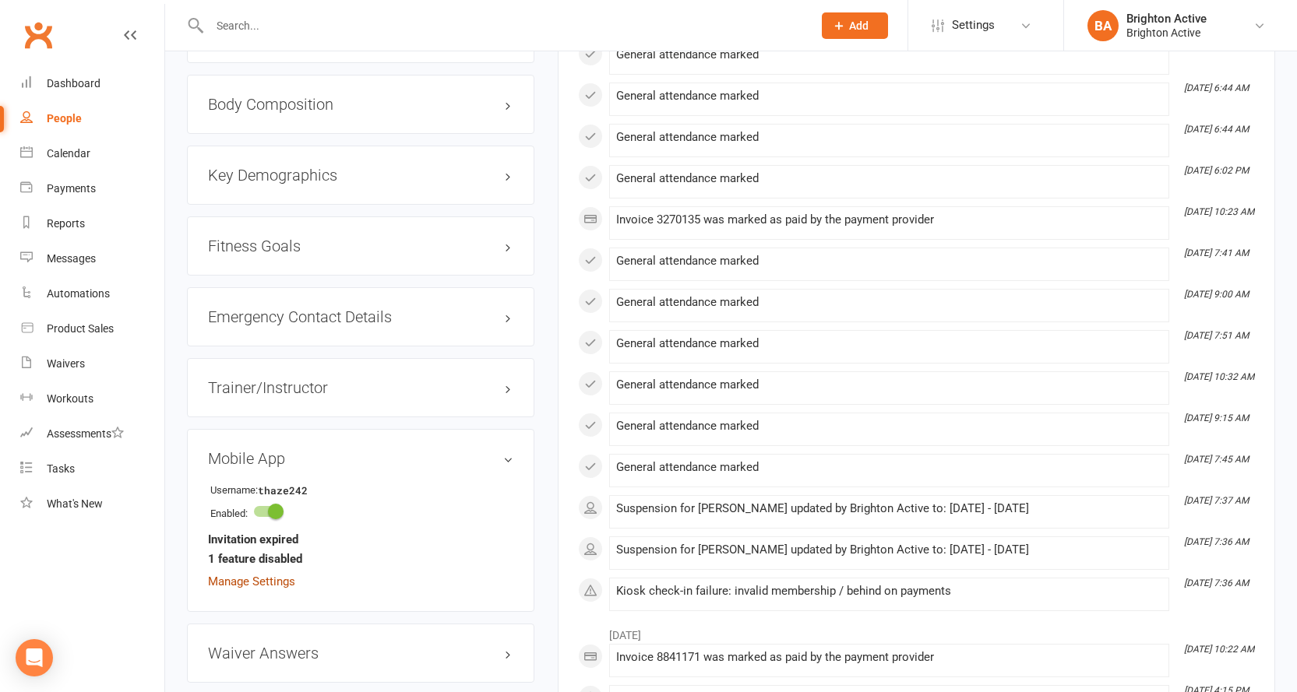
click at [278, 580] on link "Manage Settings" at bounding box center [251, 582] width 87 height 14
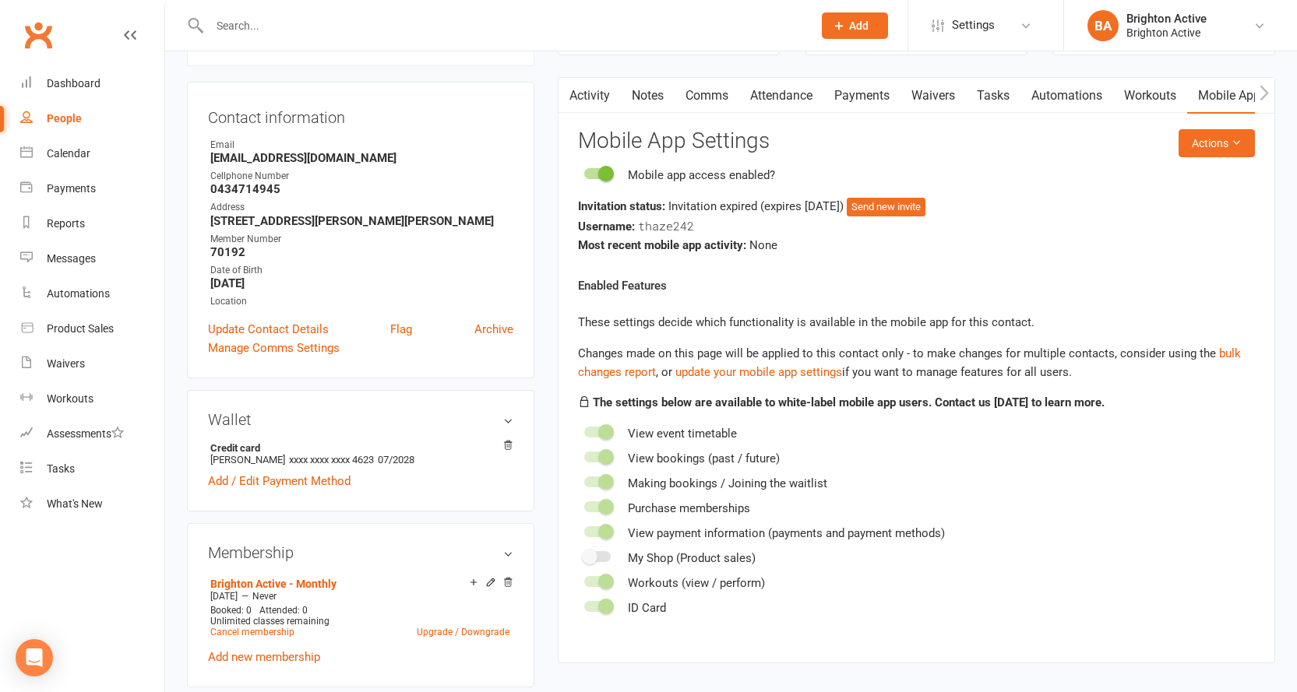
scroll to position [133, 0]
click at [72, 84] on div "Dashboard" at bounding box center [74, 83] width 54 height 12
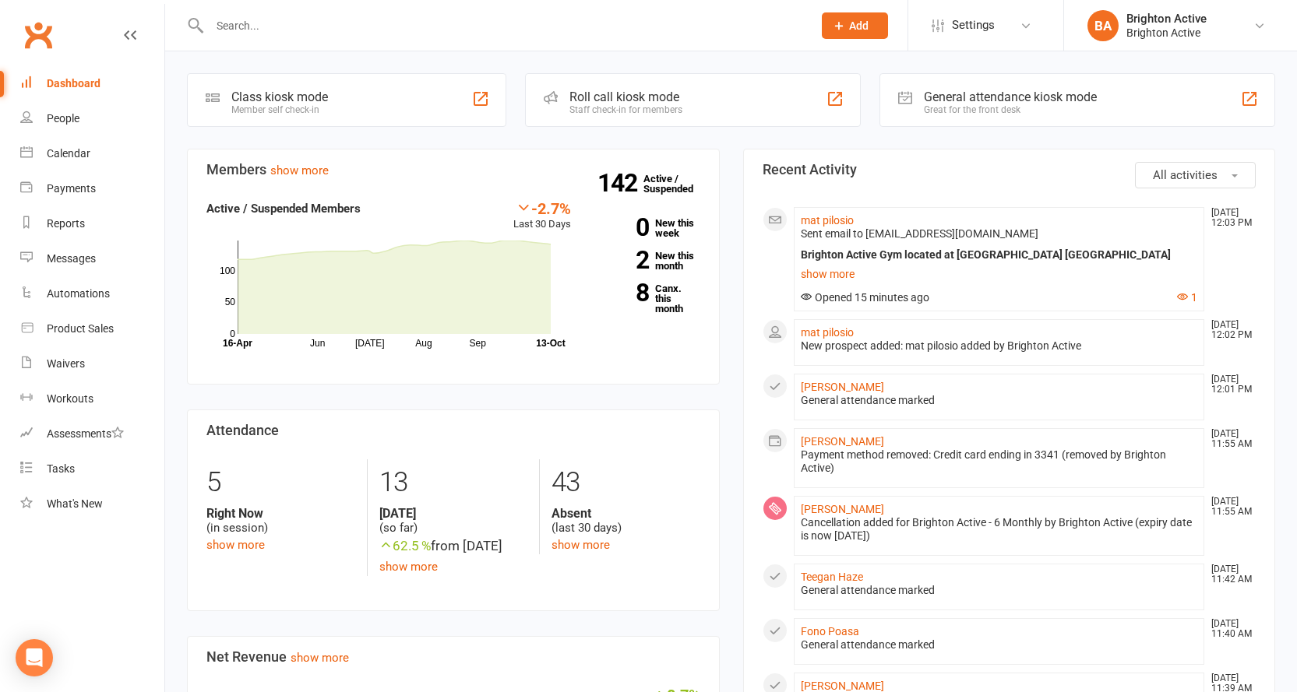
click at [857, 377] on li "Elizabeth Brain Oct 13, 12:01 PM General attendance marked" at bounding box center [999, 397] width 411 height 47
click at [860, 392] on link "Elizabeth Brain" at bounding box center [842, 387] width 83 height 12
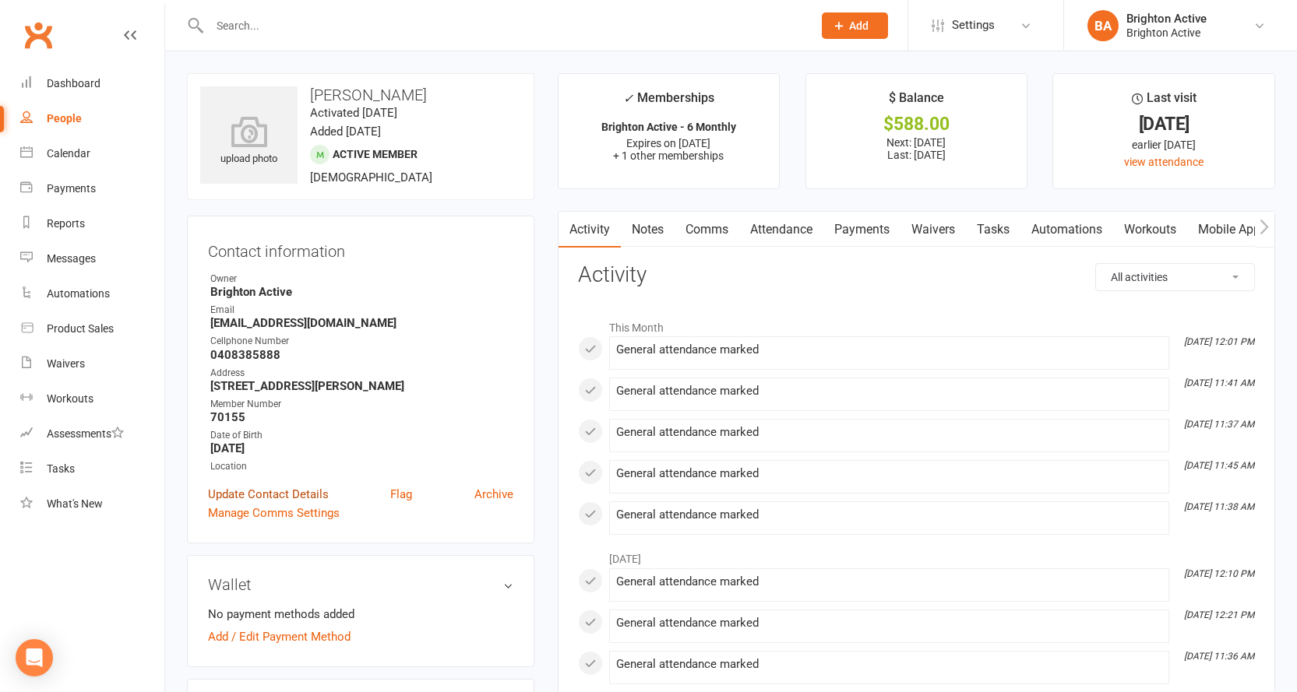
click at [278, 500] on link "Update Contact Details" at bounding box center [268, 494] width 121 height 19
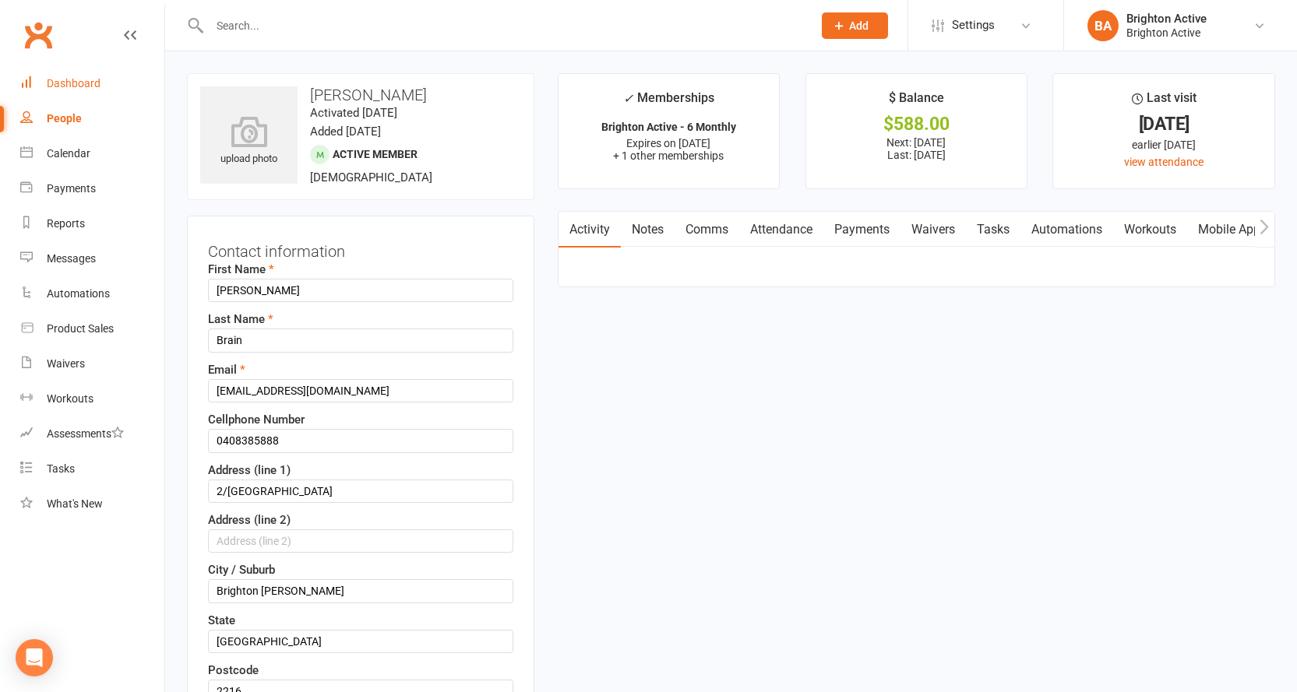
click at [83, 86] on div "Dashboard" at bounding box center [74, 83] width 54 height 12
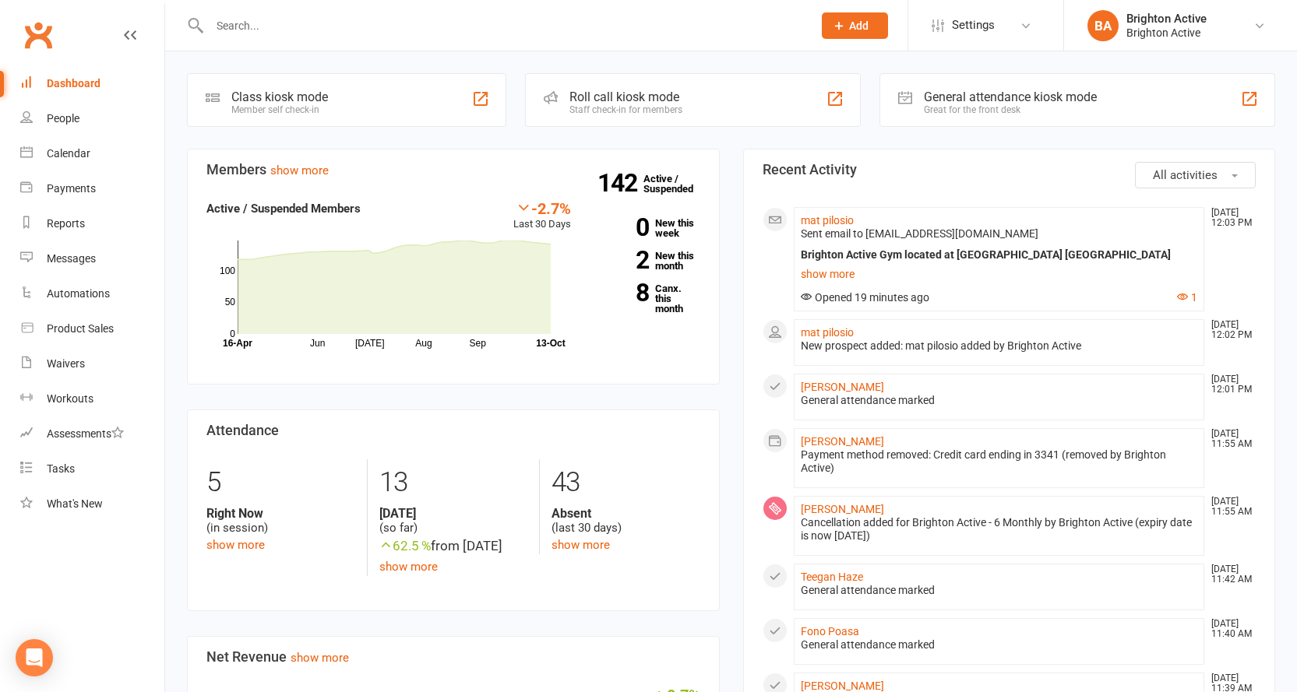
click at [858, 396] on div "General attendance marked" at bounding box center [999, 400] width 397 height 13
click at [865, 389] on link "Elizabeth Brain" at bounding box center [842, 387] width 83 height 12
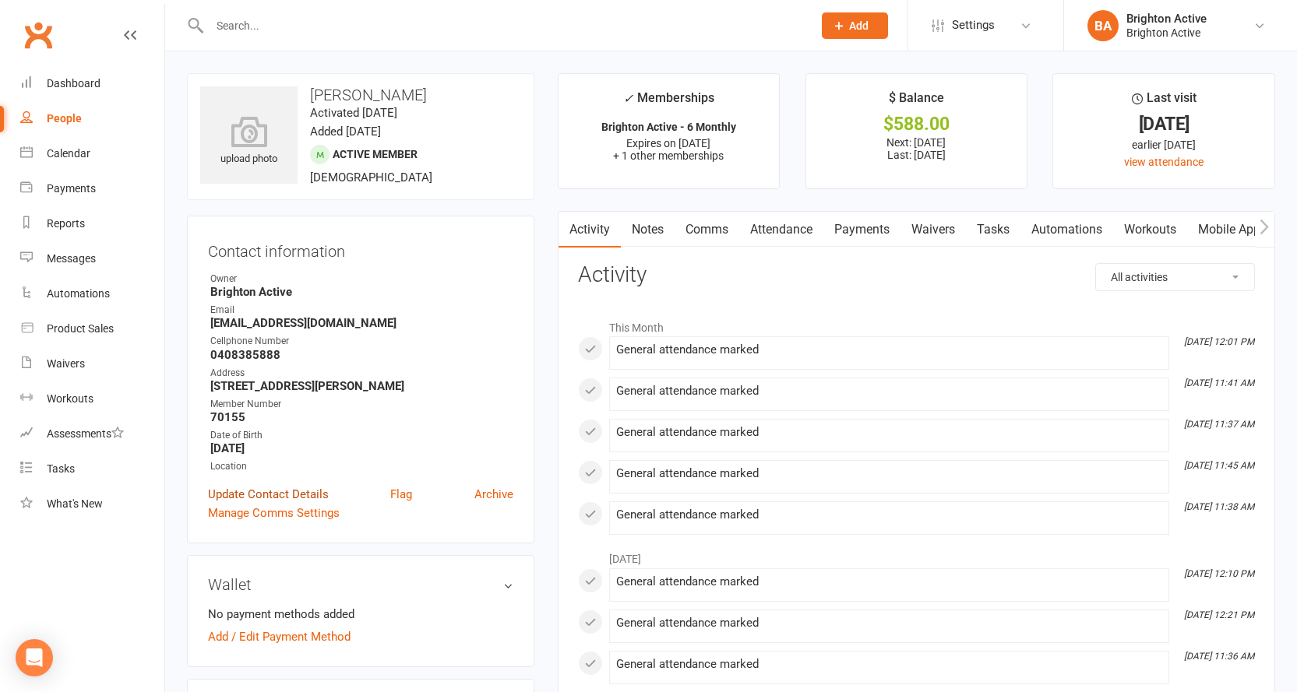
click at [283, 495] on link "Update Contact Details" at bounding box center [268, 494] width 121 height 19
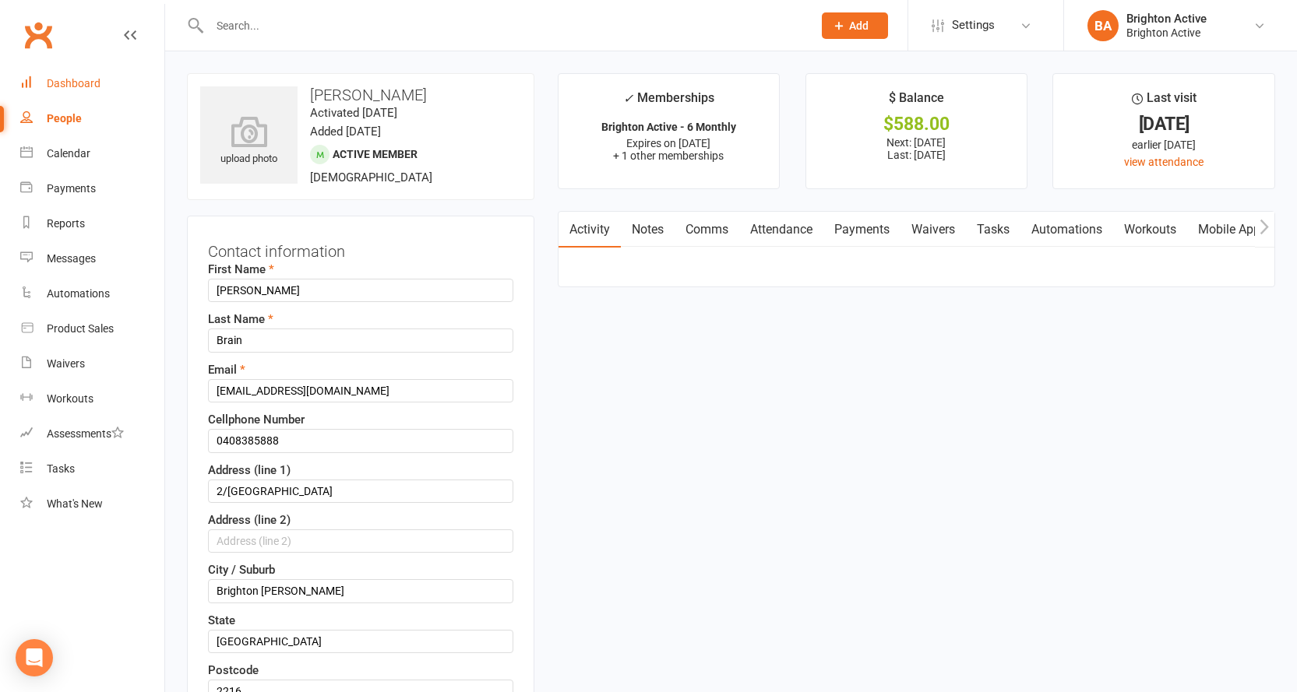
click at [55, 76] on link "Dashboard" at bounding box center [92, 83] width 144 height 35
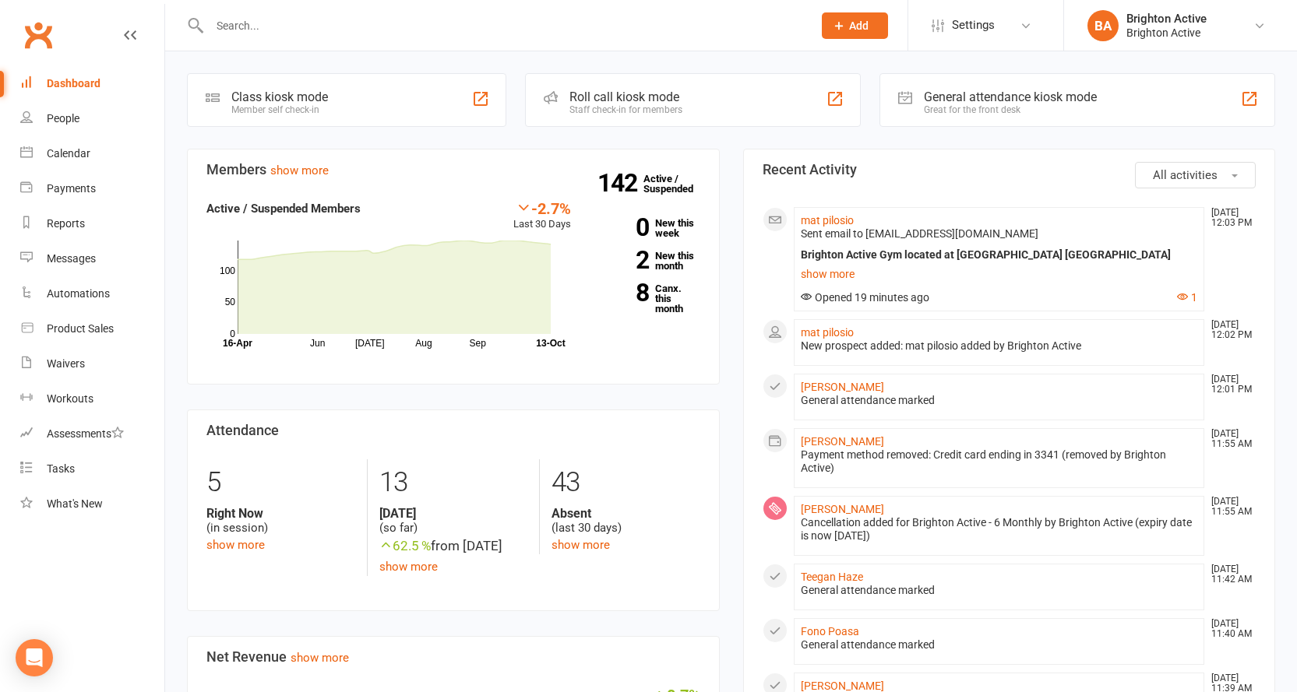
click at [981, 100] on div "General attendance kiosk mode" at bounding box center [1010, 97] width 173 height 15
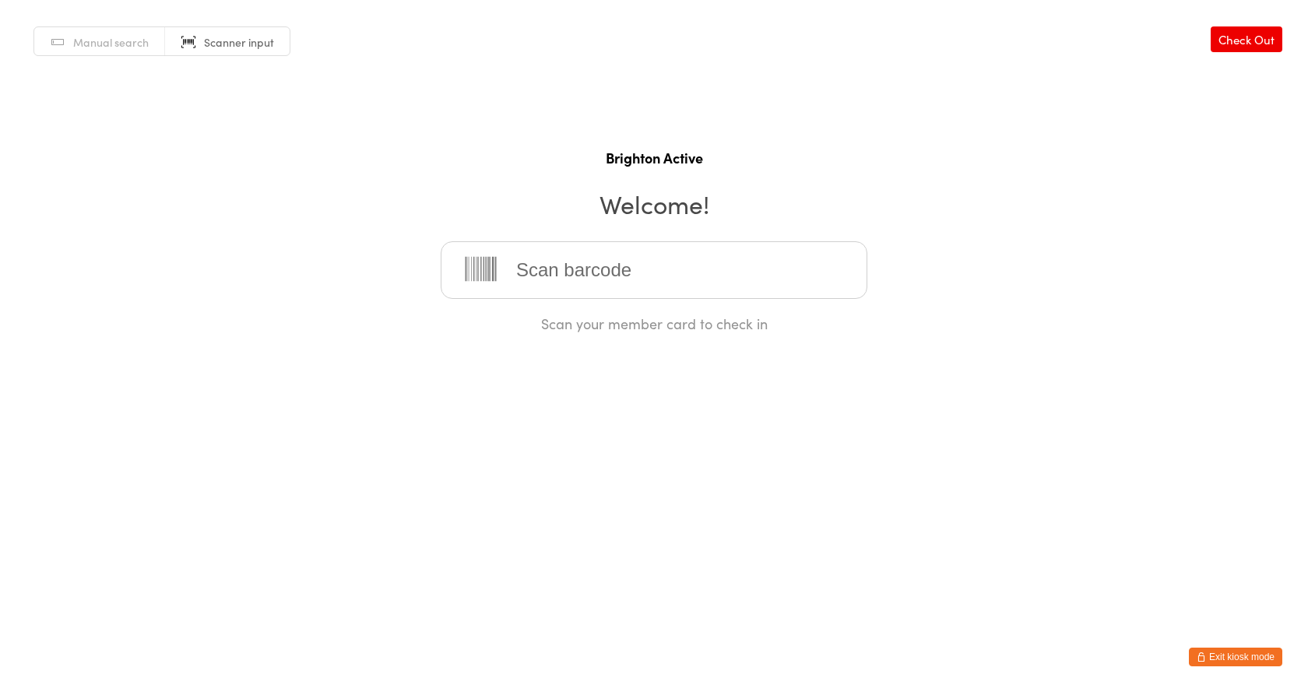
click at [90, 44] on span "Manual search" at bounding box center [111, 42] width 76 height 16
click at [536, 275] on input "search" at bounding box center [654, 270] width 427 height 58
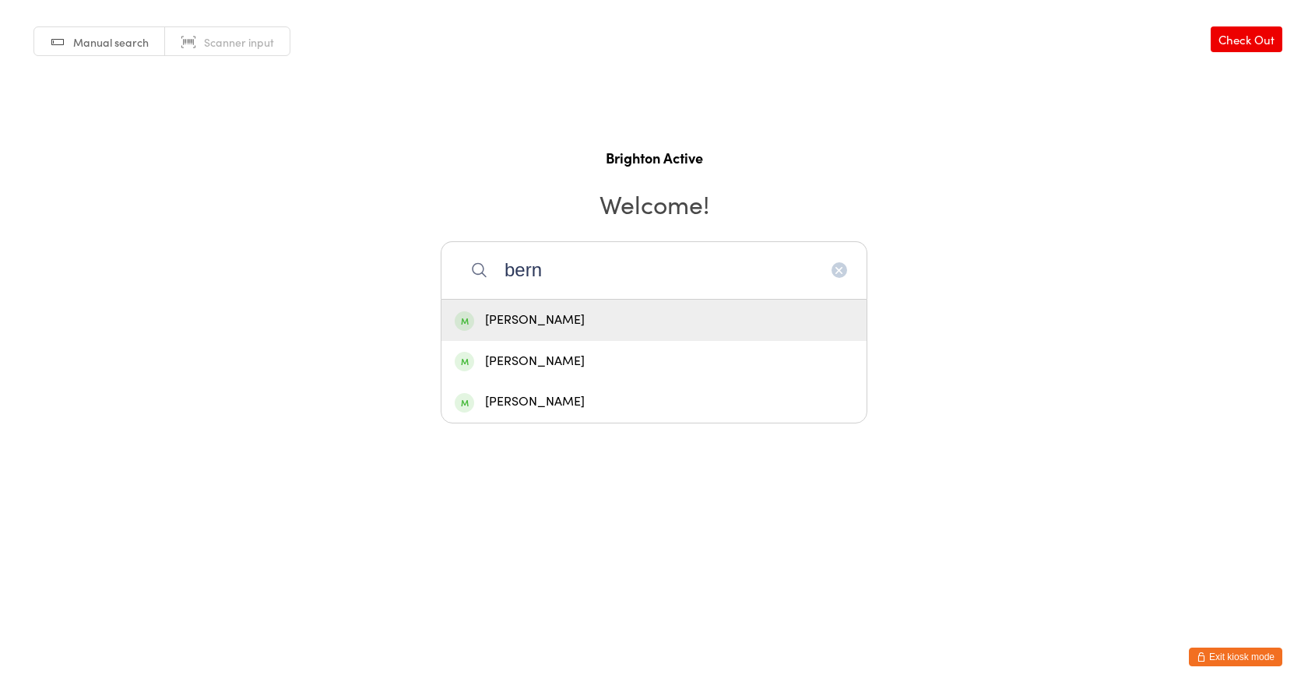
type input "bern"
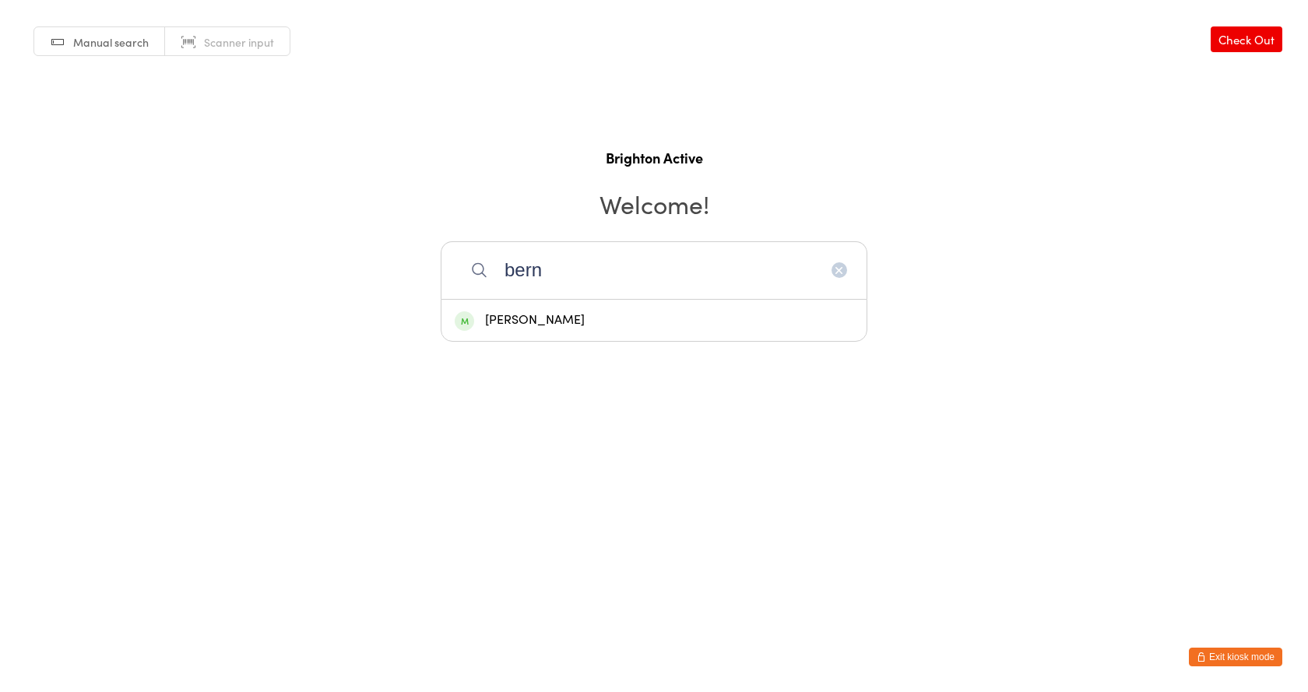
click at [583, 317] on div "[PERSON_NAME]" at bounding box center [654, 320] width 399 height 21
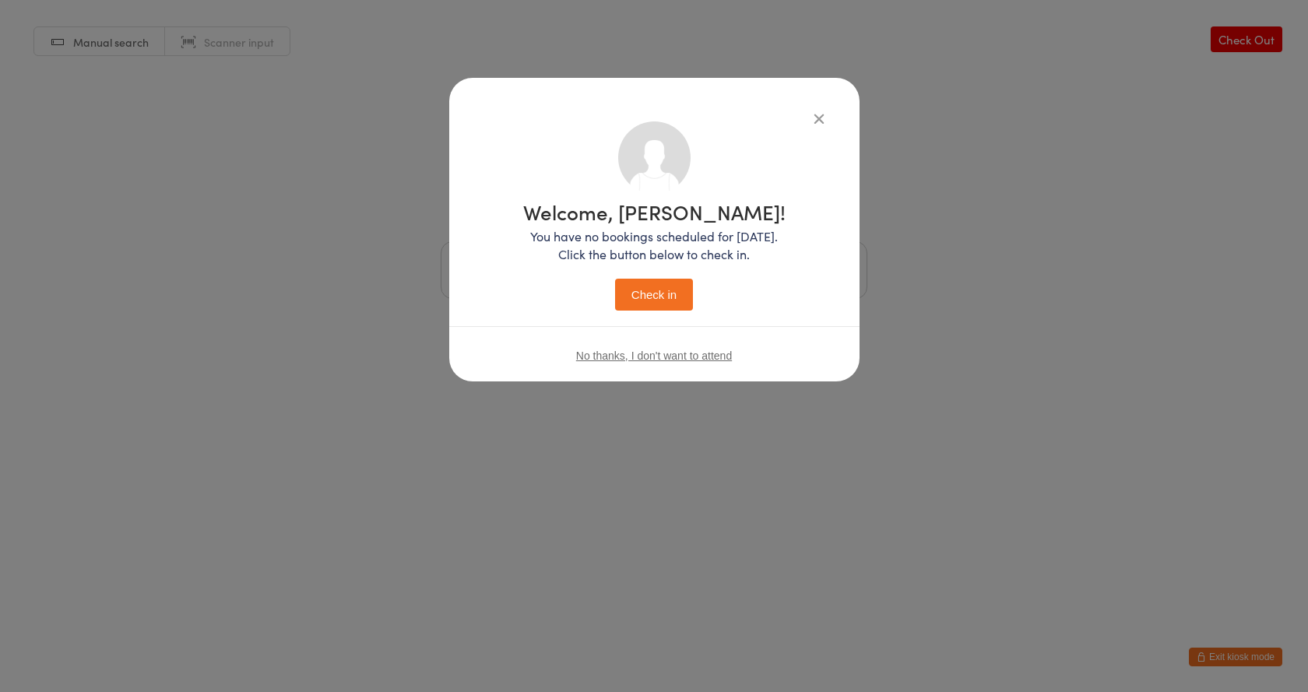
click at [648, 298] on button "Check in" at bounding box center [654, 295] width 78 height 32
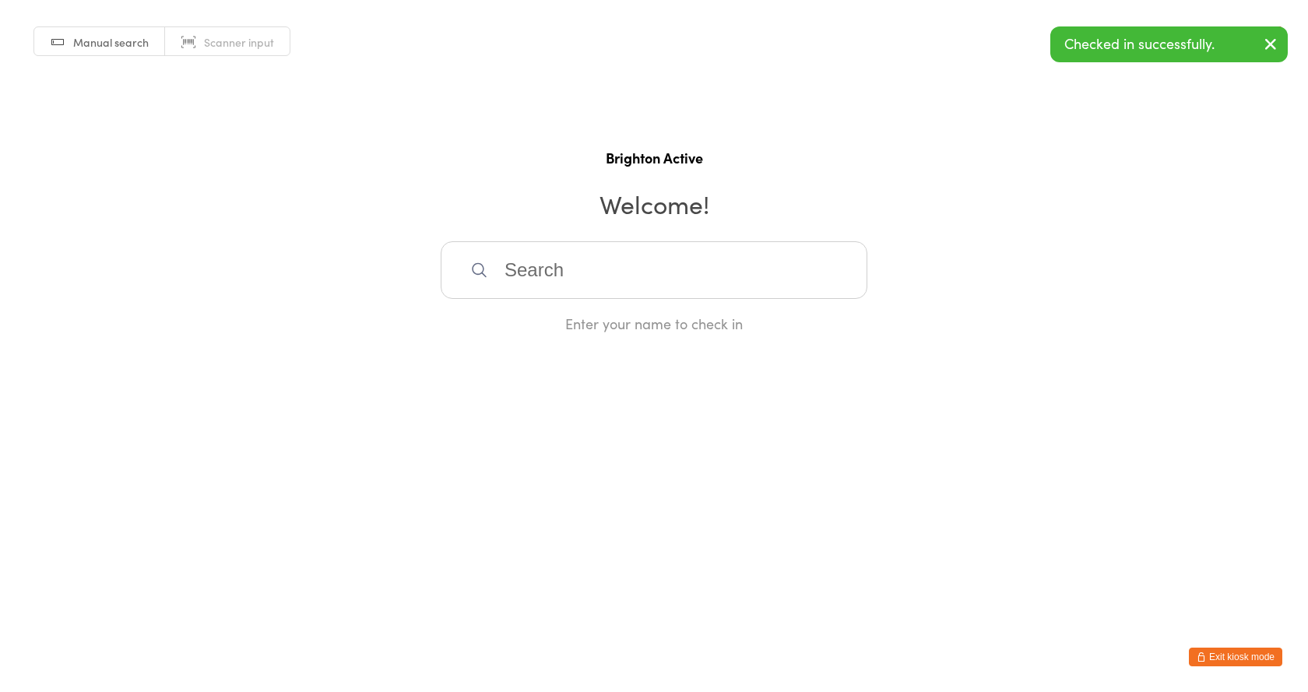
click at [655, 277] on input "search" at bounding box center [654, 270] width 427 height 58
click at [240, 52] on link "Scanner input" at bounding box center [227, 42] width 125 height 30
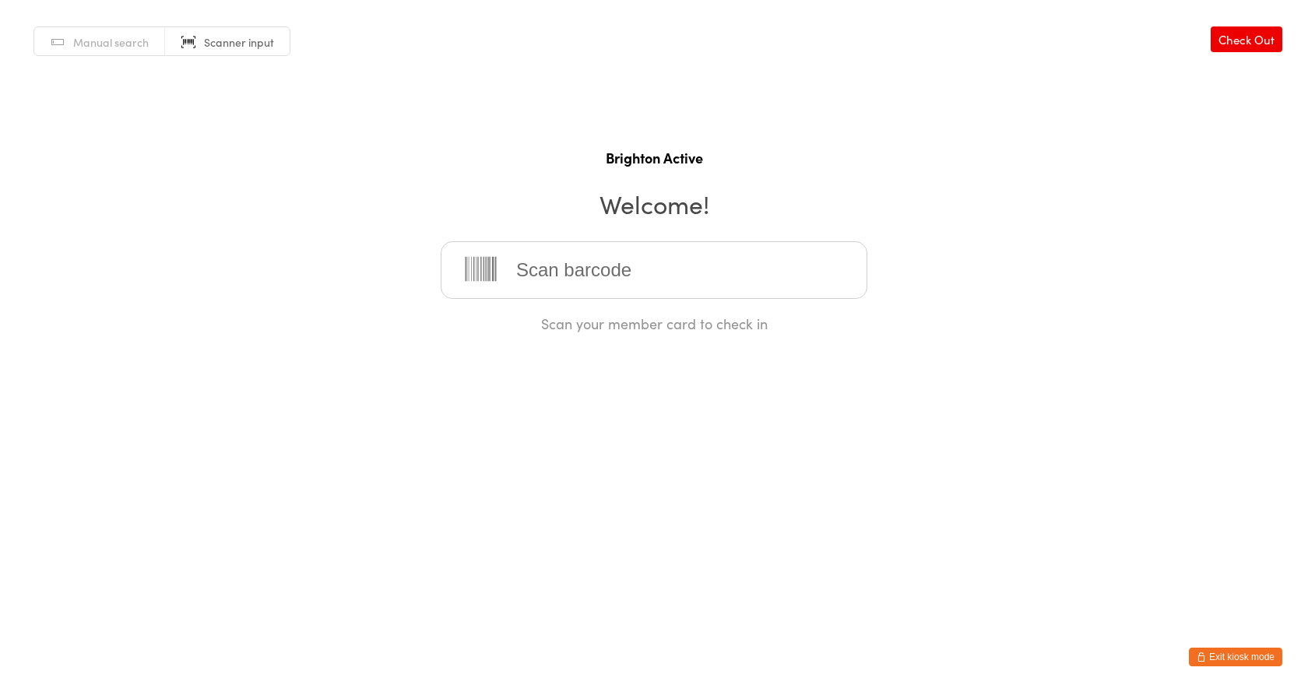
click at [624, 269] on input "search" at bounding box center [654, 270] width 427 height 58
click at [625, 259] on input "search" at bounding box center [654, 270] width 427 height 58
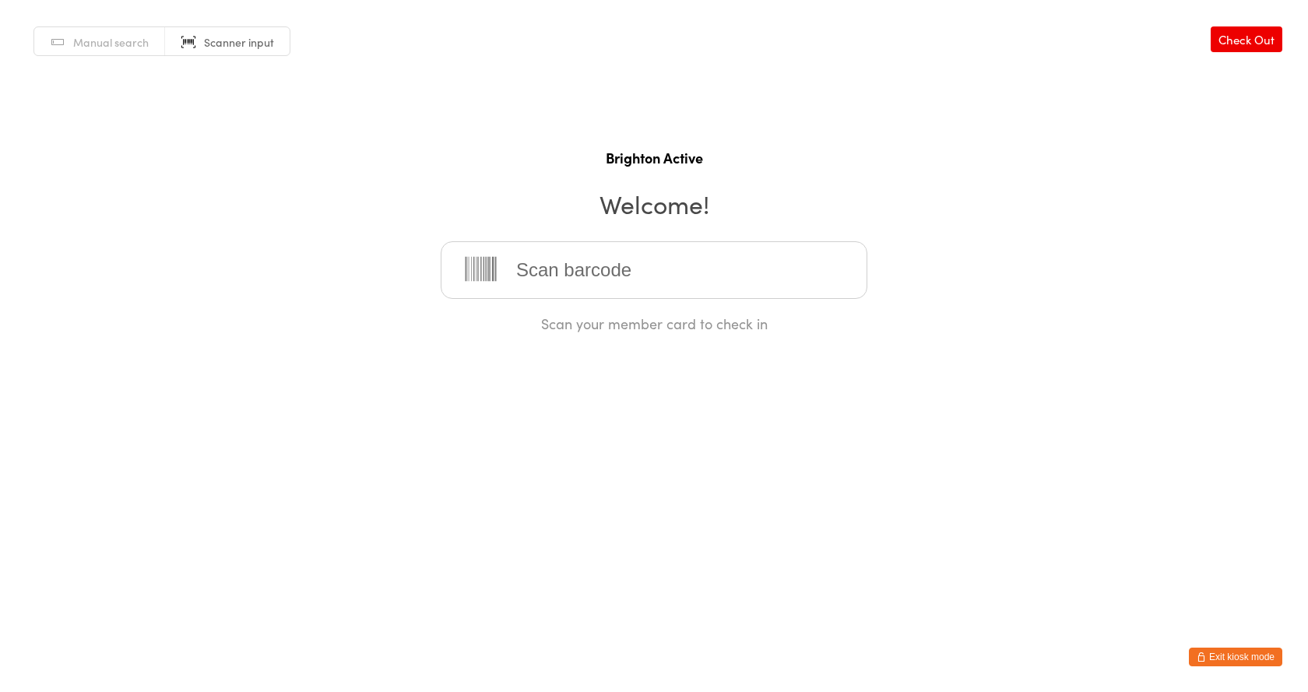
click at [625, 259] on input "search" at bounding box center [654, 270] width 427 height 58
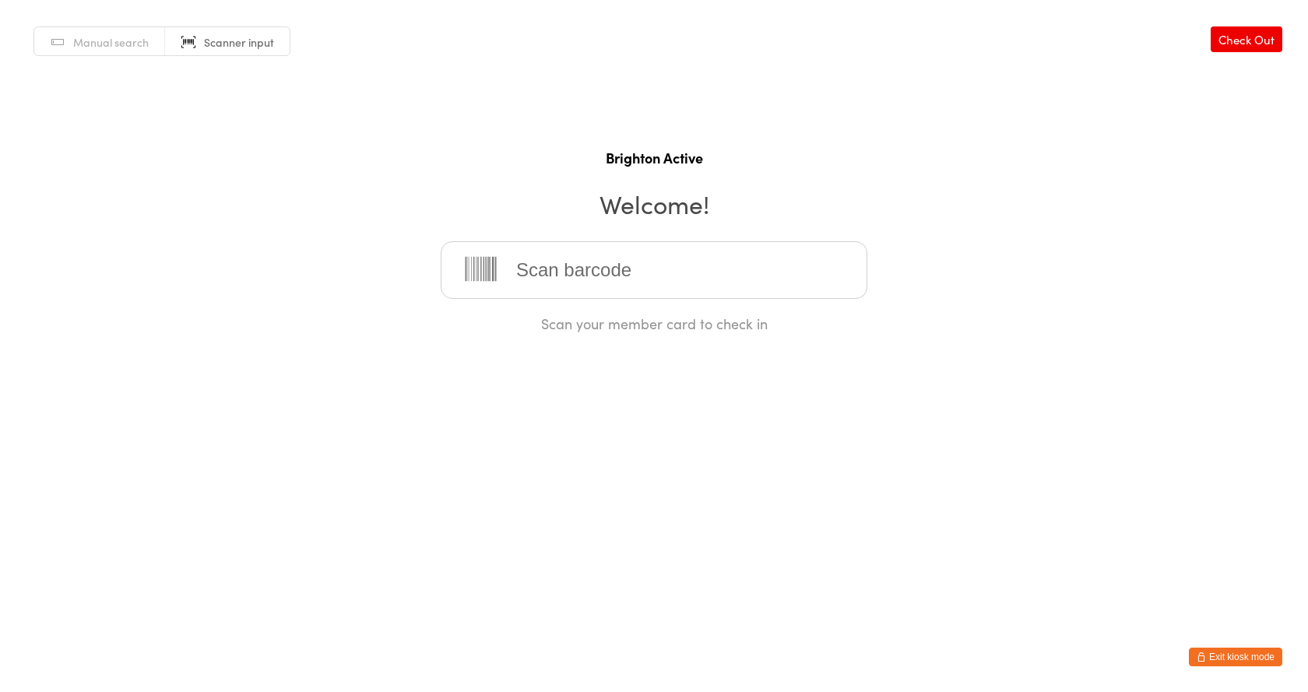
click at [625, 259] on input "search" at bounding box center [654, 270] width 427 height 58
click at [608, 262] on input "search" at bounding box center [654, 270] width 427 height 58
click at [593, 277] on input "search" at bounding box center [654, 270] width 427 height 58
click at [544, 266] on input "search" at bounding box center [654, 270] width 427 height 58
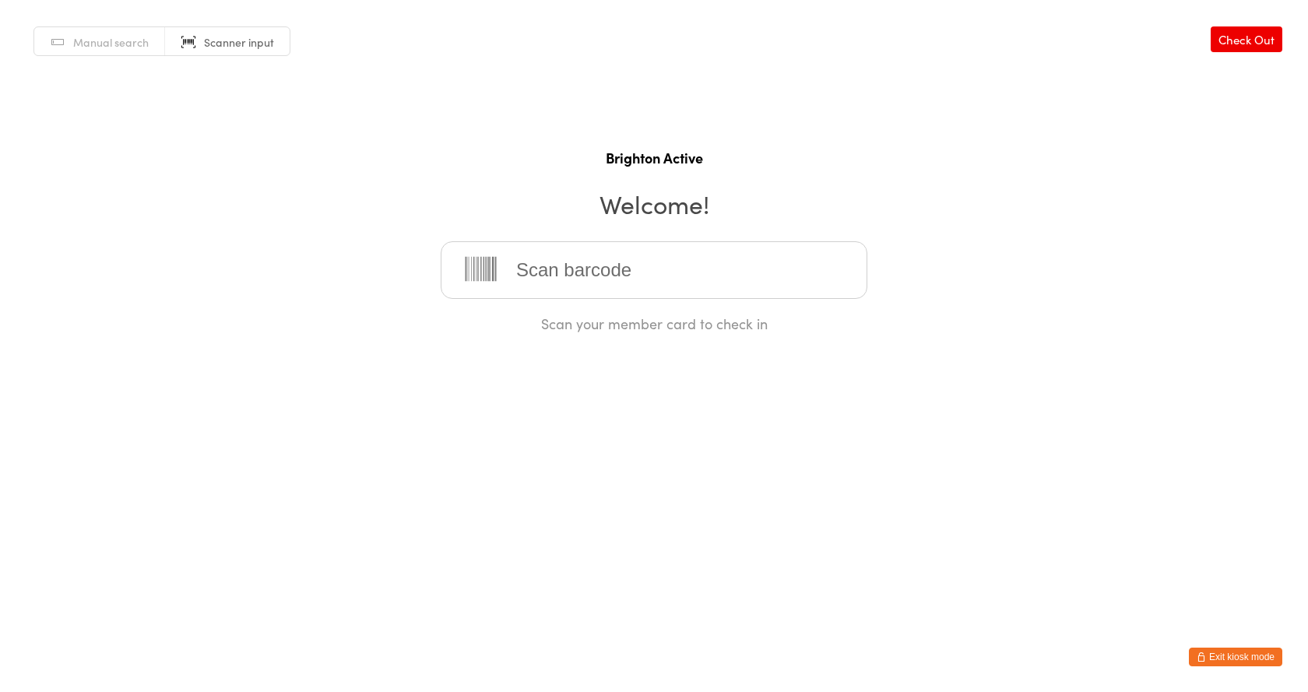
click at [564, 269] on input "search" at bounding box center [654, 270] width 427 height 58
click at [612, 247] on input "search" at bounding box center [654, 270] width 427 height 58
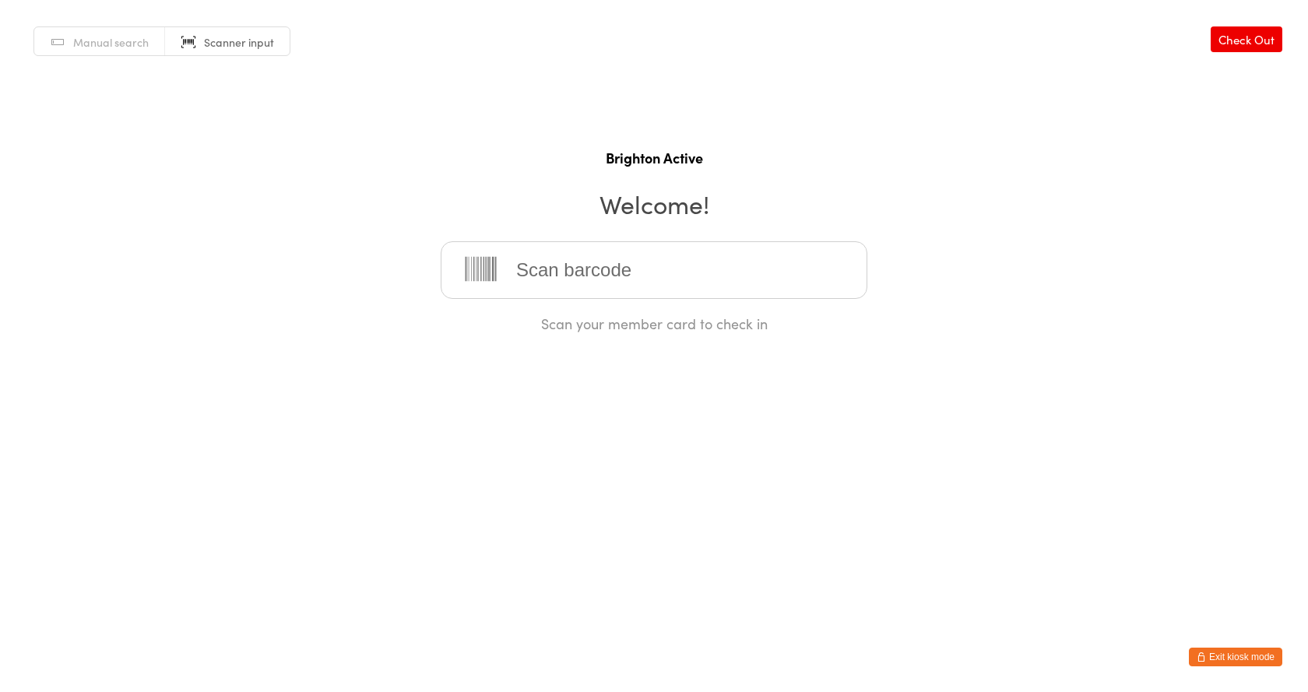
click at [612, 247] on input "search" at bounding box center [654, 270] width 427 height 58
click at [588, 273] on input "search" at bounding box center [654, 270] width 427 height 58
click at [589, 273] on input "search" at bounding box center [654, 270] width 427 height 58
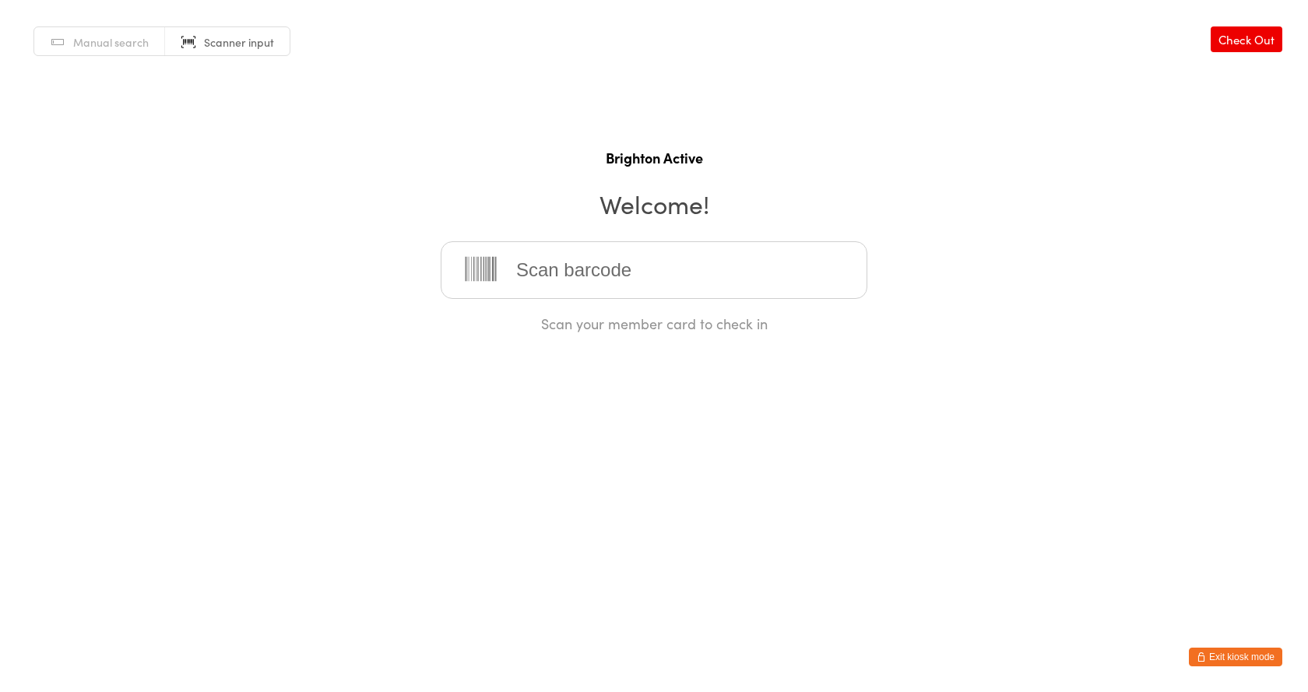
click at [589, 273] on input "search" at bounding box center [654, 270] width 427 height 58
click at [597, 270] on input "search" at bounding box center [654, 270] width 427 height 58
click at [1231, 652] on button "Exit kiosk mode" at bounding box center [1235, 657] width 93 height 19
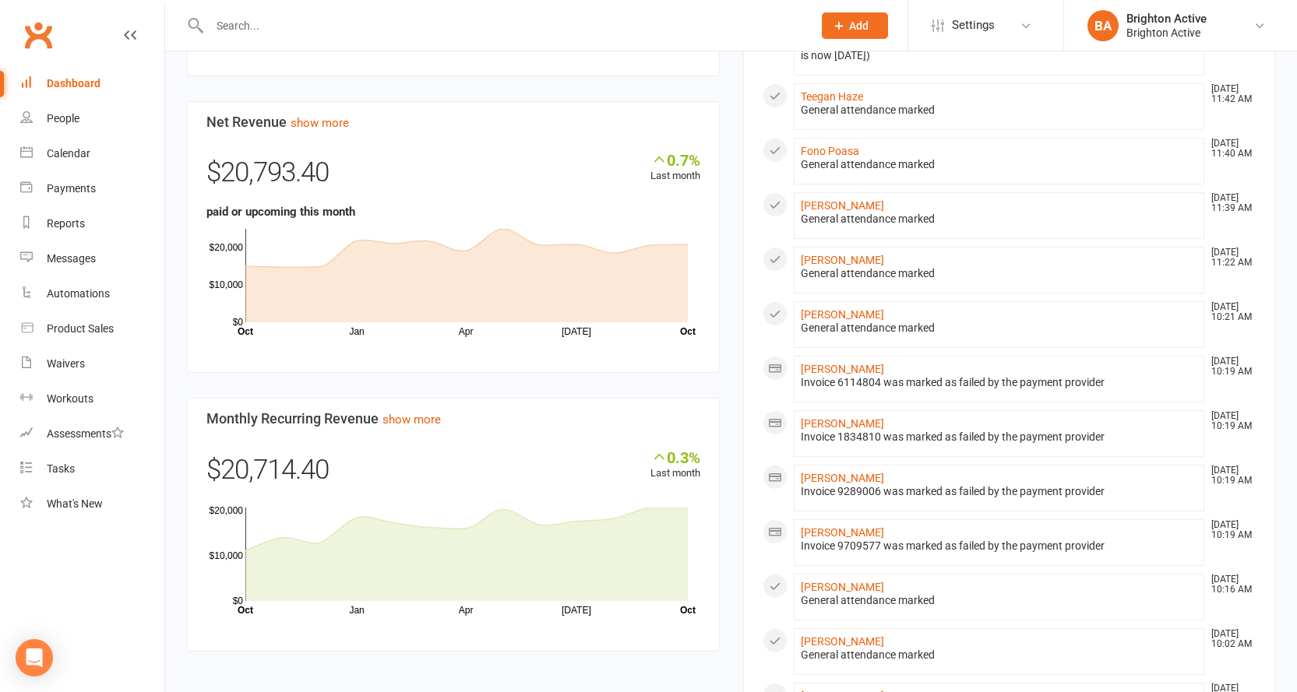
scroll to position [545, 0]
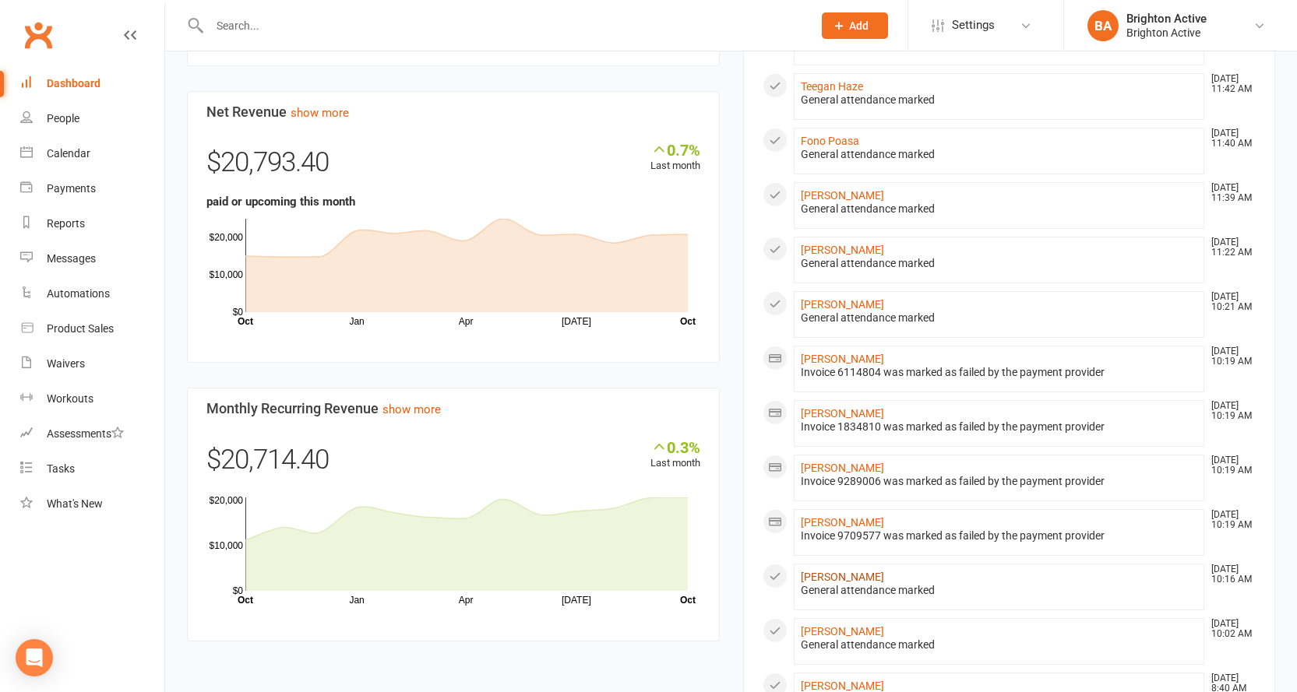
click at [857, 577] on link "[PERSON_NAME]" at bounding box center [842, 577] width 83 height 12
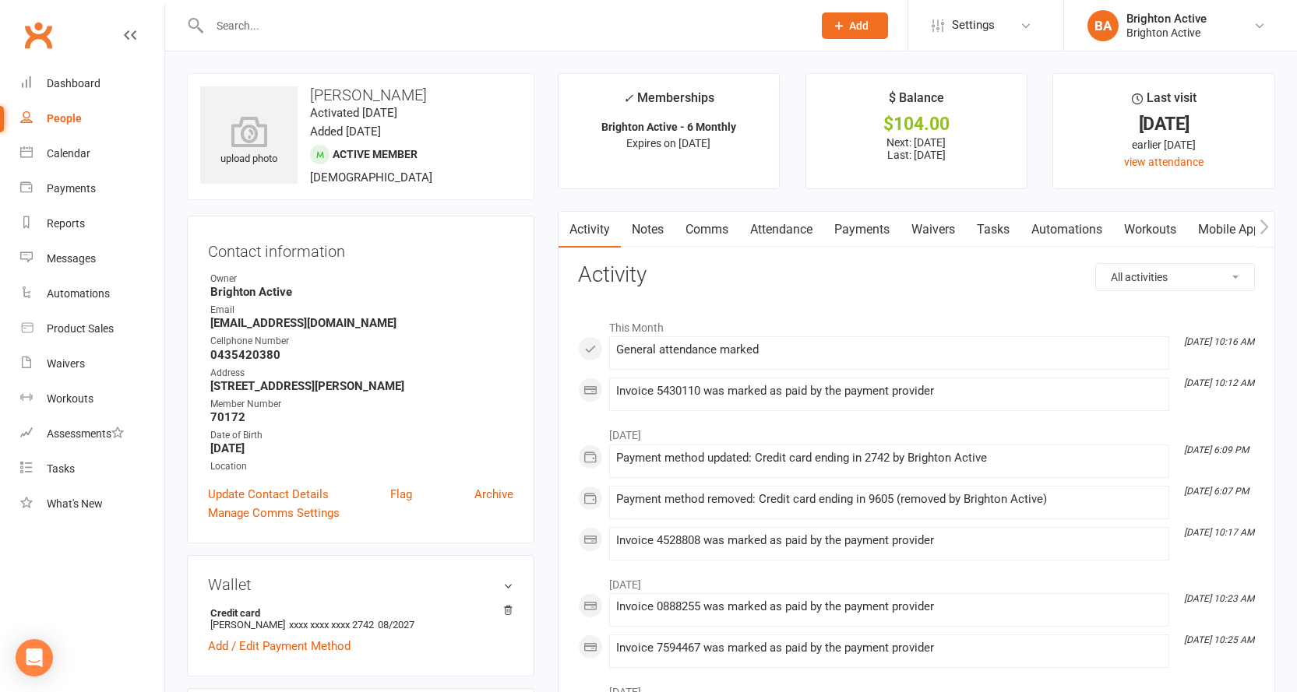
click at [871, 227] on link "Payments" at bounding box center [861, 230] width 77 height 36
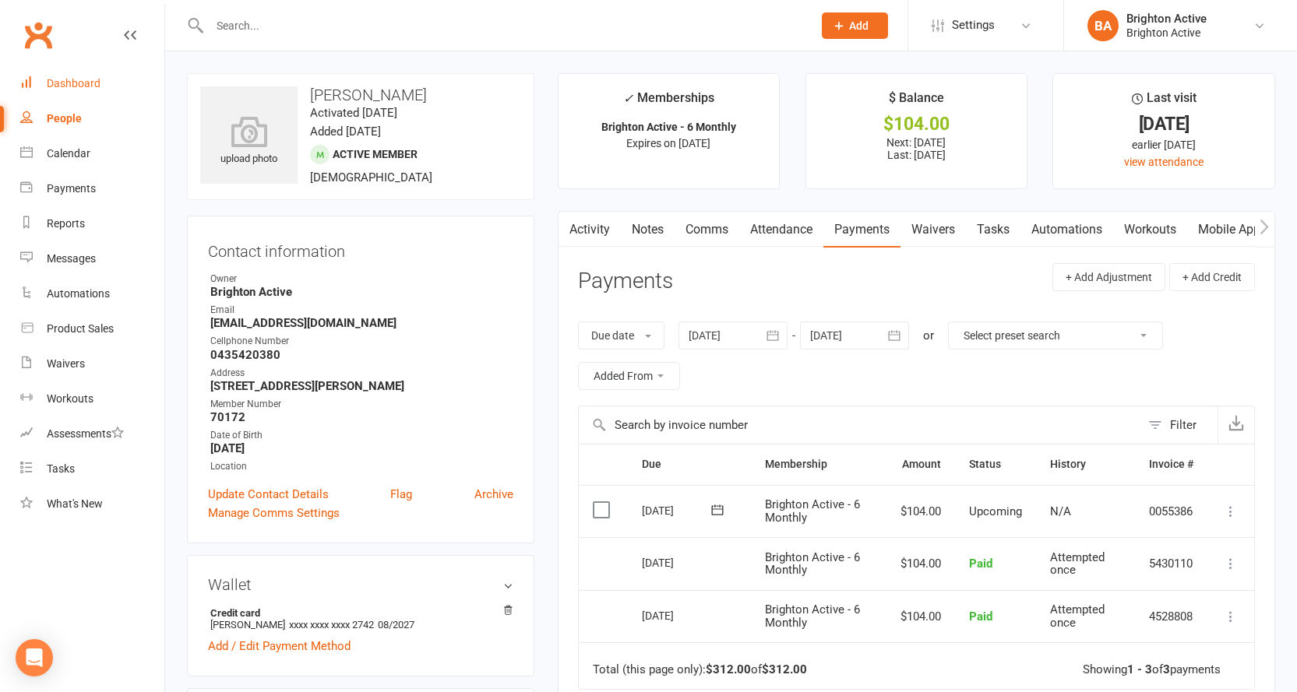
click at [64, 88] on div "Dashboard" at bounding box center [74, 83] width 54 height 12
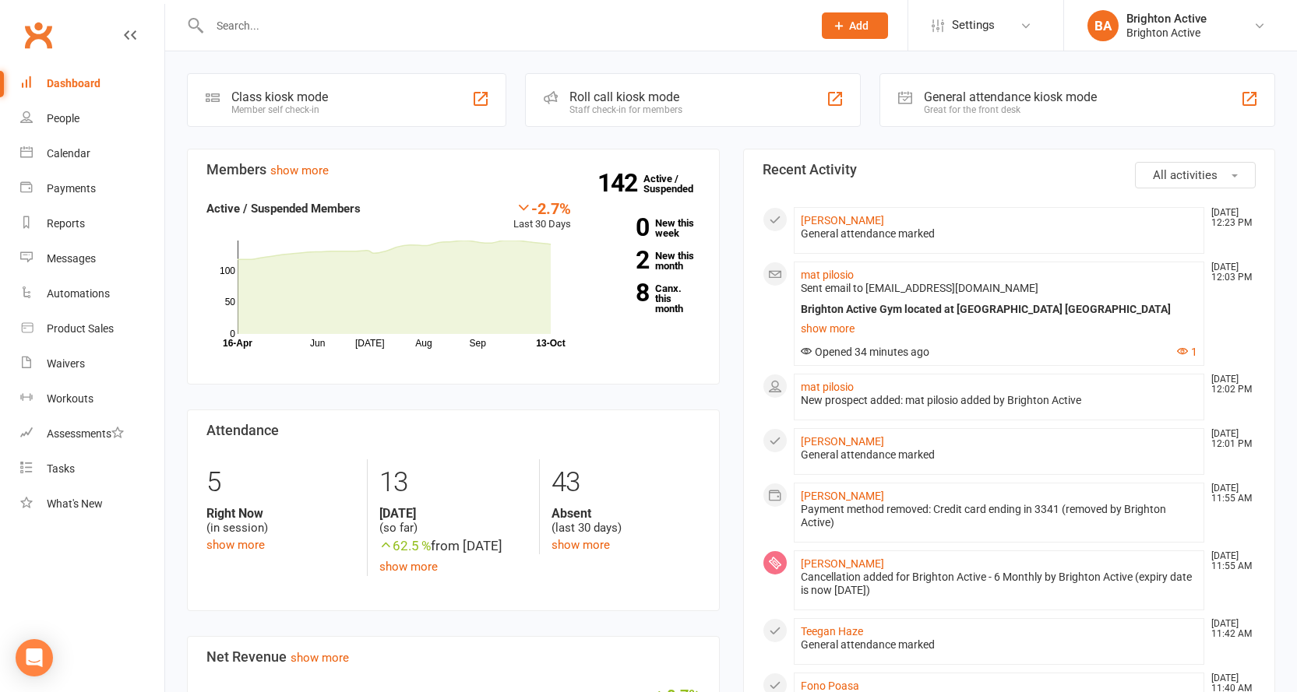
click at [972, 97] on div "General attendance kiosk mode" at bounding box center [1010, 97] width 173 height 15
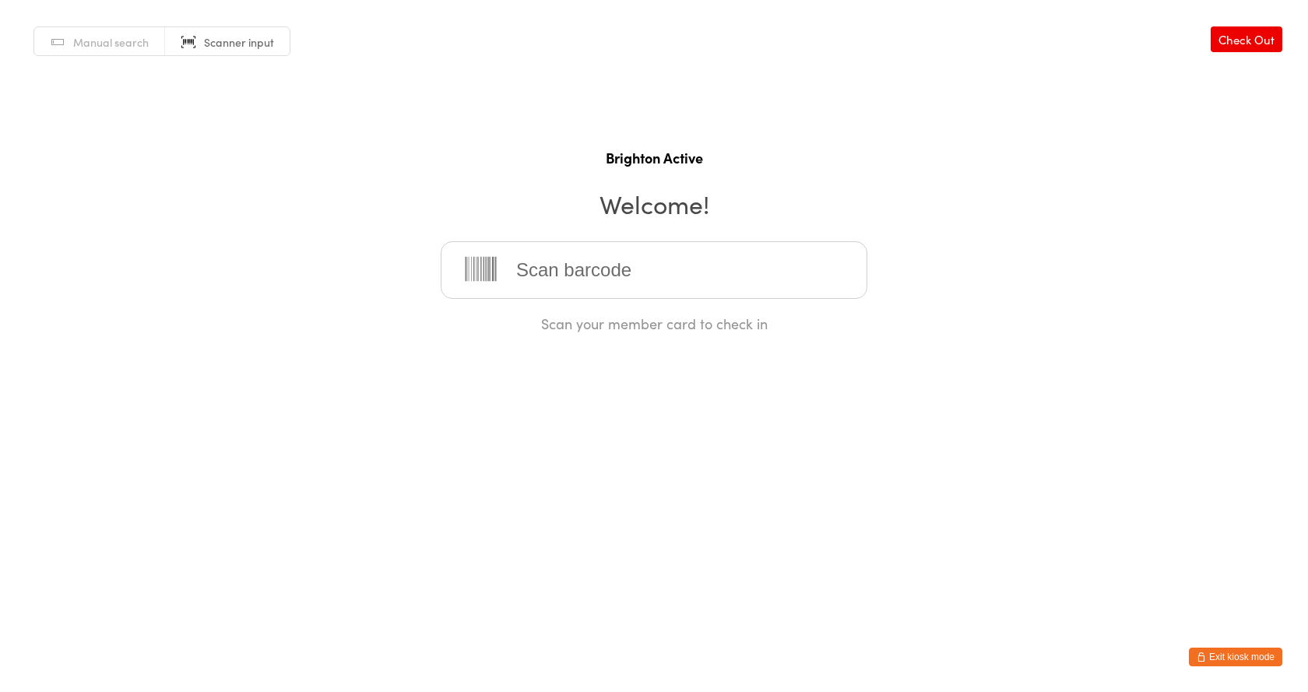
click at [562, 266] on input "search" at bounding box center [654, 270] width 427 height 58
click at [531, 270] on input "search" at bounding box center [654, 270] width 427 height 58
click at [583, 276] on input "search" at bounding box center [654, 270] width 427 height 58
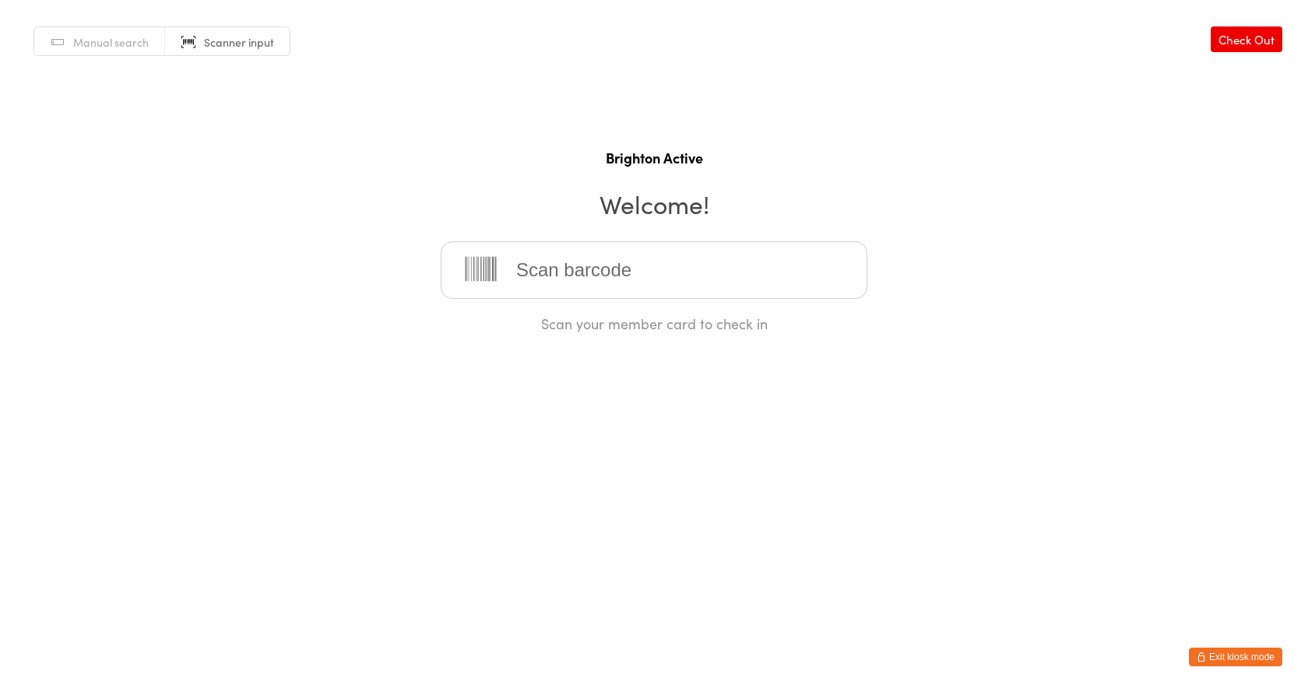
click at [583, 276] on input "search" at bounding box center [654, 270] width 427 height 58
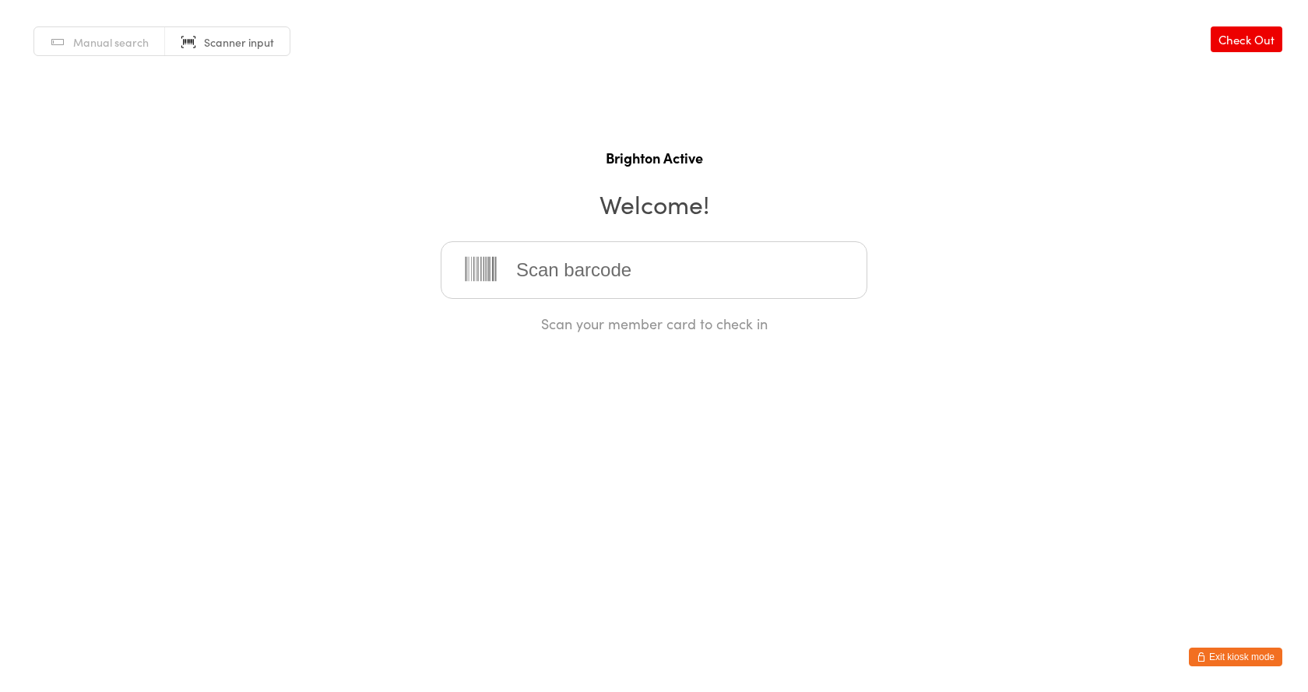
click at [583, 276] on input "search" at bounding box center [654, 270] width 427 height 58
click at [823, 576] on html "You have now entered Kiosk Mode. Members will be able to check themselves in us…" at bounding box center [654, 346] width 1308 height 692
click at [696, 276] on input "search" at bounding box center [654, 270] width 427 height 58
click at [704, 287] on input "search" at bounding box center [654, 270] width 427 height 58
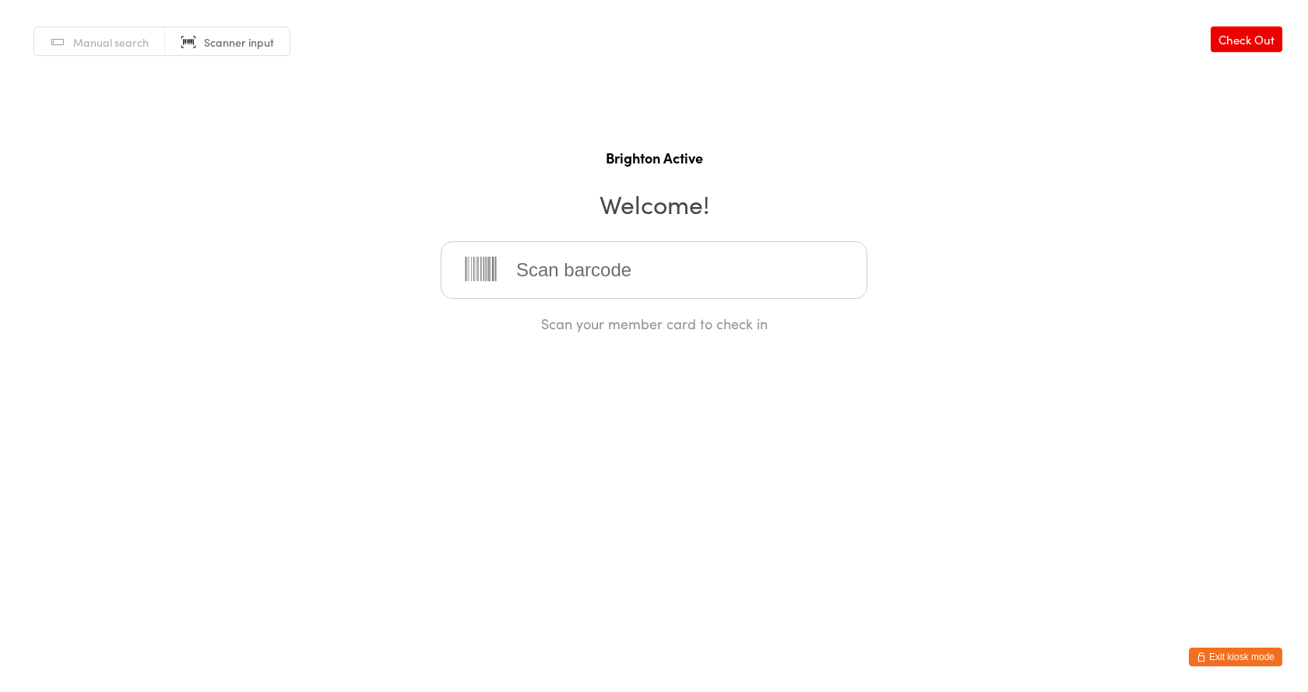
click at [640, 276] on input "search" at bounding box center [654, 270] width 427 height 58
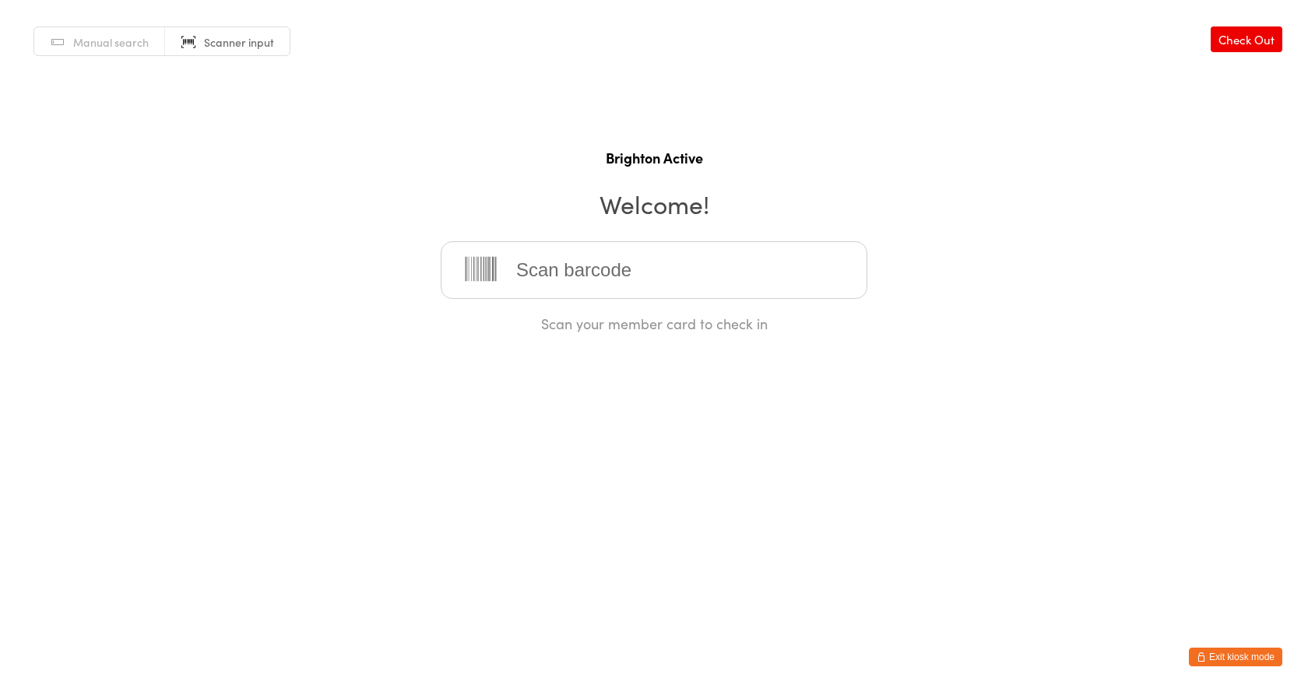
click at [640, 276] on input "search" at bounding box center [654, 270] width 427 height 58
click at [544, 264] on input "search" at bounding box center [654, 270] width 427 height 58
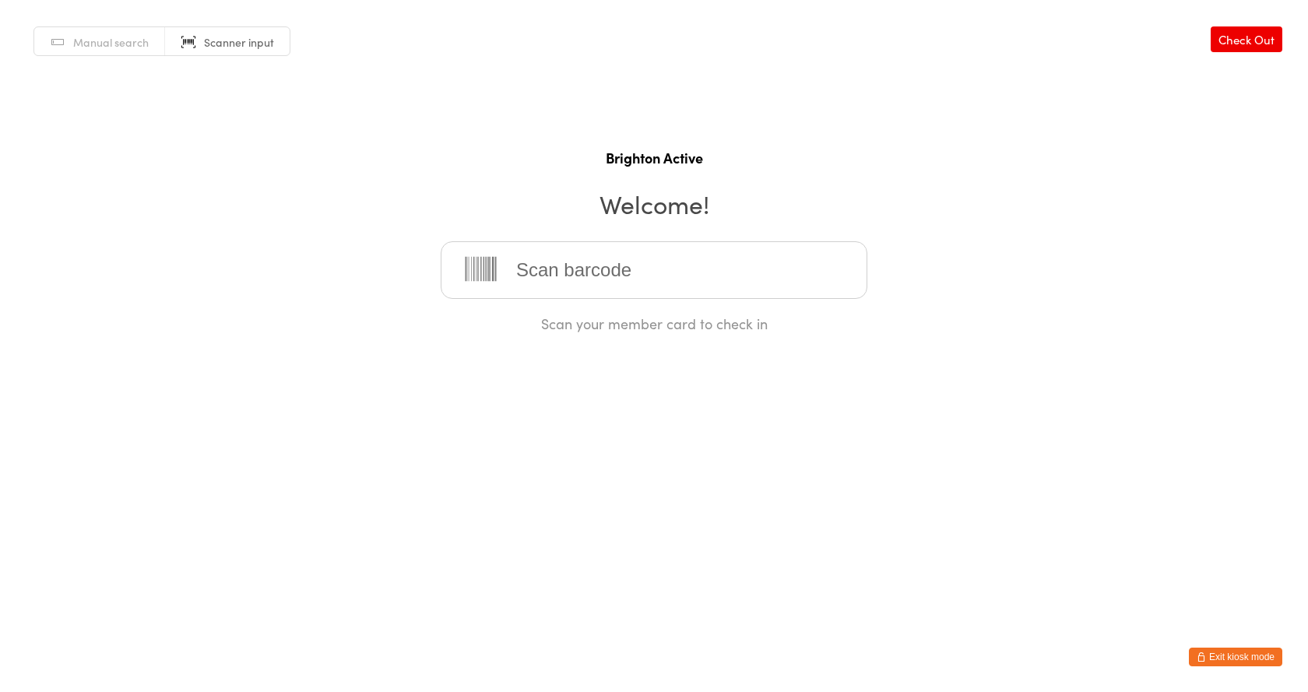
click at [544, 264] on input "search" at bounding box center [654, 270] width 427 height 58
click at [587, 276] on input "search" at bounding box center [654, 270] width 427 height 58
click at [1260, 654] on button "Exit kiosk mode" at bounding box center [1235, 657] width 93 height 19
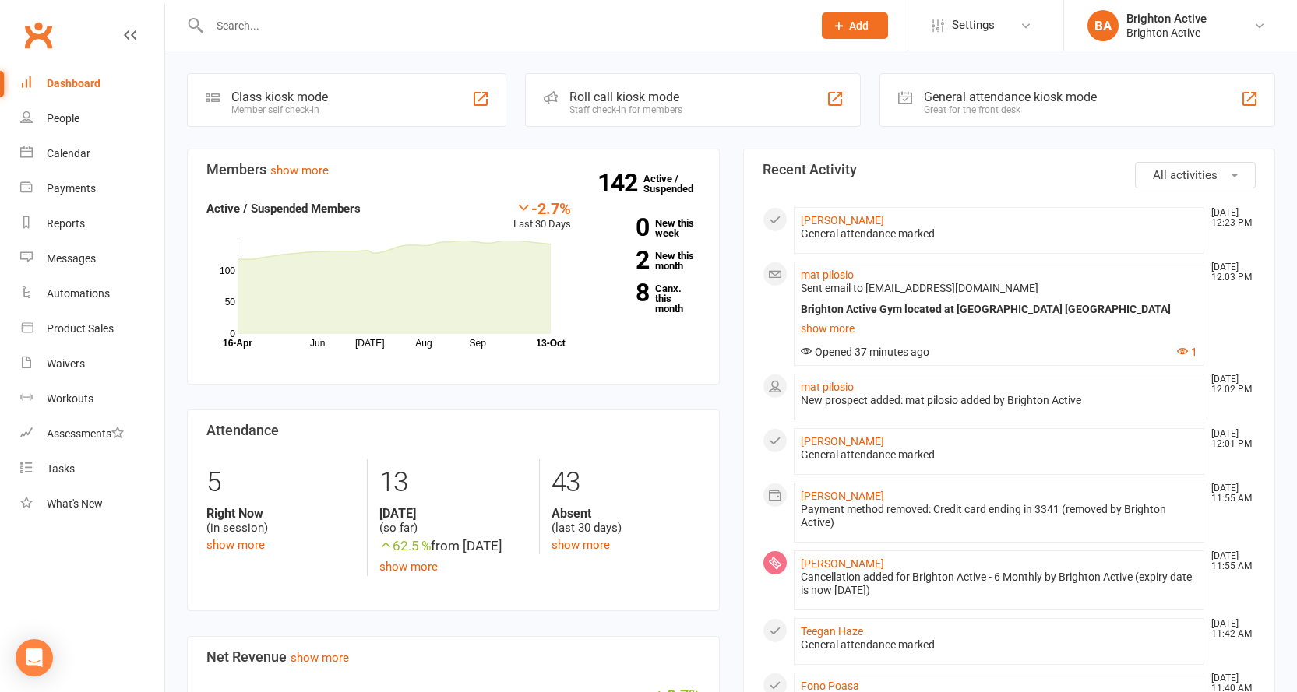
click at [833, 227] on div "General attendance marked" at bounding box center [999, 233] width 397 height 13
click at [833, 219] on link "[PERSON_NAME]" at bounding box center [842, 220] width 83 height 12
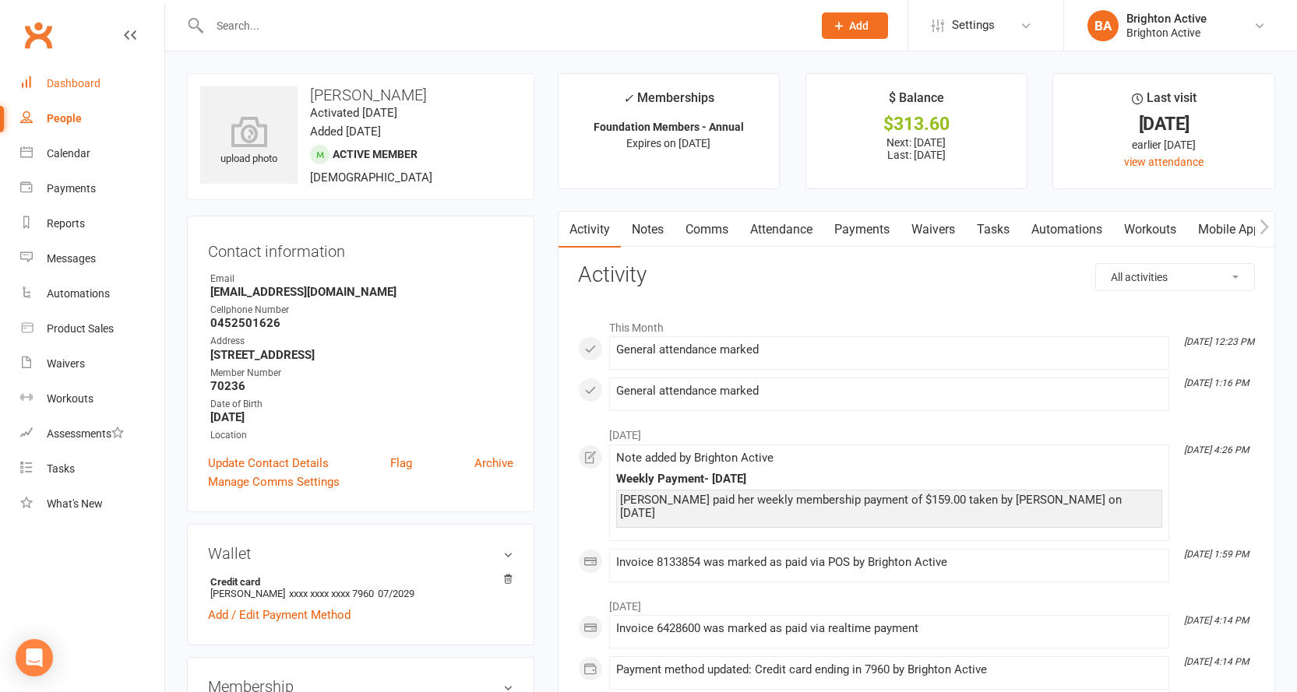
click at [78, 86] on div "Dashboard" at bounding box center [74, 83] width 54 height 12
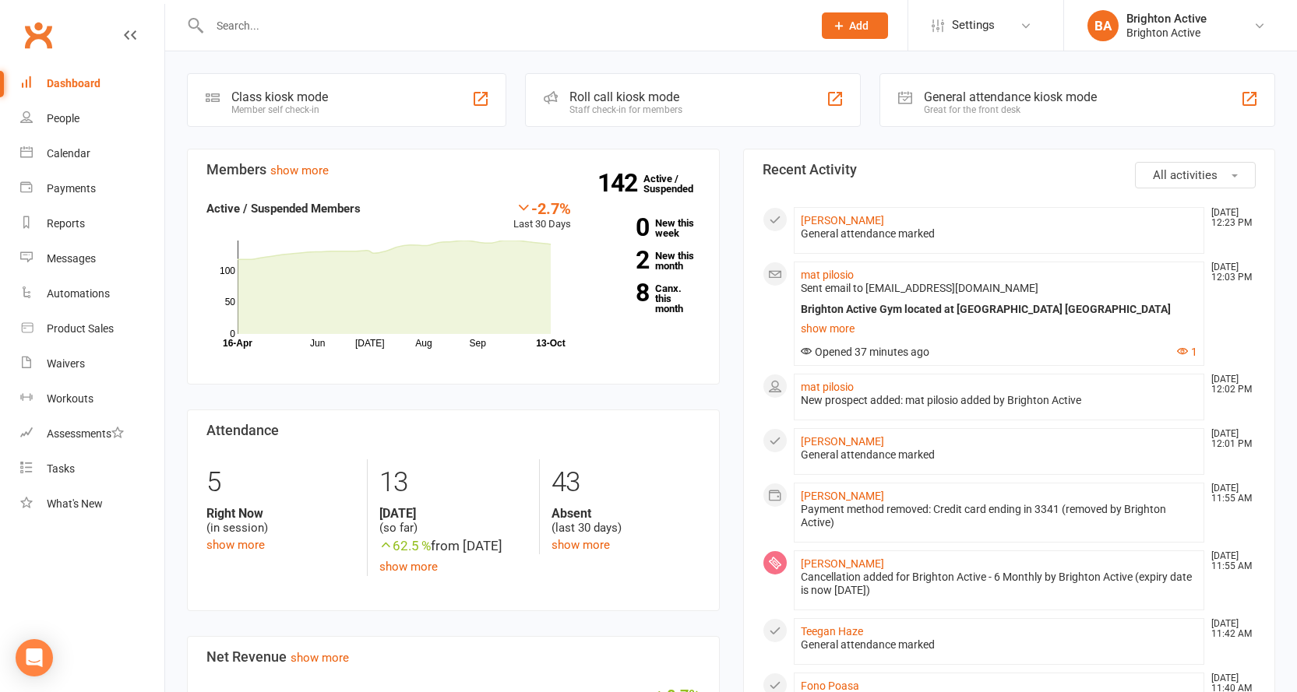
click at [948, 99] on div "General attendance kiosk mode" at bounding box center [1010, 97] width 173 height 15
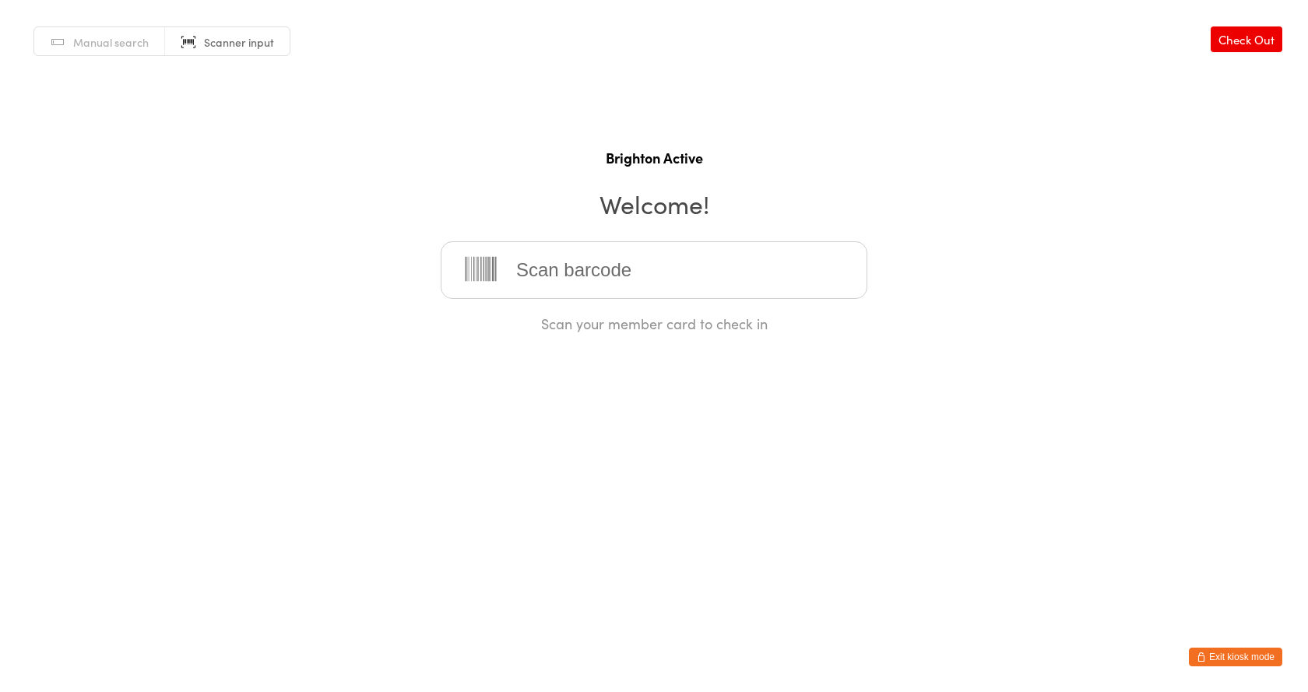
click at [638, 256] on input "search" at bounding box center [654, 270] width 427 height 58
click at [637, 256] on input "search" at bounding box center [654, 270] width 427 height 58
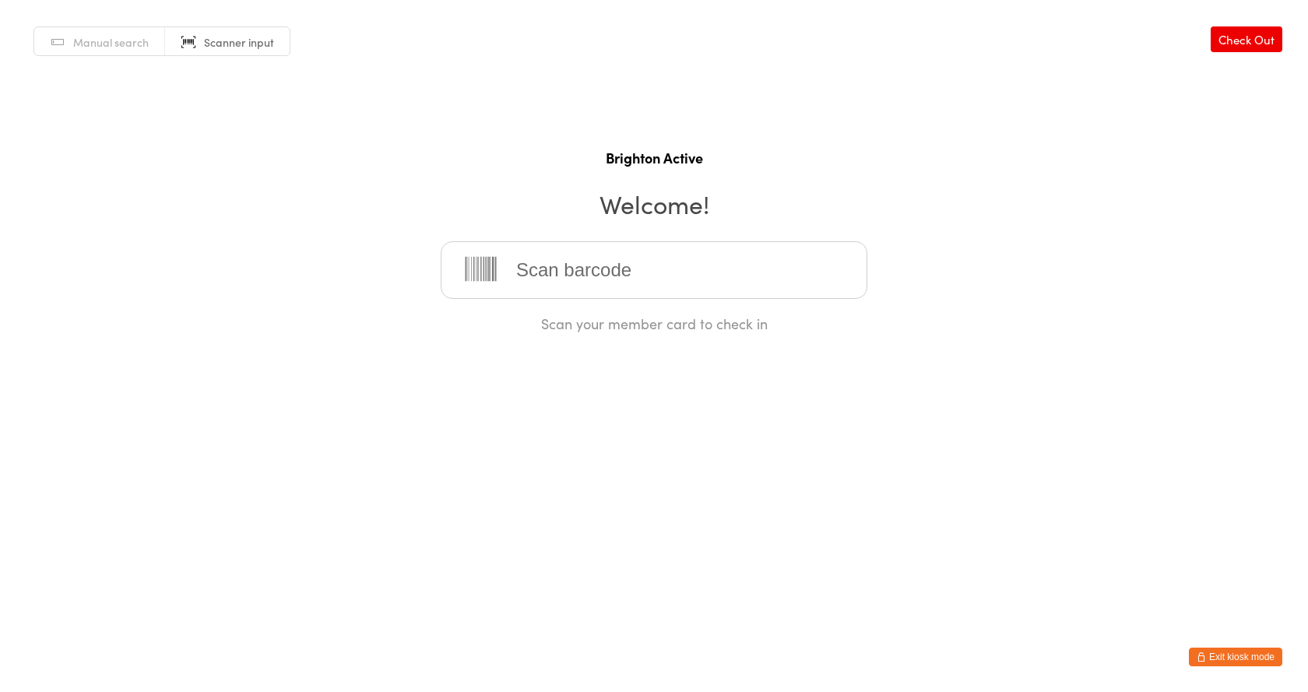
click at [624, 257] on input "search" at bounding box center [654, 270] width 427 height 58
click at [622, 257] on input "search" at bounding box center [654, 270] width 427 height 58
click at [114, 42] on span "Manual search" at bounding box center [111, 42] width 76 height 16
click at [546, 273] on input "search" at bounding box center [654, 270] width 427 height 58
type input "[PERSON_NAME]"
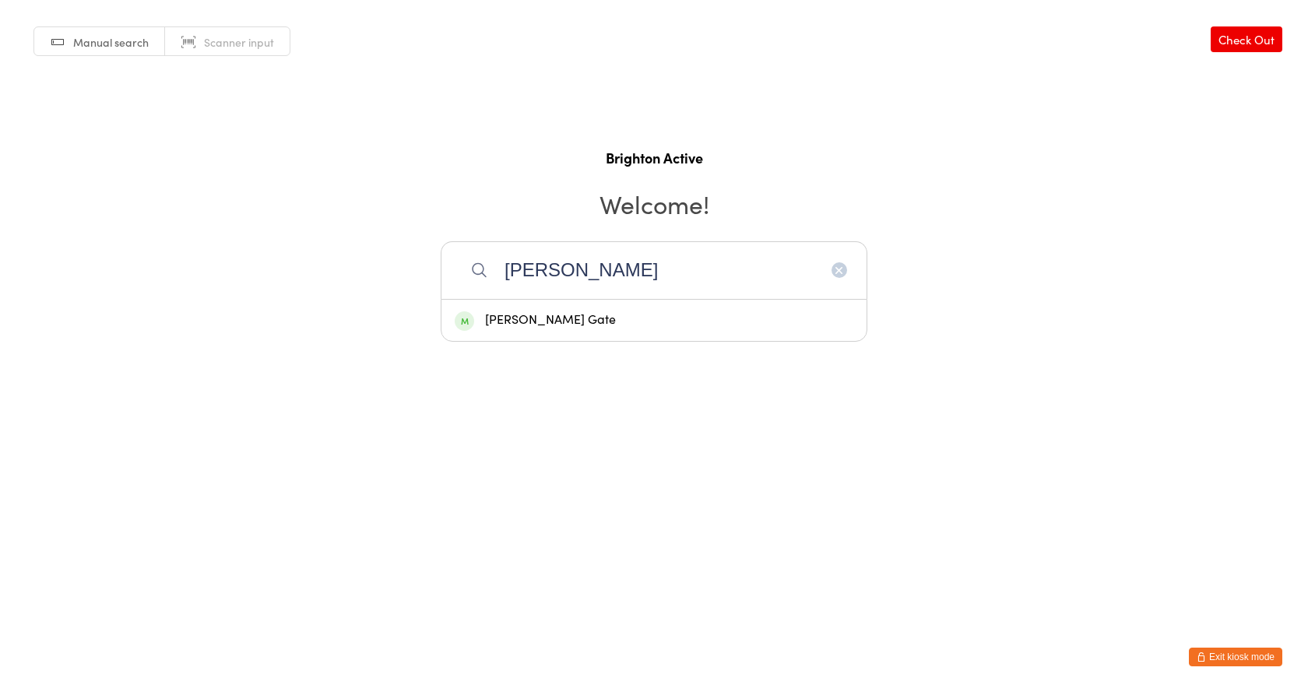
click at [545, 322] on div "[PERSON_NAME] Gate" at bounding box center [654, 320] width 399 height 21
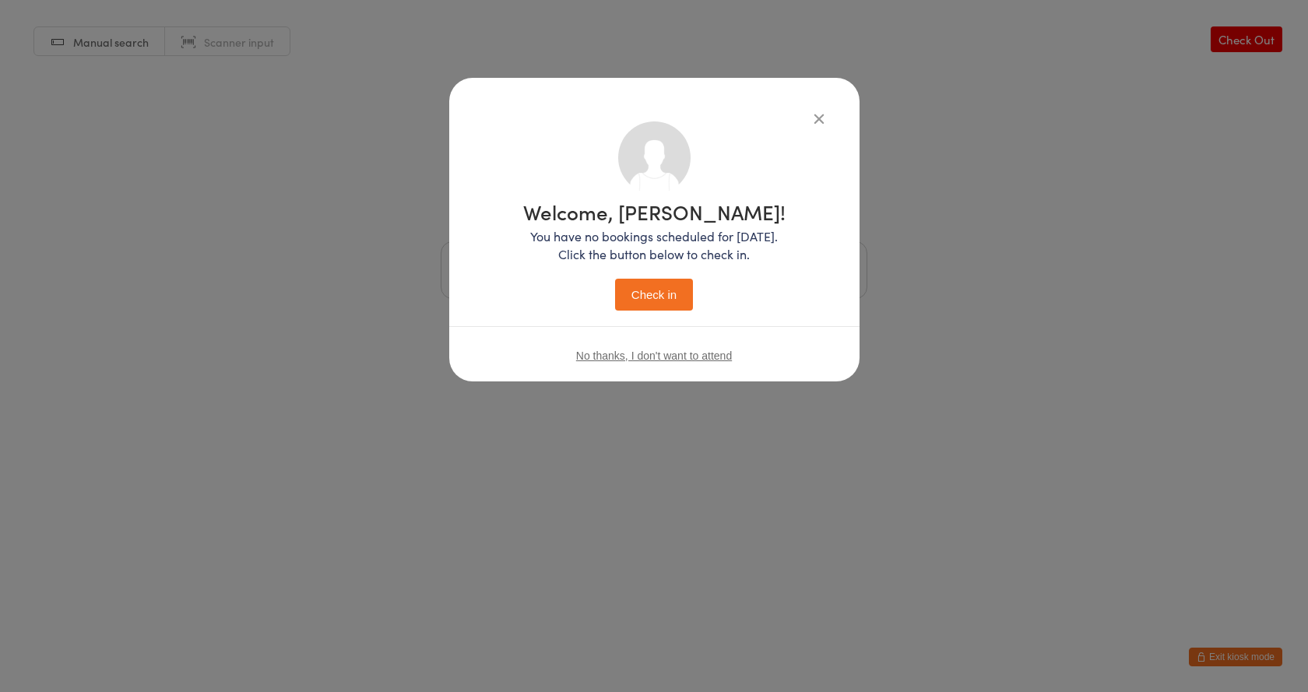
click at [647, 286] on button "Check in" at bounding box center [654, 295] width 78 height 32
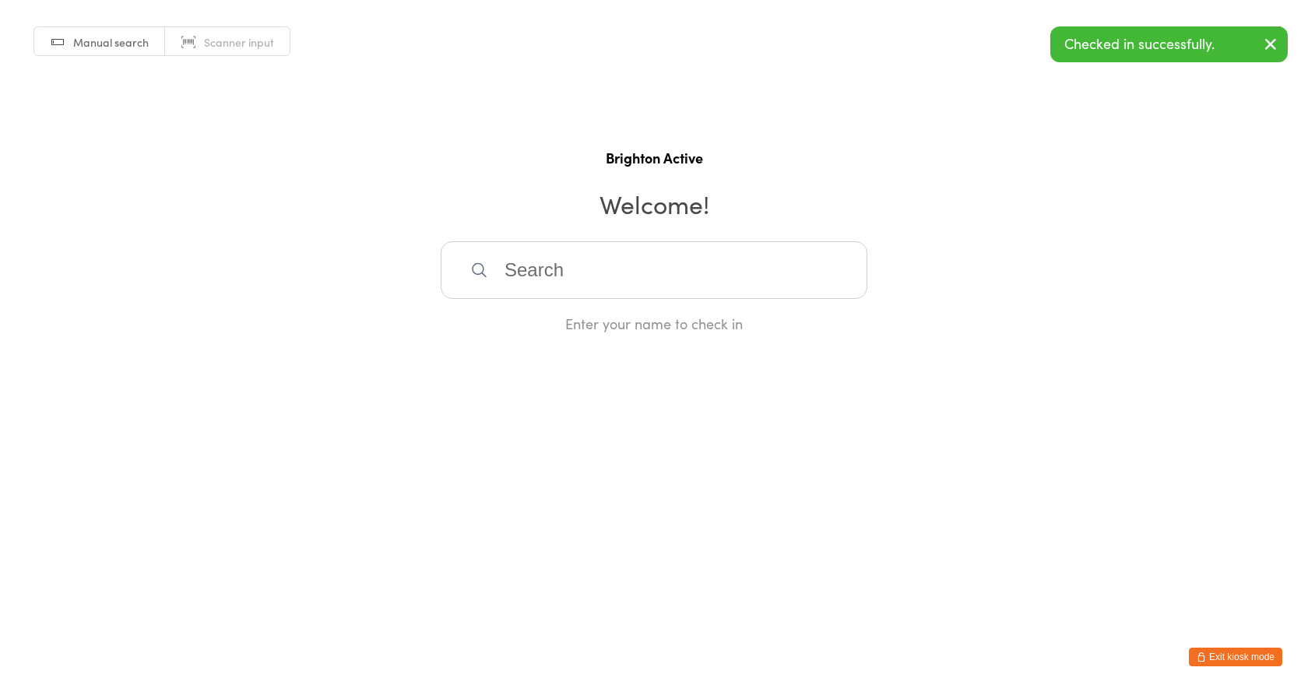
click at [217, 33] on link "Scanner input" at bounding box center [227, 42] width 125 height 30
click at [578, 256] on input "search" at bounding box center [654, 270] width 427 height 58
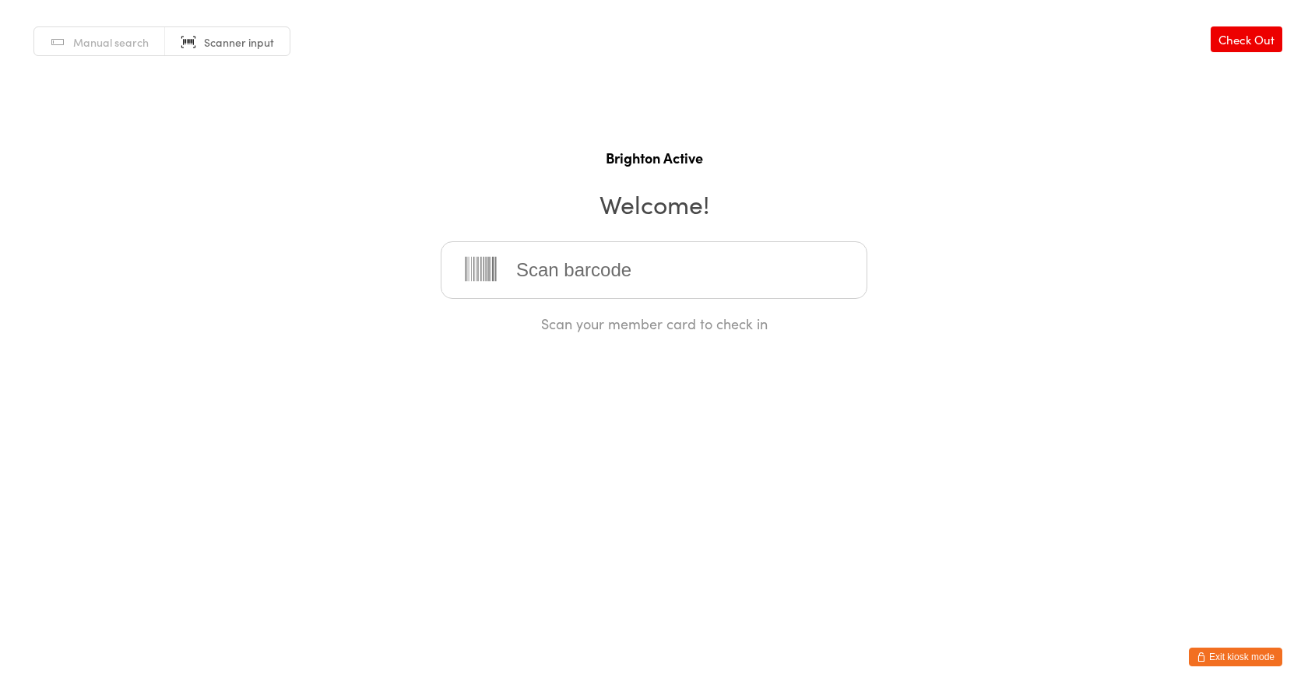
click at [641, 274] on input "search" at bounding box center [654, 270] width 427 height 58
click at [1203, 245] on div "Manual search Scanner input Check Out Brighton Active Welcome! Scan your member…" at bounding box center [654, 166] width 1308 height 333
click at [575, 271] on input "search" at bounding box center [654, 270] width 427 height 58
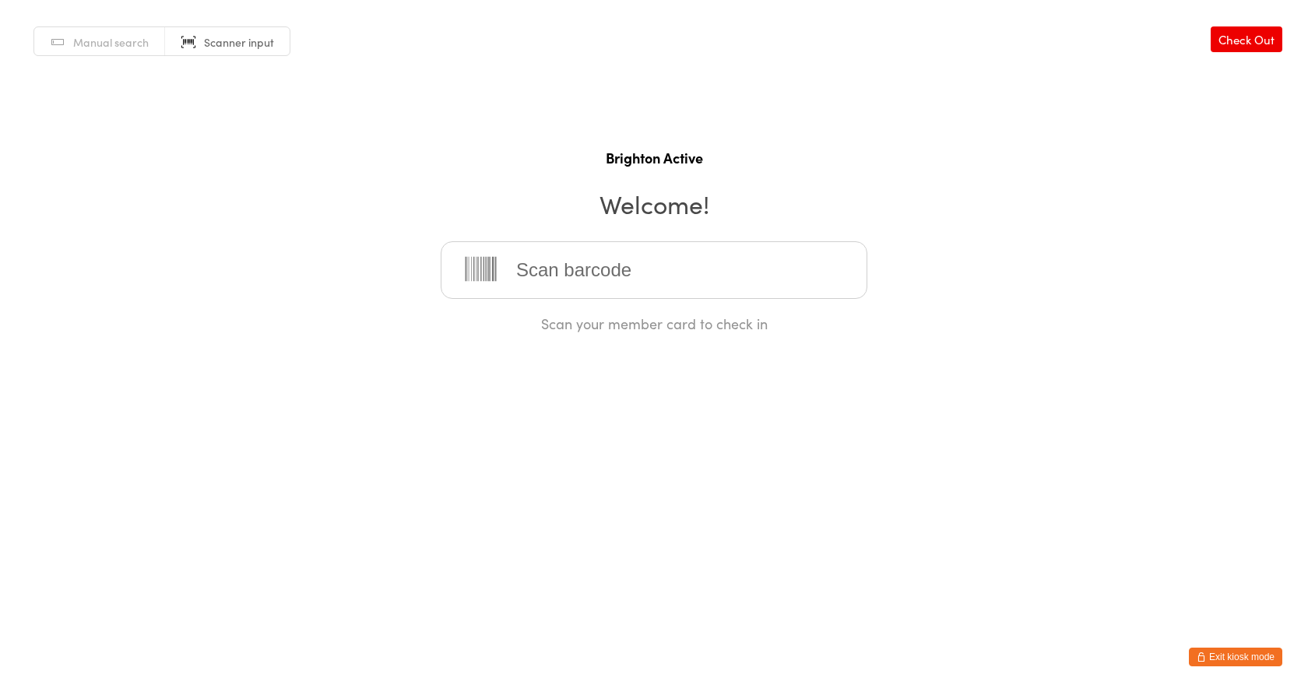
click at [575, 271] on input "search" at bounding box center [654, 270] width 427 height 58
click at [611, 263] on input "search" at bounding box center [654, 270] width 427 height 58
